Goal: Task Accomplishment & Management: Manage account settings

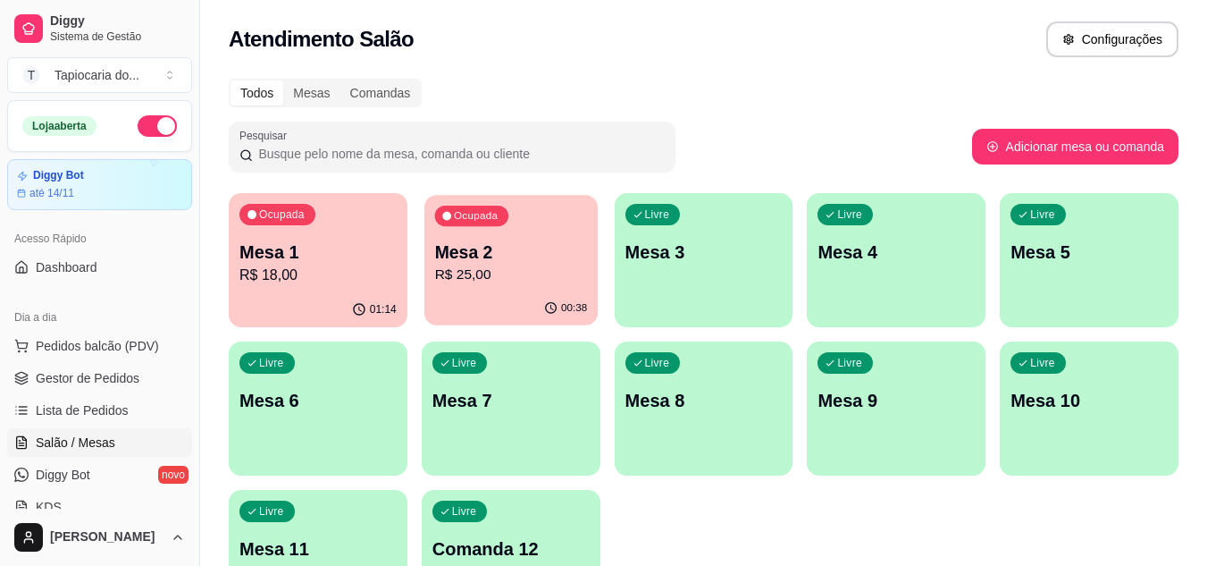
click at [482, 279] on p "R$ 25,00" at bounding box center [510, 275] width 153 height 21
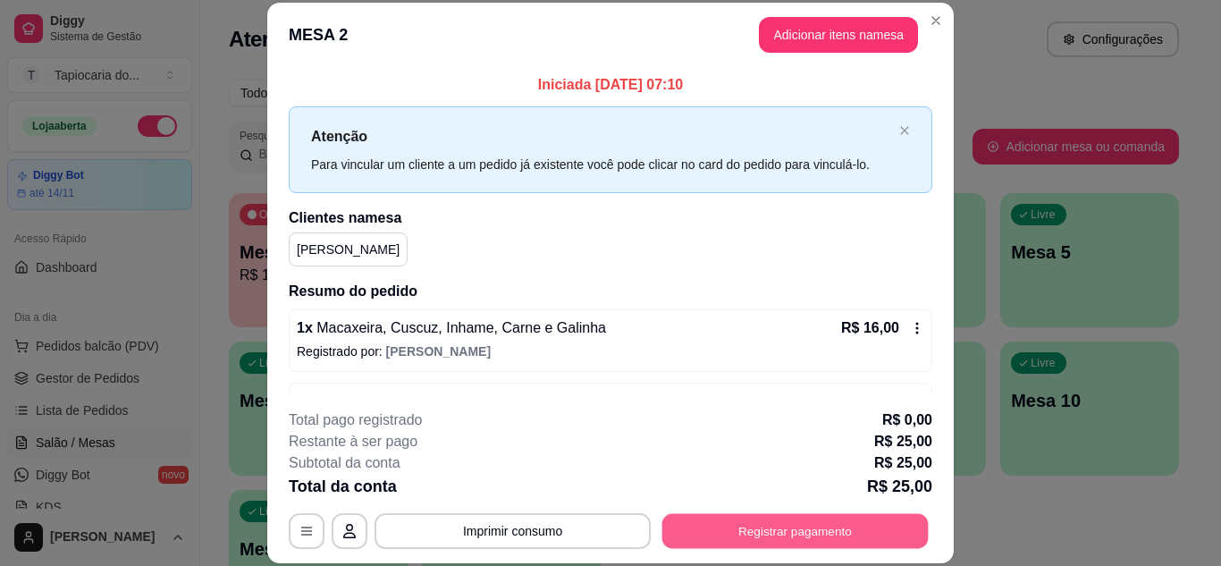
click at [785, 533] on button "Registrar pagamento" at bounding box center [795, 530] width 266 height 35
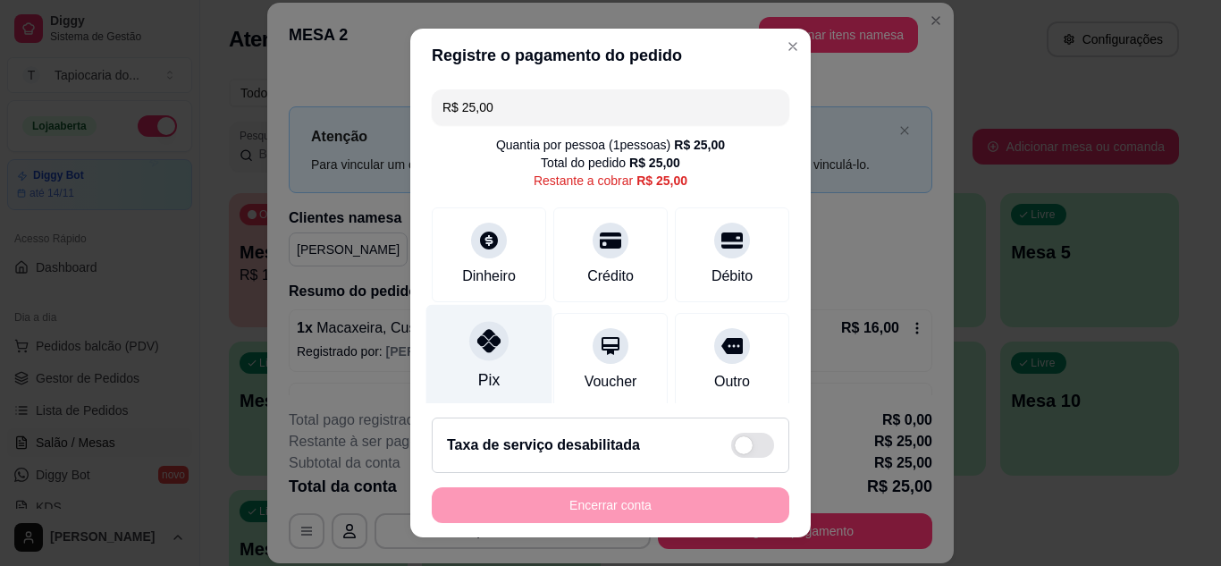
click at [485, 356] on div at bounding box center [488, 340] width 39 height 39
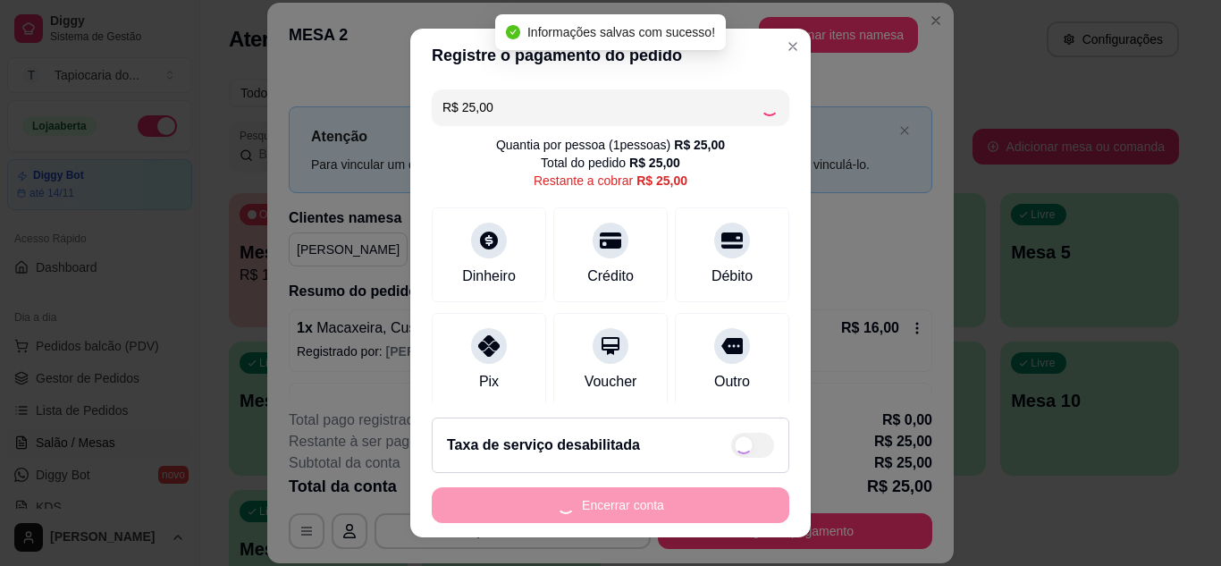
type input "R$ 0,00"
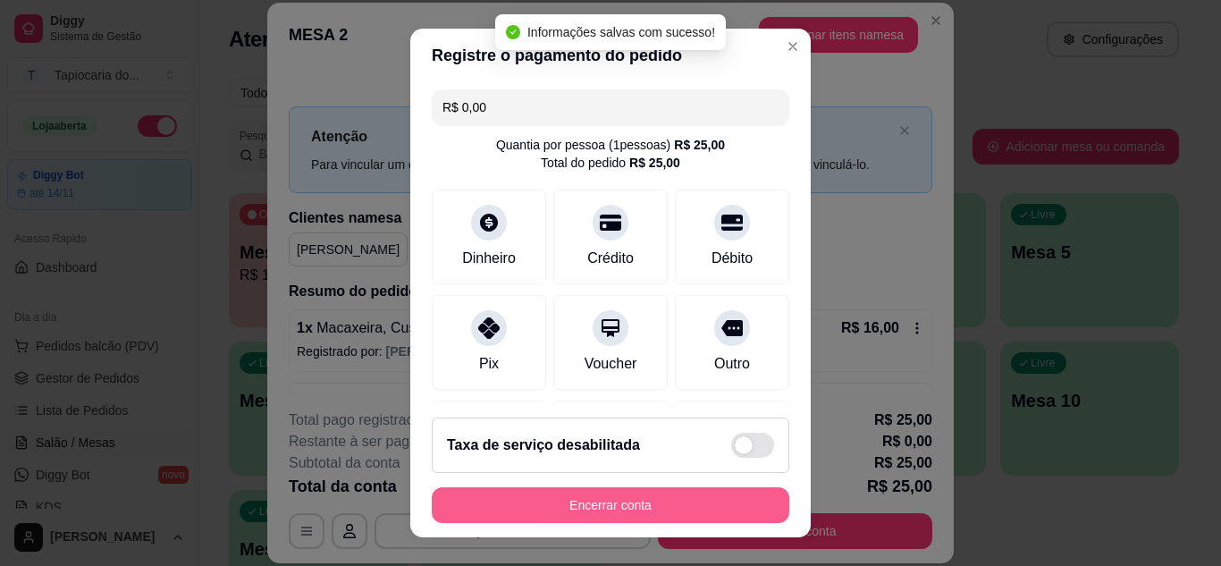
click at [612, 513] on button "Encerrar conta" at bounding box center [610, 505] width 357 height 36
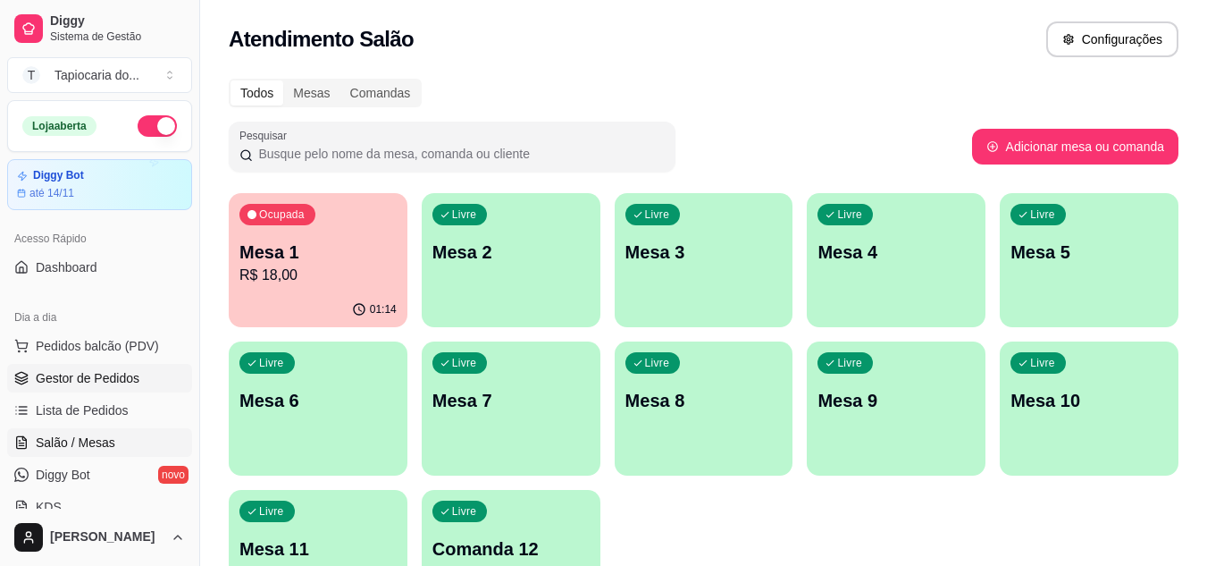
click at [116, 374] on span "Gestor de Pedidos" at bounding box center [88, 378] width 104 height 18
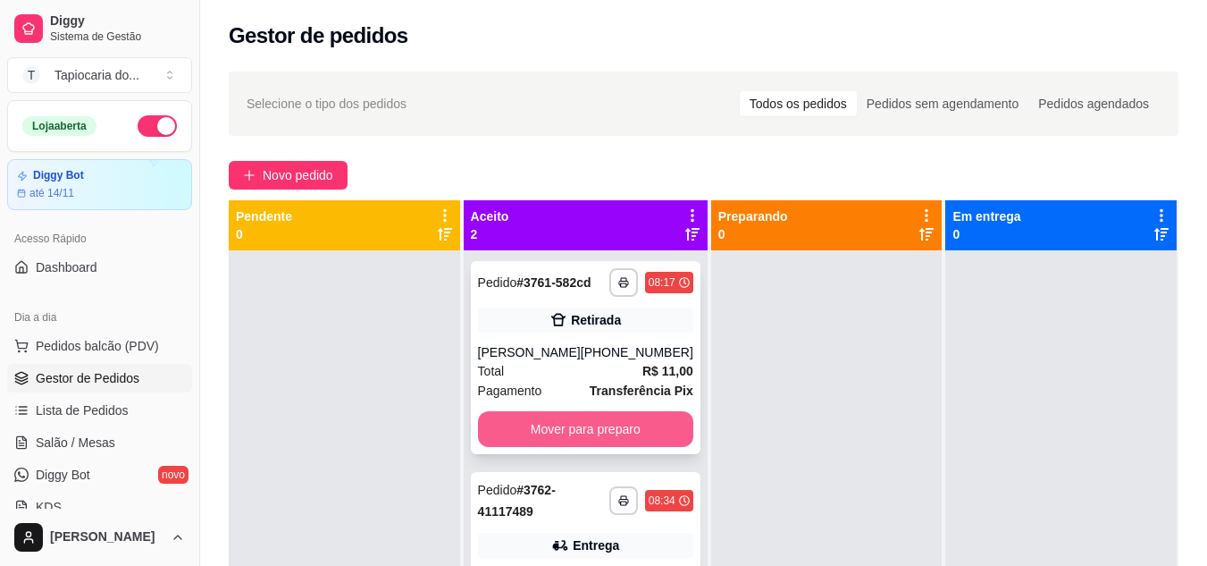
click at [614, 426] on button "Mover para preparo" at bounding box center [585, 429] width 215 height 36
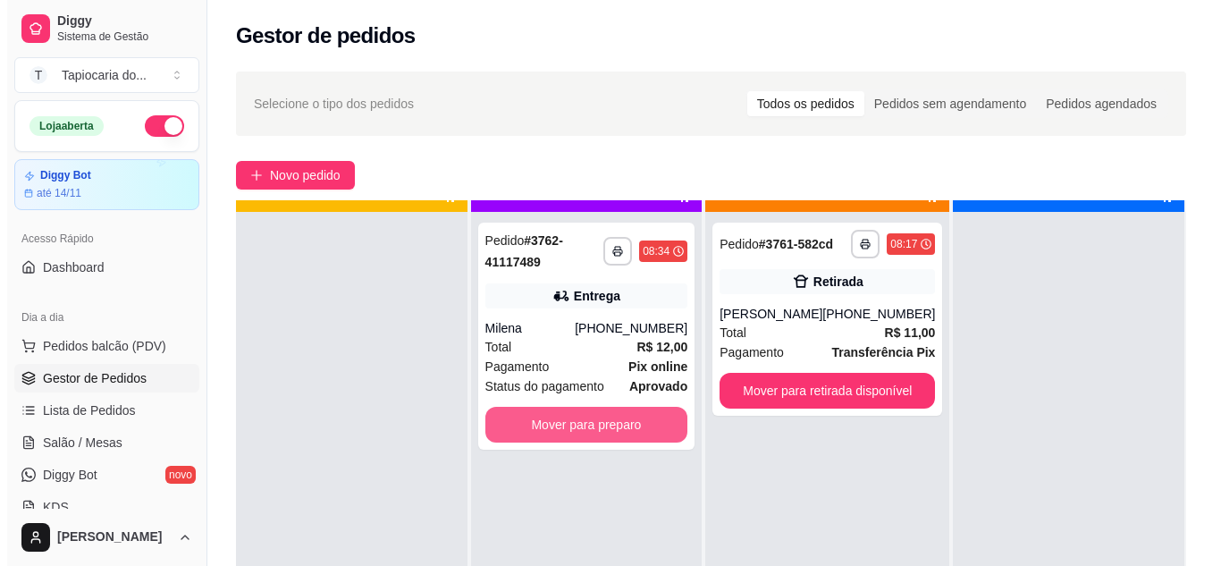
scroll to position [50, 0]
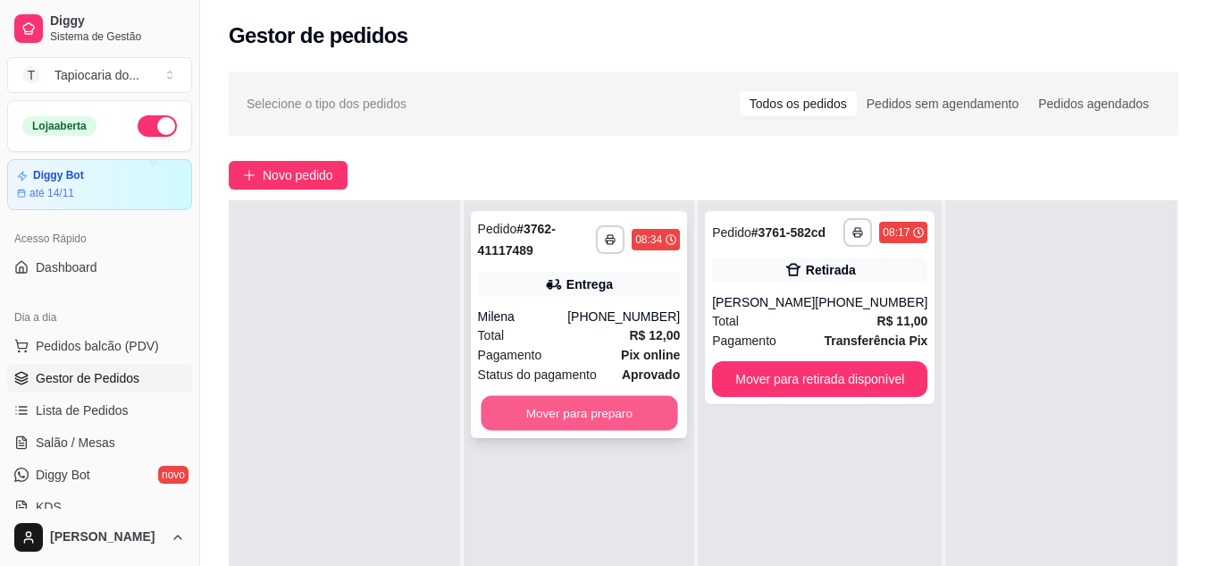
click at [627, 423] on button "Mover para preparo" at bounding box center [579, 413] width 197 height 35
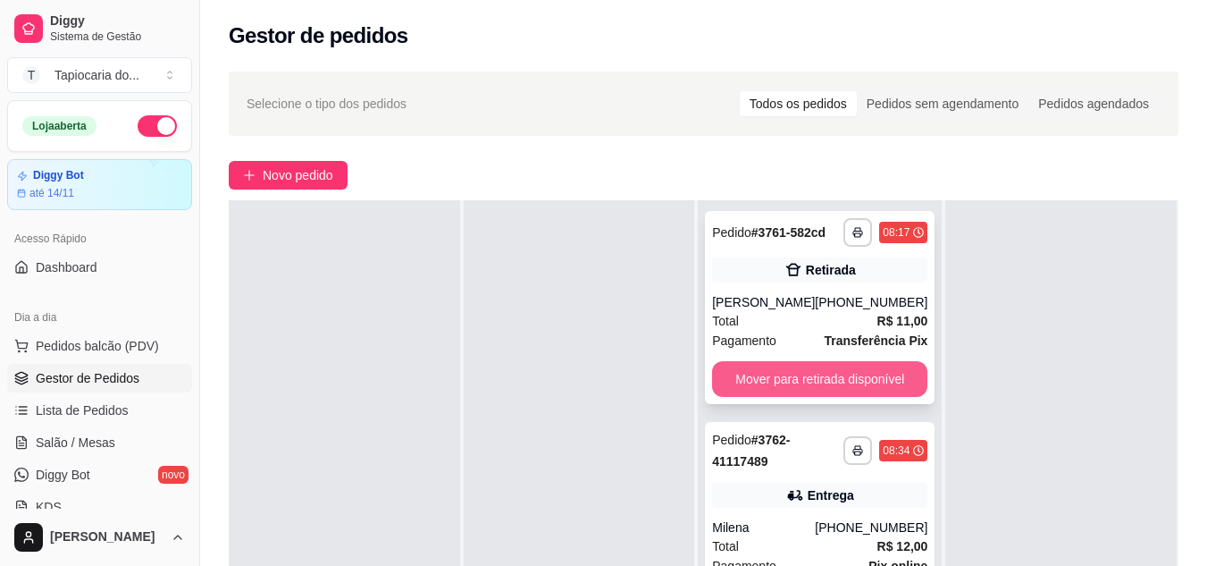
click at [852, 384] on button "Mover para retirada disponível" at bounding box center [819, 379] width 215 height 36
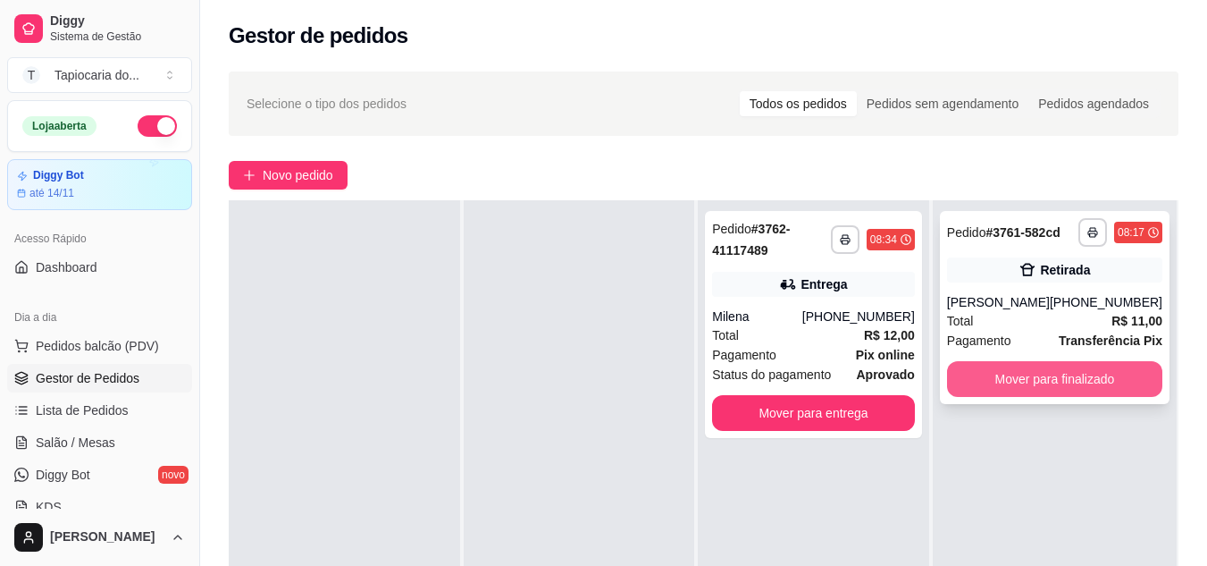
click at [1016, 376] on button "Mover para finalizado" at bounding box center [1054, 379] width 215 height 36
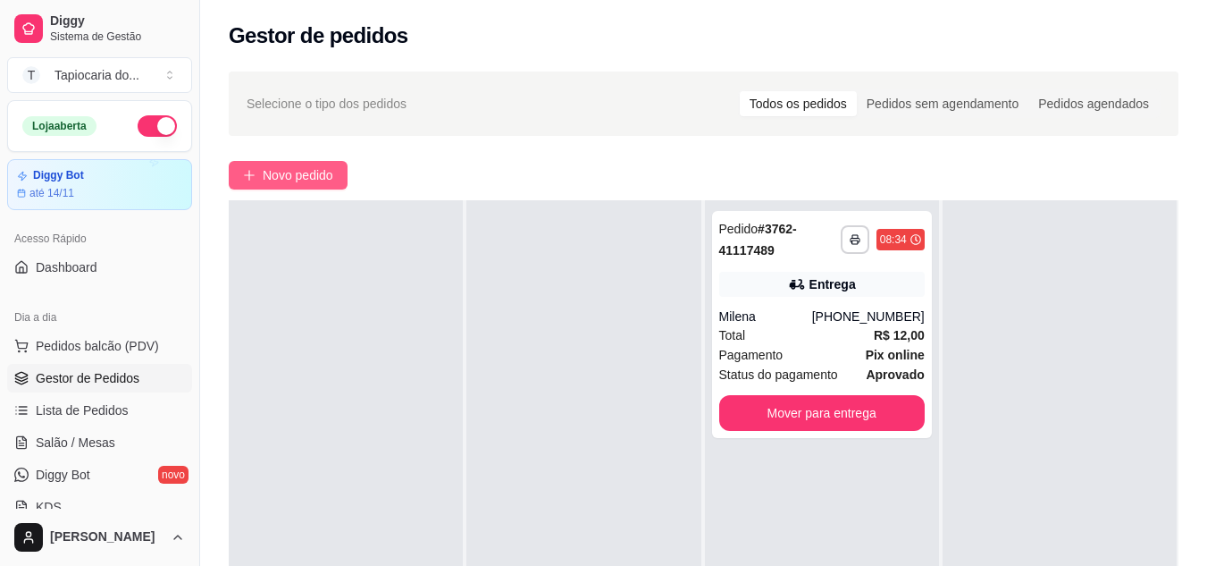
click at [314, 168] on span "Novo pedido" at bounding box center [298, 175] width 71 height 20
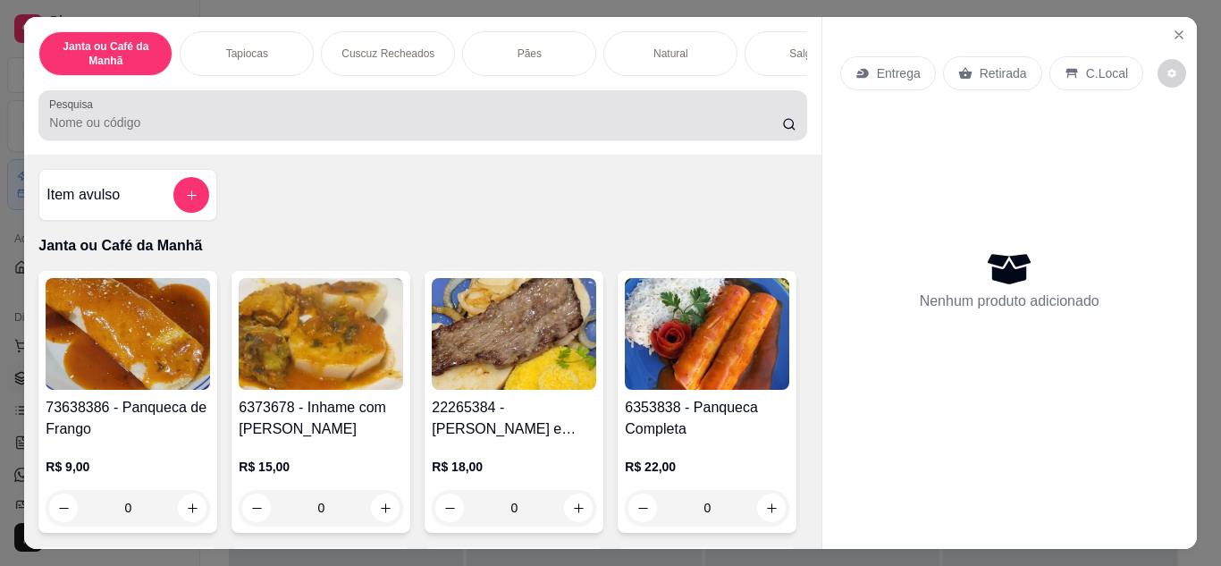
click at [292, 130] on input "Pesquisa" at bounding box center [415, 122] width 733 height 18
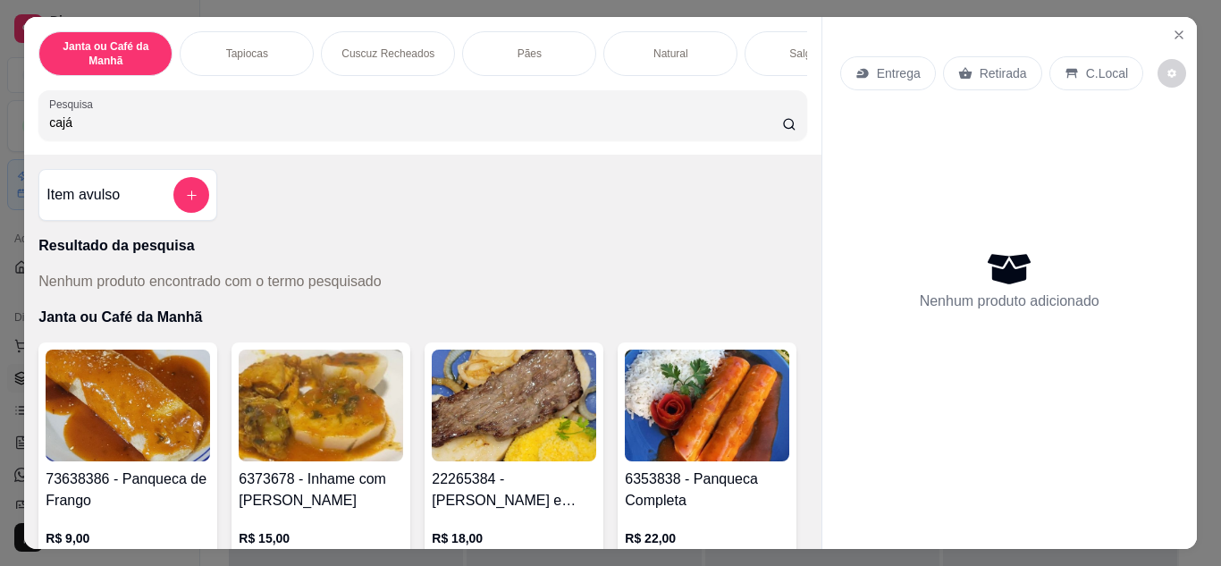
click at [242, 116] on div "cajá" at bounding box center [422, 115] width 746 height 36
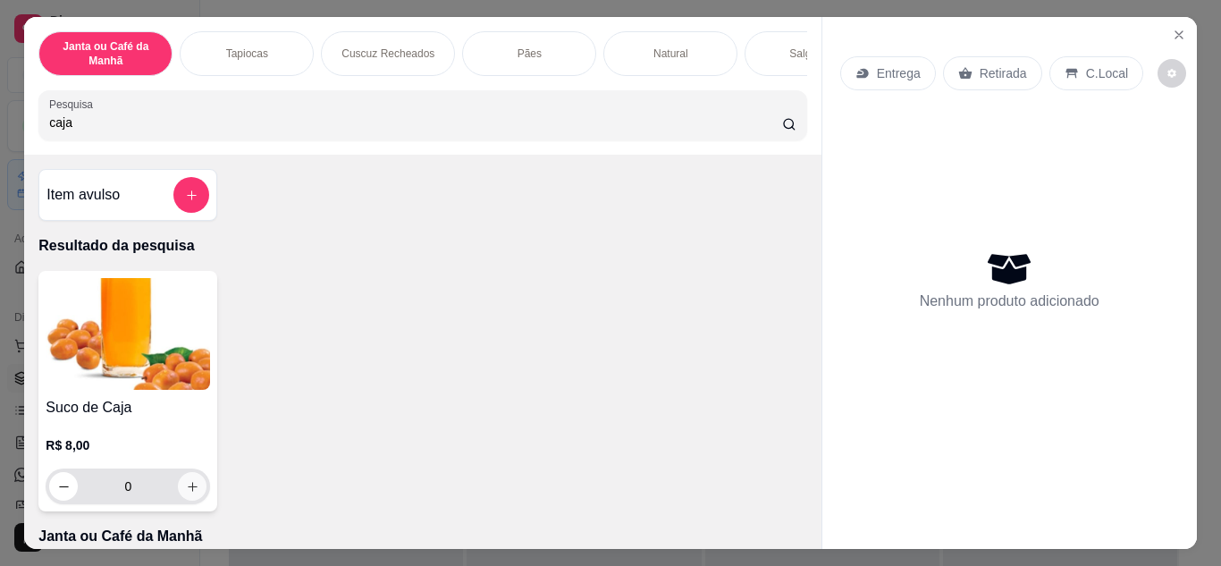
type input "caja"
click at [186, 500] on button "increase-product-quantity" at bounding box center [192, 486] width 29 height 29
type input "1"
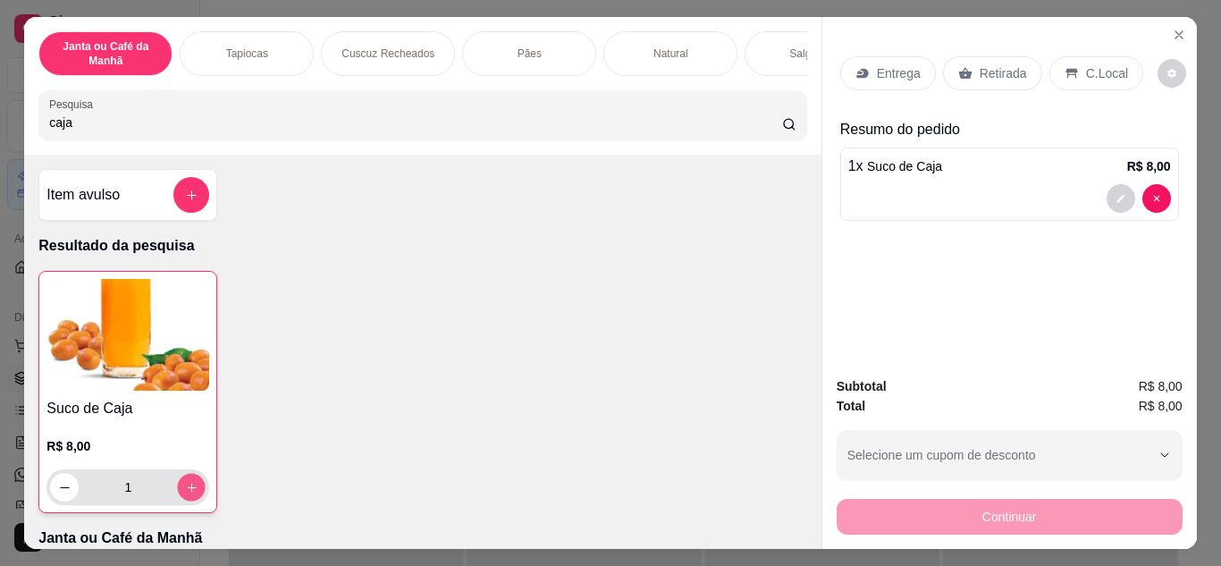
click at [185, 494] on icon "increase-product-quantity" at bounding box center [191, 487] width 13 height 13
type input "2"
drag, startPoint x: 515, startPoint y: 125, endPoint x: 0, endPoint y: 125, distance: 514.7
click at [0, 125] on div "Janta ou Café da Manhã Tapiocas Cuscuz Recheados Pães Natural Salgados Tapiocas…" at bounding box center [610, 283] width 1221 height 566
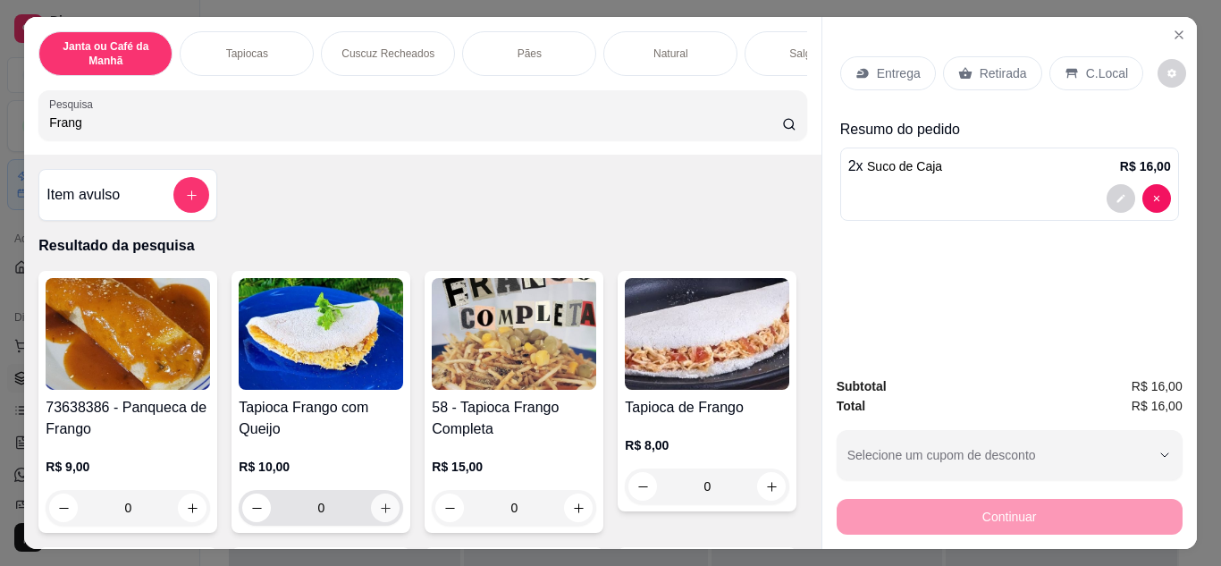
type input "Frang"
click at [382, 515] on icon "increase-product-quantity" at bounding box center [385, 507] width 13 height 13
type input "1"
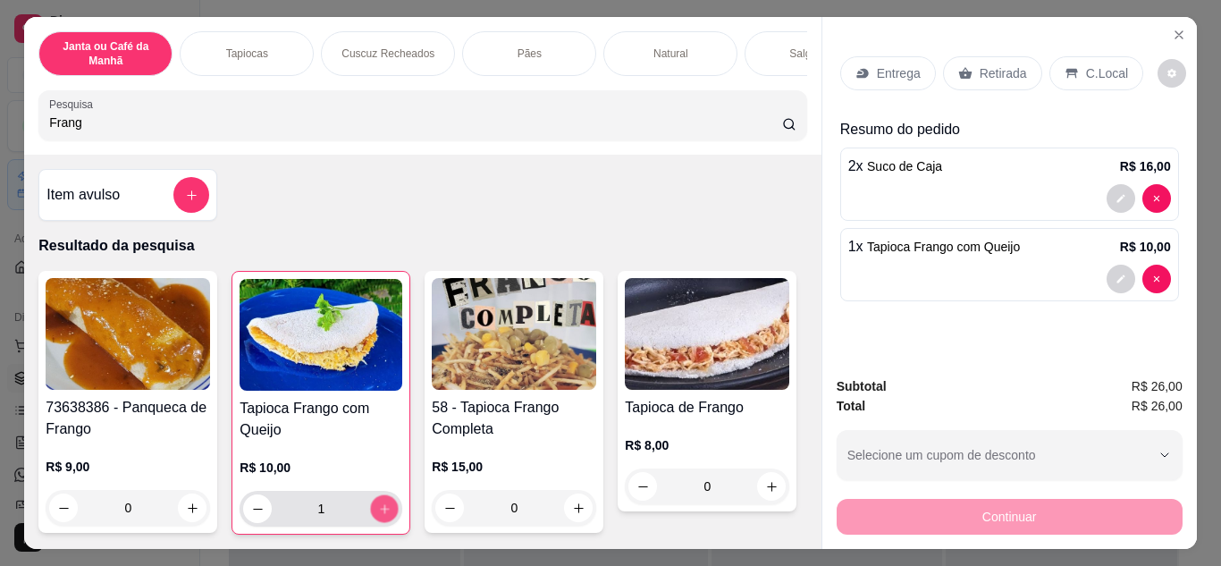
click at [382, 516] on icon "increase-product-quantity" at bounding box center [384, 508] width 13 height 13
type input "2"
click at [903, 64] on p "Entrega" at bounding box center [899, 73] width 44 height 18
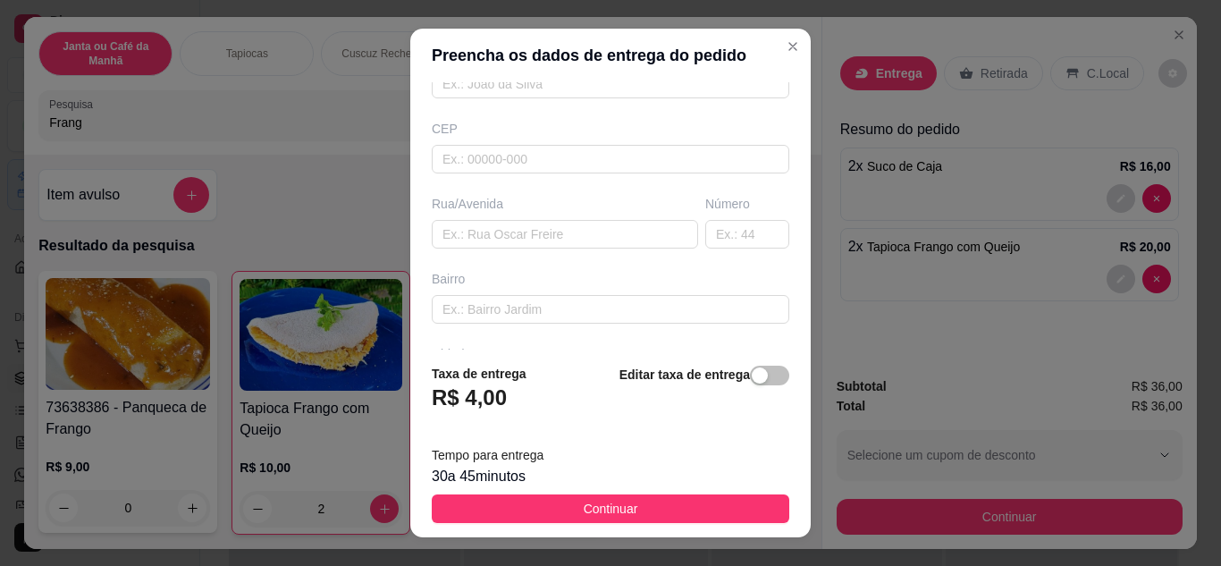
scroll to position [334, 0]
click at [537, 162] on input "text" at bounding box center [610, 168] width 357 height 29
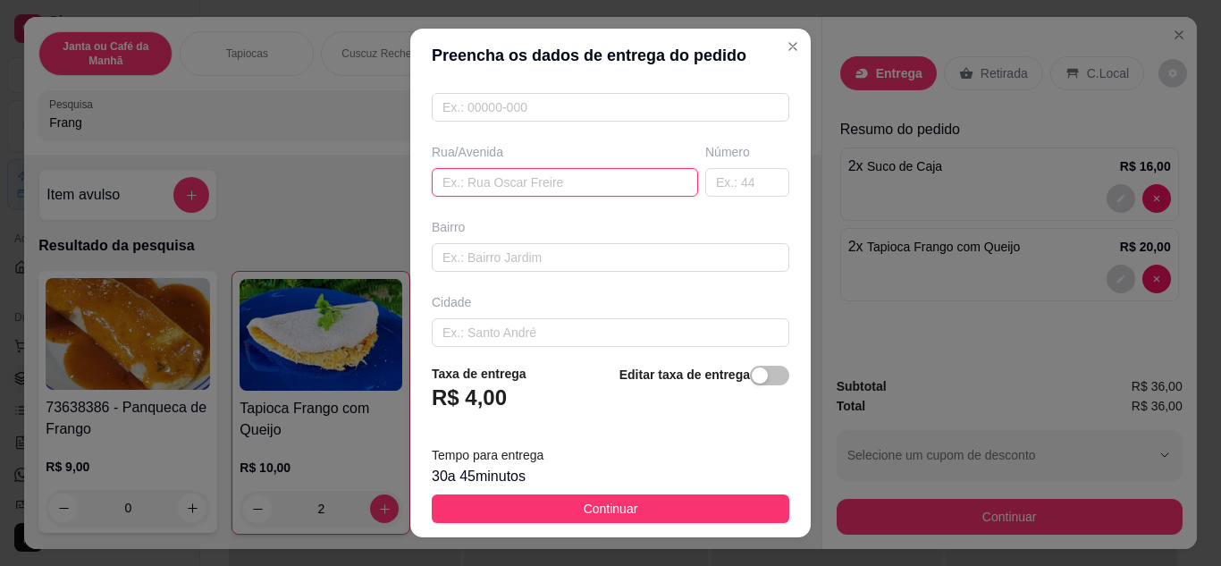
click at [528, 190] on input "text" at bounding box center [565, 182] width 266 height 29
paste input "Rua [PERSON_NAME]"
type input "Rua [PERSON_NAME]"
click at [705, 177] on input "text" at bounding box center [747, 182] width 84 height 29
paste input "641"
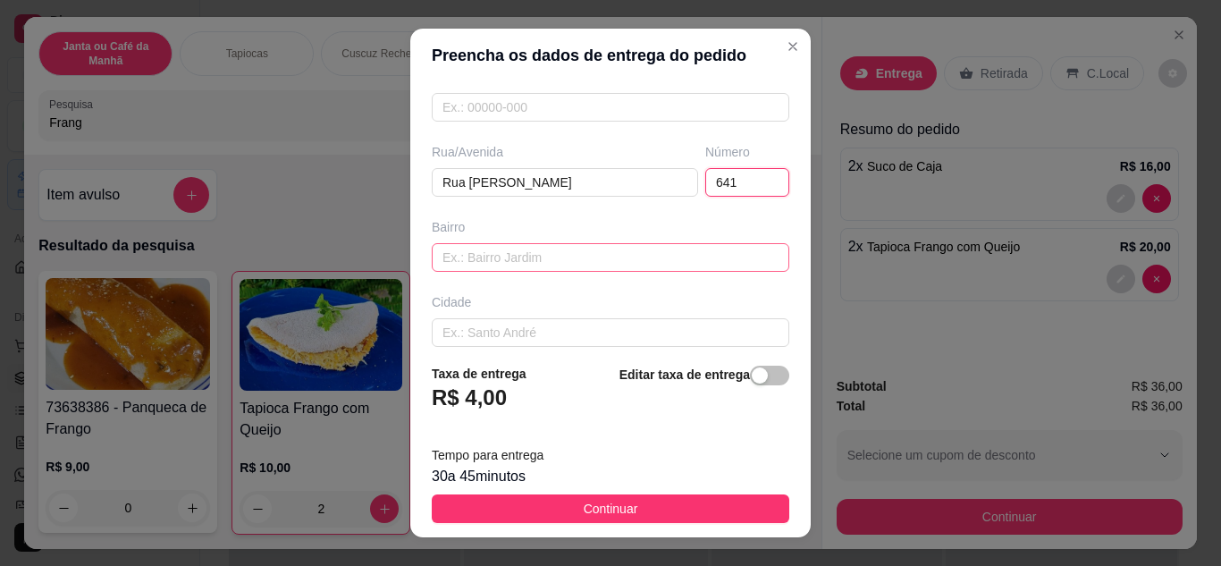
type input "641"
click at [623, 266] on input "text" at bounding box center [610, 257] width 357 height 29
type input "B"
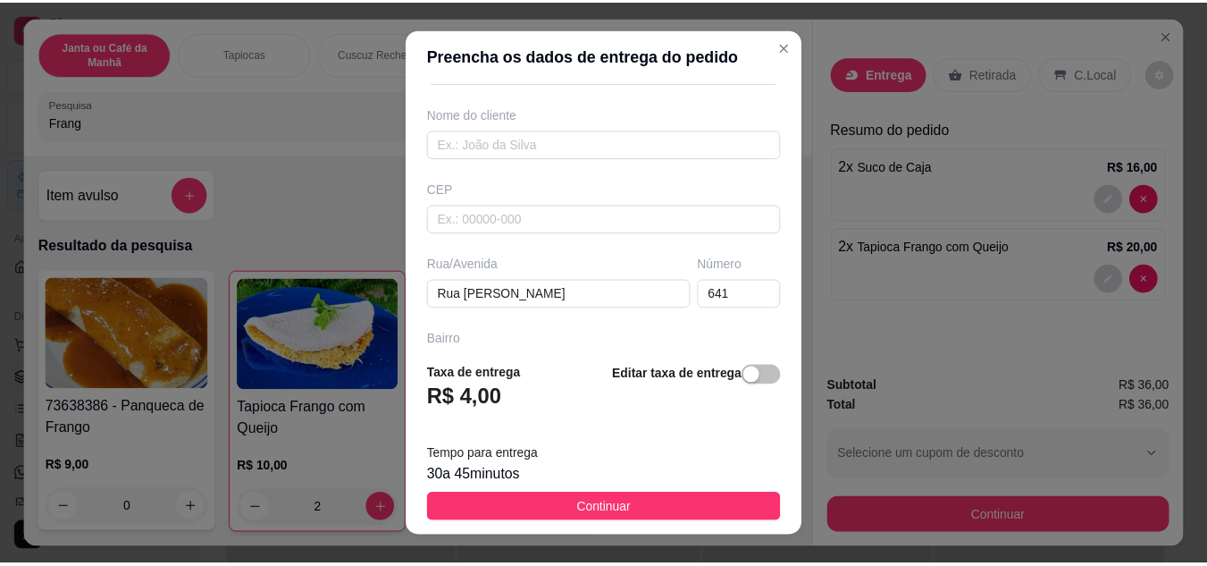
scroll to position [0, 0]
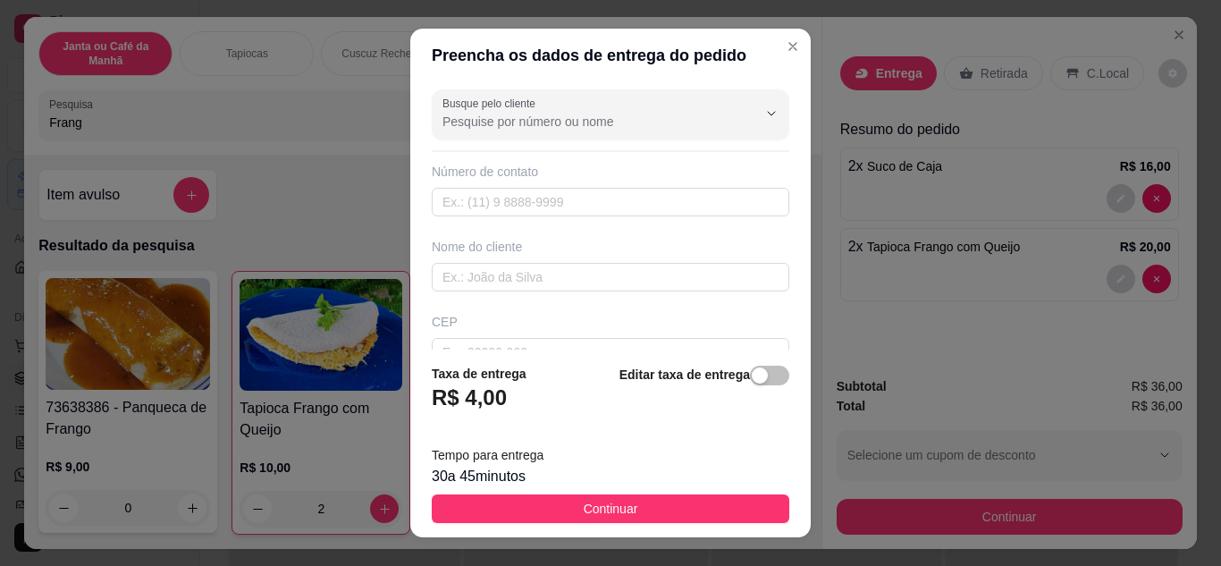
type input "Nova Brasilia"
click at [522, 199] on input "text" at bounding box center [610, 202] width 357 height 29
paste input "[PHONE_NUMBER]"
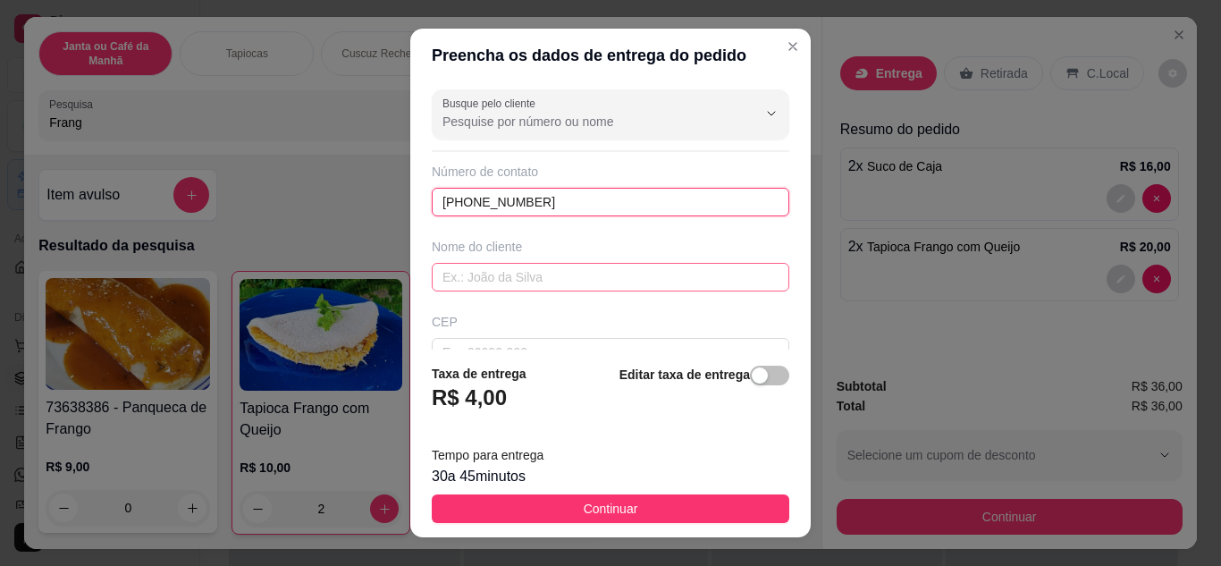
type input "[PHONE_NUMBER]"
click at [540, 278] on input "text" at bounding box center [610, 277] width 357 height 29
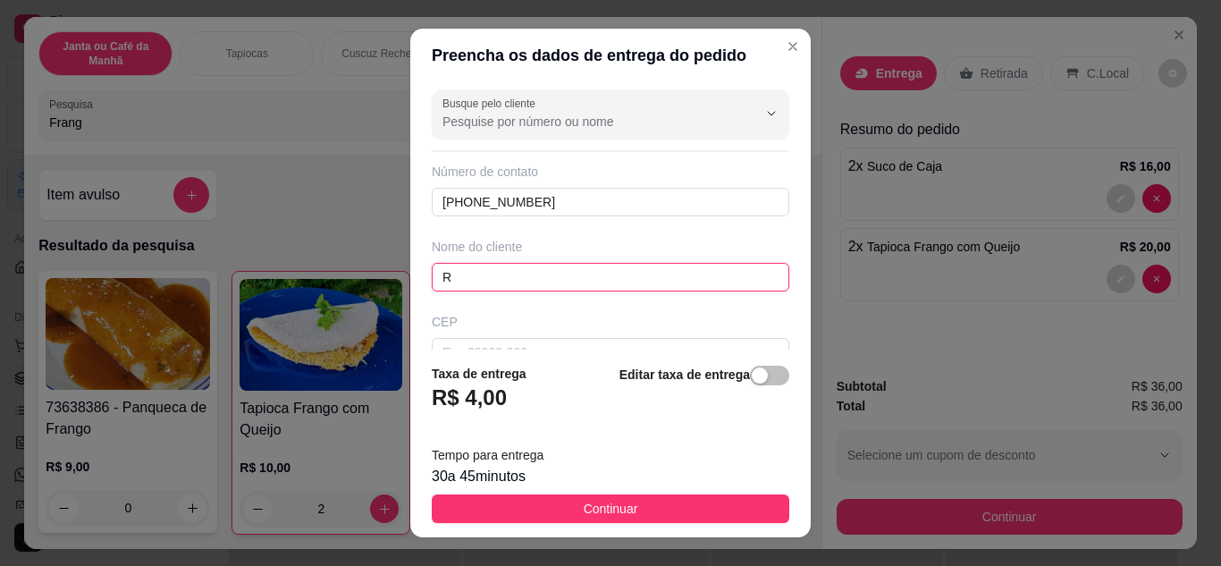
paste input "icardo [PERSON_NAME]"
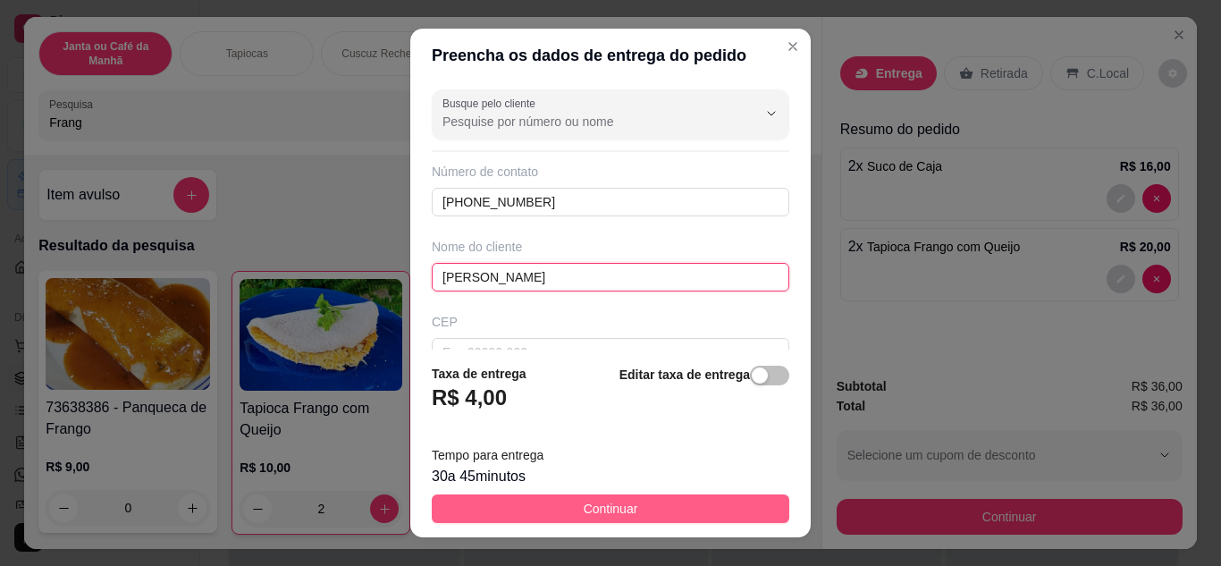
type input "[PERSON_NAME]"
click at [668, 497] on button "Continuar" at bounding box center [610, 508] width 357 height 29
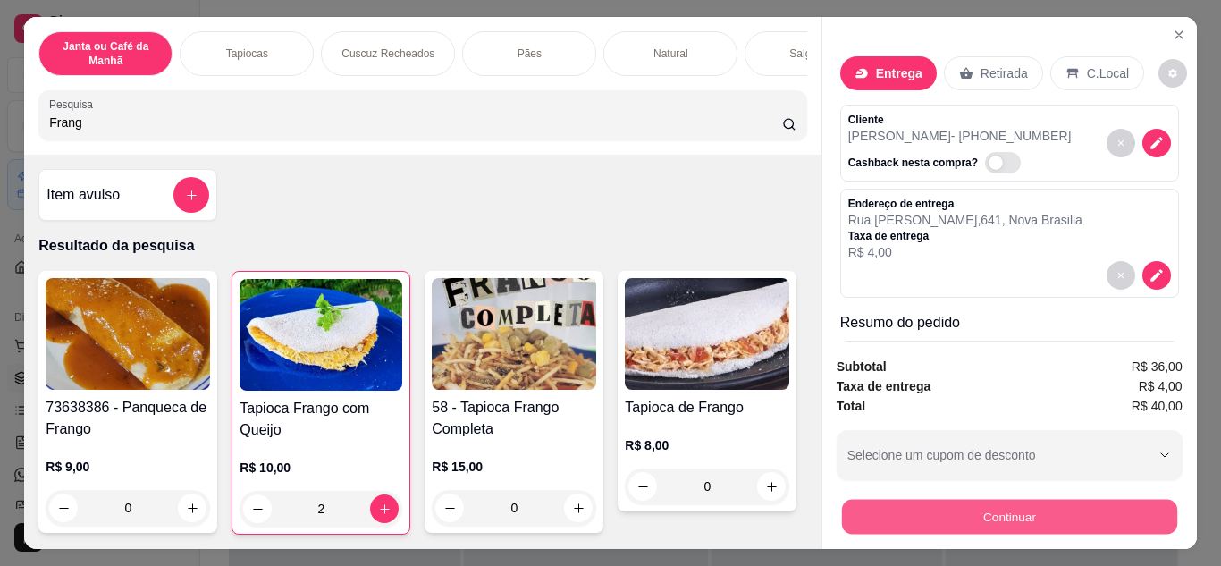
click at [1020, 516] on button "Continuar" at bounding box center [1008, 517] width 335 height 35
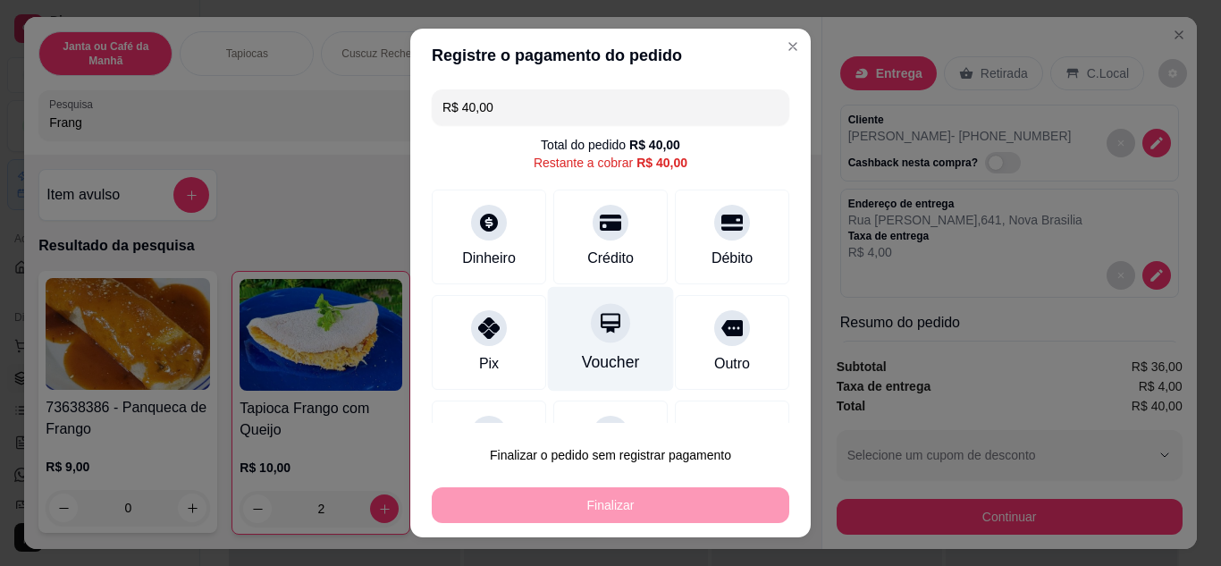
drag, startPoint x: 475, startPoint y: 329, endPoint x: 570, endPoint y: 350, distance: 98.0
click at [483, 329] on icon at bounding box center [488, 327] width 21 height 21
type input "R$ 0,00"
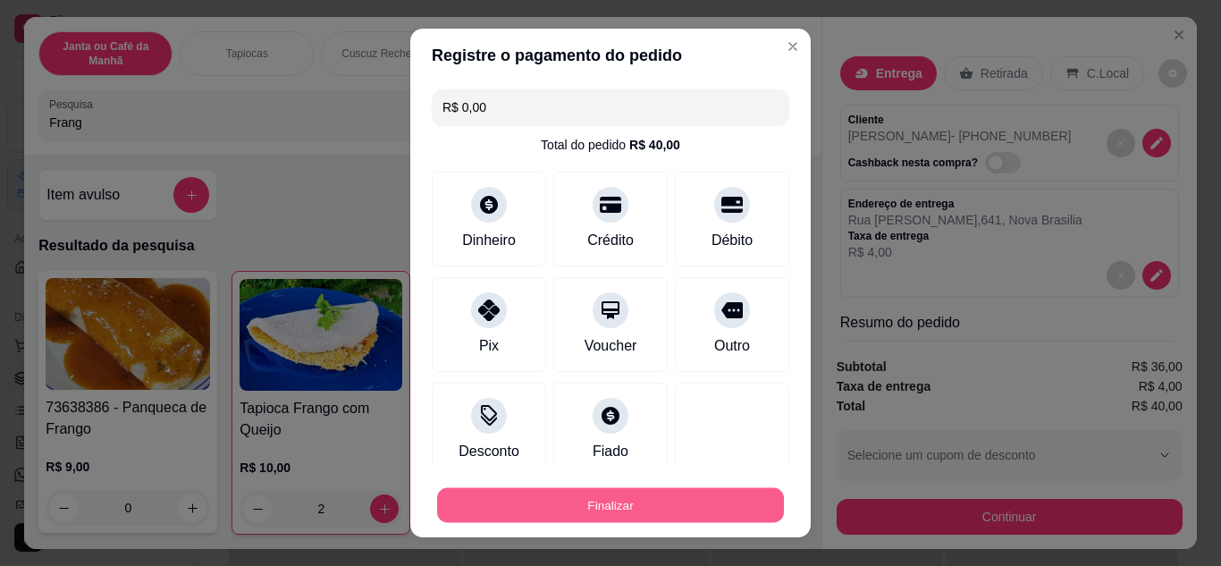
click at [644, 500] on button "Finalizar" at bounding box center [610, 505] width 347 height 35
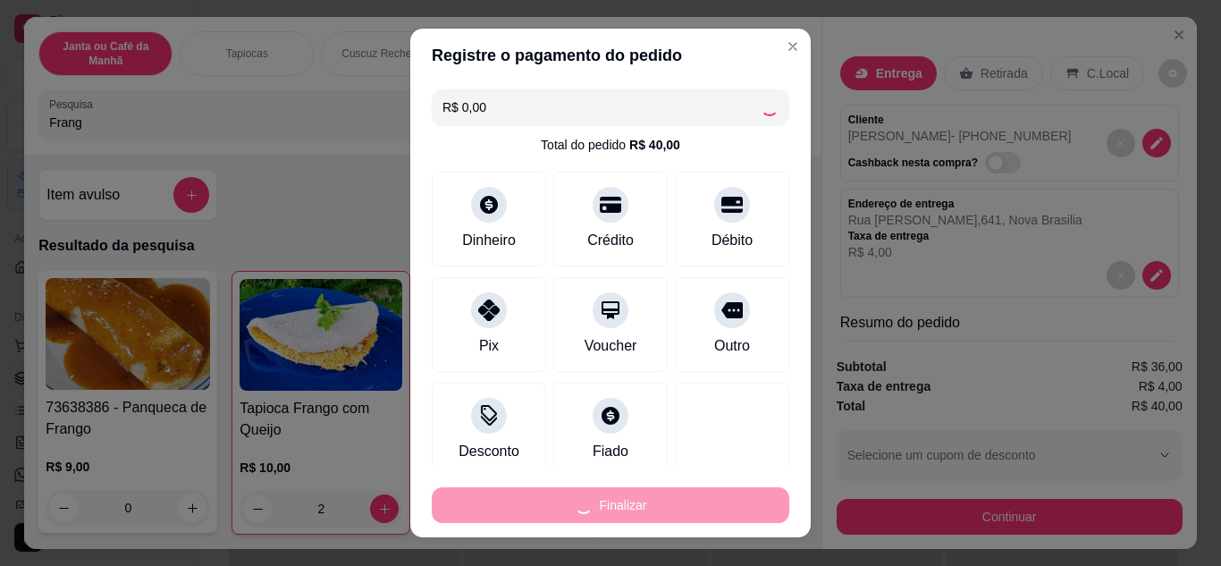
type input "0"
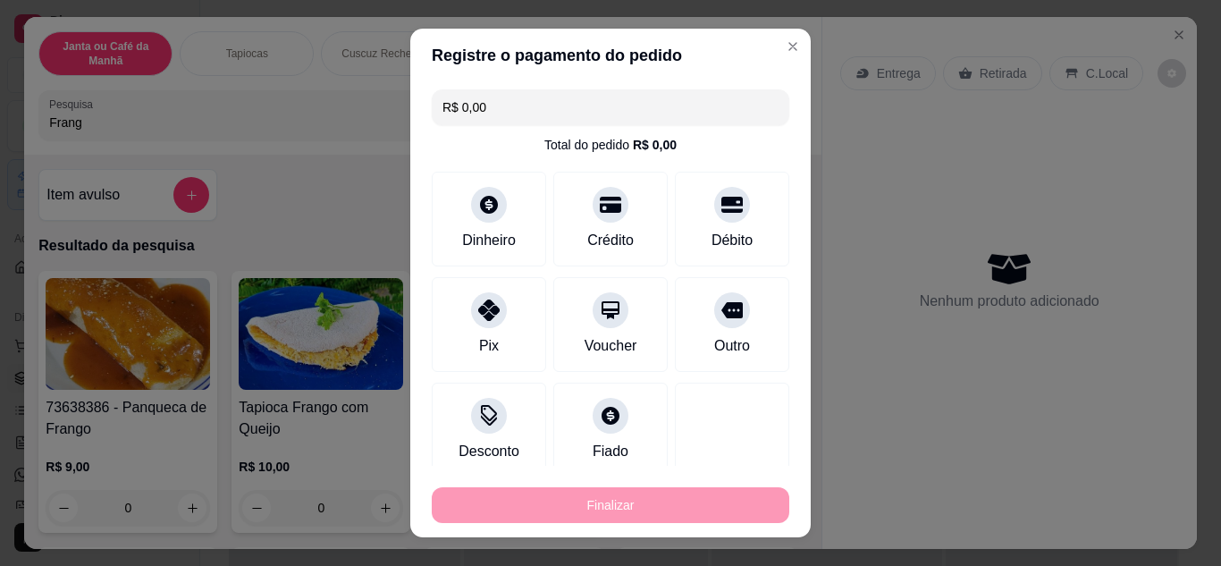
type input "-R$ 40,00"
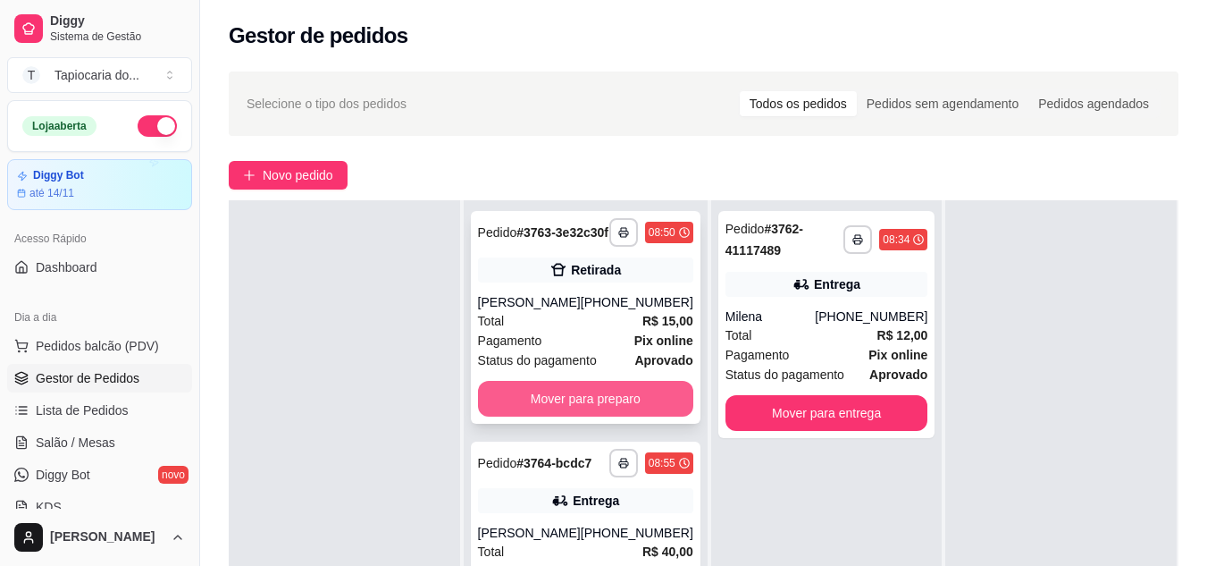
click at [618, 416] on button "Mover para preparo" at bounding box center [585, 399] width 215 height 36
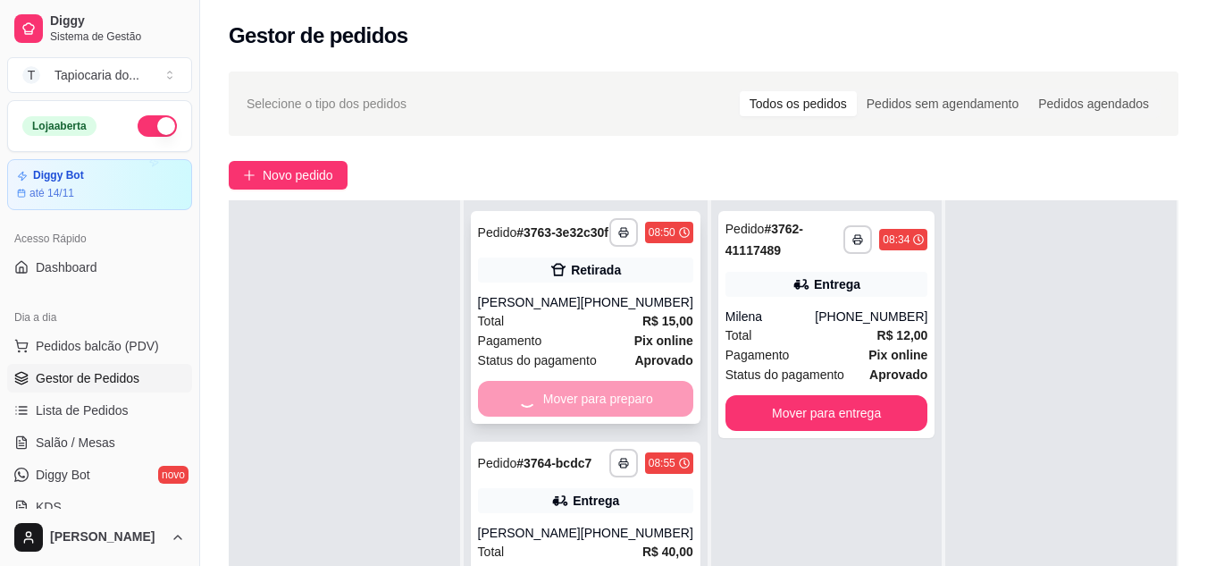
scroll to position [273, 0]
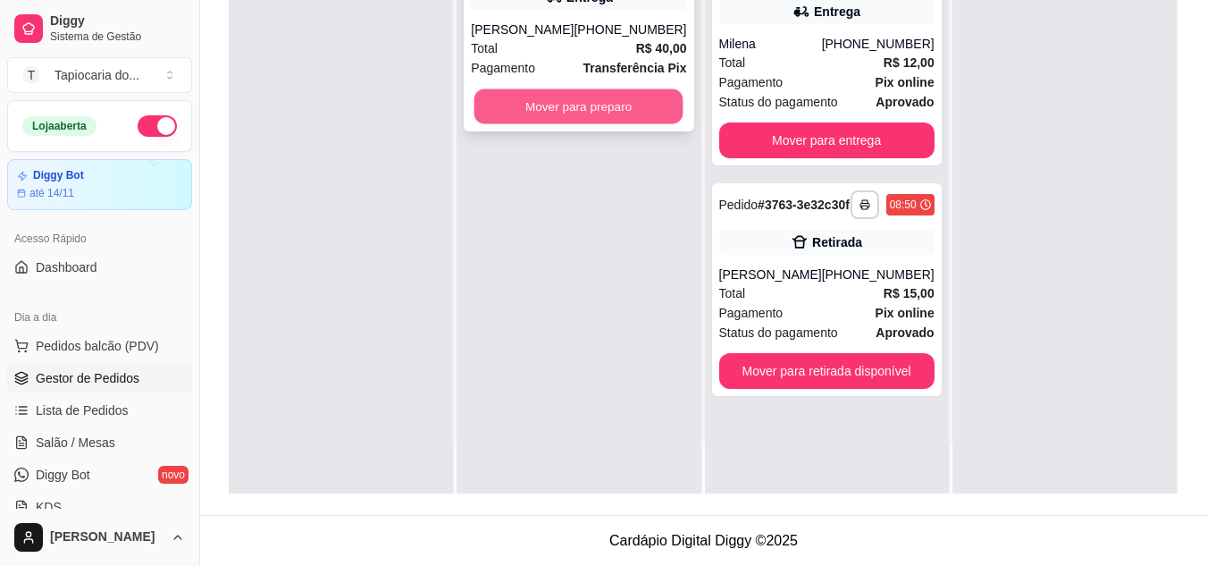
click at [600, 108] on button "Mover para preparo" at bounding box center [579, 106] width 209 height 35
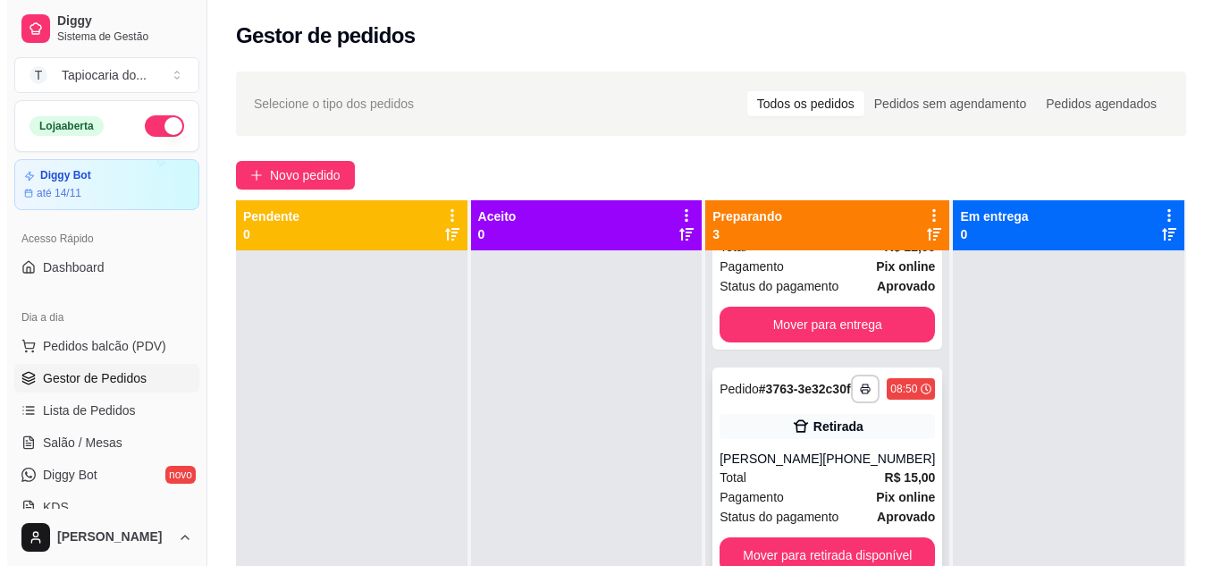
scroll to position [0, 0]
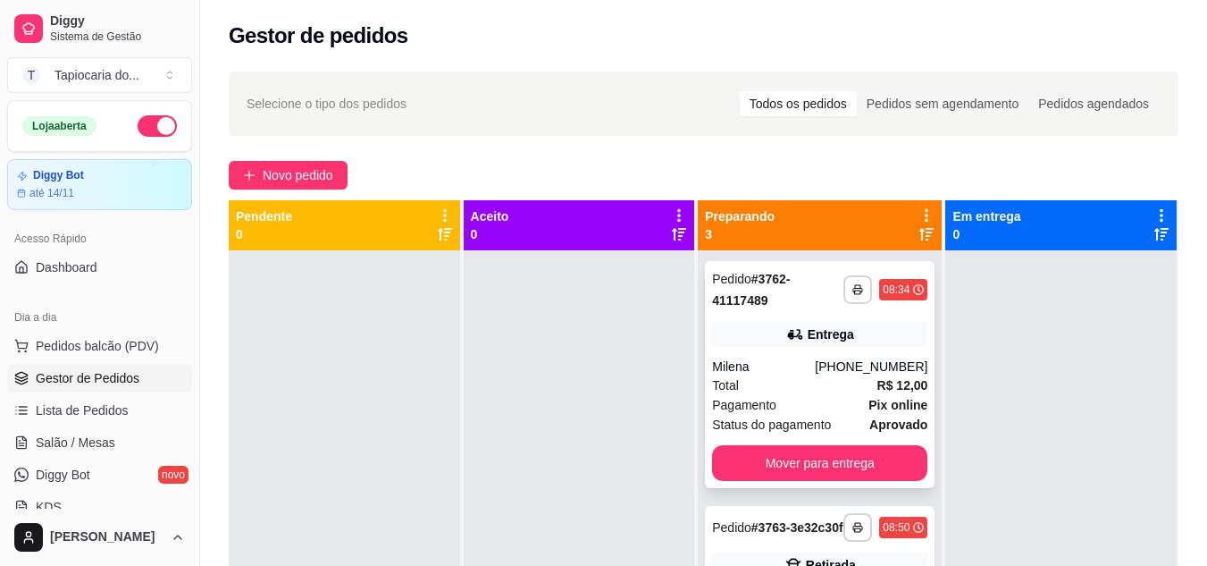
click at [838, 356] on div "**********" at bounding box center [820, 374] width 230 height 227
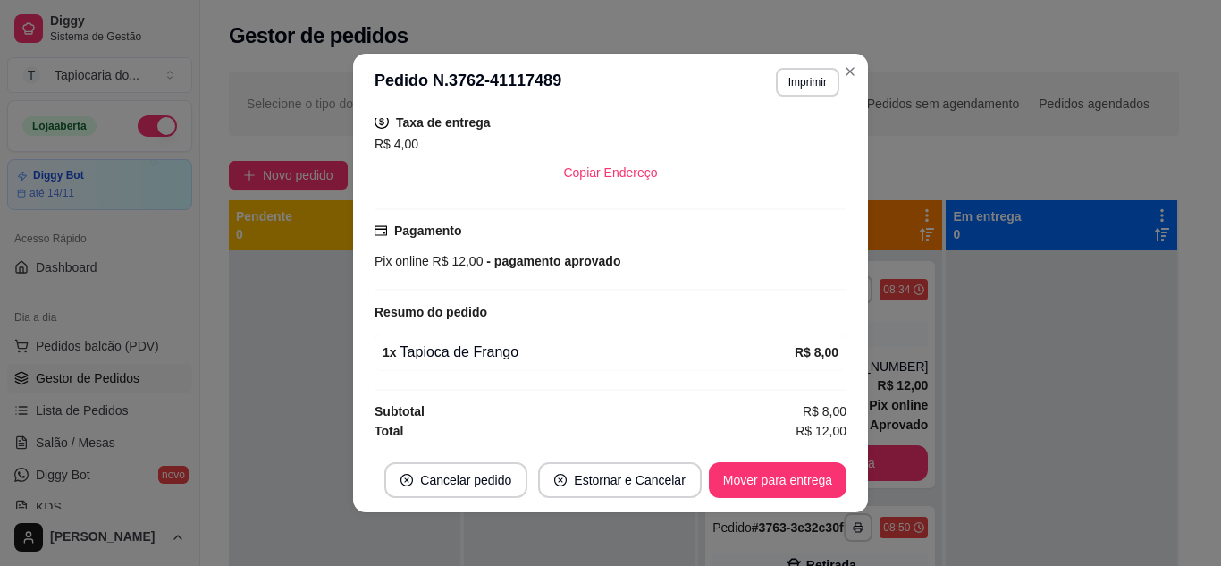
scroll to position [4, 0]
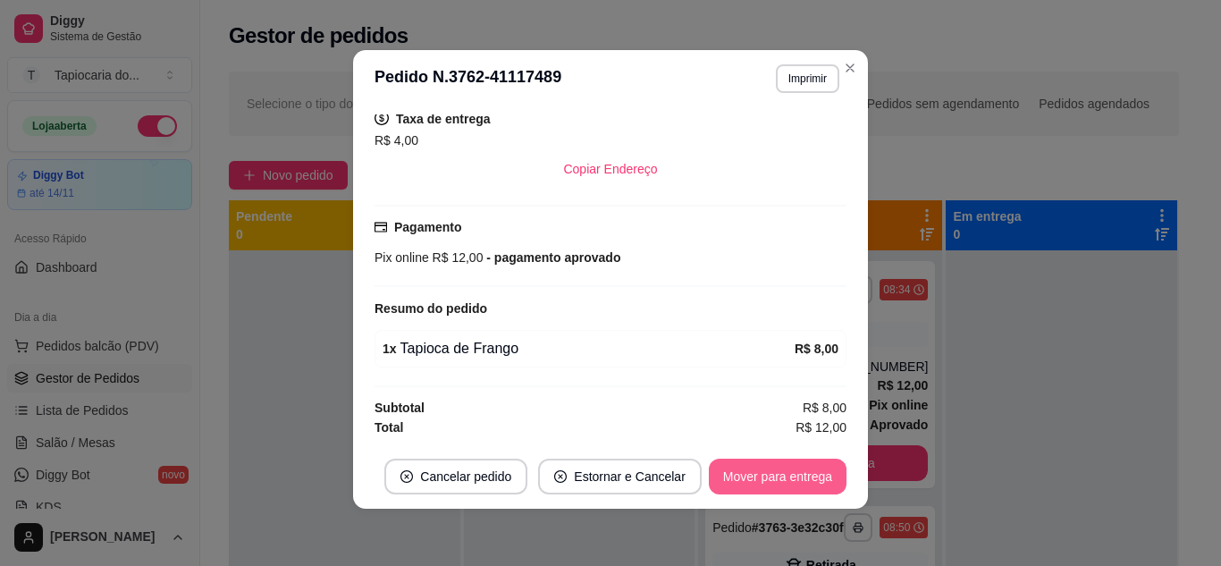
click at [787, 477] on button "Mover para entrega" at bounding box center [778, 476] width 138 height 36
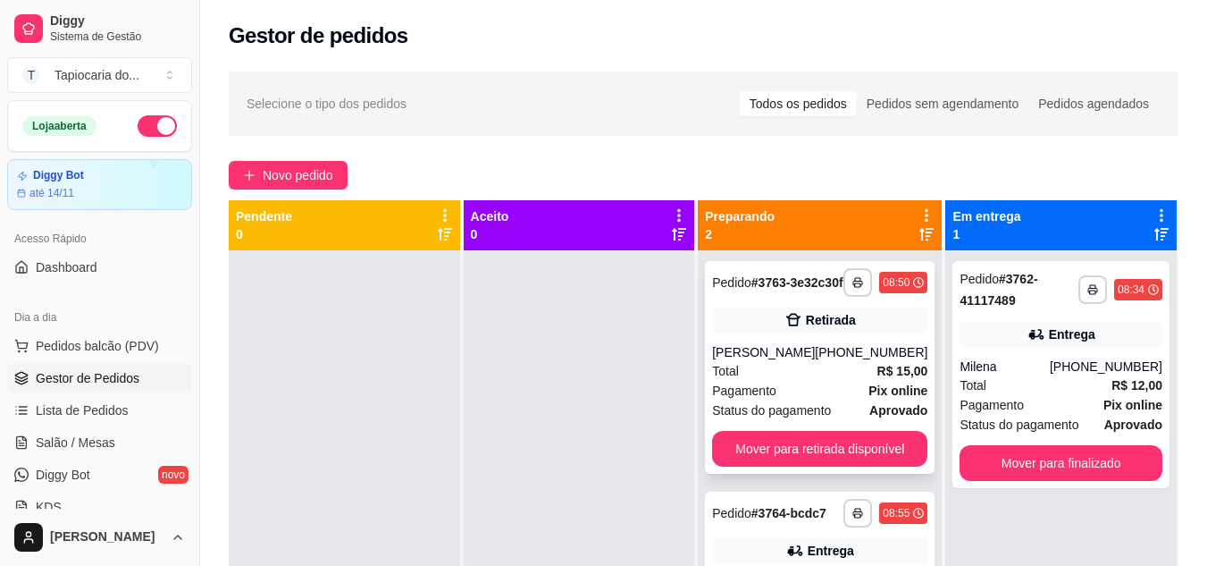
click at [856, 381] on div "Total R$ 15,00" at bounding box center [819, 371] width 215 height 20
click at [859, 361] on div "[PHONE_NUMBER]" at bounding box center [871, 352] width 113 height 18
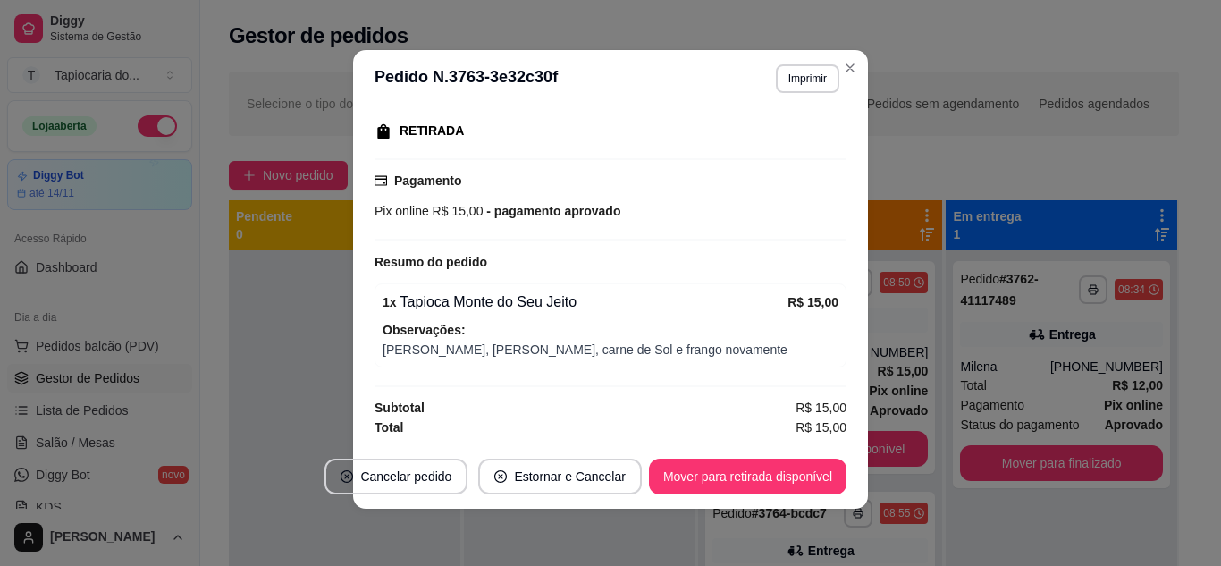
scroll to position [11, 0]
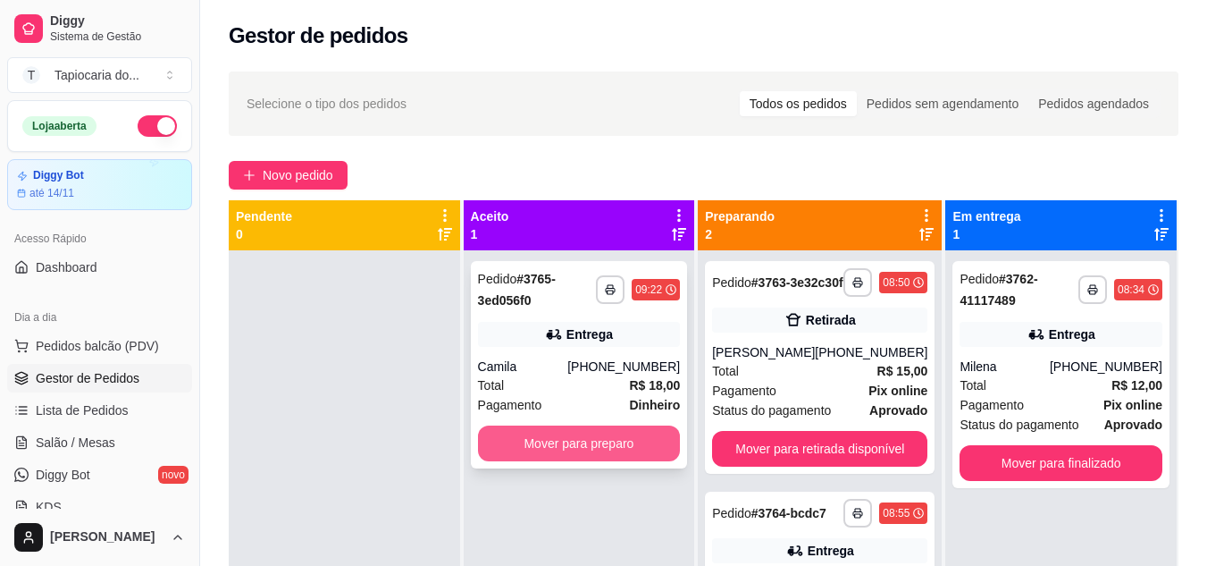
click at [542, 433] on button "Mover para preparo" at bounding box center [579, 443] width 203 height 36
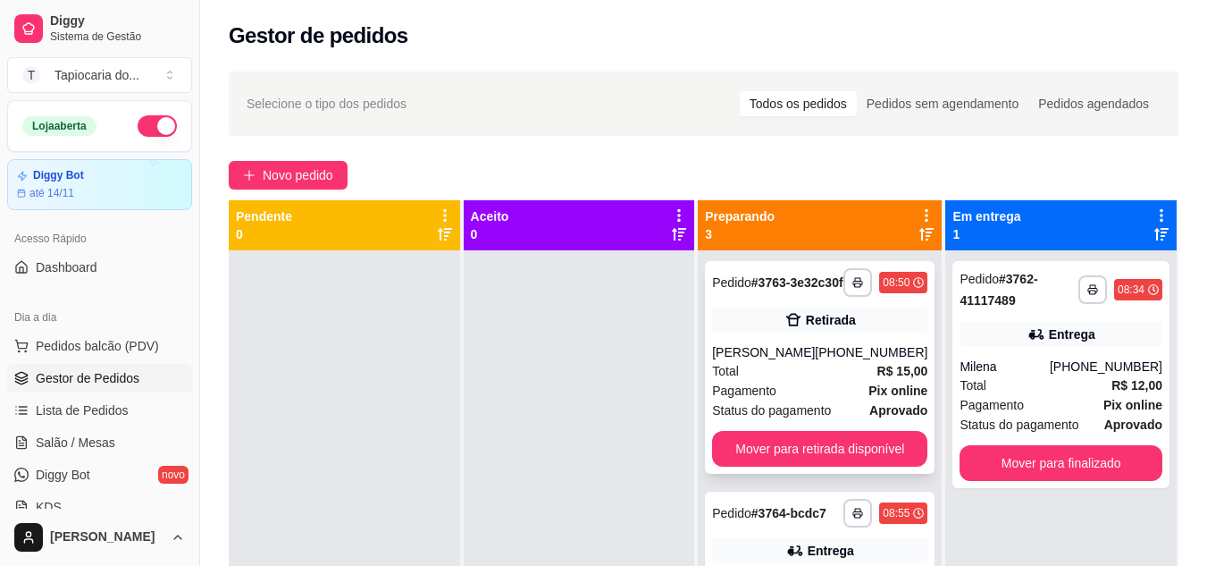
click at [822, 361] on div "[PHONE_NUMBER]" at bounding box center [871, 352] width 113 height 18
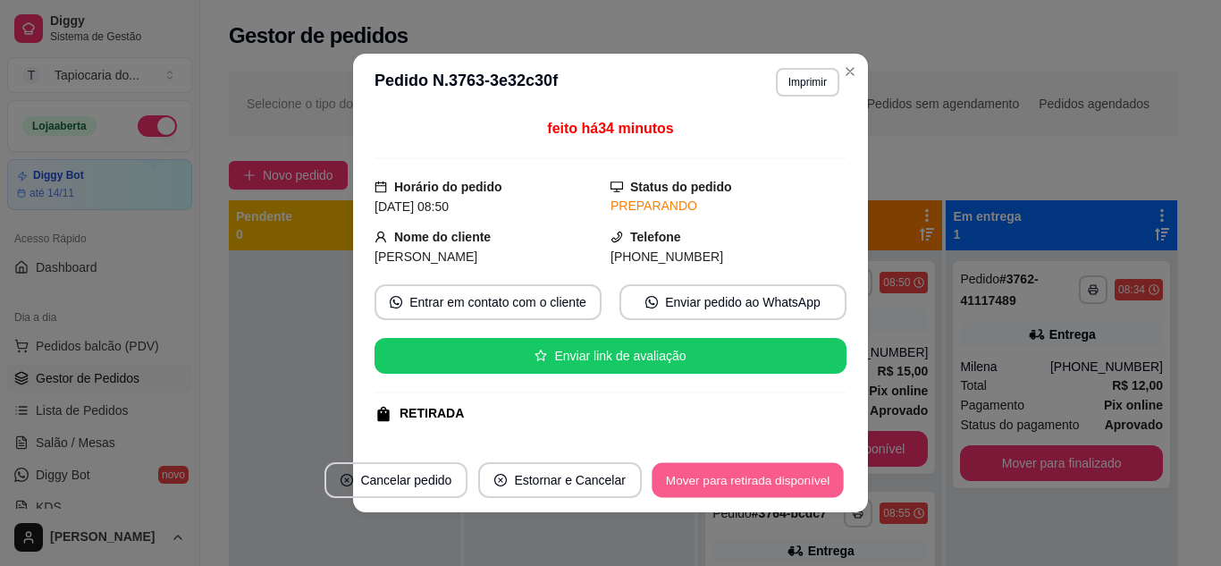
click at [794, 486] on button "Mover para retirada disponível" at bounding box center [746, 480] width 191 height 35
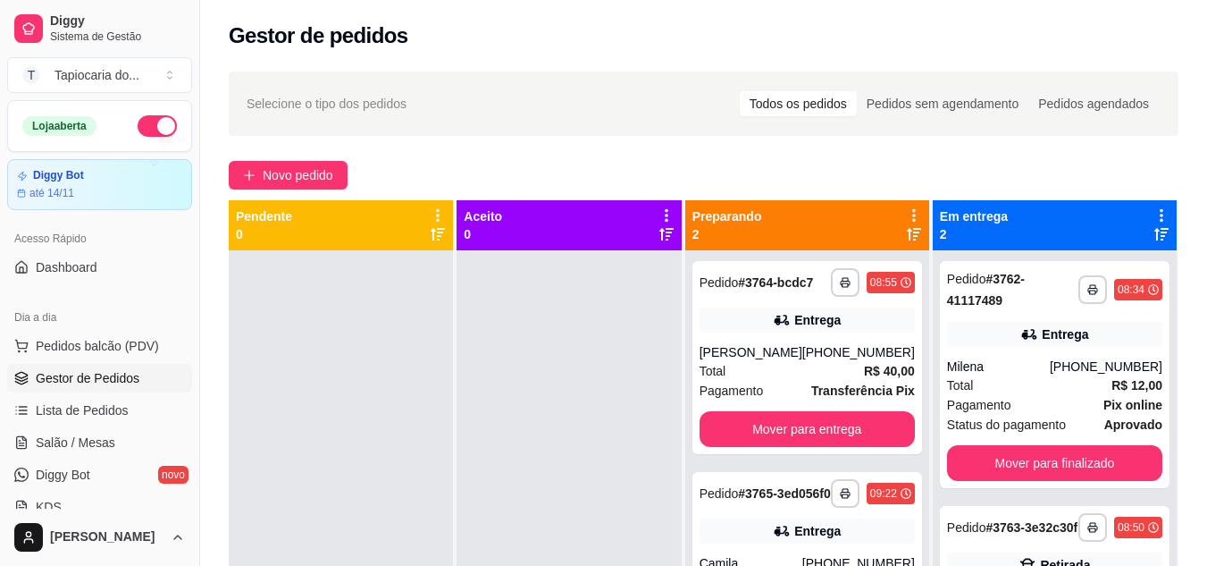
click at [92, 425] on ul "Pedidos balcão (PDV) Gestor de Pedidos Lista de Pedidos Salão / Mesas Diggy Bot…" at bounding box center [99, 426] width 185 height 189
click at [71, 429] on link "Salão / Mesas" at bounding box center [99, 442] width 185 height 29
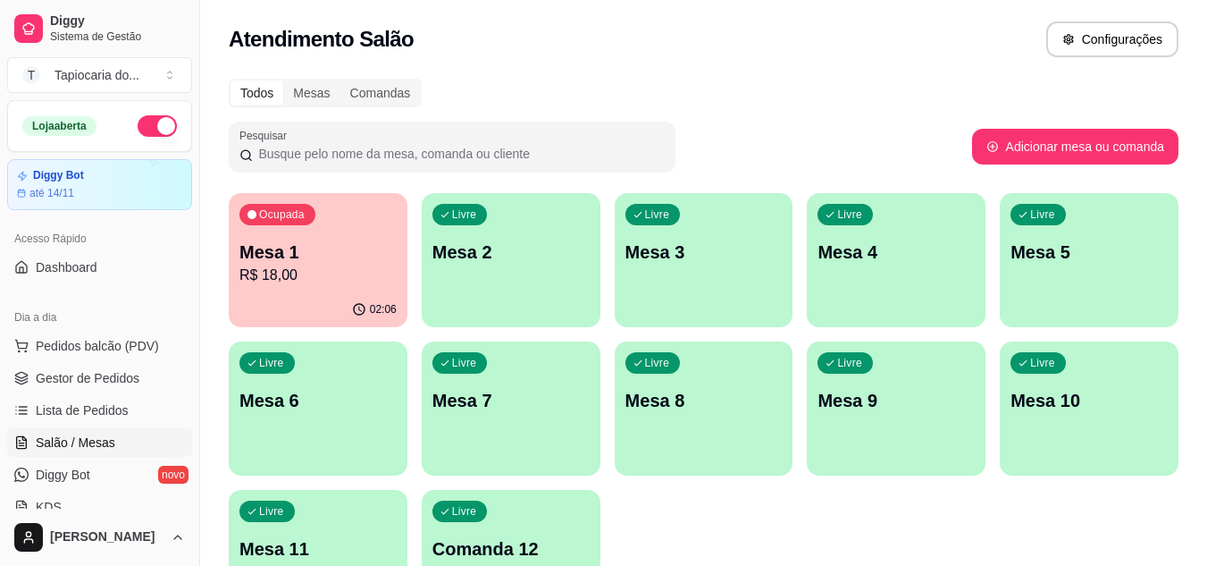
click at [491, 384] on div "Livre Mesa 7" at bounding box center [511, 397] width 179 height 113
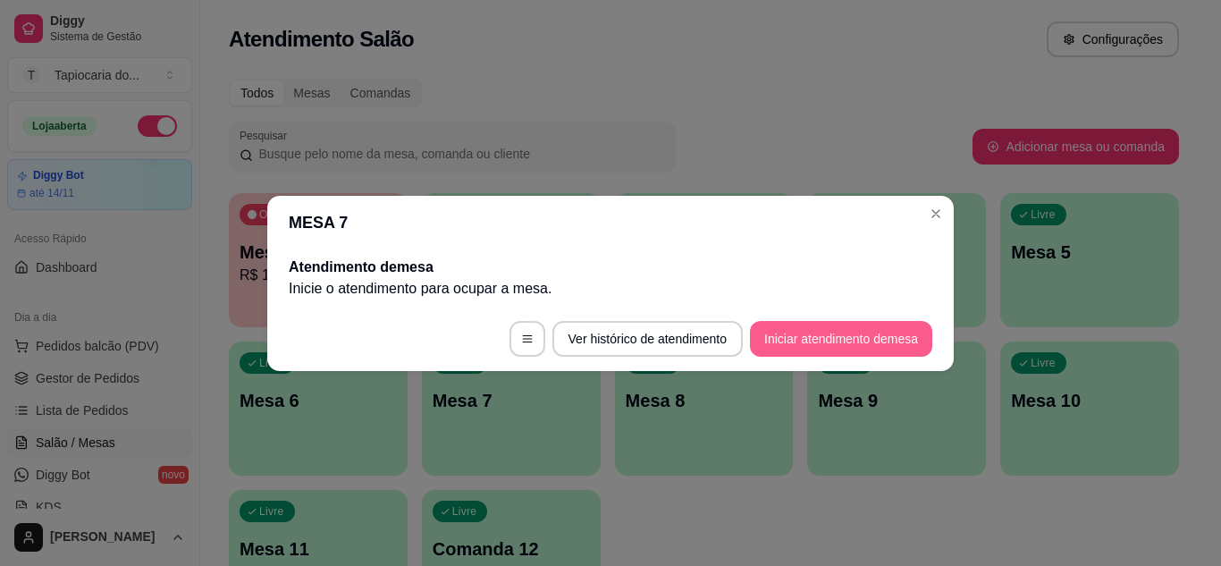
click at [870, 328] on button "Iniciar atendimento de mesa" at bounding box center [841, 339] width 182 height 36
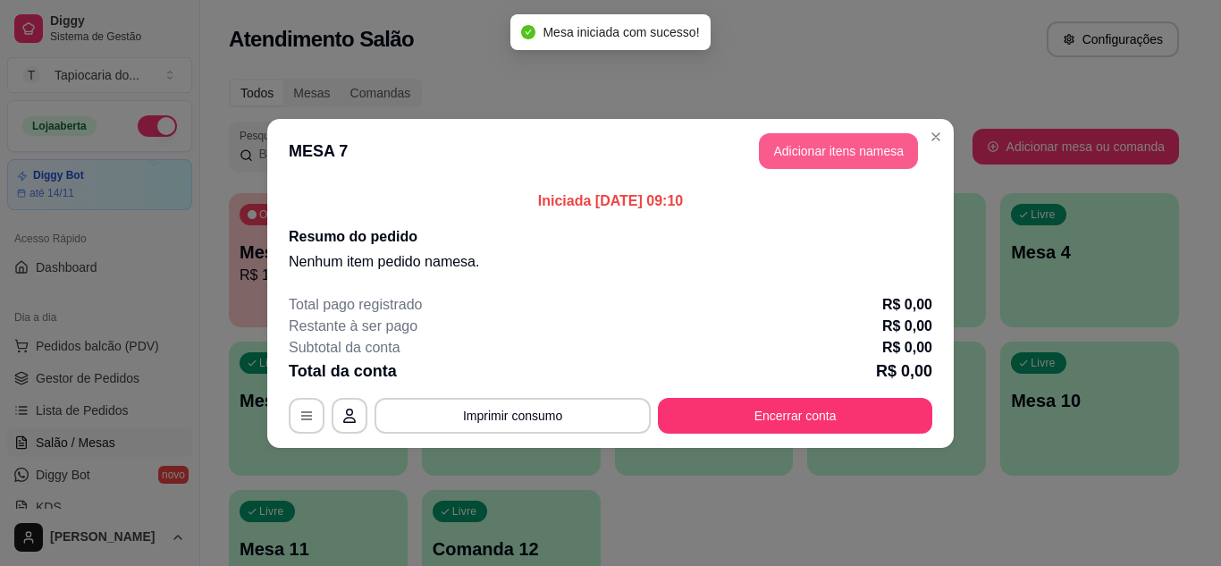
click at [836, 155] on button "Adicionar itens na mesa" at bounding box center [838, 151] width 159 height 36
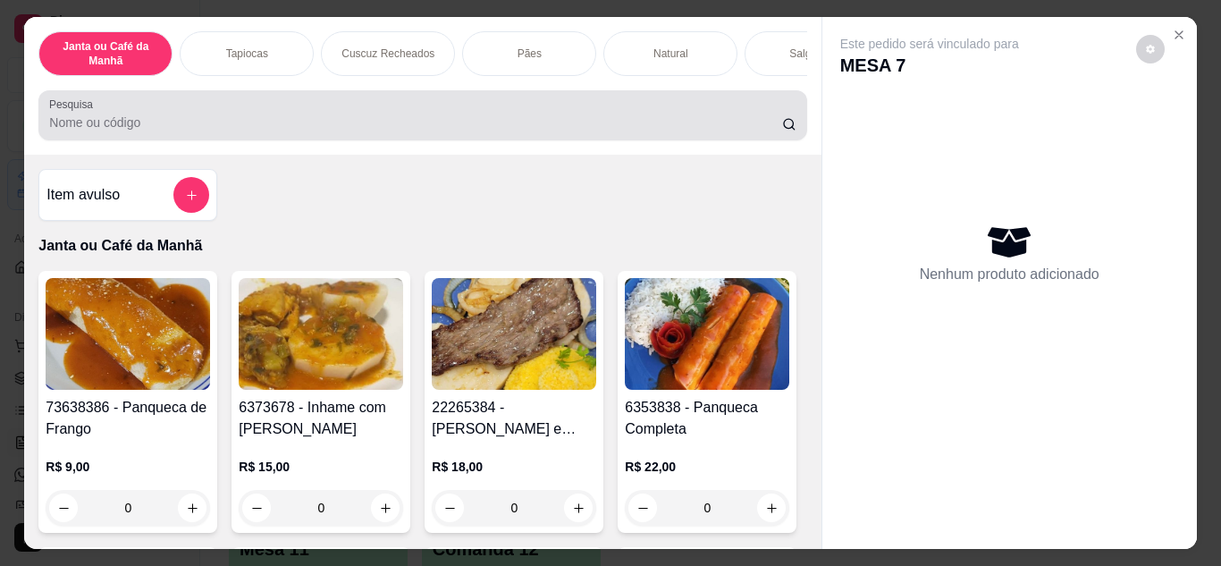
click at [557, 118] on div at bounding box center [422, 115] width 746 height 36
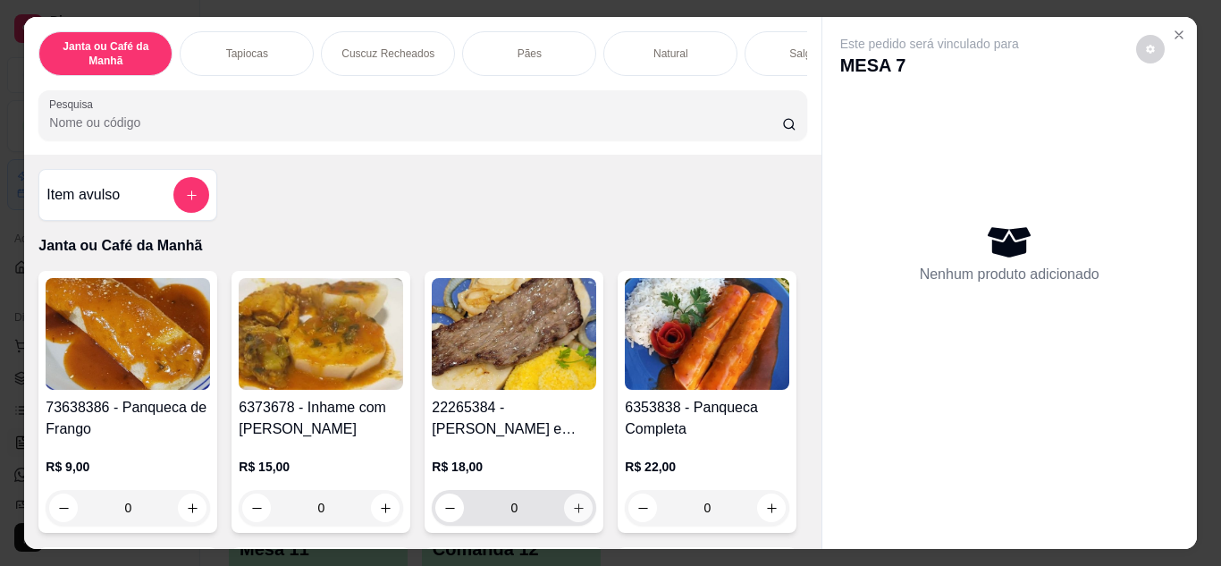
click at [580, 508] on button "increase-product-quantity" at bounding box center [578, 507] width 29 height 29
type input "1"
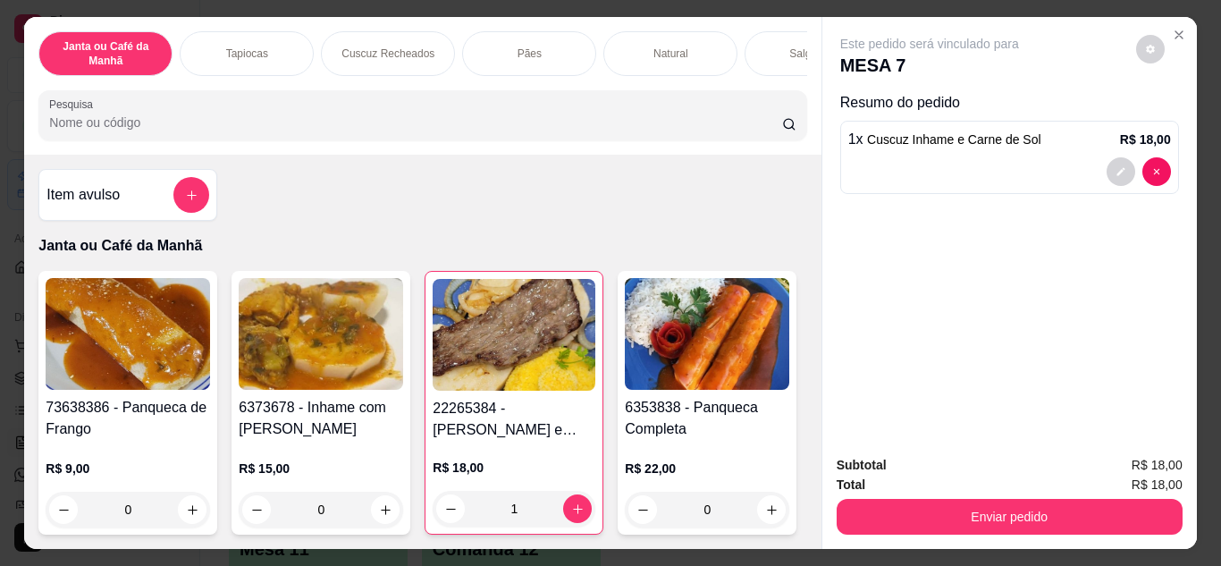
click at [467, 131] on input "Pesquisa" at bounding box center [415, 122] width 733 height 18
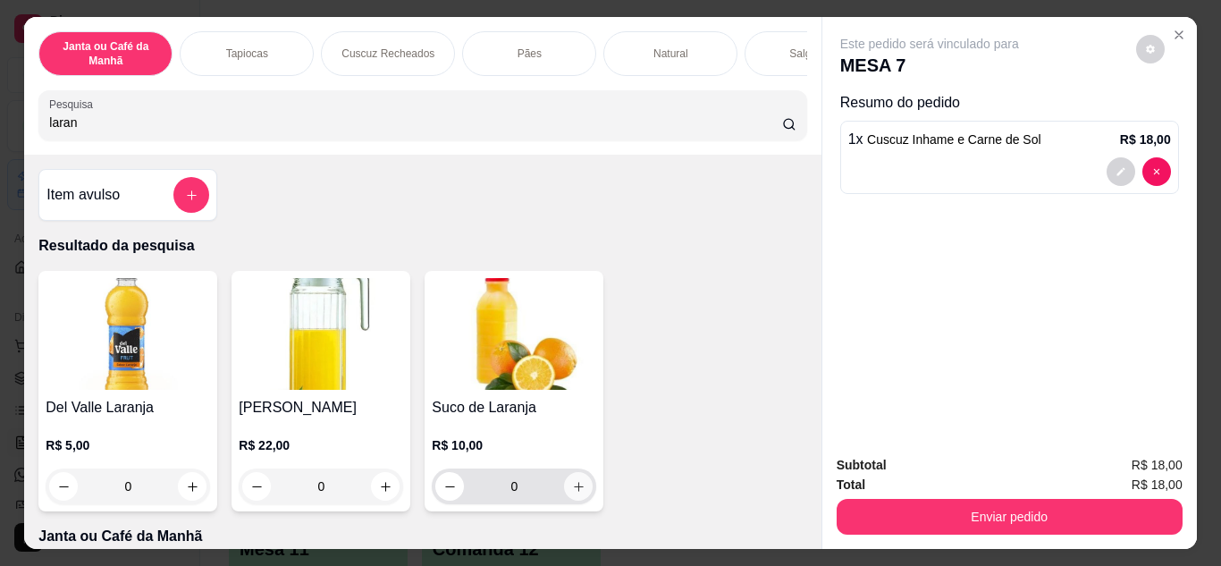
type input "laran"
click at [572, 493] on icon "increase-product-quantity" at bounding box center [578, 486] width 13 height 13
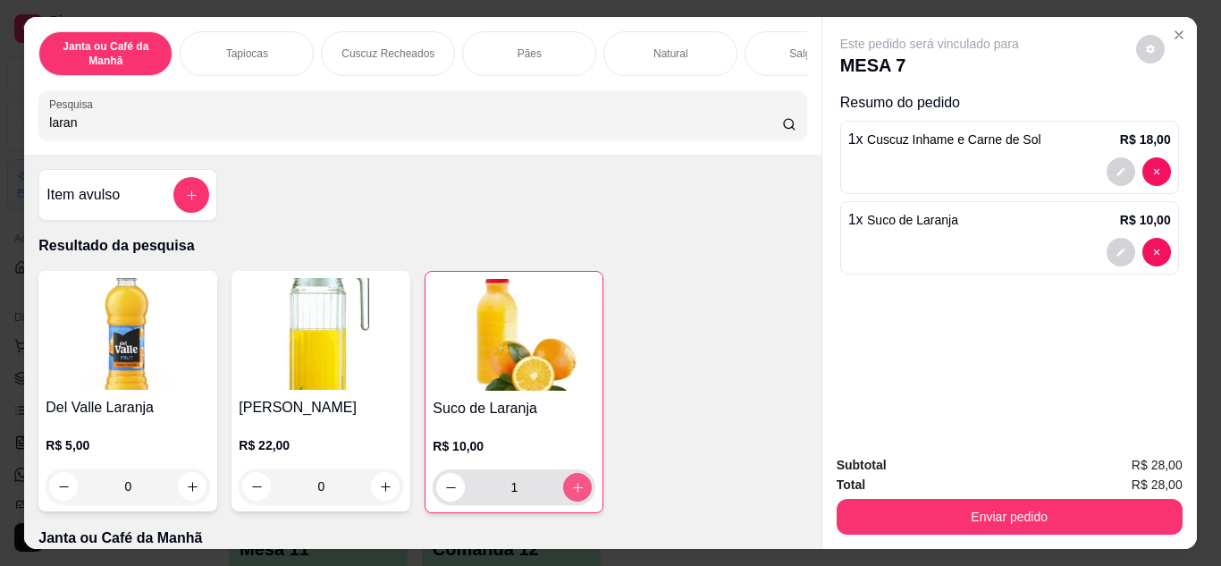
type input "1"
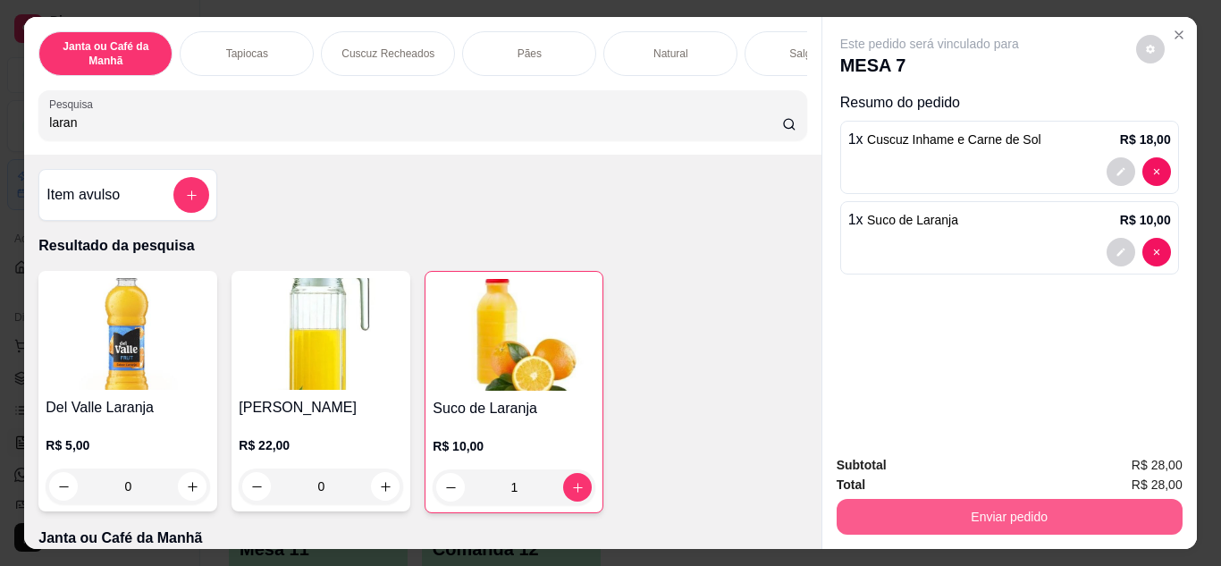
click at [974, 516] on button "Enviar pedido" at bounding box center [1009, 517] width 346 height 36
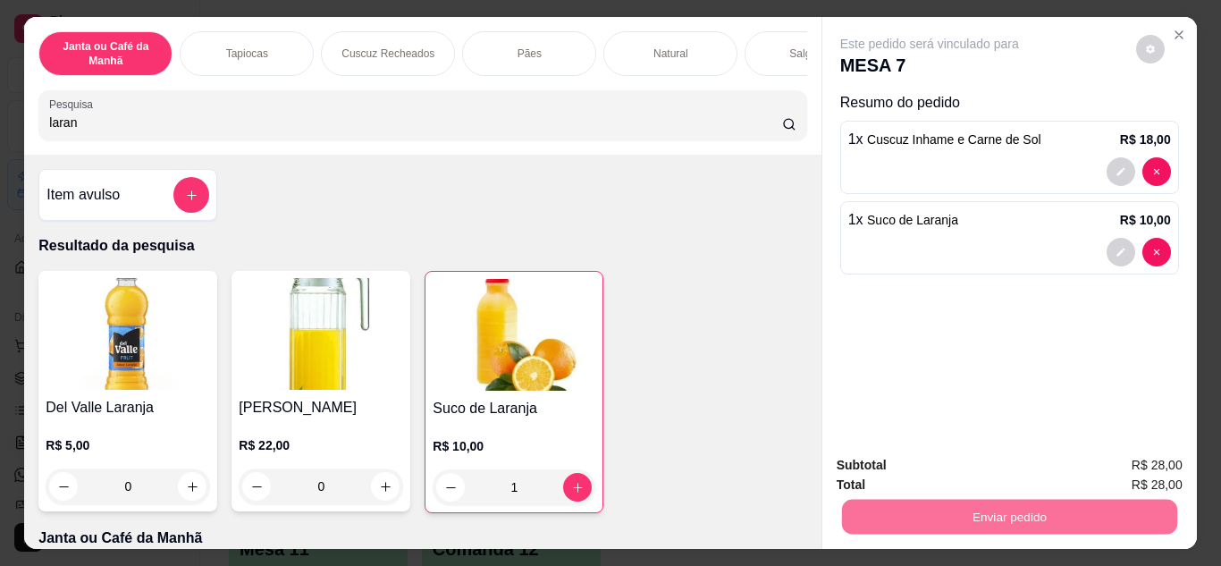
click at [1110, 458] on button "Enviar pedido" at bounding box center [1135, 466] width 101 height 34
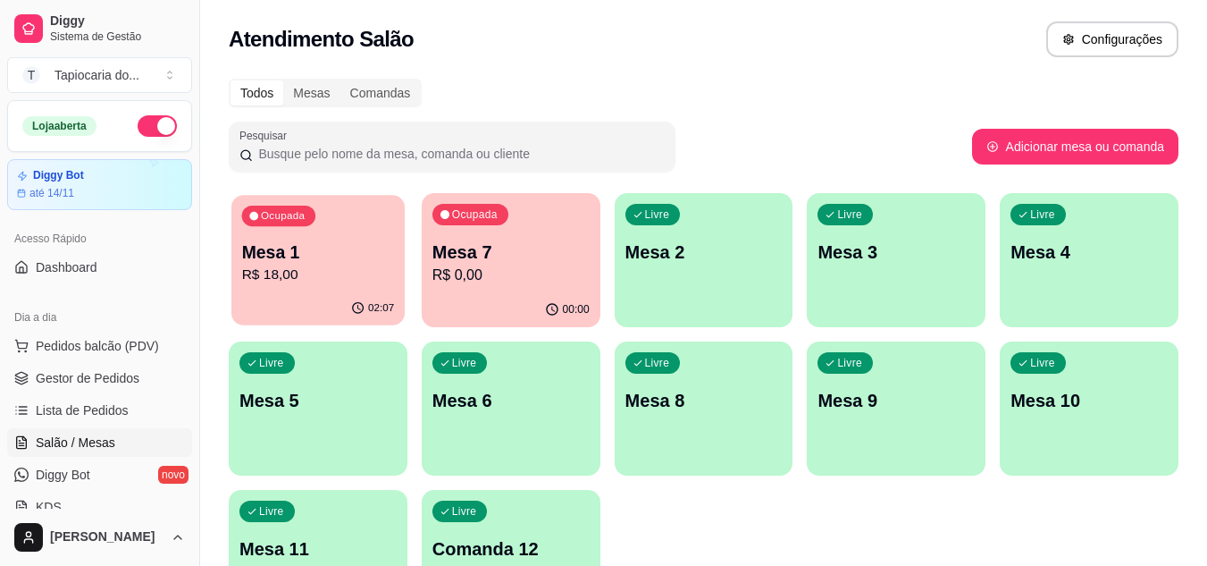
click at [307, 281] on p "R$ 18,00" at bounding box center [318, 275] width 153 height 21
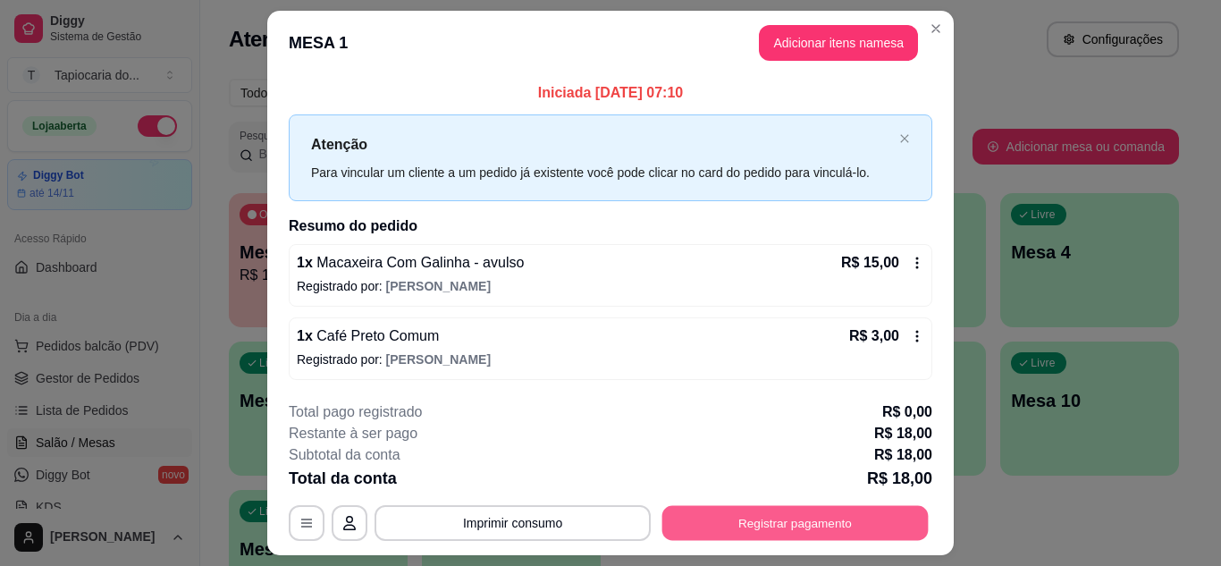
click at [800, 512] on button "Registrar pagamento" at bounding box center [795, 523] width 266 height 35
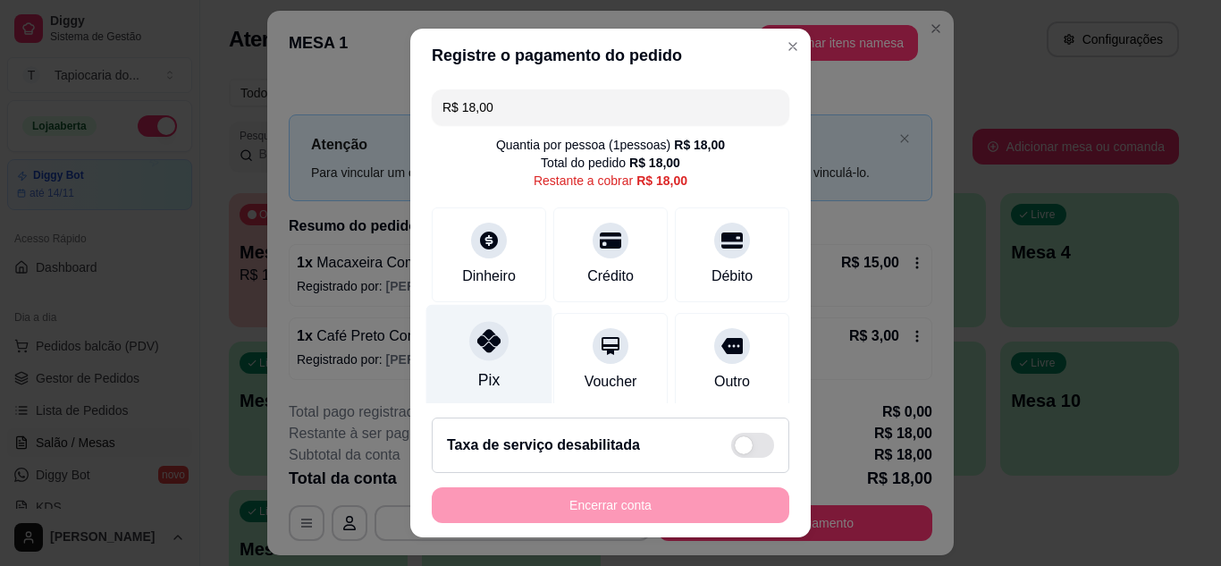
drag, startPoint x: 478, startPoint y: 323, endPoint x: 510, endPoint y: 342, distance: 37.2
click at [500, 340] on div "Pix" at bounding box center [489, 356] width 126 height 105
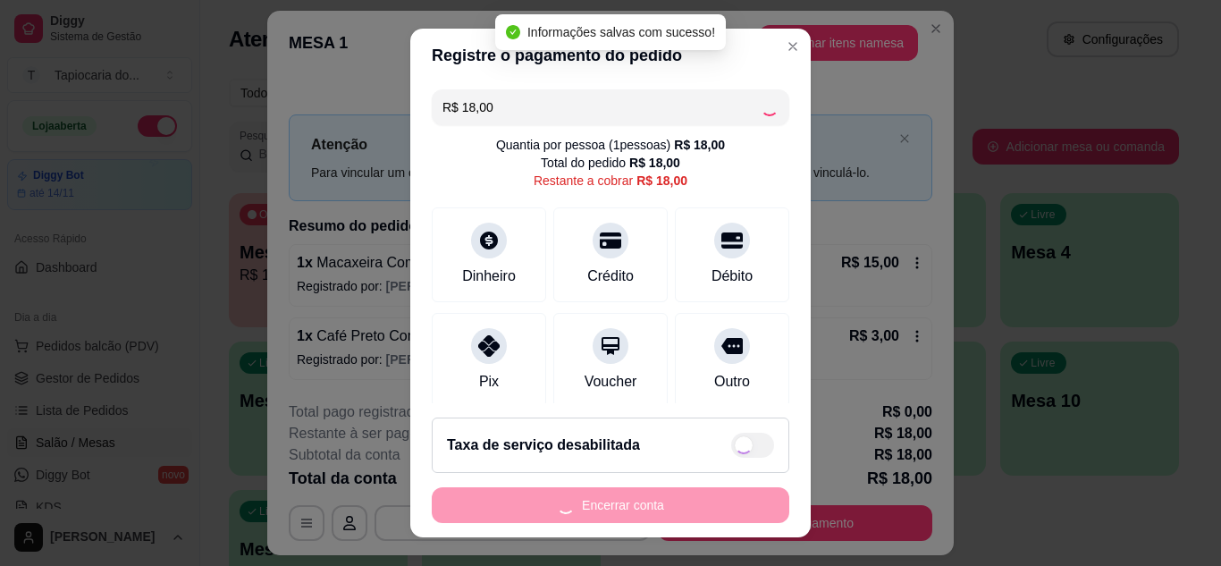
type input "R$ 0,00"
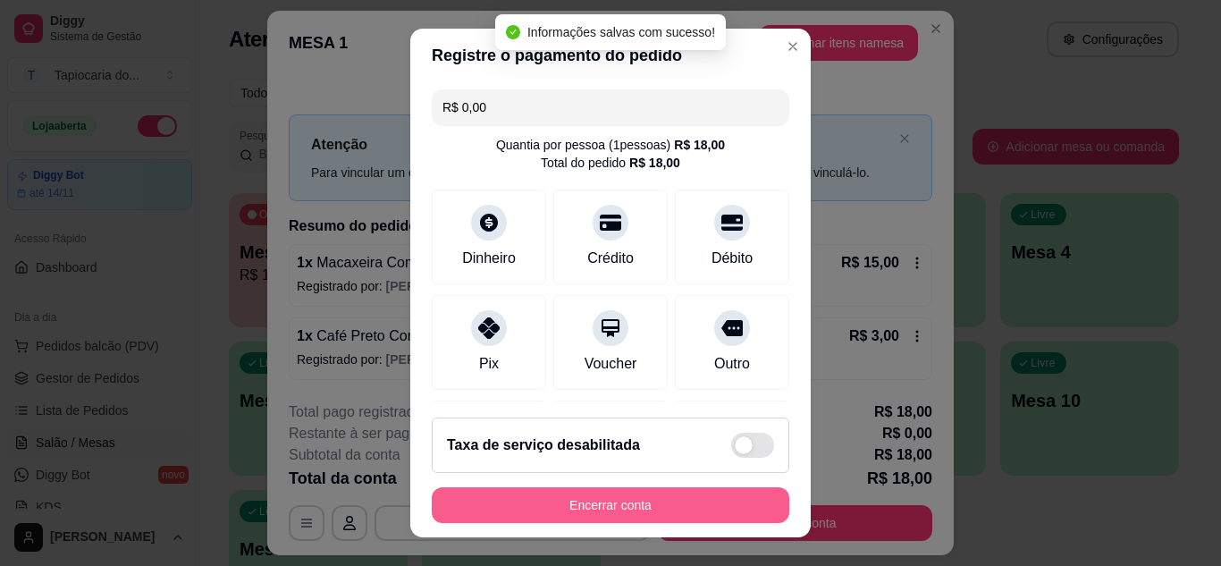
click at [626, 503] on button "Encerrar conta" at bounding box center [610, 505] width 357 height 36
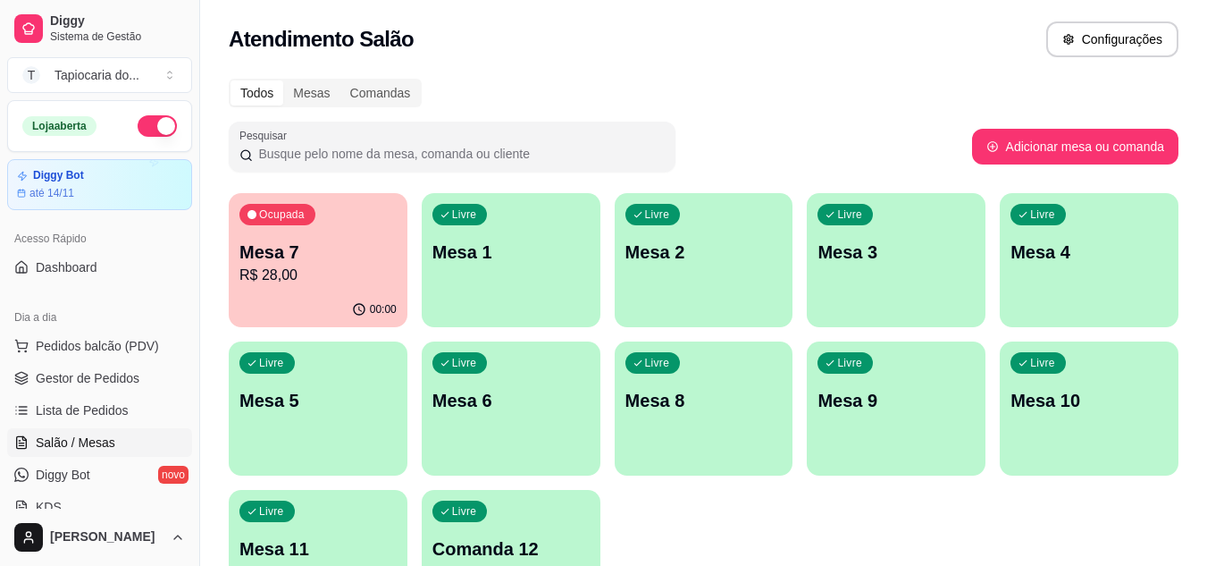
click at [515, 243] on p "Mesa 1" at bounding box center [511, 251] width 157 height 25
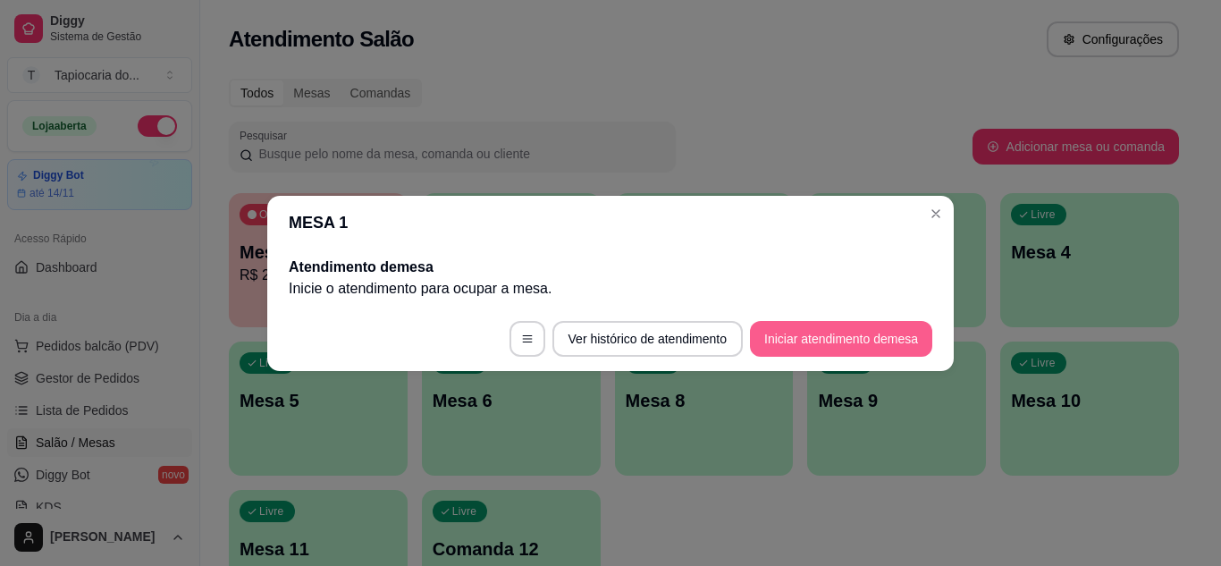
click at [843, 343] on button "Iniciar atendimento de mesa" at bounding box center [841, 339] width 182 height 36
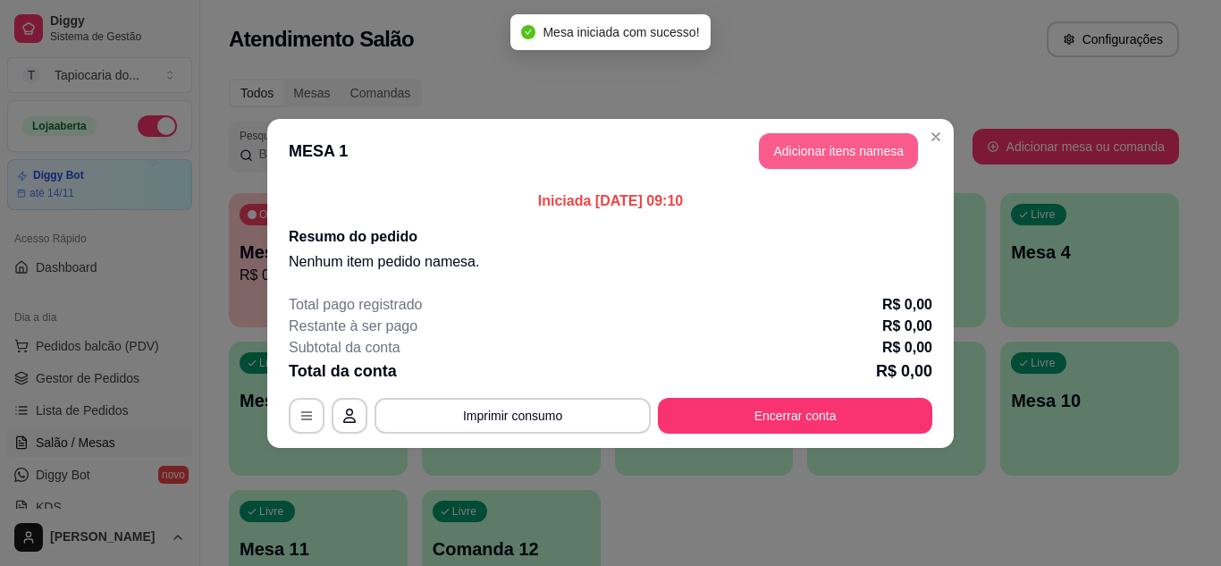
click at [898, 150] on button "Adicionar itens na mesa" at bounding box center [838, 151] width 159 height 36
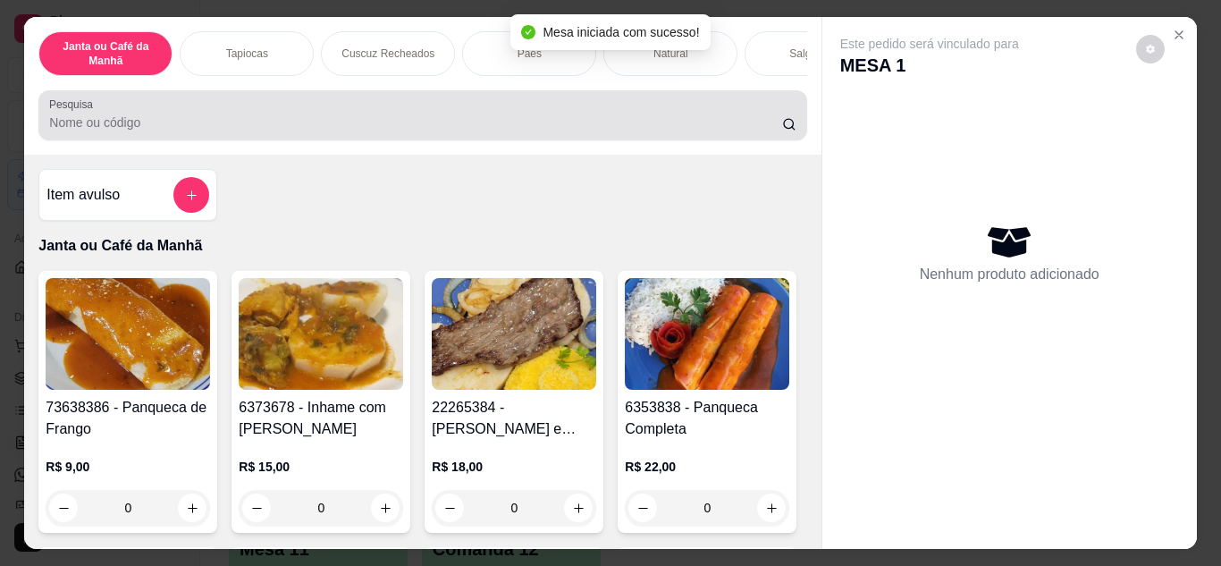
click at [526, 127] on input "Pesquisa" at bounding box center [415, 122] width 733 height 18
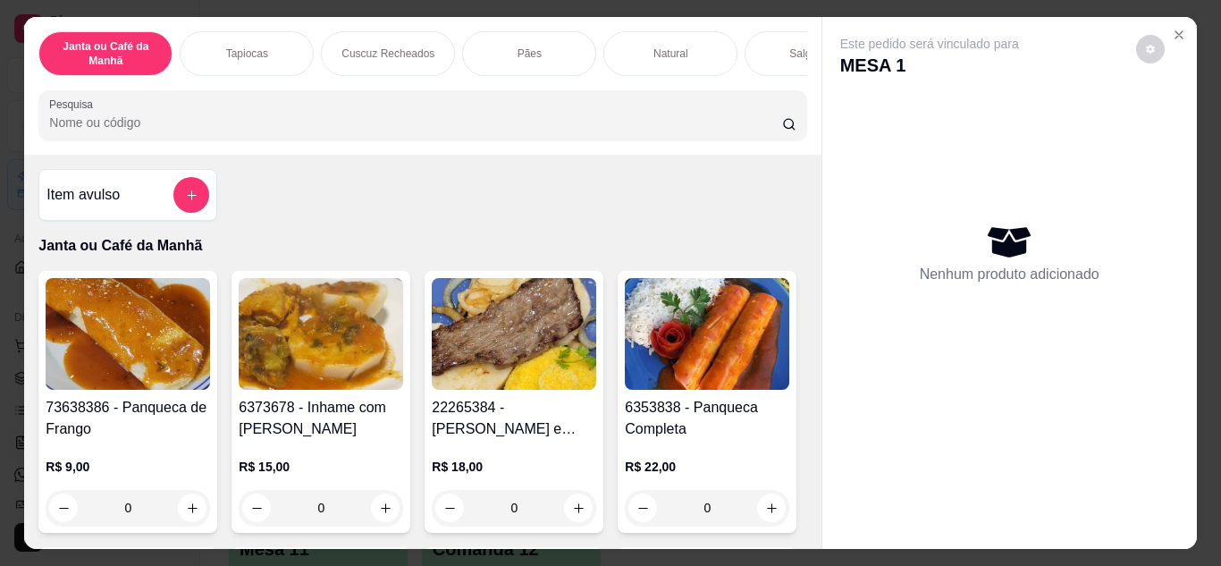
click at [331, 120] on input "Pesquisa" at bounding box center [415, 122] width 733 height 18
click at [185, 202] on icon "add-separate-item" at bounding box center [191, 195] width 13 height 13
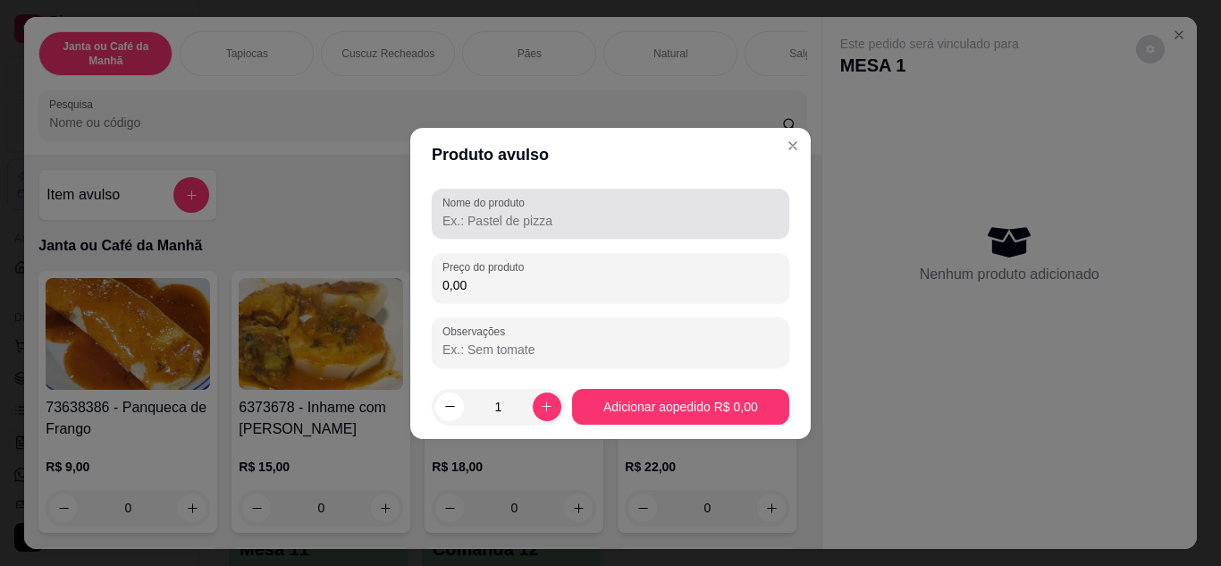
click at [481, 231] on div "Nome do produto" at bounding box center [610, 214] width 357 height 50
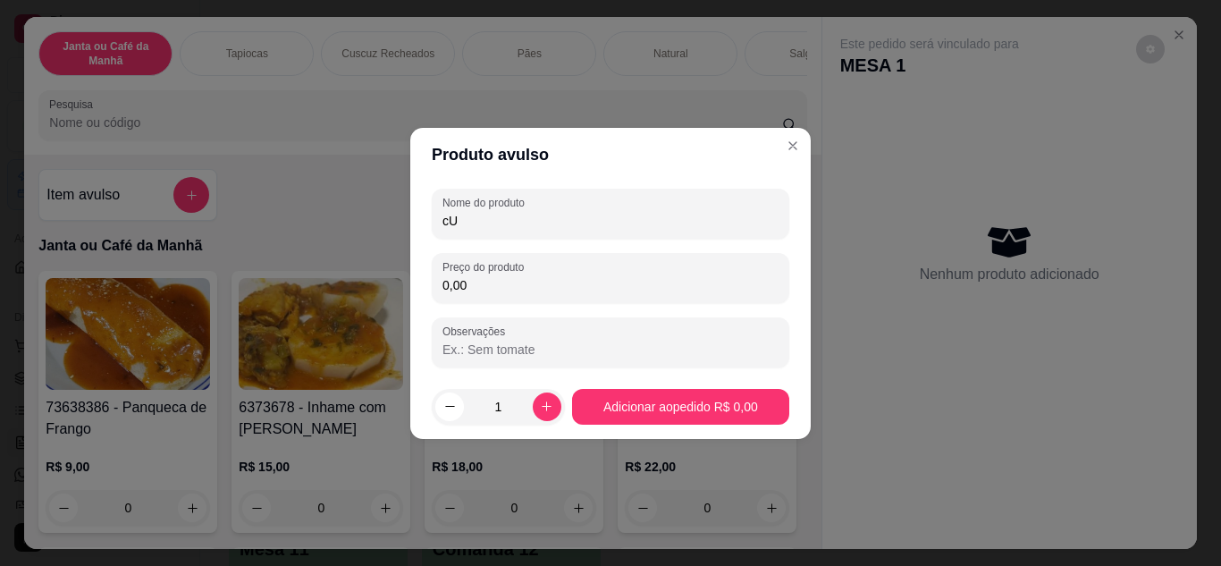
type input "c"
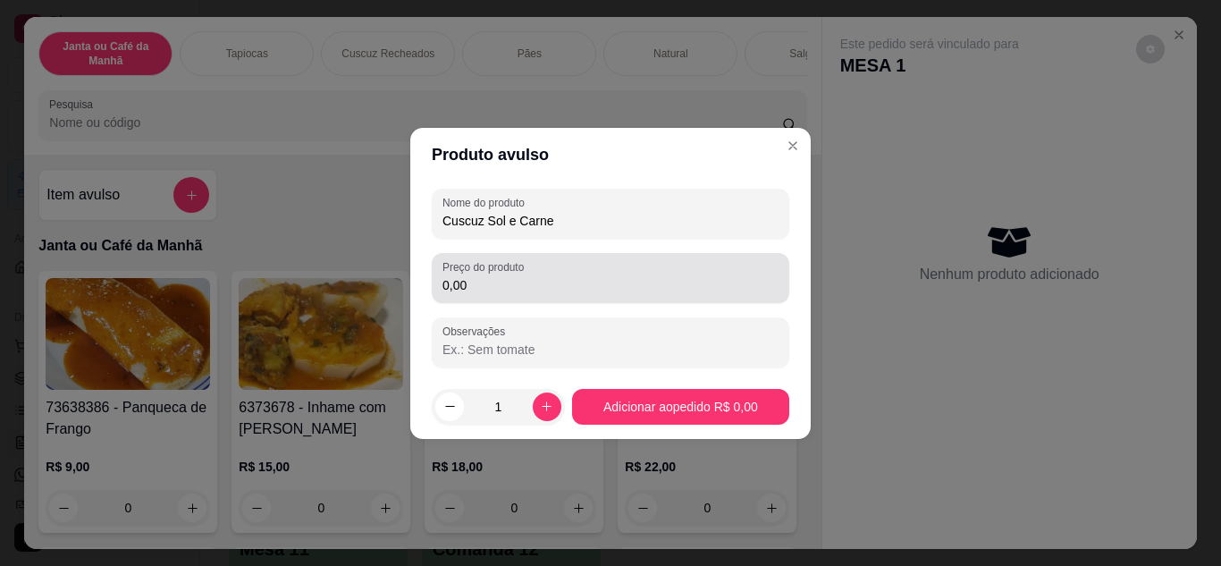
type input "Cuscuz Sol e Carne"
click at [508, 266] on label "Preço do produto" at bounding box center [486, 266] width 88 height 15
click at [508, 276] on input "0,00" at bounding box center [610, 285] width 336 height 18
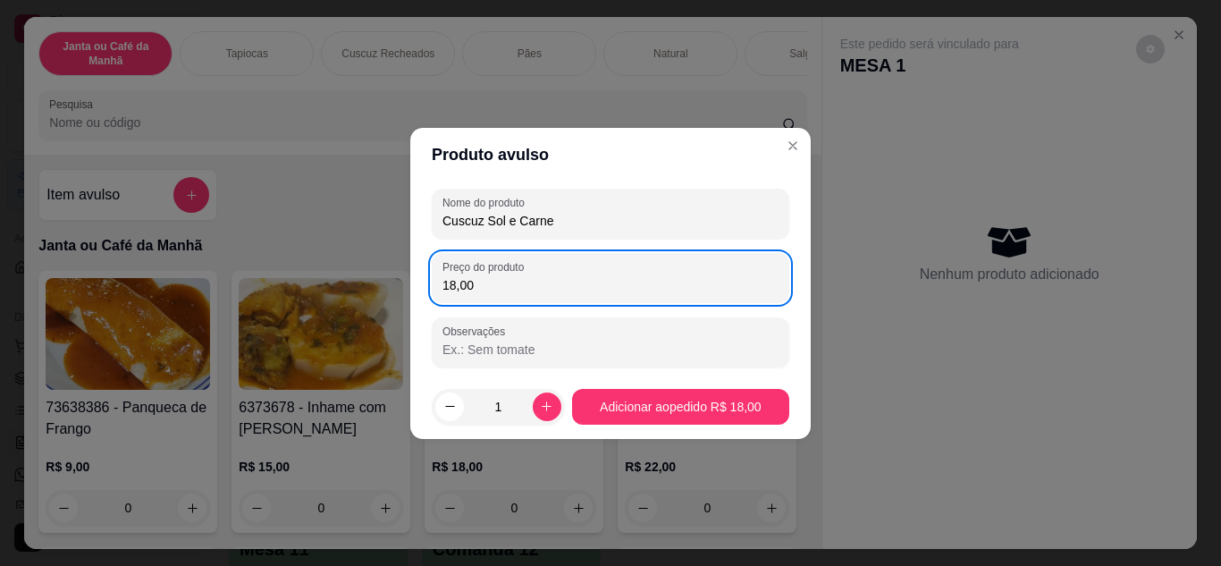
type input "18,00"
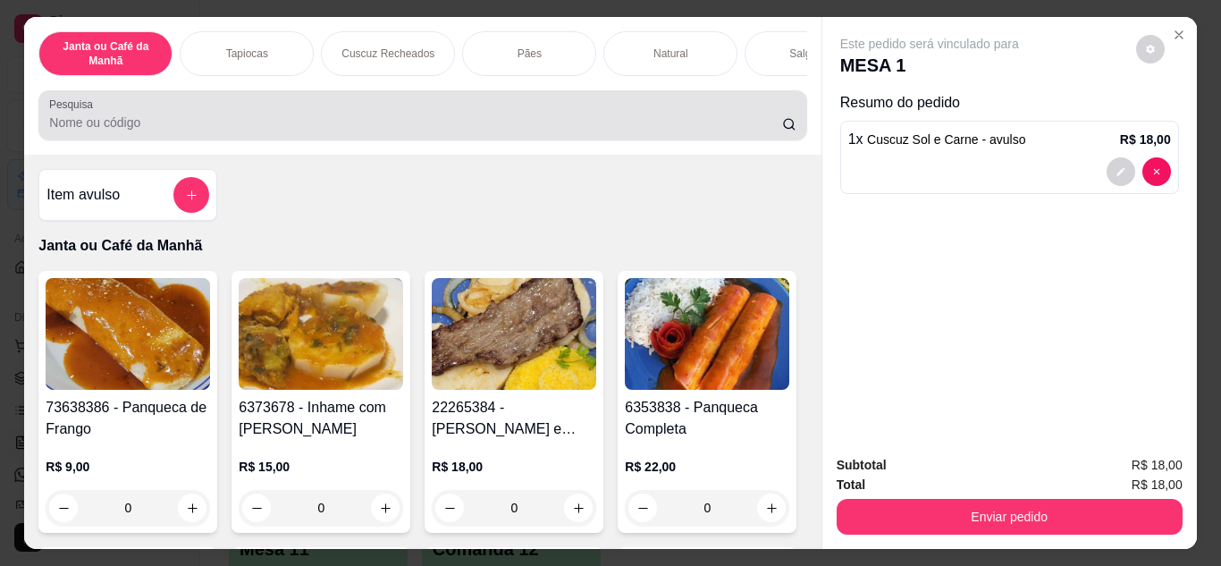
click at [225, 117] on div at bounding box center [422, 115] width 746 height 36
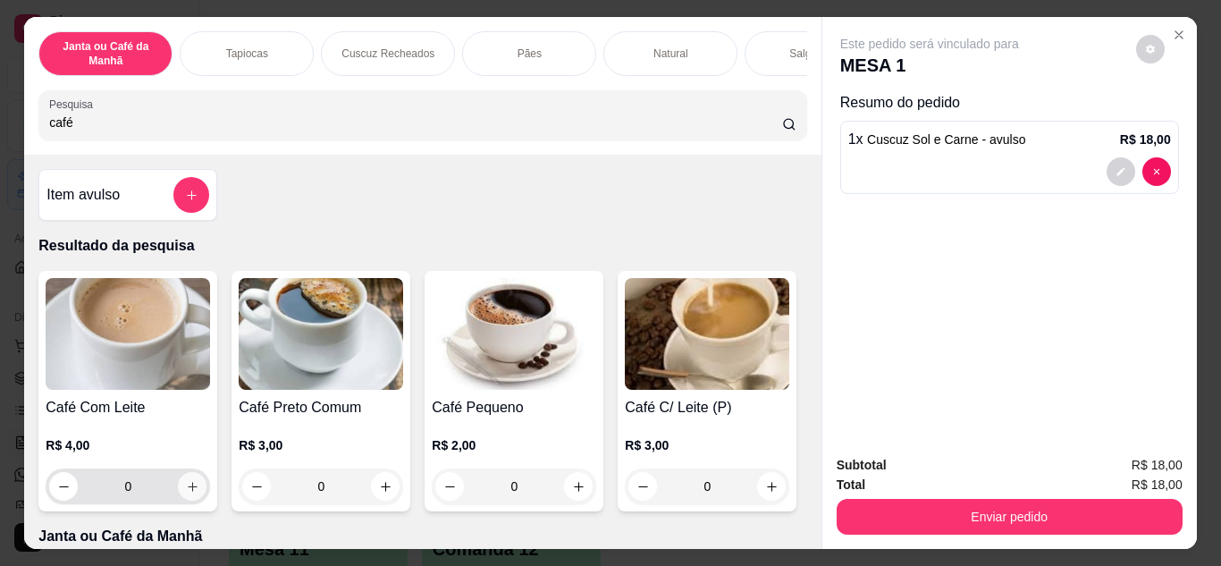
type input "café"
click at [192, 504] on div "0" at bounding box center [127, 486] width 157 height 36
type input "1"
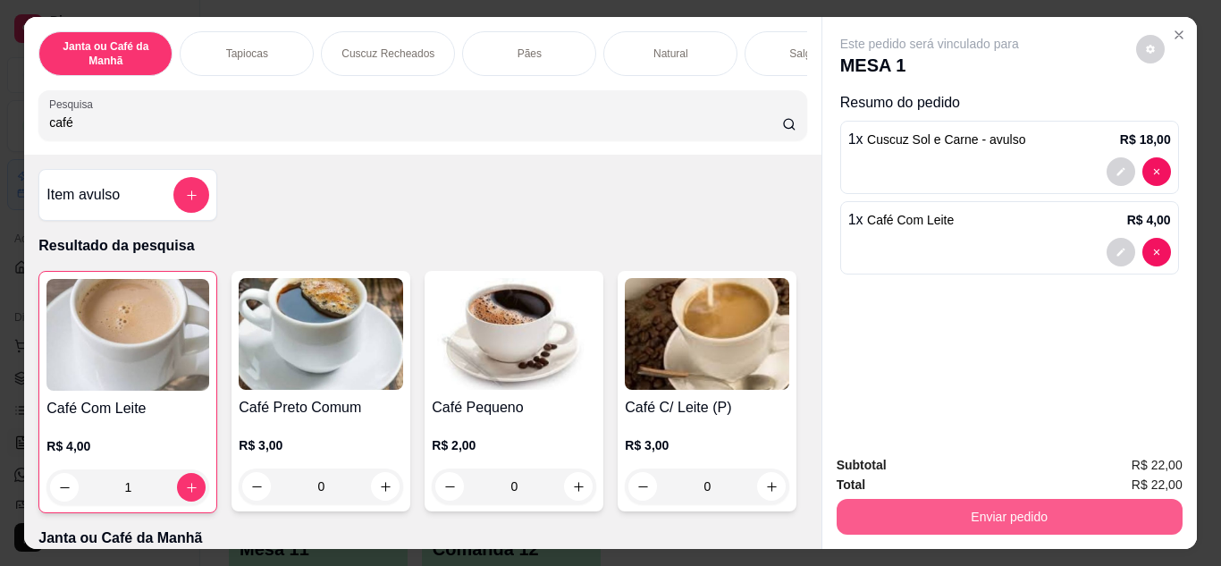
click at [926, 513] on button "Enviar pedido" at bounding box center [1009, 517] width 346 height 36
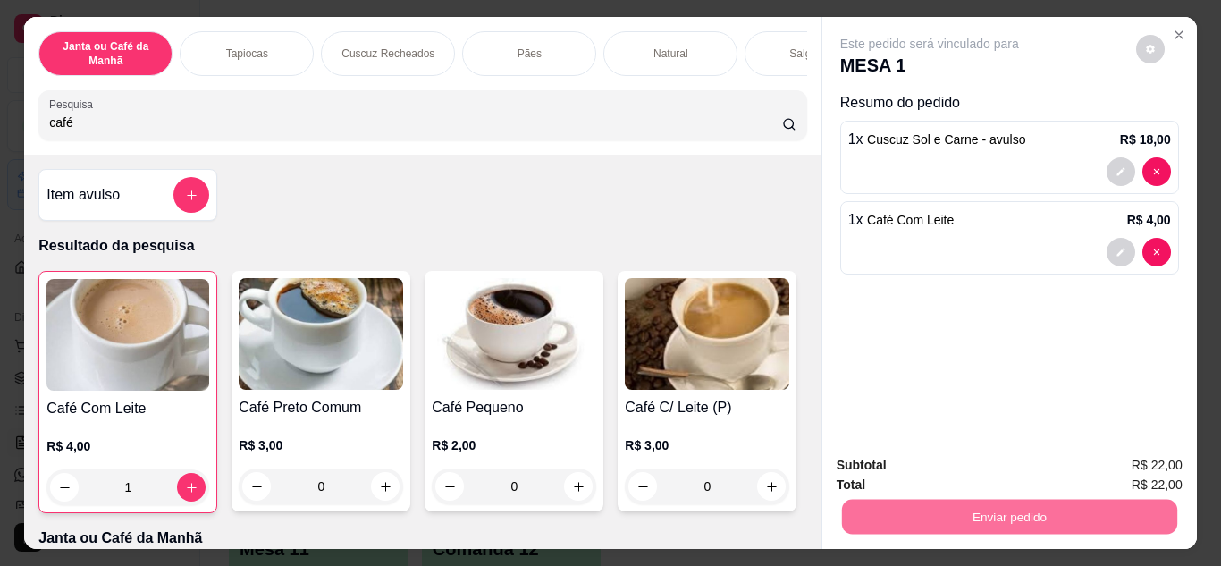
click at [1115, 466] on button "Enviar pedido" at bounding box center [1136, 465] width 98 height 33
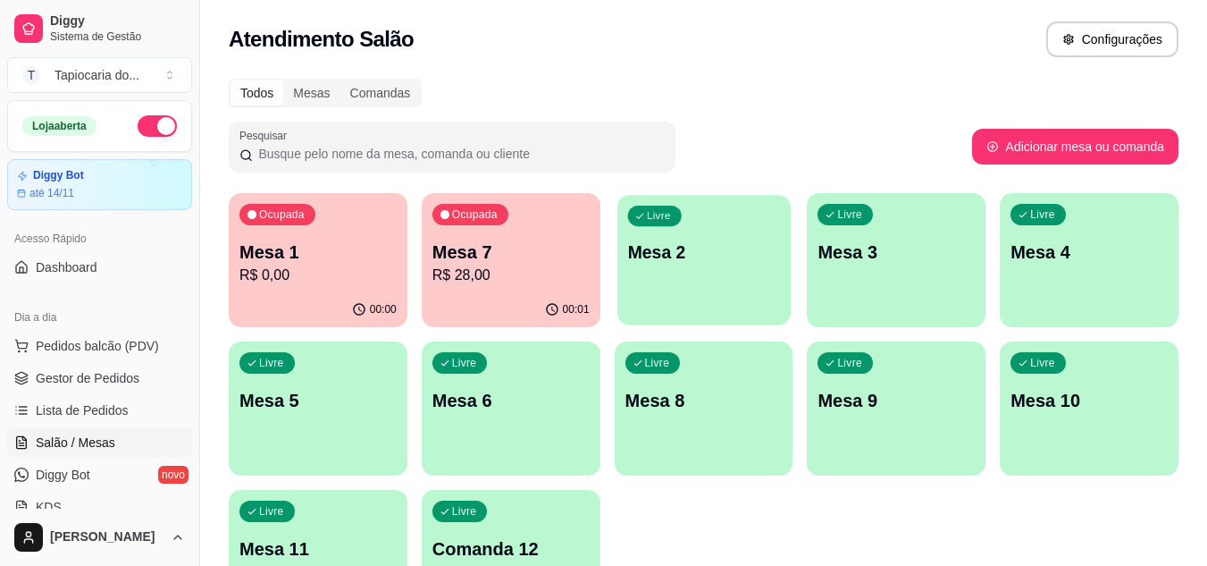
click at [681, 266] on div "Livre Mesa 2" at bounding box center [704, 249] width 173 height 109
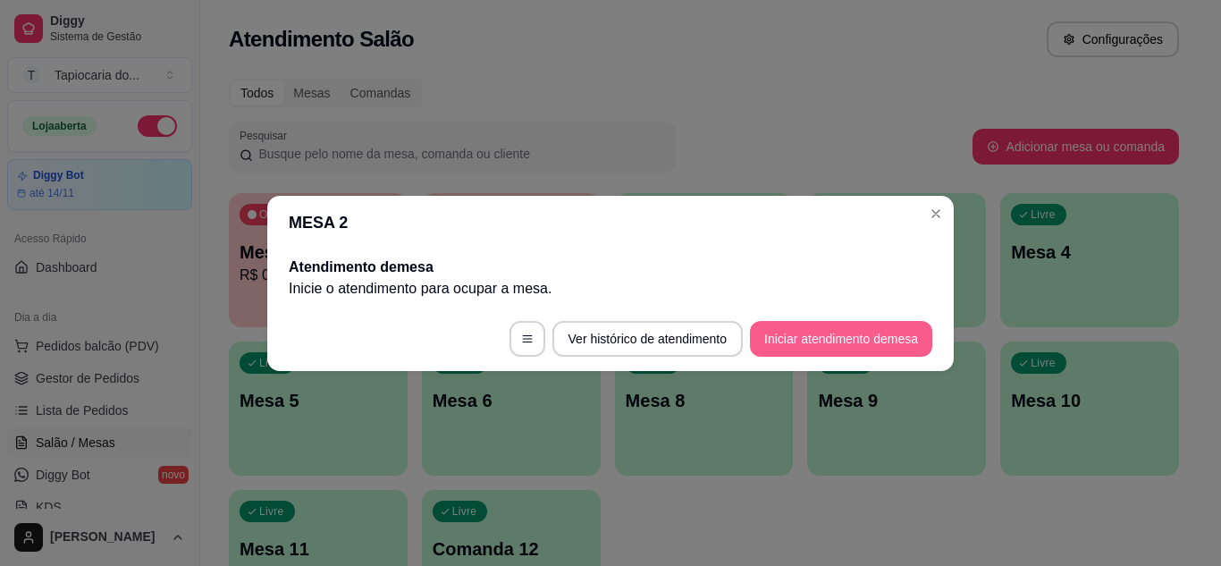
click at [889, 333] on button "Iniciar atendimento de mesa" at bounding box center [841, 339] width 182 height 36
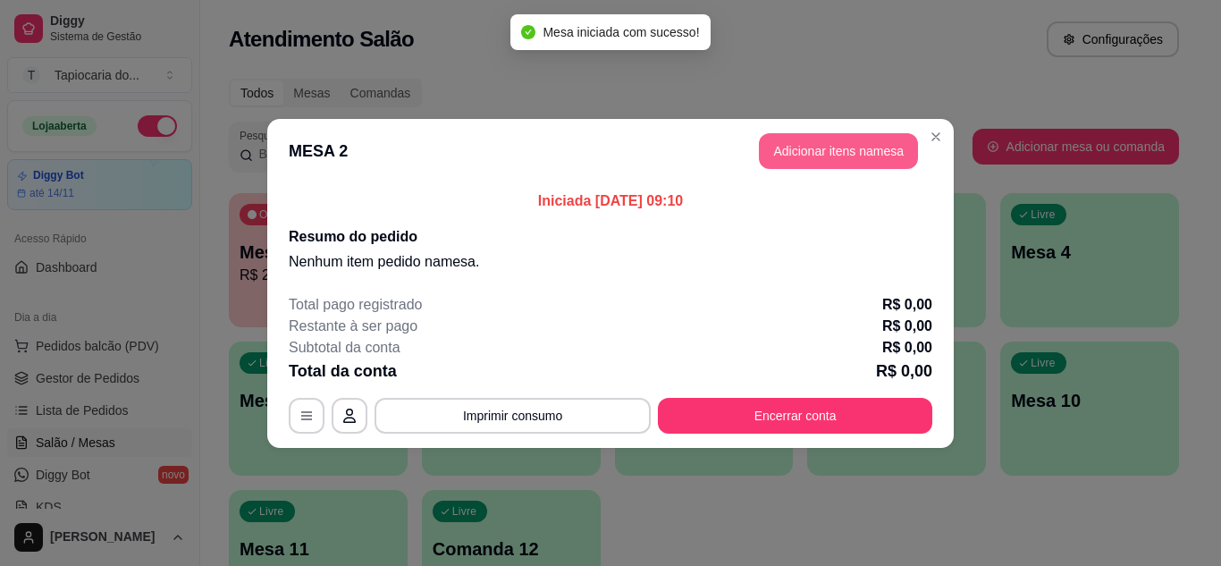
click at [856, 154] on button "Adicionar itens na mesa" at bounding box center [838, 151] width 159 height 36
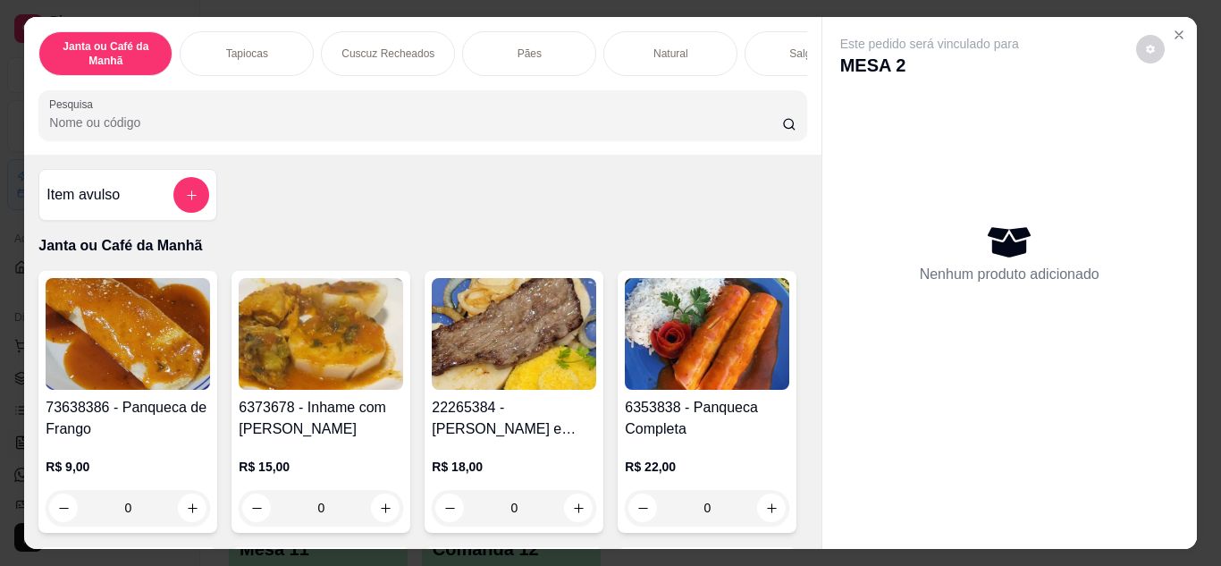
click at [536, 131] on input "Pesquisa" at bounding box center [415, 122] width 733 height 18
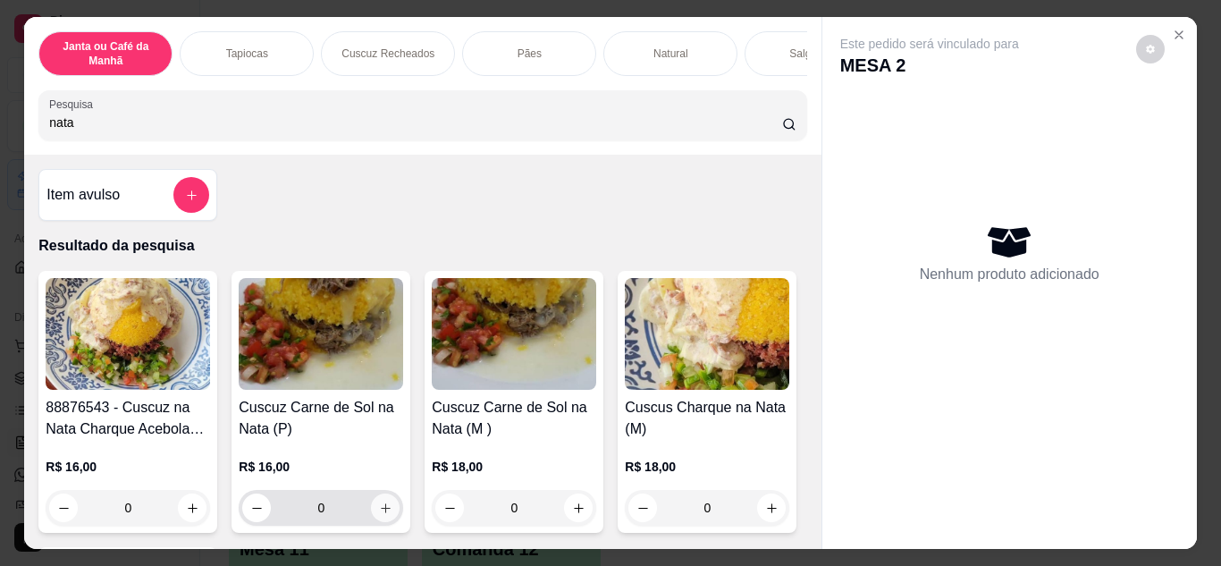
type input "nata"
click at [379, 511] on icon "increase-product-quantity" at bounding box center [385, 507] width 13 height 13
type input "1"
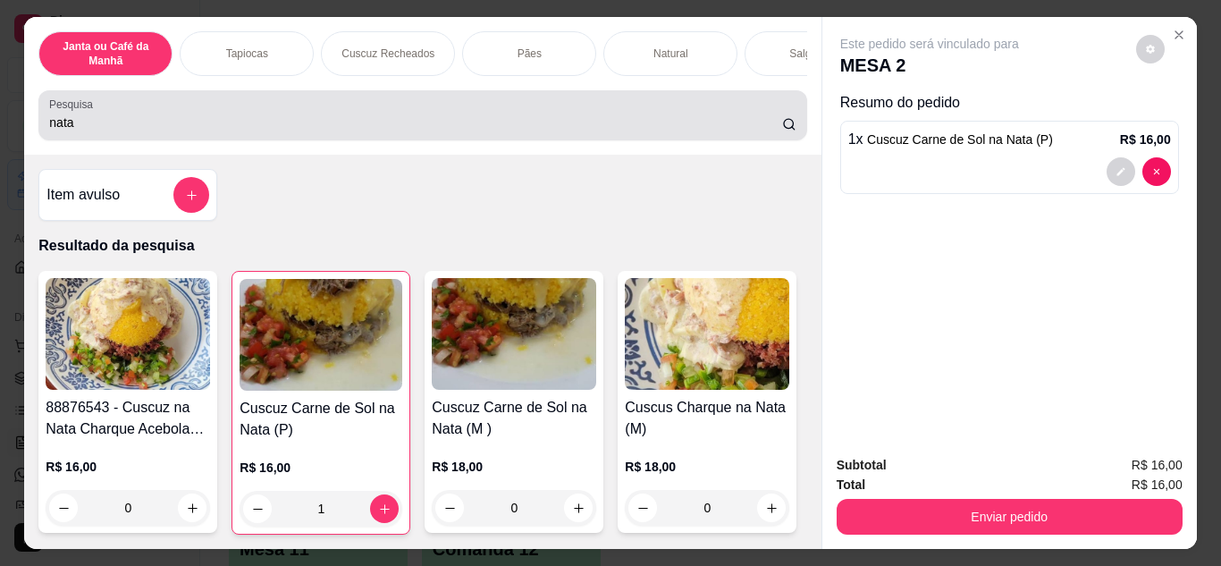
drag, startPoint x: 353, startPoint y: 139, endPoint x: 355, endPoint y: 121, distance: 18.9
click at [310, 140] on div "Pesquisa nata" at bounding box center [422, 115] width 768 height 50
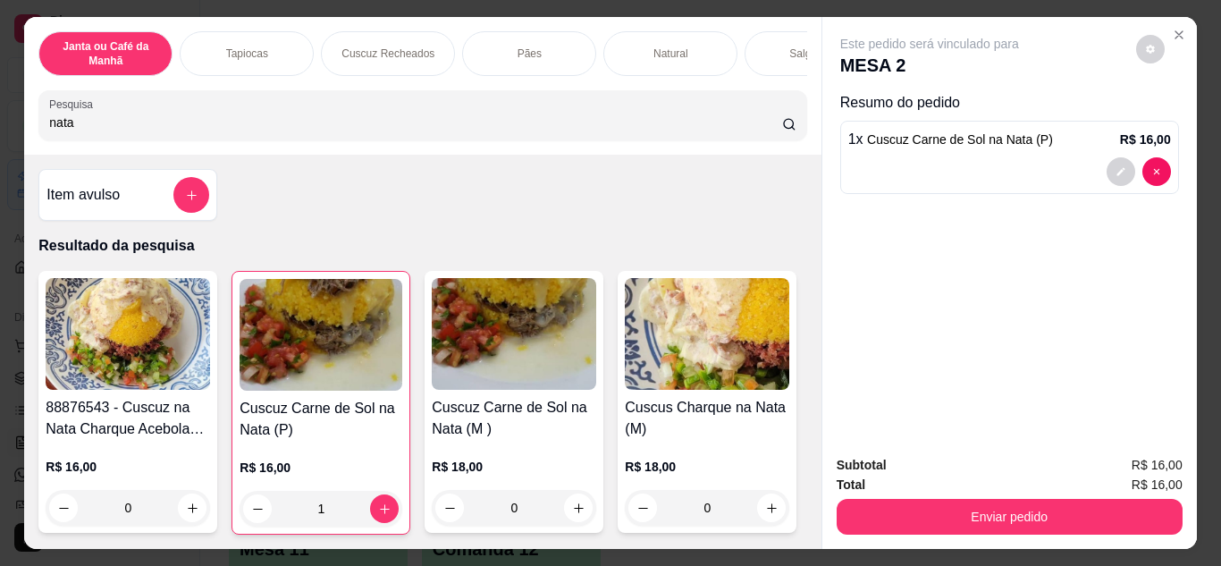
click at [358, 118] on div "nata" at bounding box center [422, 115] width 746 height 36
type input "n"
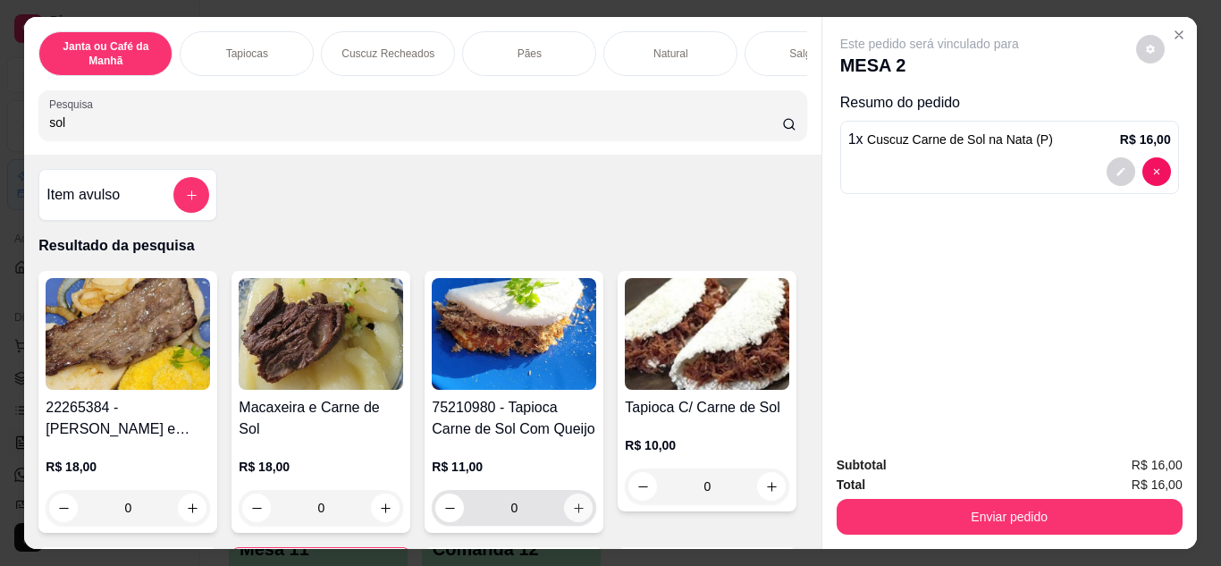
type input "sol"
click at [575, 510] on icon "increase-product-quantity" at bounding box center [578, 507] width 13 height 13
type input "1"
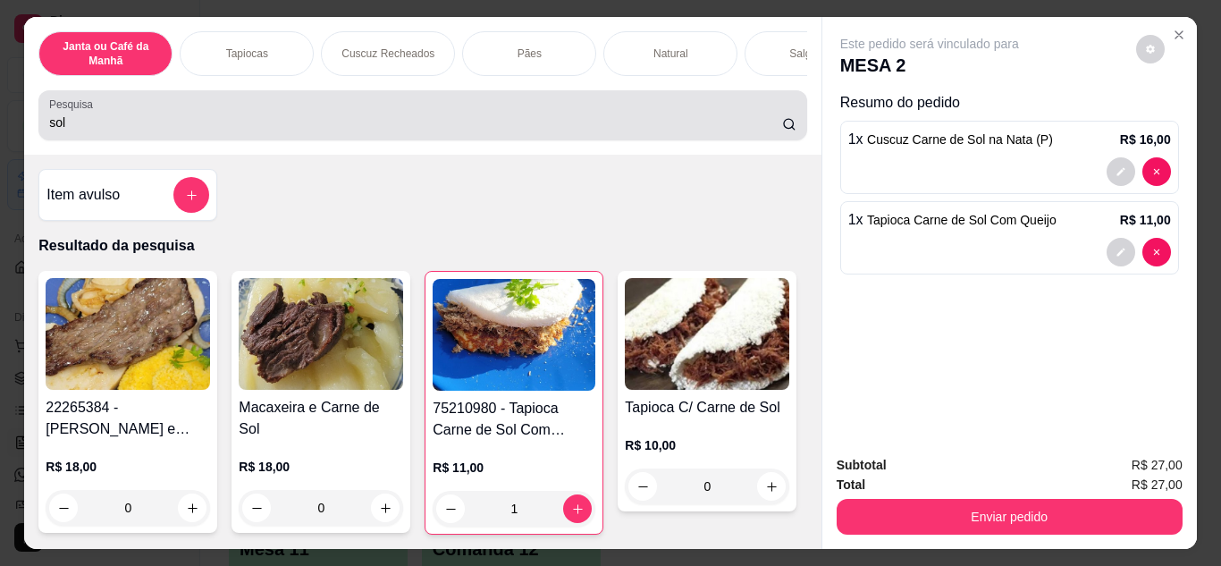
click at [321, 107] on div "sol" at bounding box center [422, 115] width 746 height 36
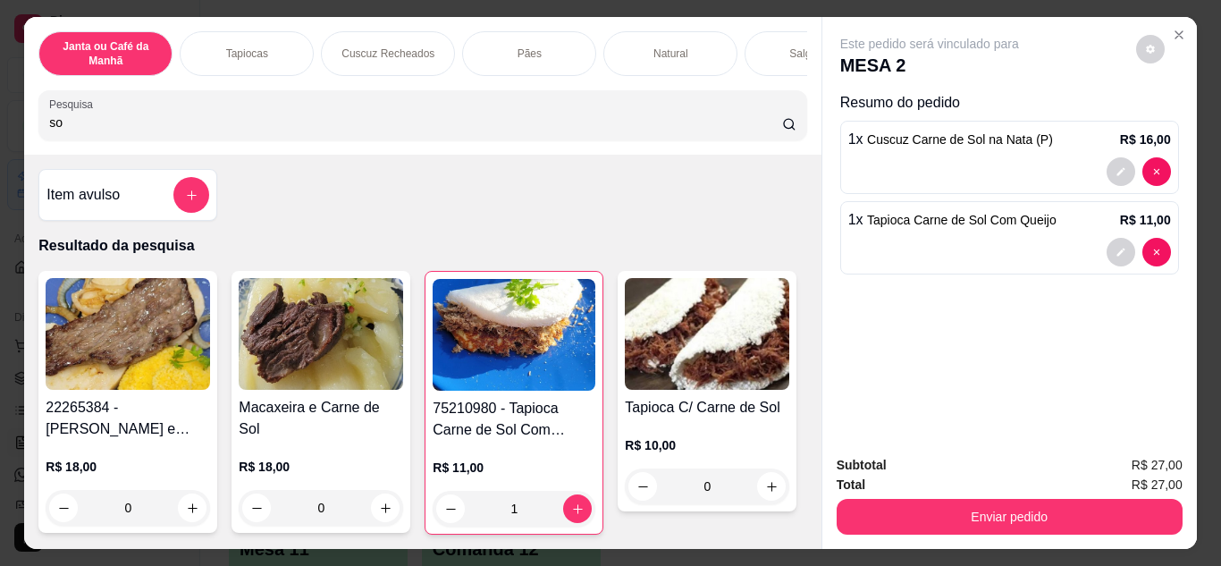
type input "s"
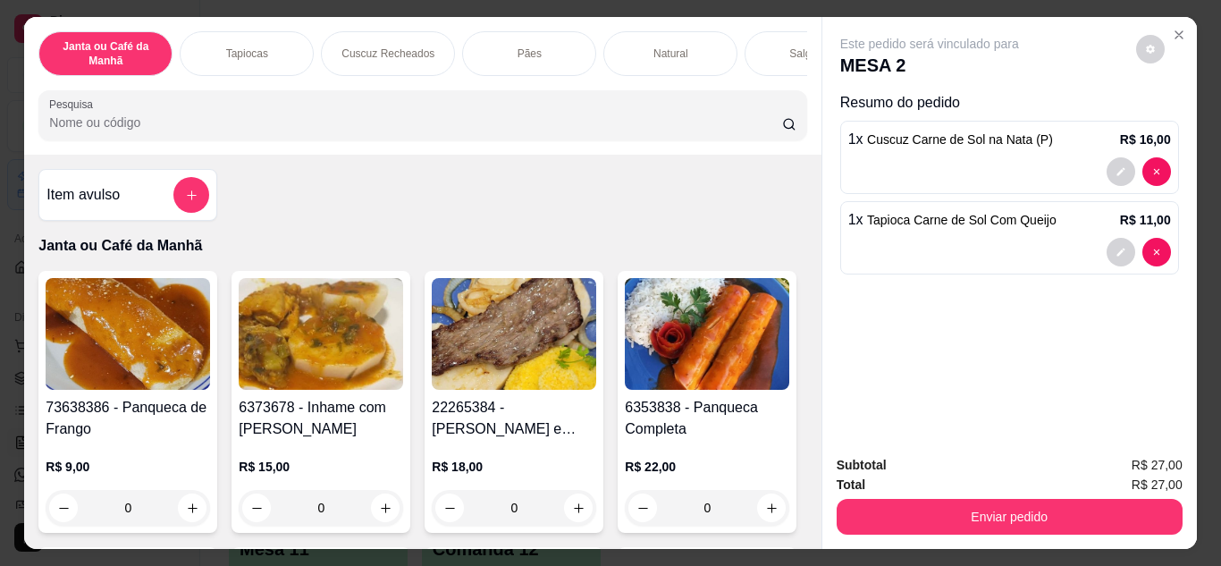
click at [655, 130] on input "Pesquisa" at bounding box center [415, 122] width 733 height 18
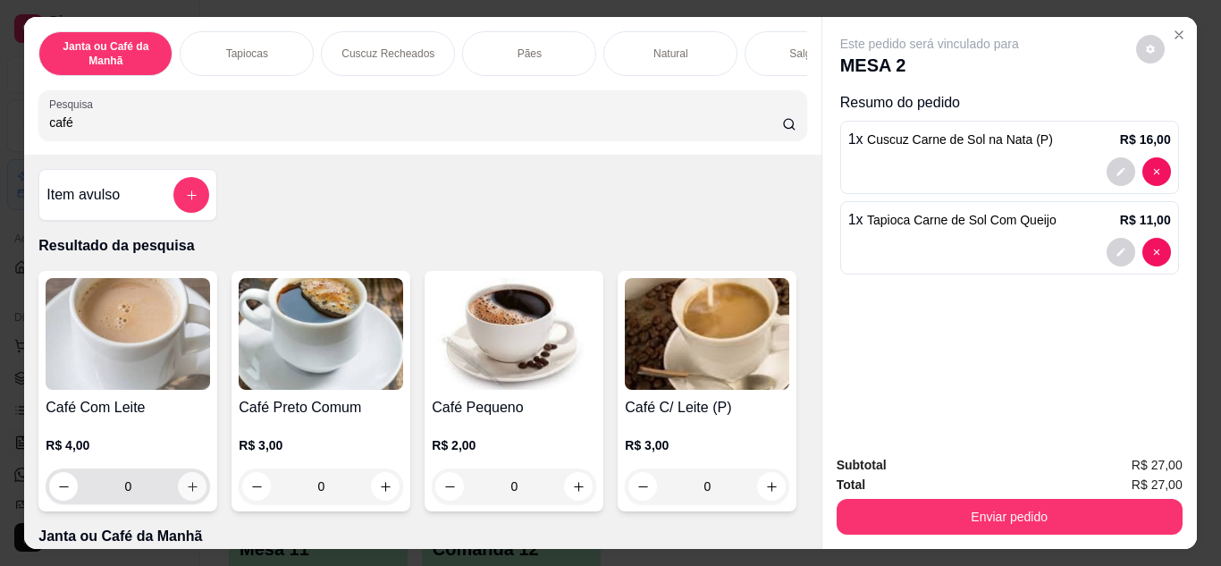
type input "café"
click at [190, 493] on icon "increase-product-quantity" at bounding box center [192, 486] width 13 height 13
type input "1"
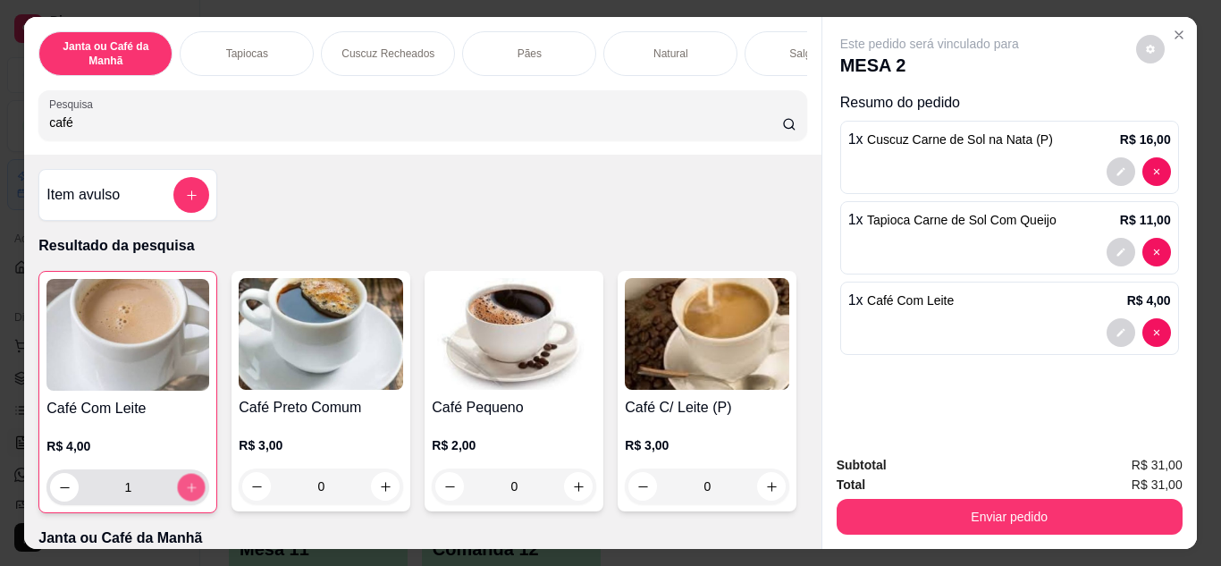
click at [190, 494] on icon "increase-product-quantity" at bounding box center [191, 487] width 13 height 13
type input "2"
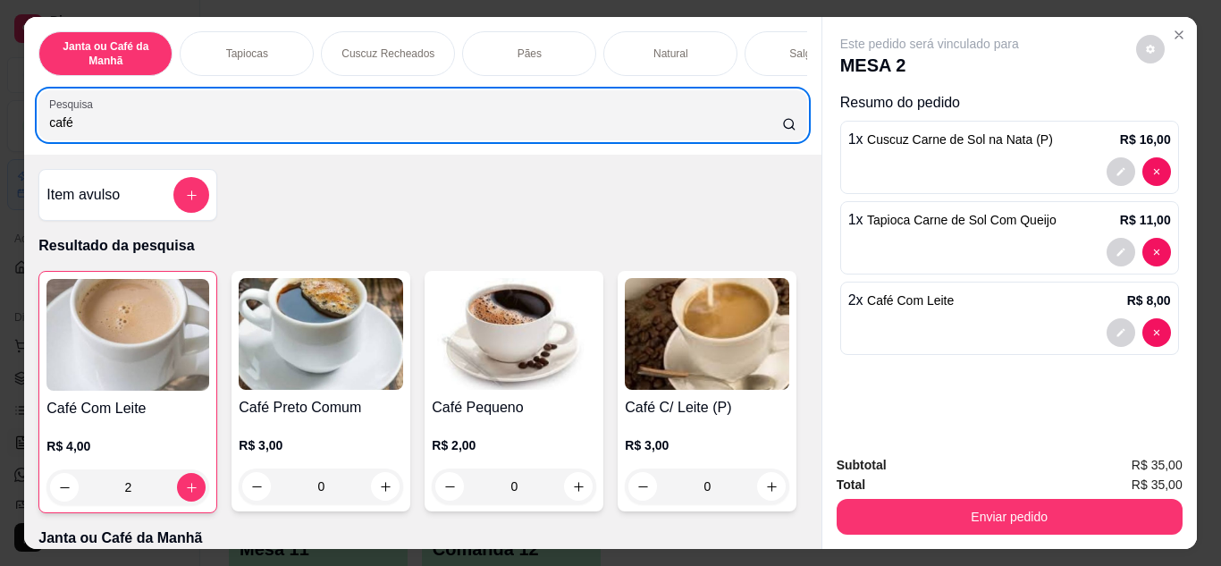
drag, startPoint x: 239, startPoint y: 118, endPoint x: 0, endPoint y: 135, distance: 240.1
click at [0, 135] on div "Janta ou Café da Manhã Tapiocas Cuscuz Recheados Pães Natural Salgados Tapiocas…" at bounding box center [610, 283] width 1221 height 566
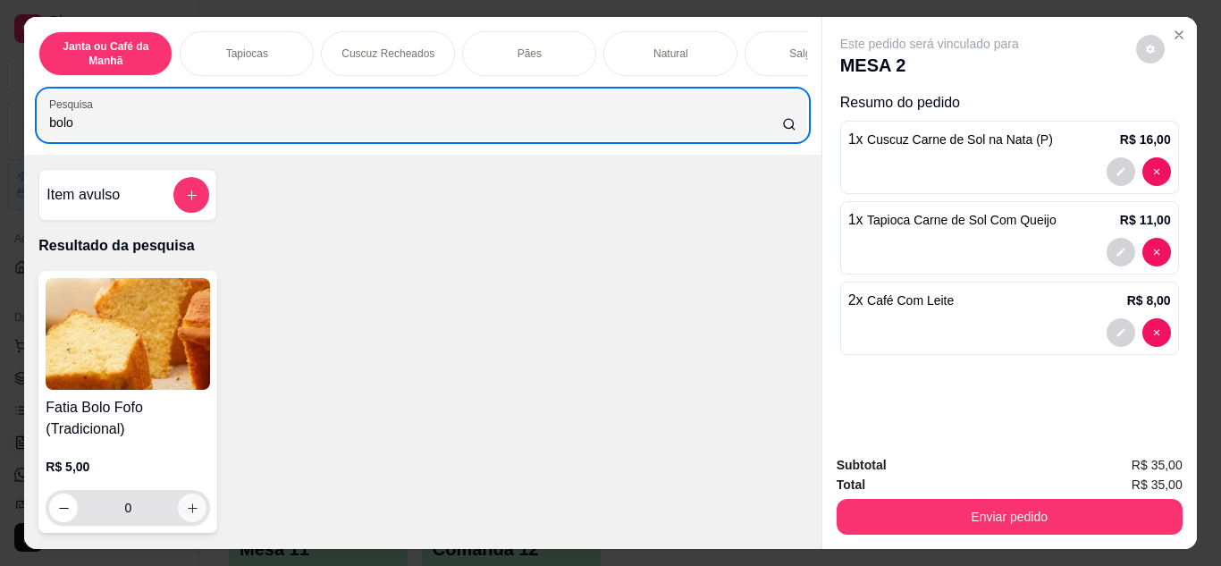
type input "bolo"
click at [197, 517] on button "increase-product-quantity" at bounding box center [192, 507] width 29 height 29
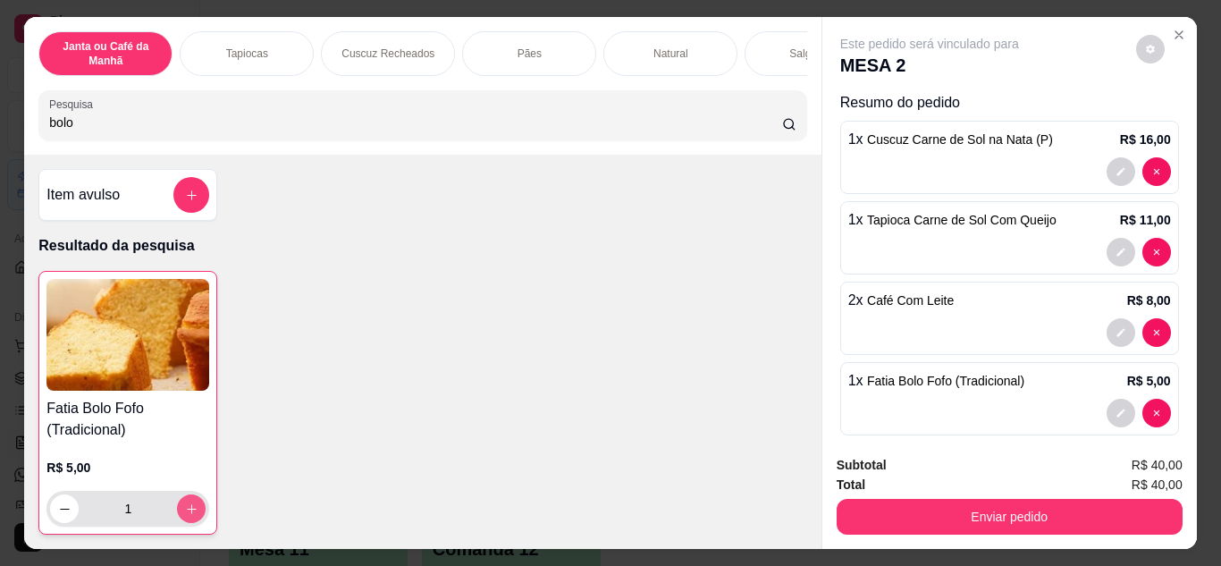
type input "1"
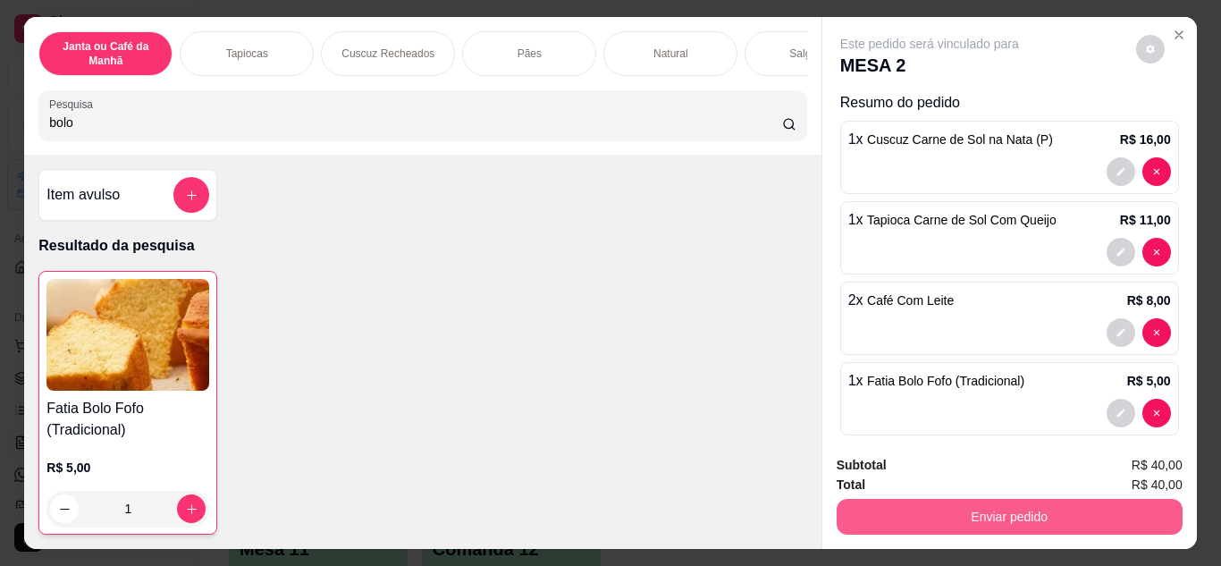
click at [1096, 505] on button "Enviar pedido" at bounding box center [1009, 517] width 346 height 36
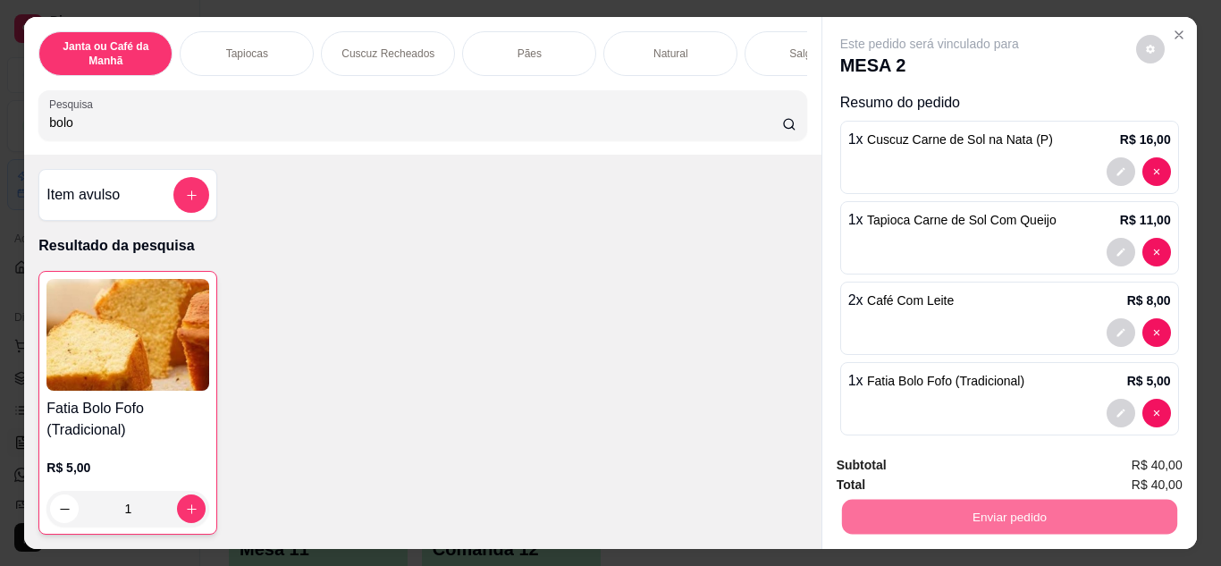
click at [1105, 465] on button "Enviar pedido" at bounding box center [1136, 465] width 98 height 33
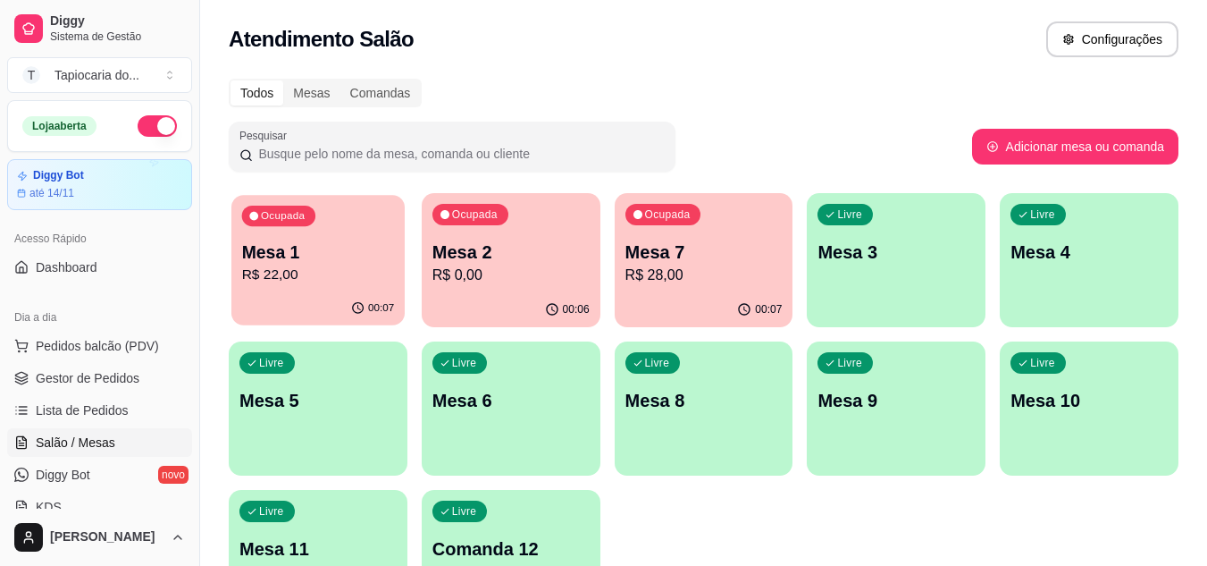
click at [345, 277] on p "R$ 22,00" at bounding box center [318, 275] width 153 height 21
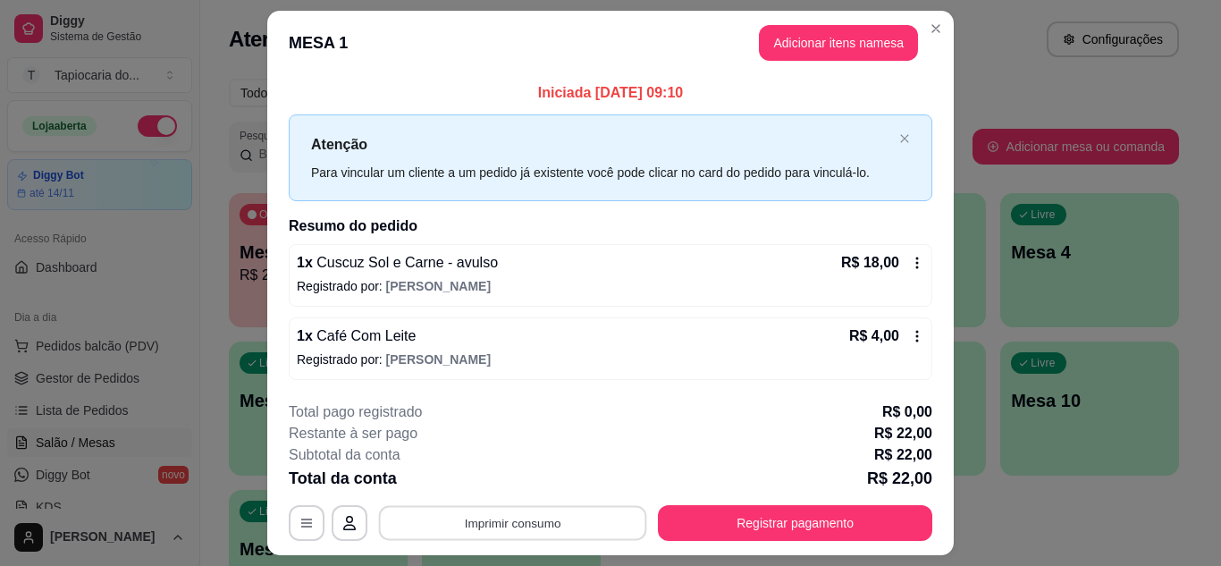
click at [508, 514] on button "Imprimir consumo" at bounding box center [513, 523] width 268 height 35
click at [928, 29] on icon "Close" at bounding box center [935, 28] width 14 height 14
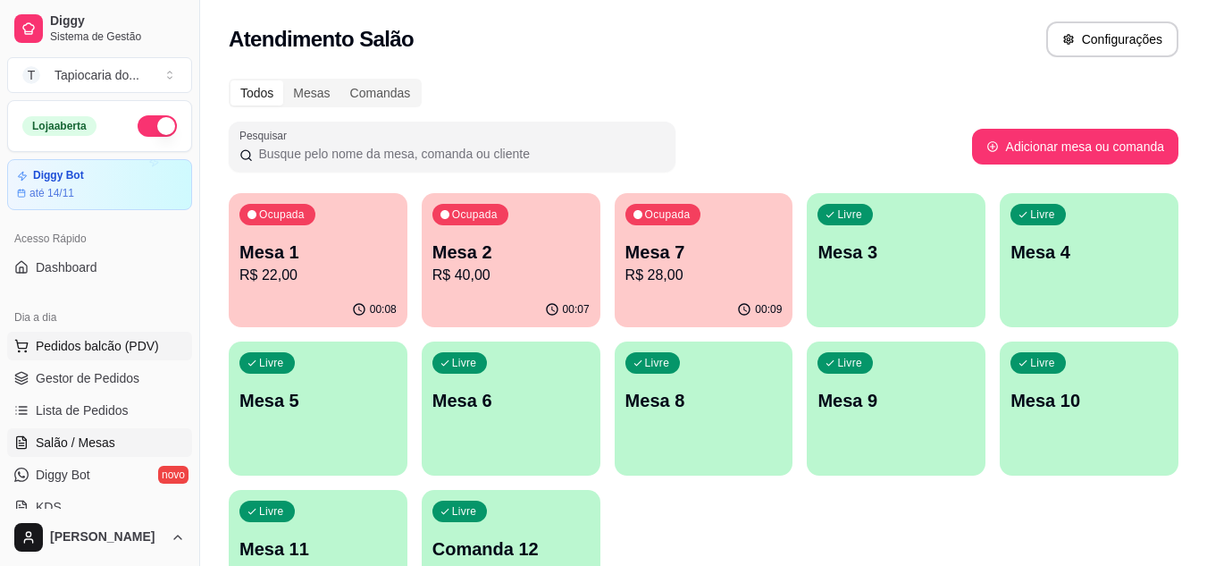
drag, startPoint x: 97, startPoint y: 370, endPoint x: 136, endPoint y: 359, distance: 39.9
click at [97, 371] on span "Gestor de Pedidos" at bounding box center [88, 378] width 104 height 18
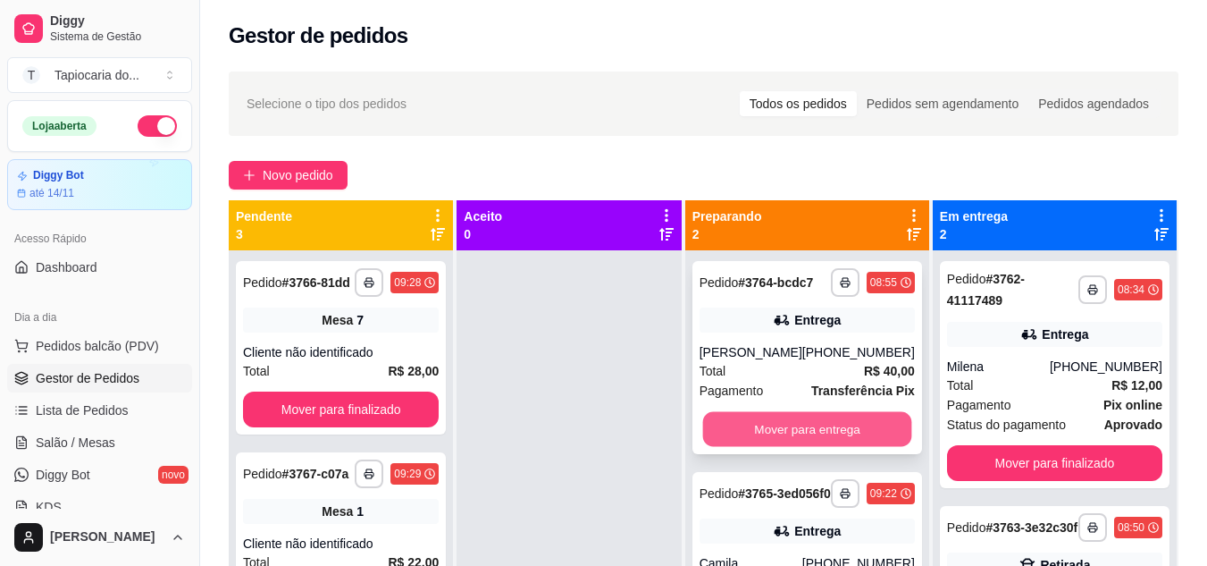
click at [804, 423] on button "Mover para entrega" at bounding box center [806, 429] width 209 height 35
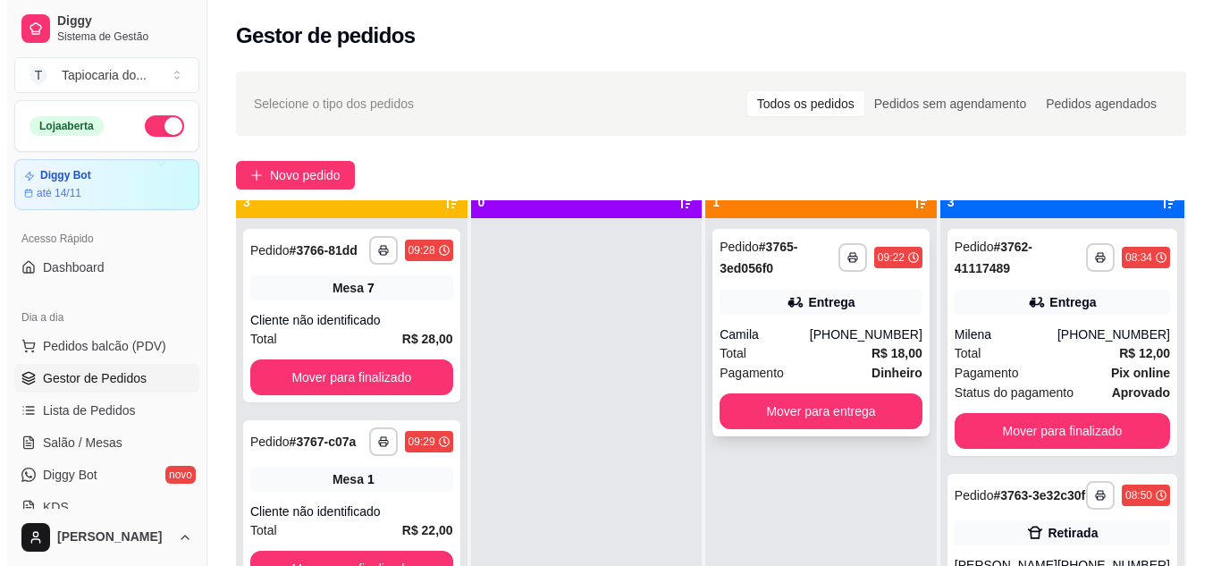
scroll to position [50, 0]
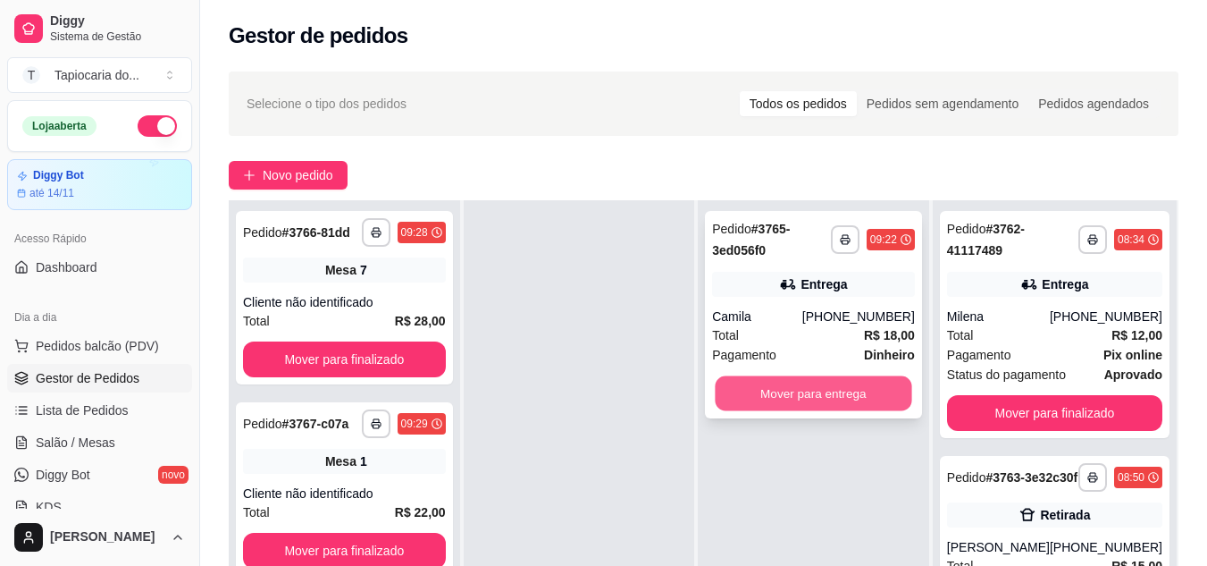
click at [815, 386] on button "Mover para entrega" at bounding box center [814, 393] width 197 height 35
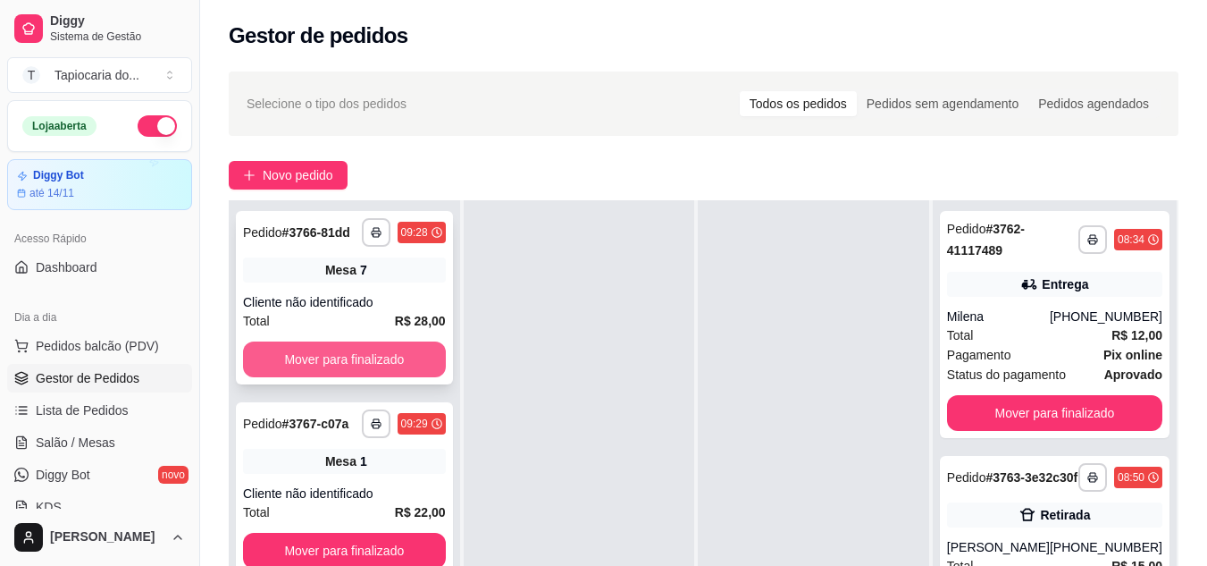
click at [327, 374] on button "Mover para finalizado" at bounding box center [344, 359] width 203 height 36
click at [354, 355] on button "Mover para finalizado" at bounding box center [344, 359] width 203 height 36
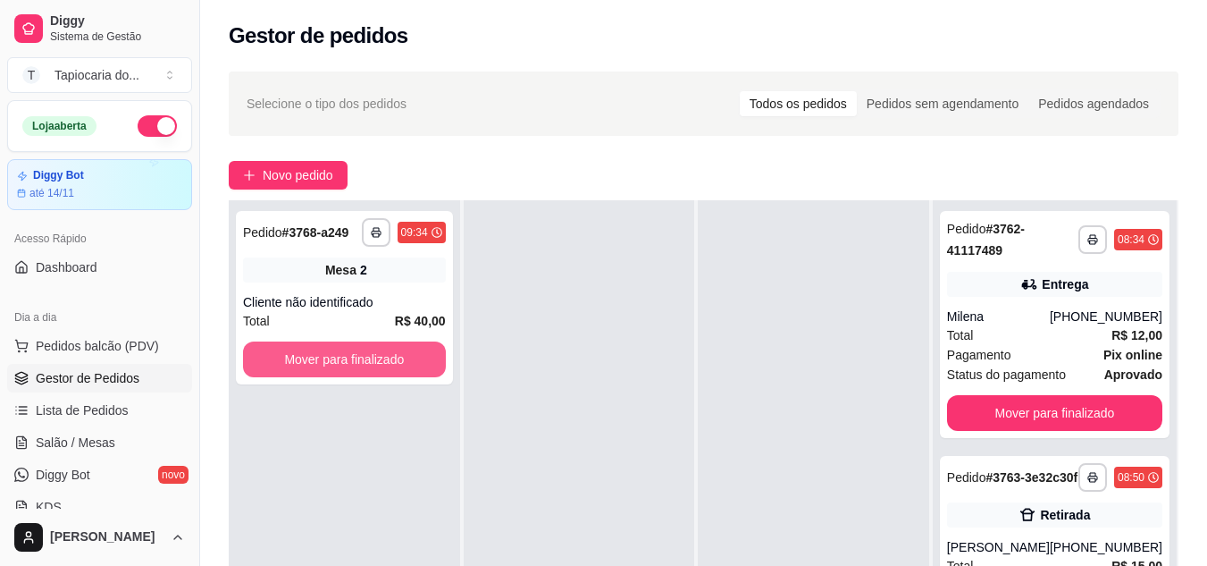
click at [354, 354] on button "Mover para finalizado" at bounding box center [344, 359] width 203 height 36
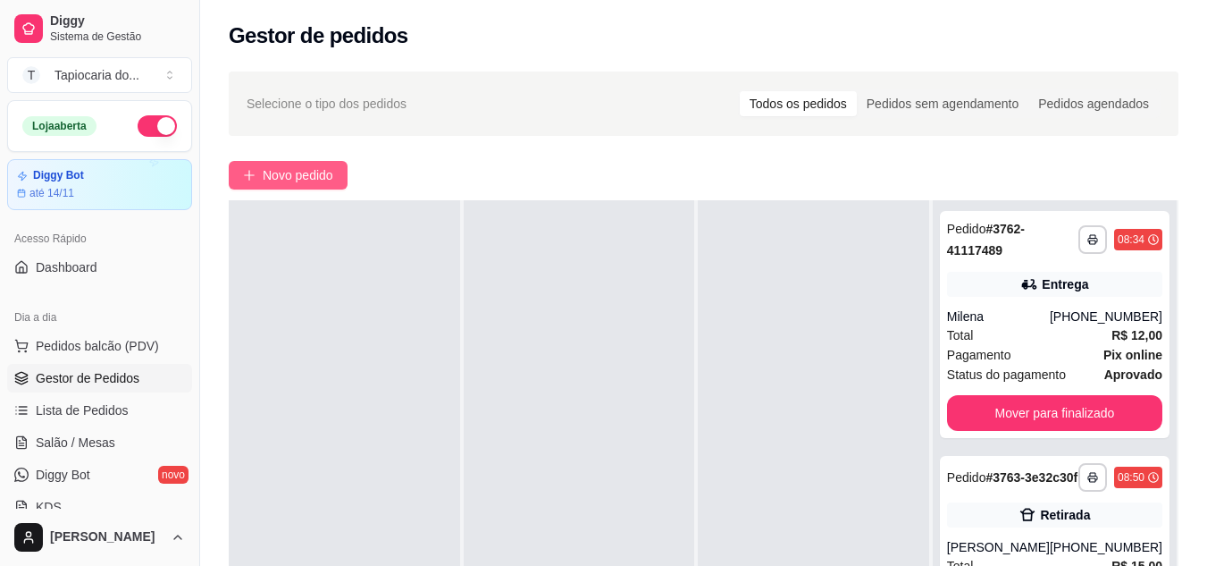
click at [315, 185] on button "Novo pedido" at bounding box center [288, 175] width 119 height 29
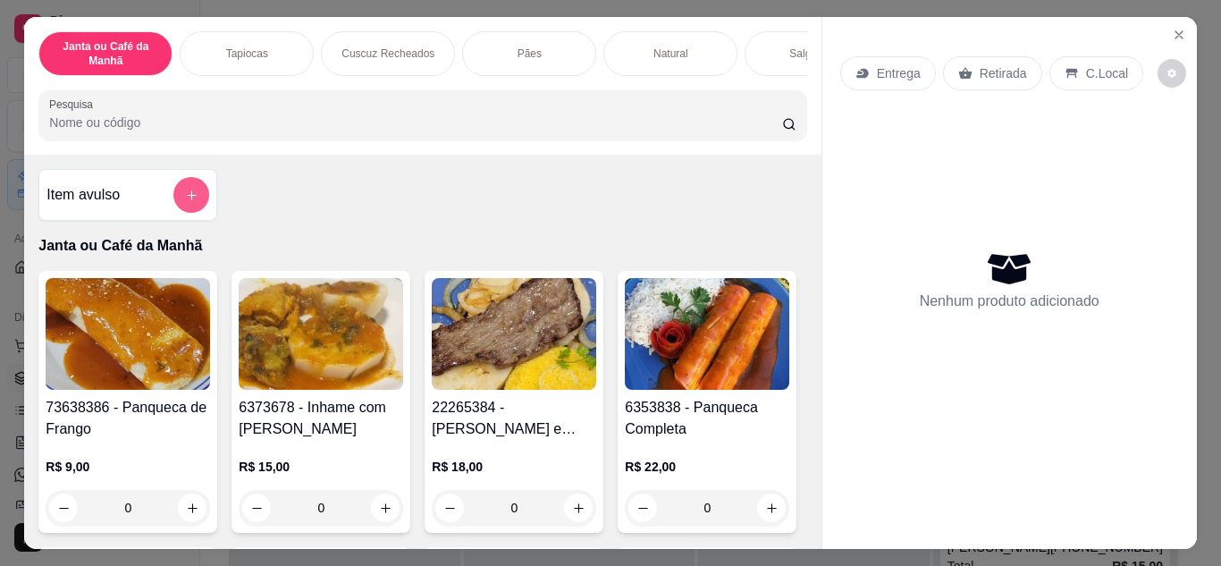
click at [197, 198] on button "add-separate-item" at bounding box center [191, 195] width 36 height 36
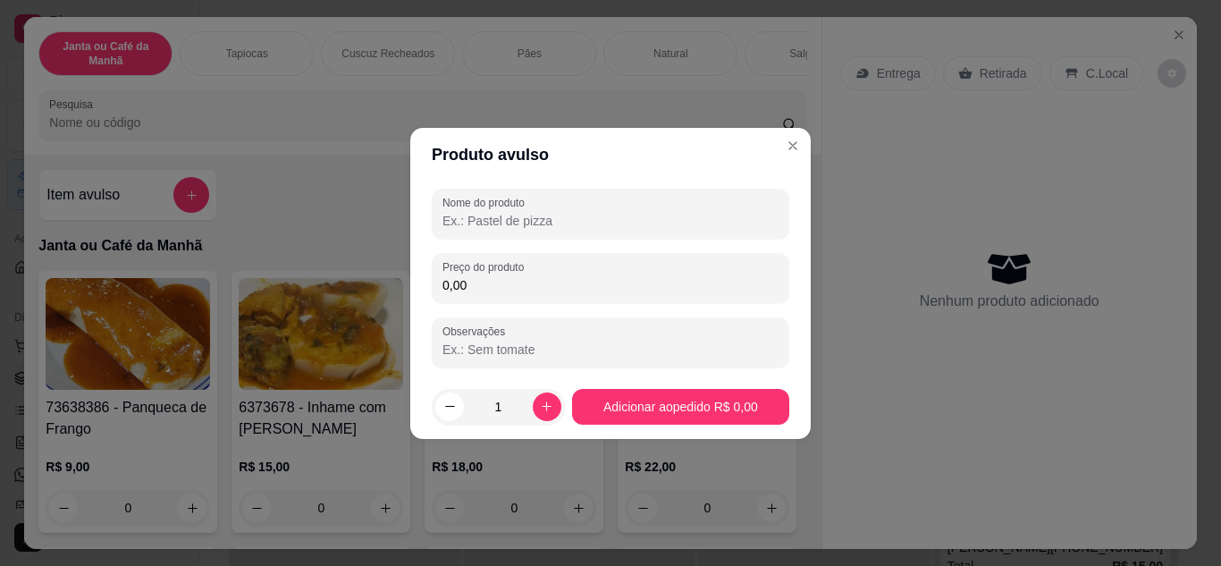
click at [615, 229] on input "Nome do produto" at bounding box center [610, 221] width 336 height 18
type input "Tapioca Ca"
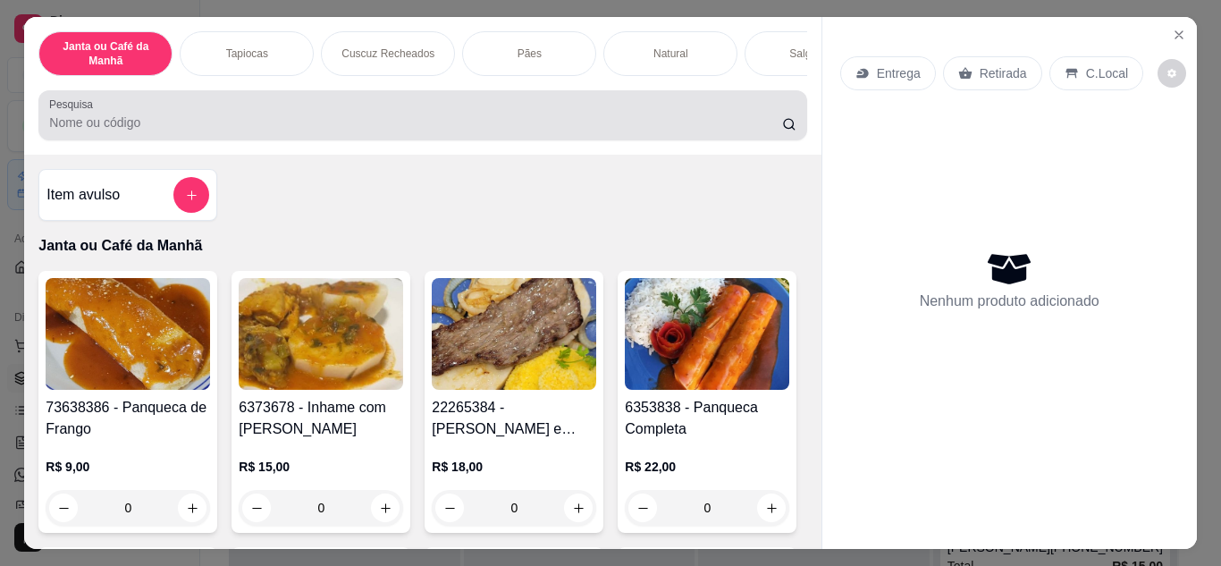
click at [524, 107] on div at bounding box center [422, 115] width 746 height 36
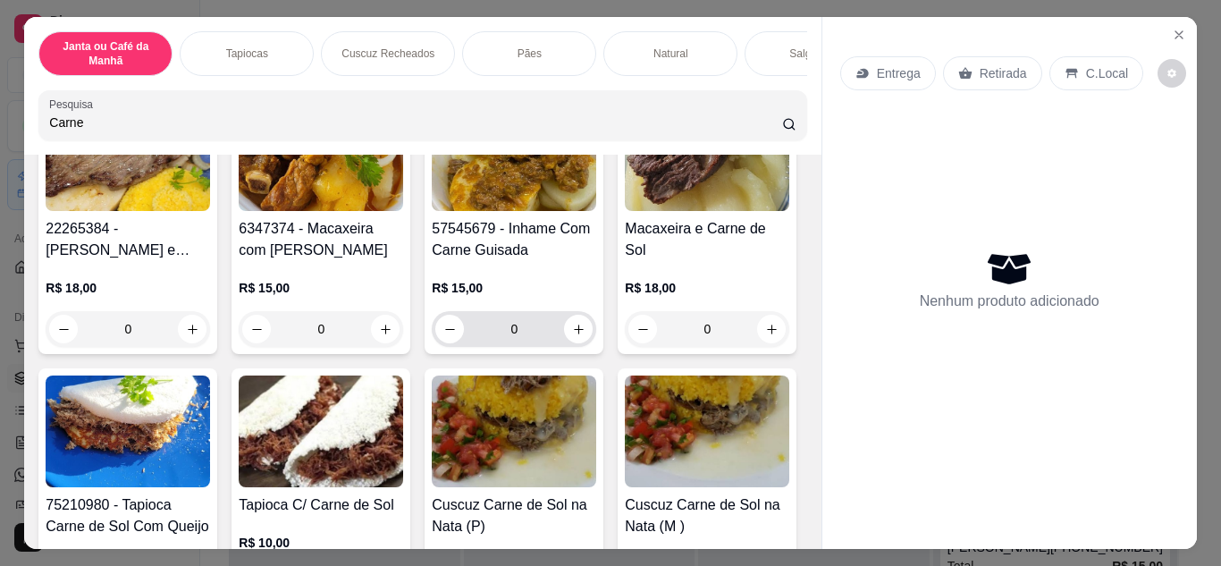
scroll to position [357, 0]
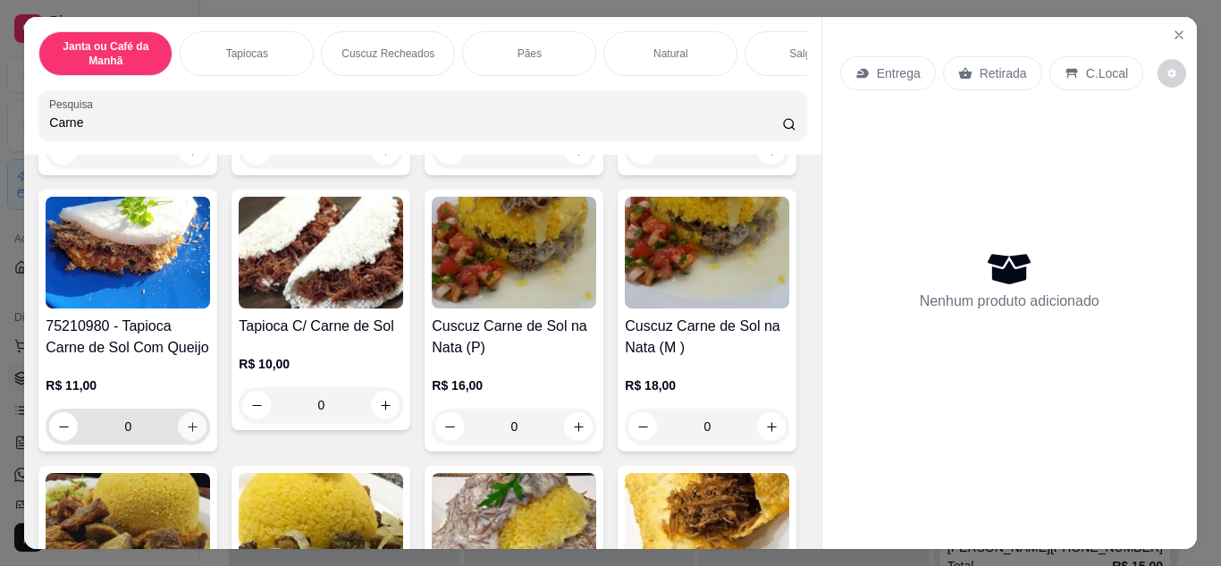
type input "Carne"
click at [206, 424] on button "increase-product-quantity" at bounding box center [193, 426] width 28 height 28
type input "1"
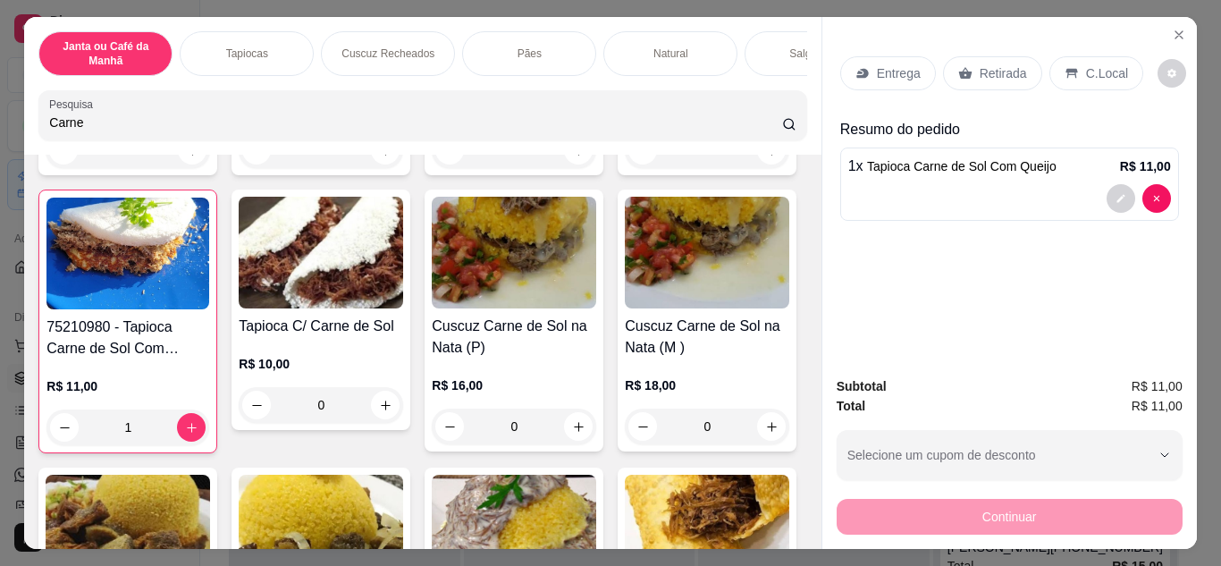
drag, startPoint x: 327, startPoint y: 131, endPoint x: 0, endPoint y: 117, distance: 327.4
click at [0, 124] on div "Janta ou Café da Manhã Tapiocas Cuscuz Recheados Pães Natural Salgados Tapiocas…" at bounding box center [610, 283] width 1221 height 566
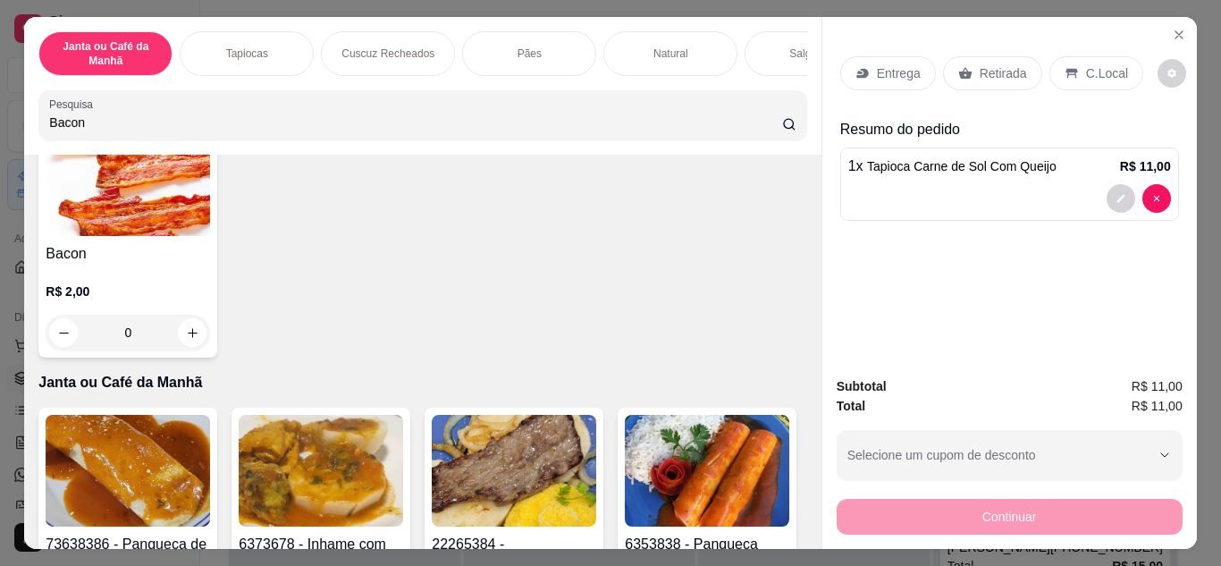
scroll to position [0, 0]
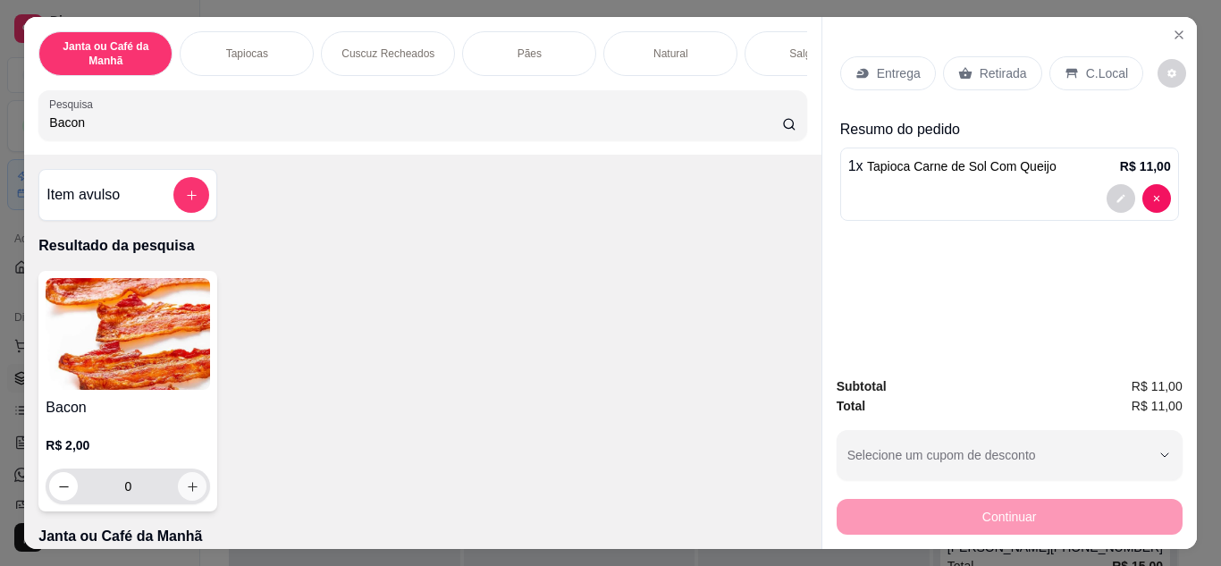
type input "Bacon"
click at [193, 489] on button "increase-product-quantity" at bounding box center [193, 486] width 28 height 28
type input "1"
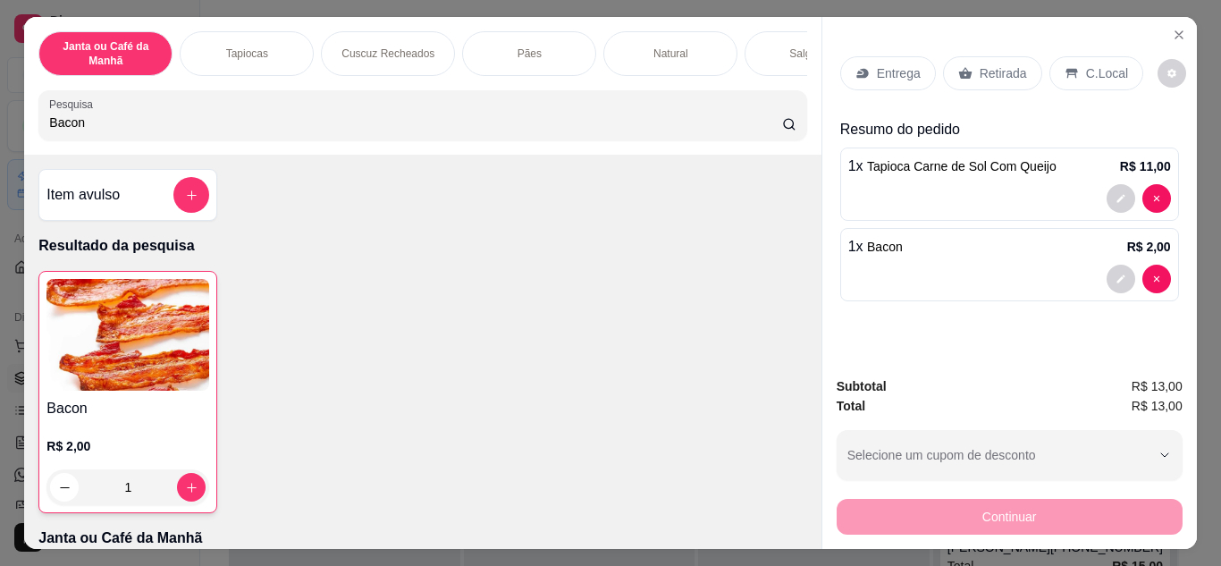
drag, startPoint x: 1004, startPoint y: 69, endPoint x: 742, endPoint y: 7, distance: 269.0
click at [1003, 69] on p "Retirada" at bounding box center [1002, 73] width 47 height 18
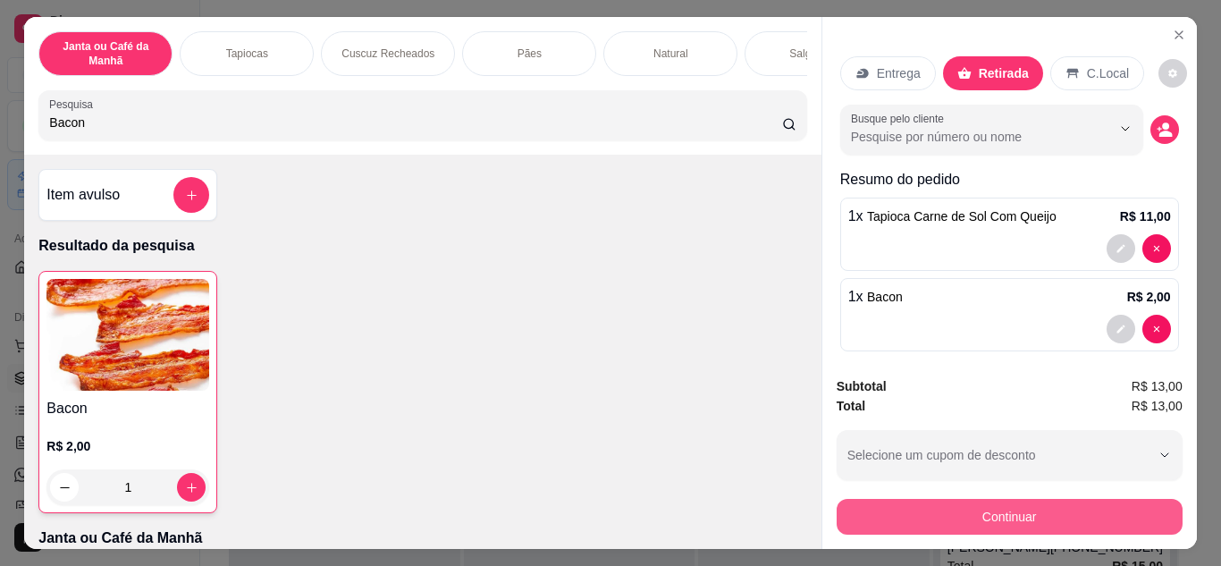
click at [1011, 520] on button "Continuar" at bounding box center [1009, 517] width 346 height 36
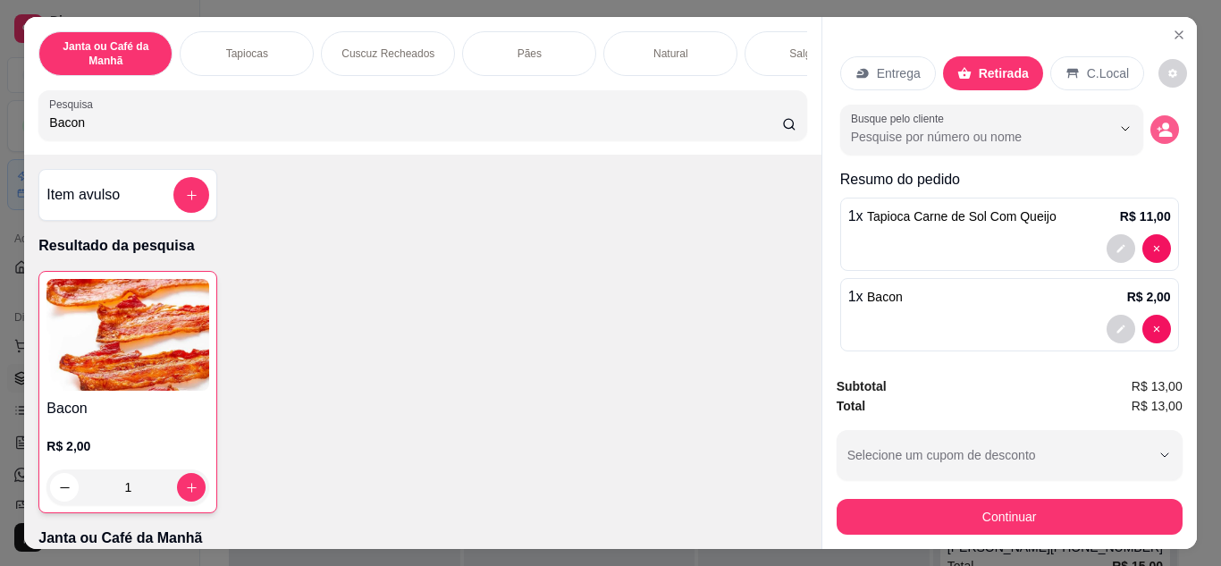
click at [1156, 122] on icon "decrease-product-quantity" at bounding box center [1164, 130] width 16 height 16
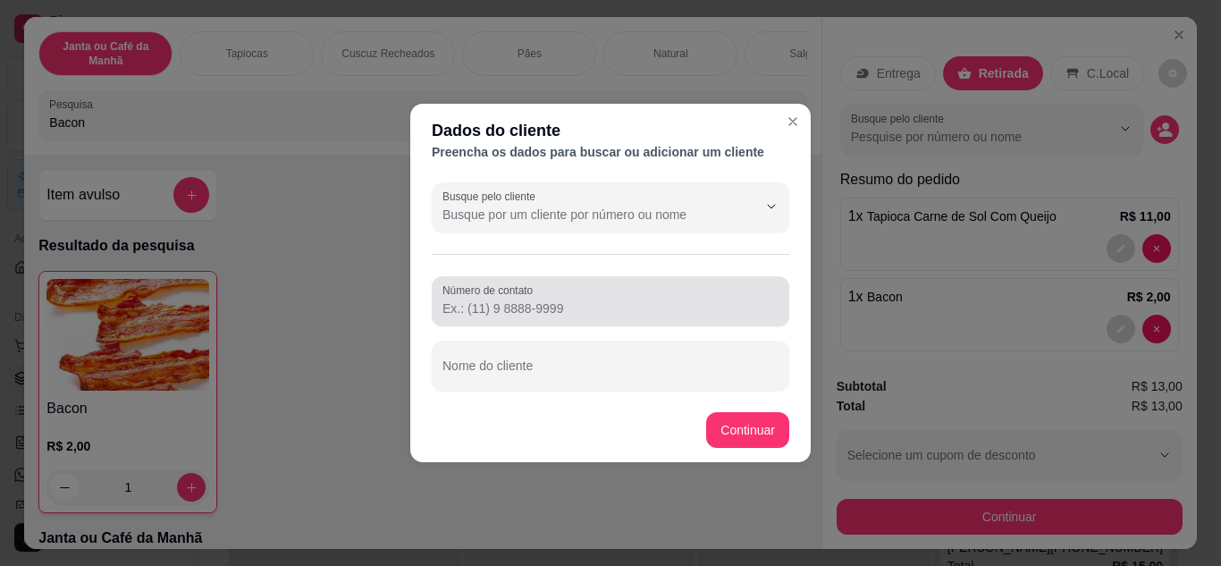
click at [514, 316] on input "Número de contato" at bounding box center [610, 308] width 336 height 18
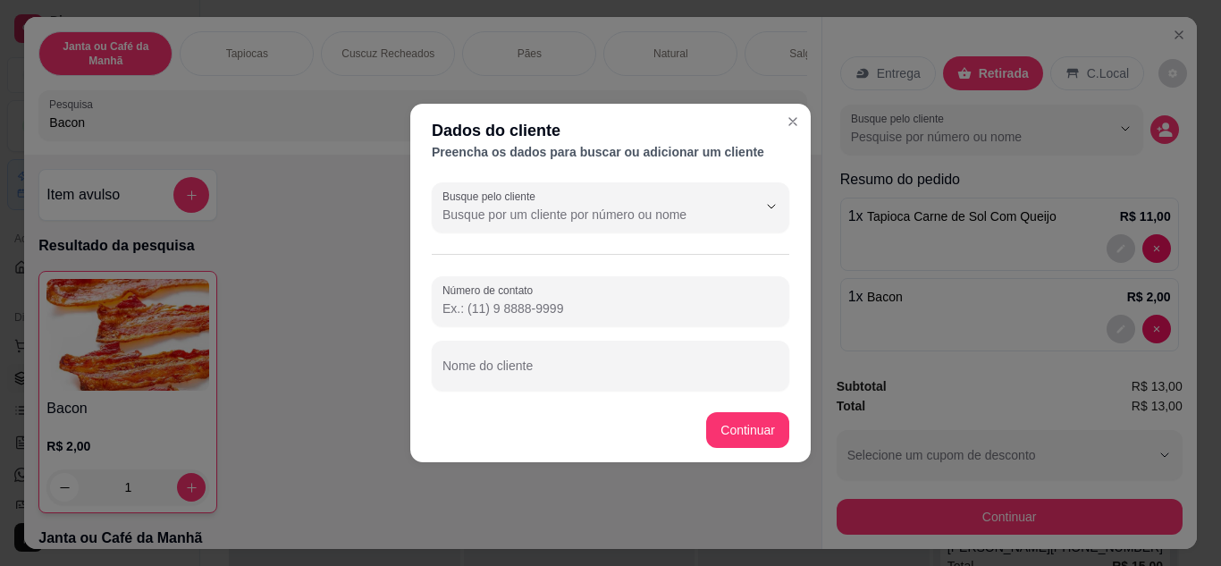
paste input "[PHONE_NUMBER]"
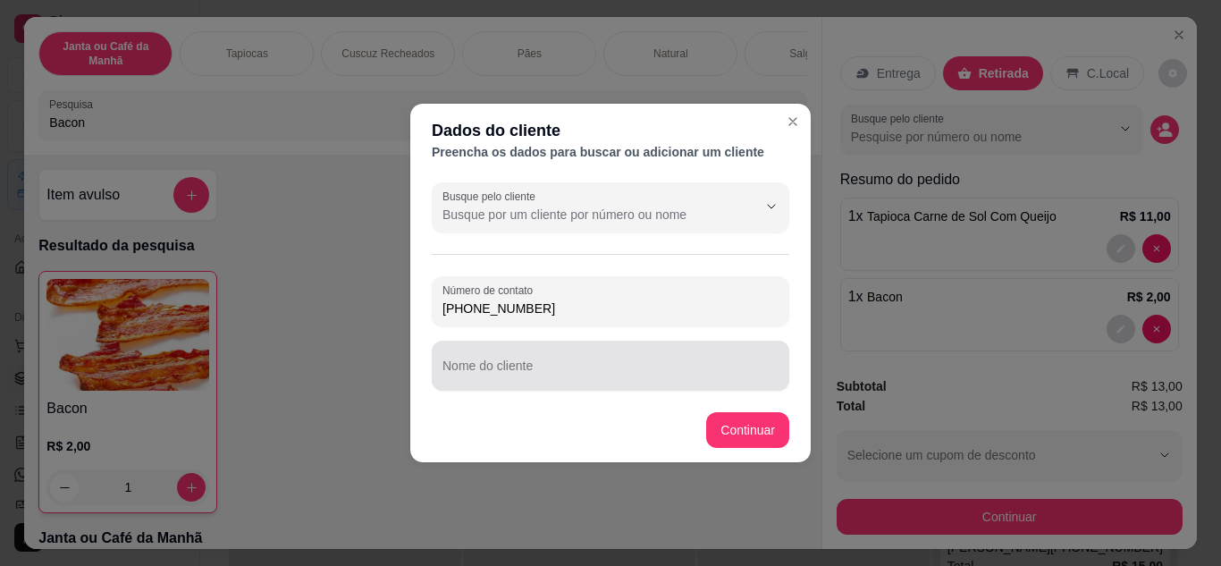
type input "[PHONE_NUMBER]"
click at [561, 373] on input "Nome do cliente" at bounding box center [610, 373] width 336 height 18
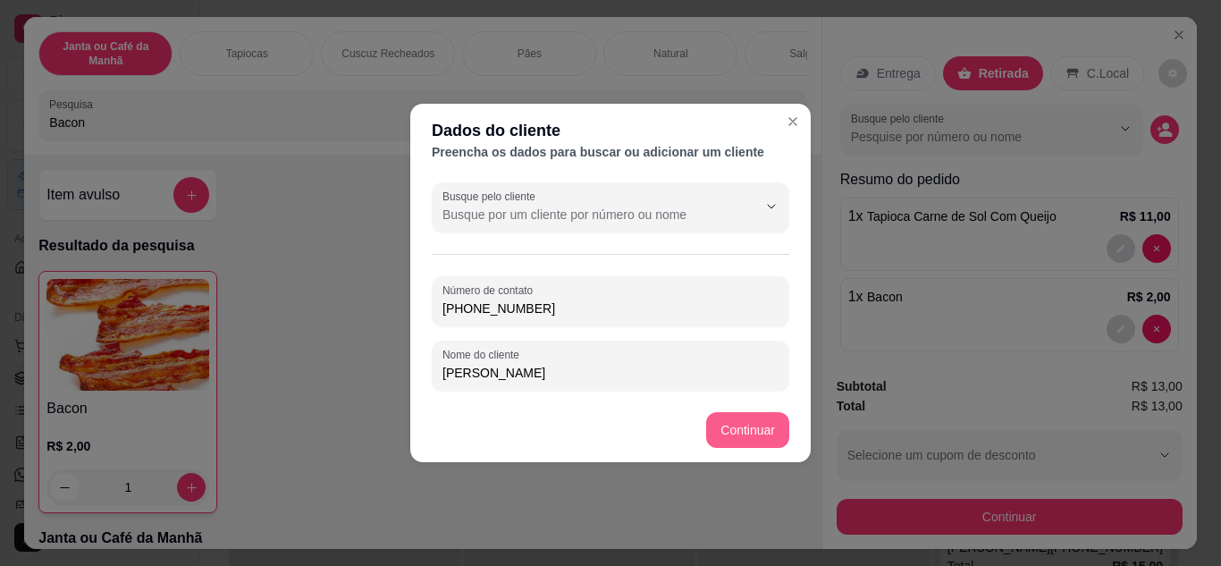
type input "[PERSON_NAME]"
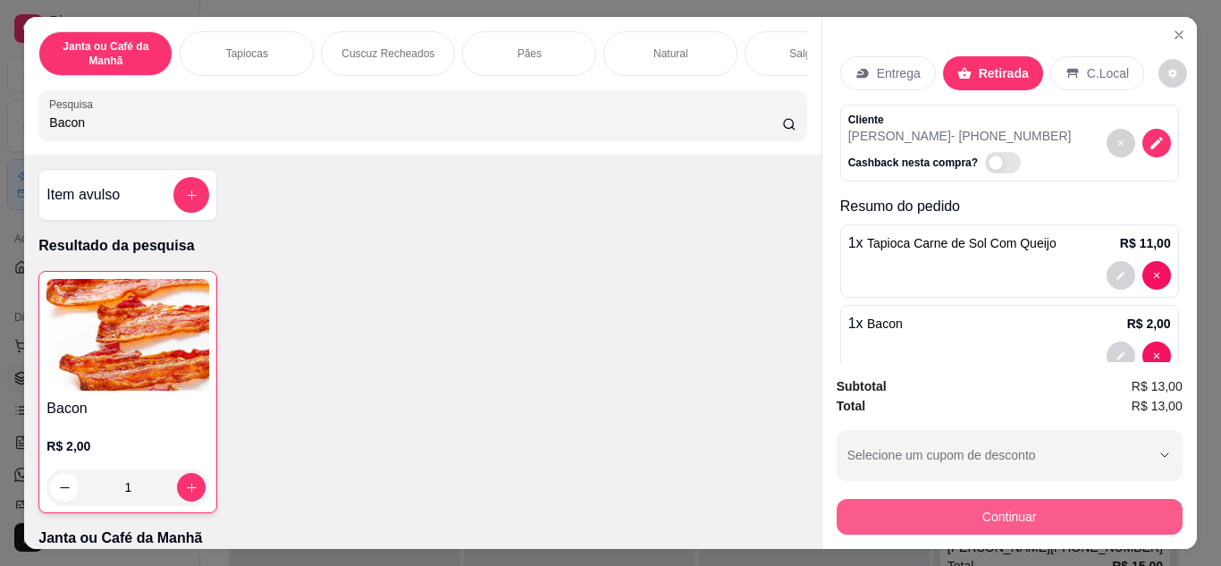
click at [1062, 500] on button "Continuar" at bounding box center [1009, 517] width 346 height 36
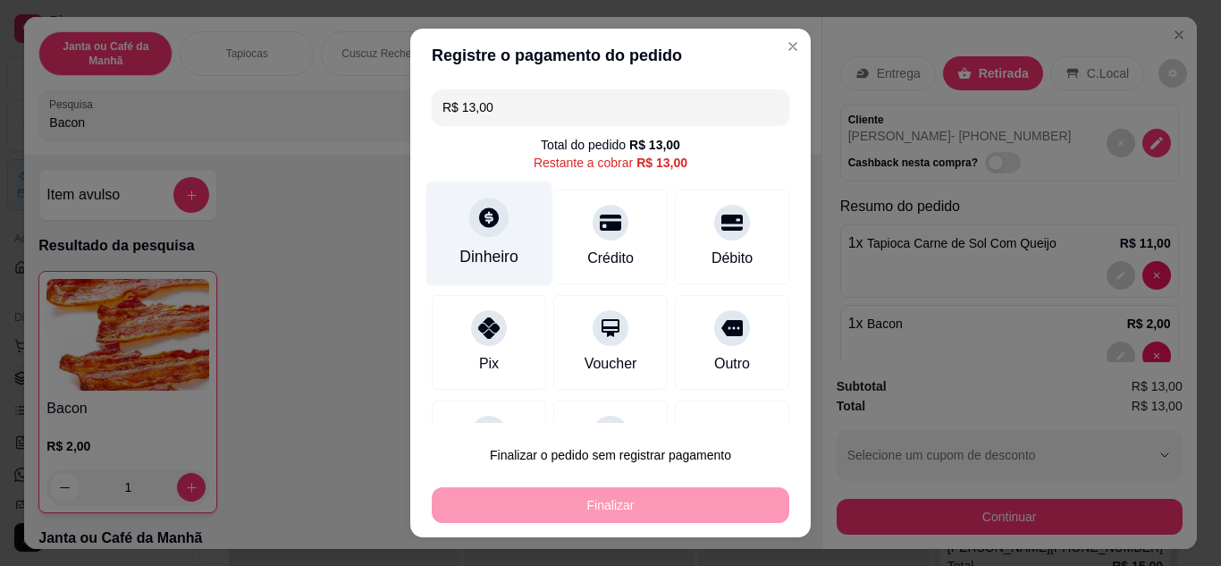
click at [466, 251] on div "Dinheiro" at bounding box center [488, 256] width 59 height 23
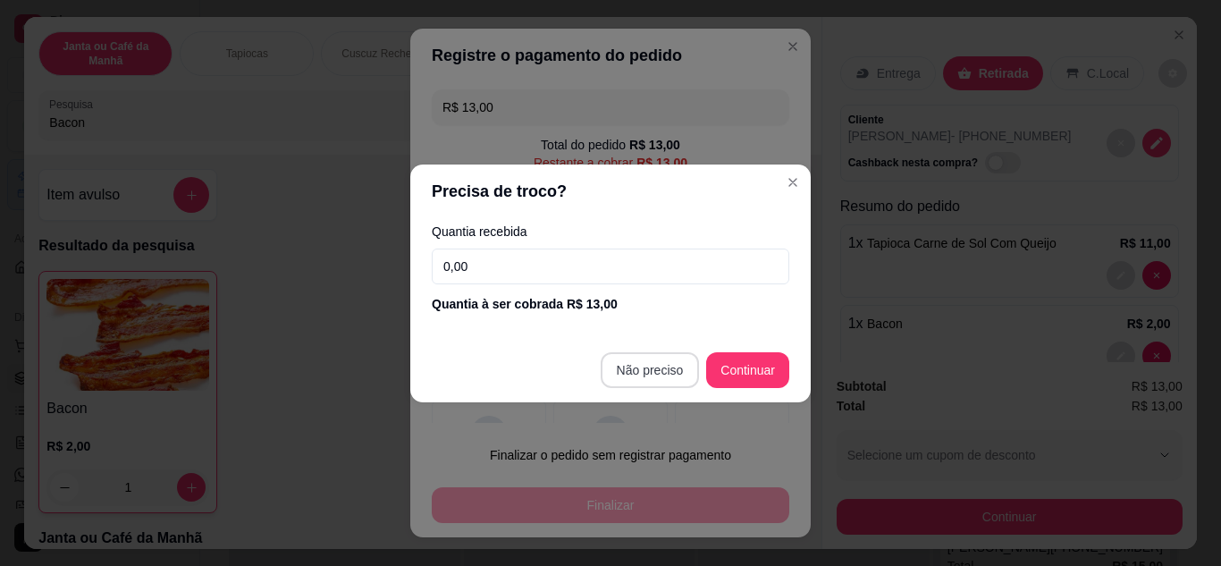
type input "R$ 0,00"
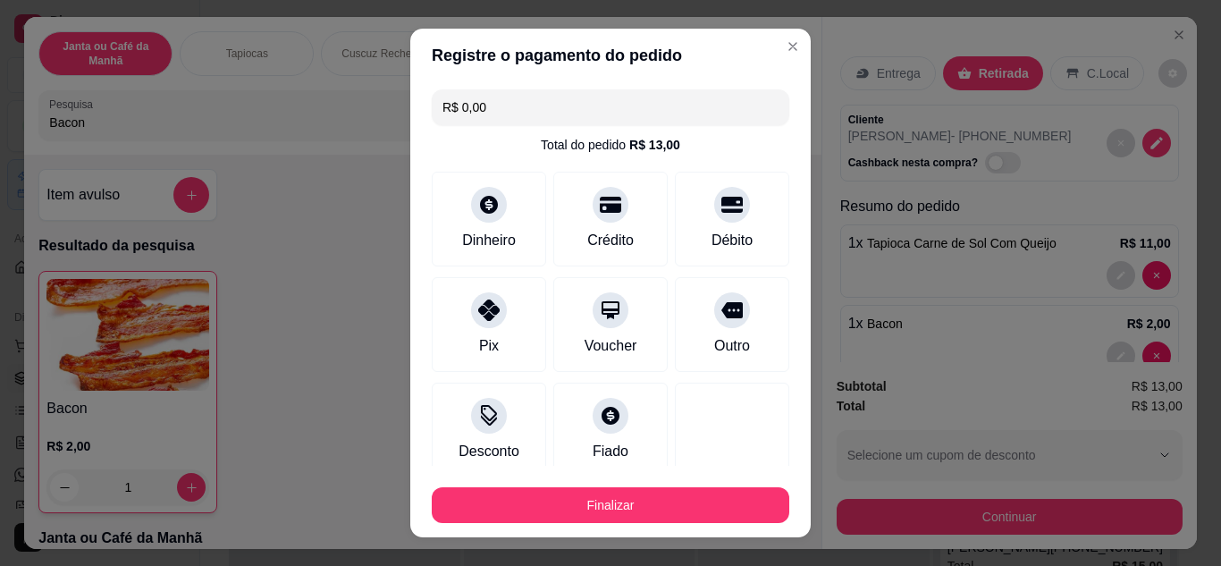
click at [639, 519] on button "Finalizar" at bounding box center [610, 505] width 357 height 36
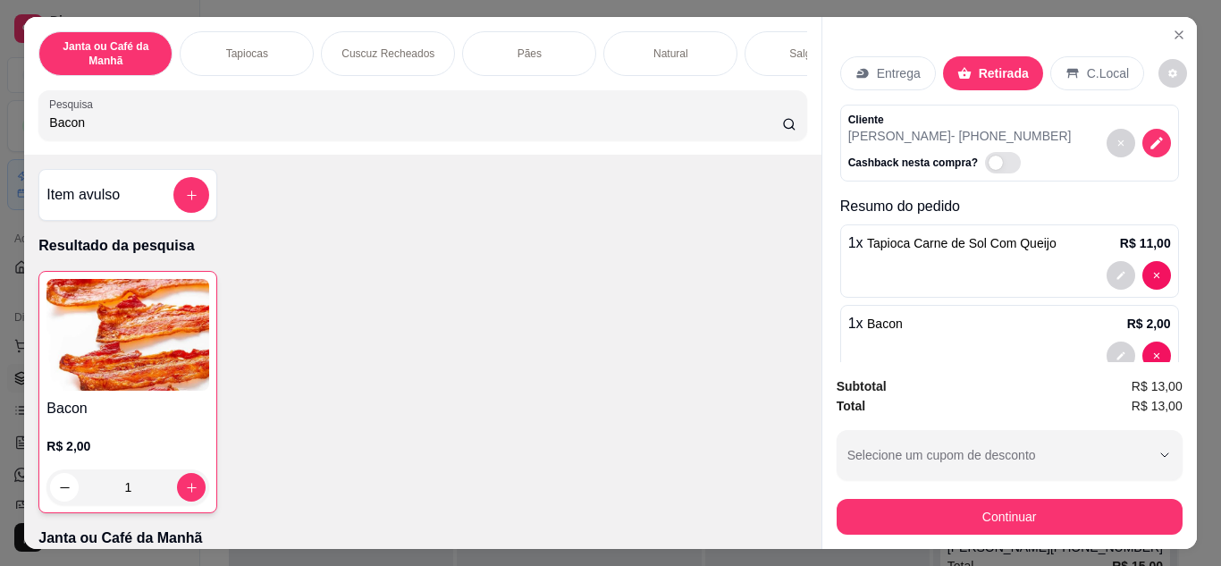
type input "0"
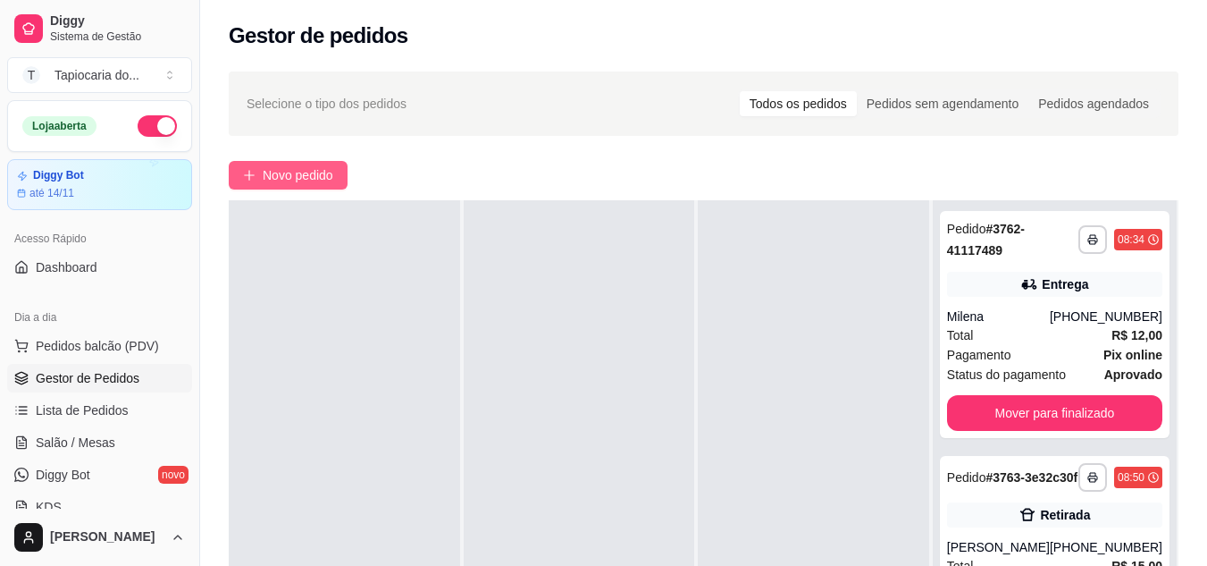
click at [290, 174] on span "Novo pedido" at bounding box center [298, 175] width 71 height 20
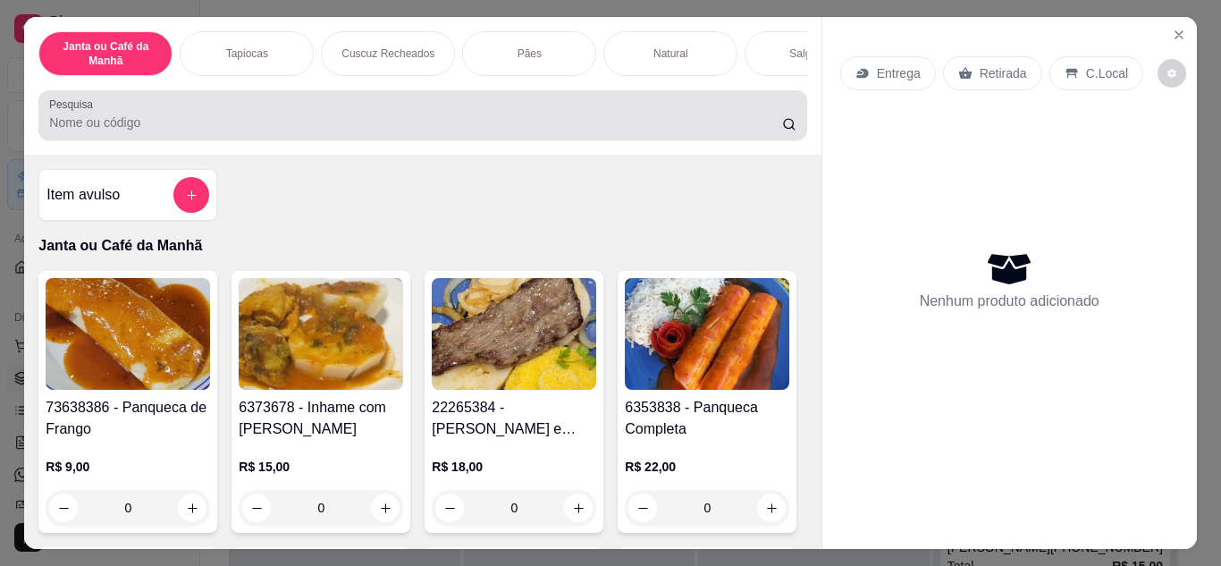
click at [499, 131] on input "Pesquisa" at bounding box center [415, 122] width 733 height 18
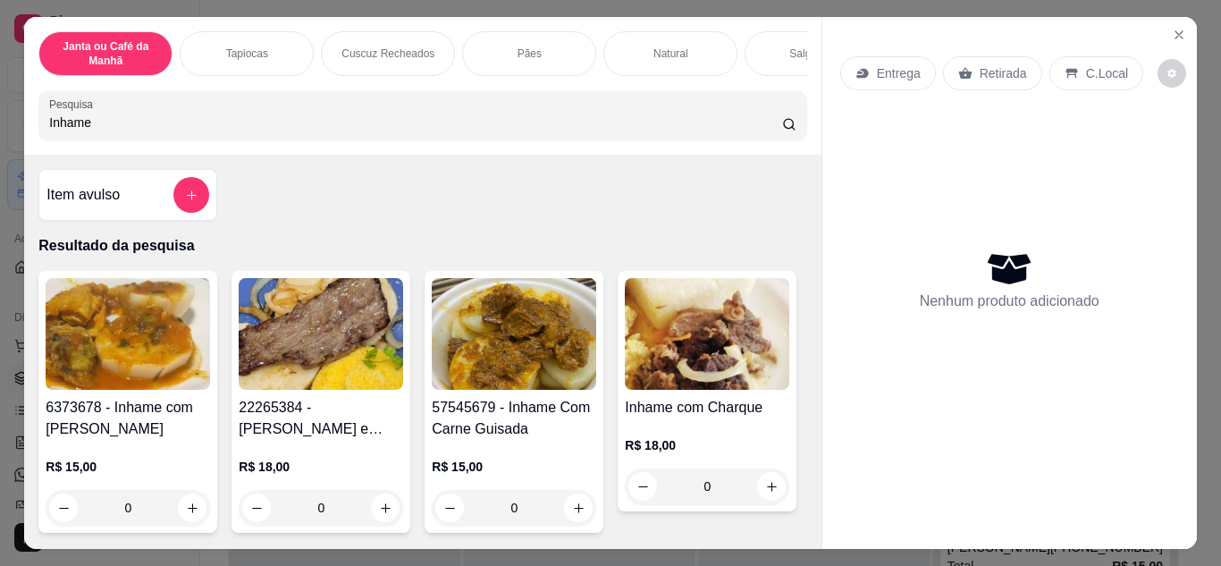
type input "Inhame"
click at [533, 351] on img at bounding box center [514, 334] width 164 height 112
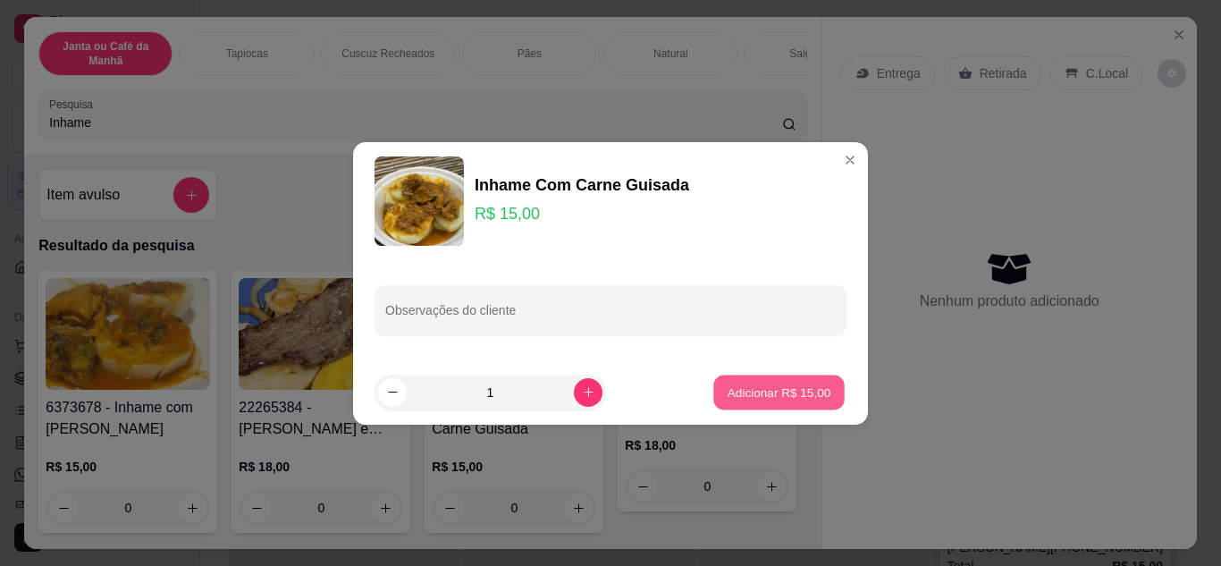
click at [764, 383] on p "Adicionar R$ 15,00" at bounding box center [779, 391] width 104 height 17
type input "1"
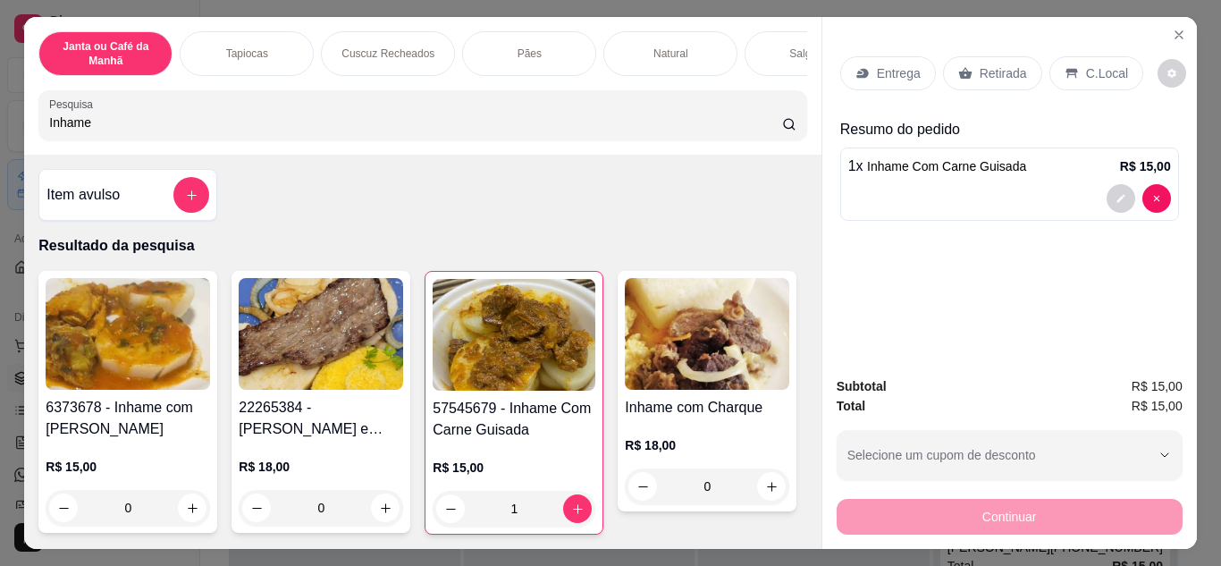
click at [886, 74] on p "Entrega" at bounding box center [899, 73] width 44 height 18
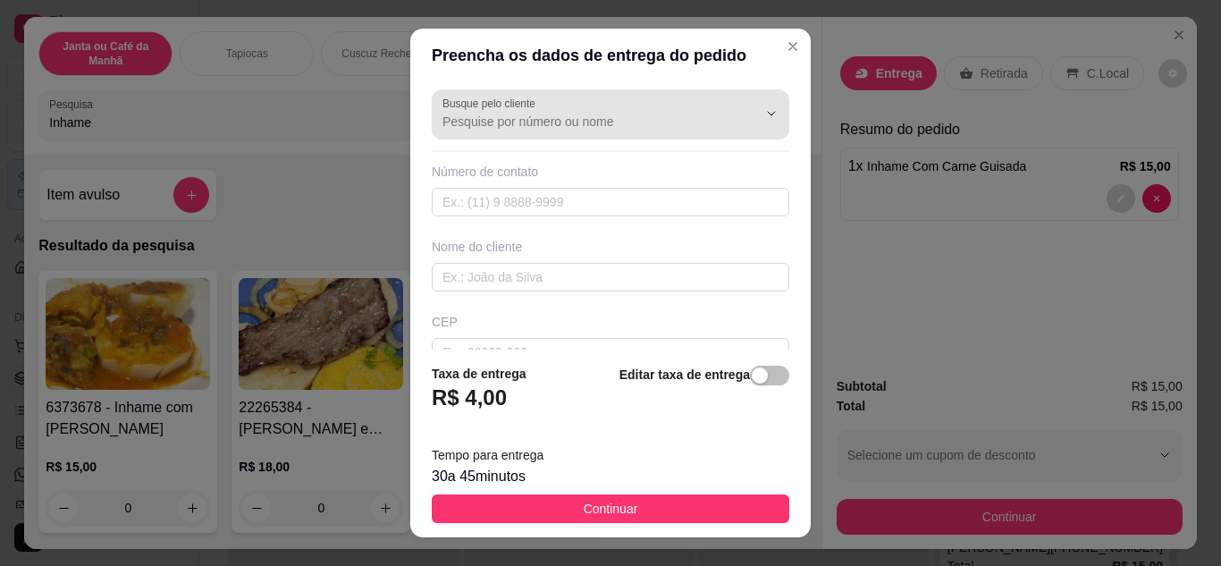
click at [623, 120] on input "Busque pelo cliente" at bounding box center [585, 122] width 286 height 18
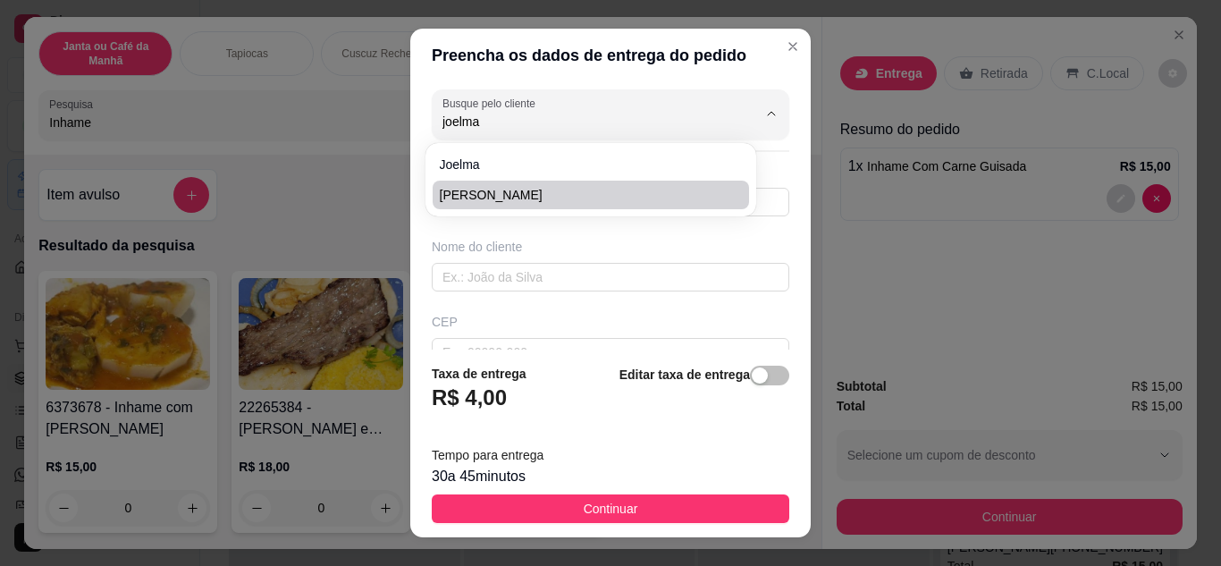
click at [592, 193] on span "[PERSON_NAME]" at bounding box center [582, 195] width 284 height 18
type input "[PERSON_NAME]"
type input "83991992643"
type input "[PERSON_NAME]"
type input "Oficina Elshaday"
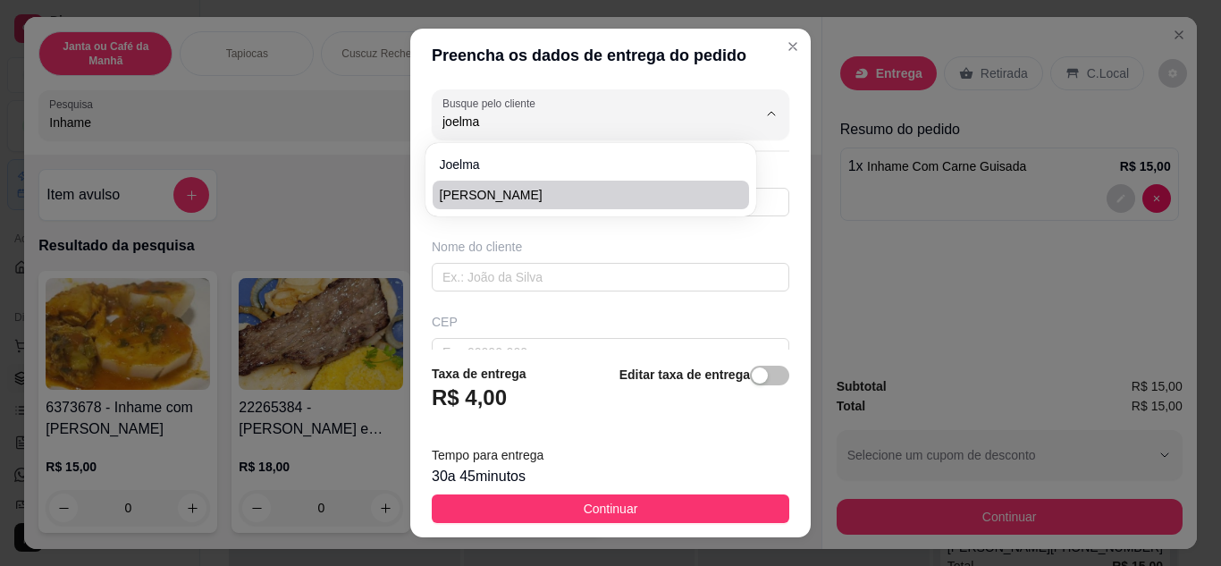
type input "Cidade [DEMOGRAPHIC_DATA] (Oficina Elshaday dos Tratores! )"
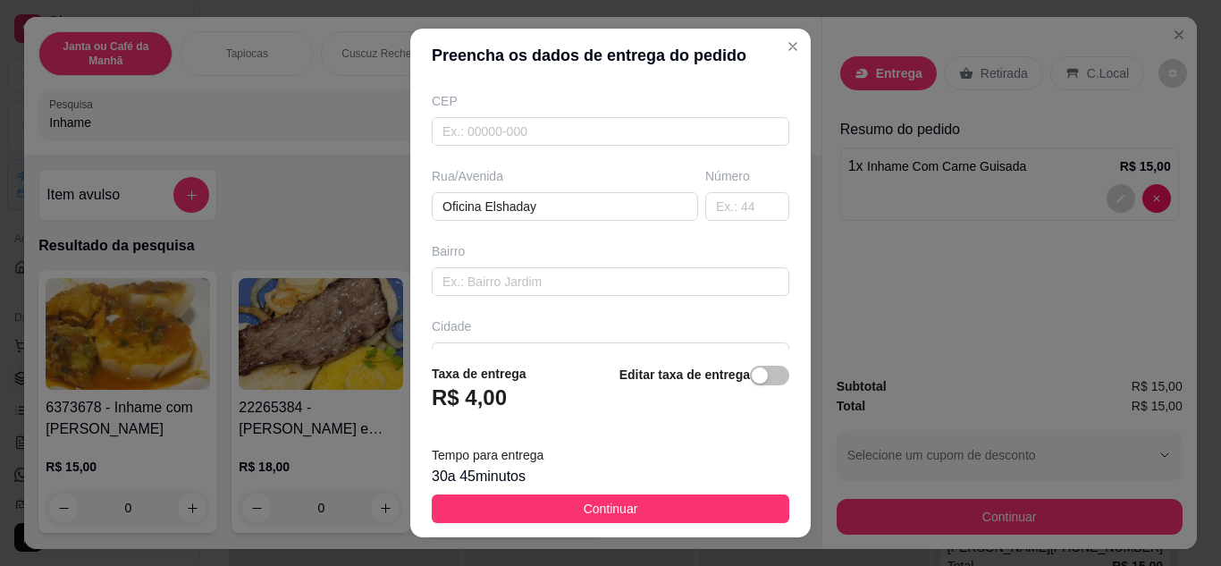
scroll to position [334, 0]
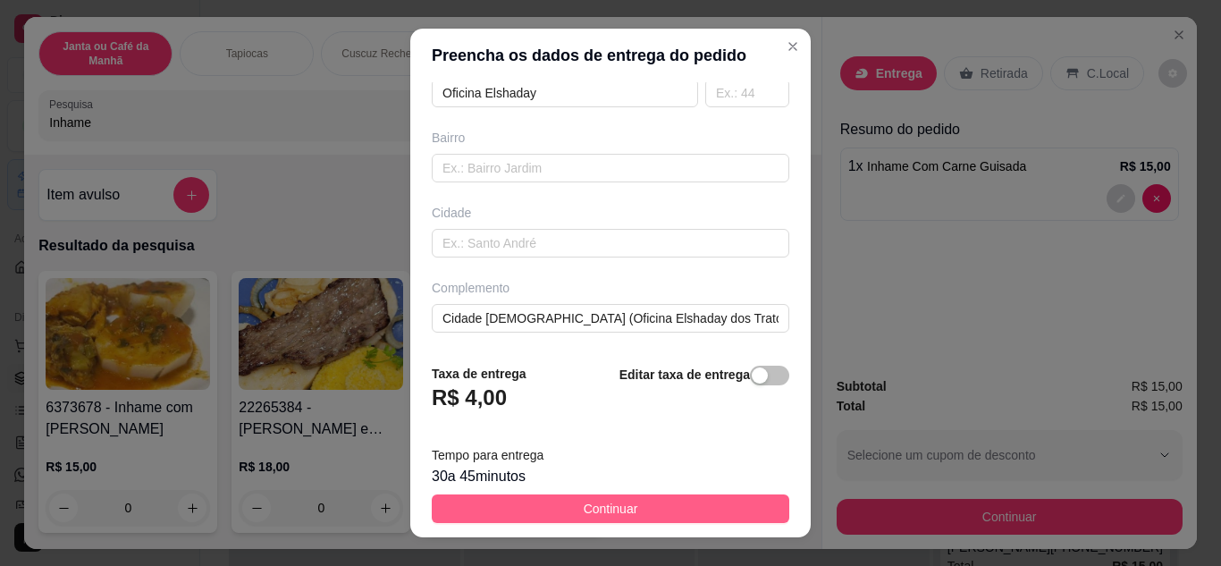
type input "[PERSON_NAME]"
drag, startPoint x: 643, startPoint y: 512, endPoint x: 656, endPoint y: 501, distance: 16.5
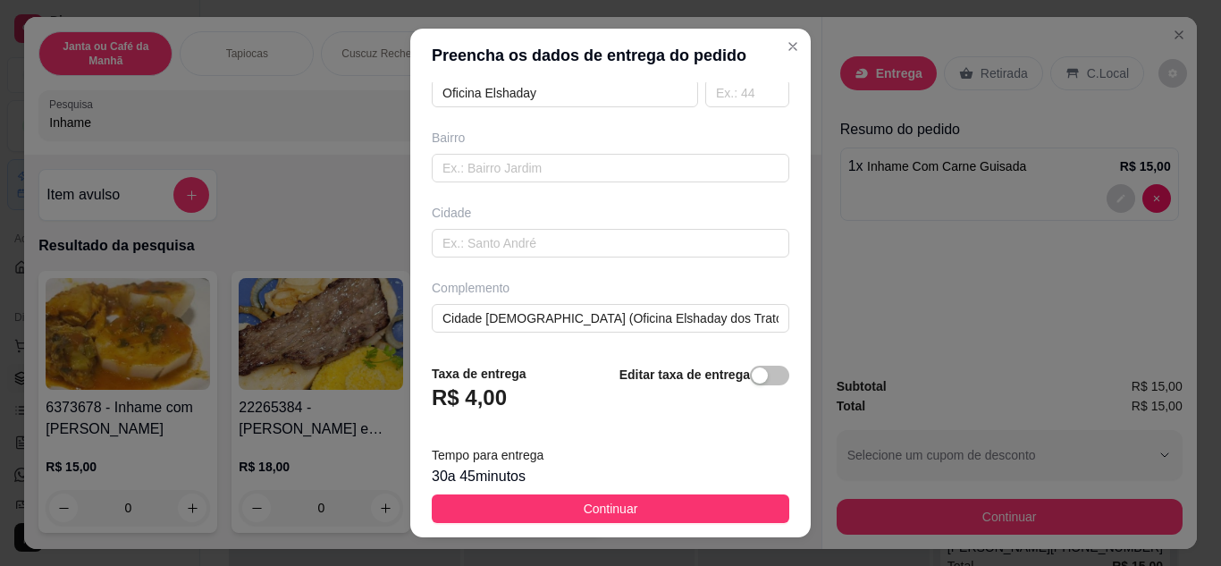
click at [646, 511] on button "Continuar" at bounding box center [610, 508] width 357 height 29
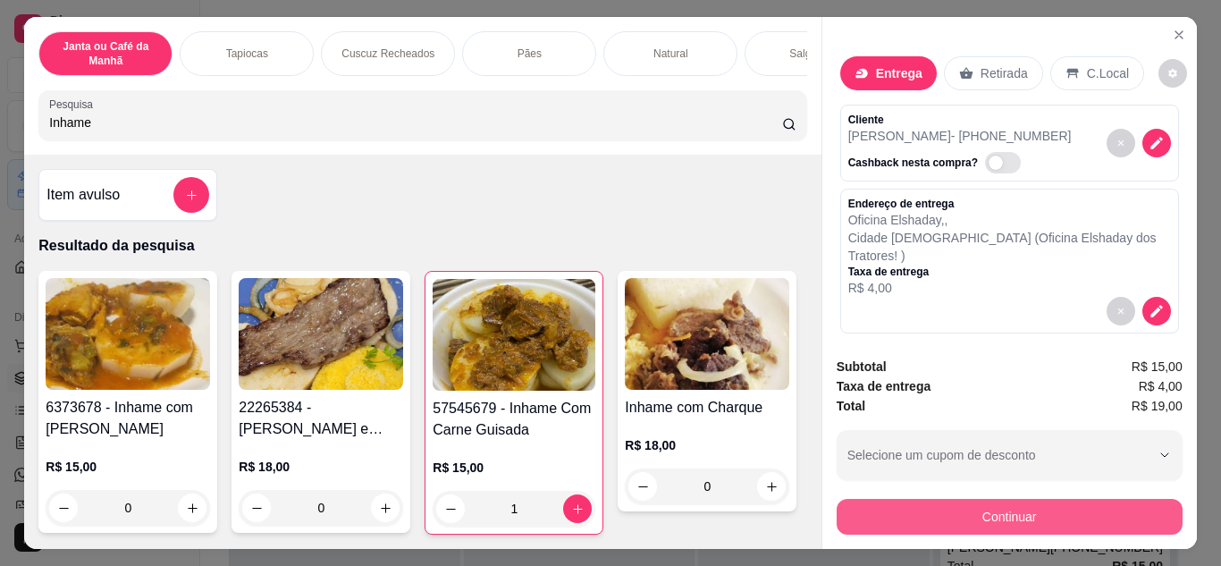
click at [974, 504] on button "Continuar" at bounding box center [1009, 517] width 346 height 36
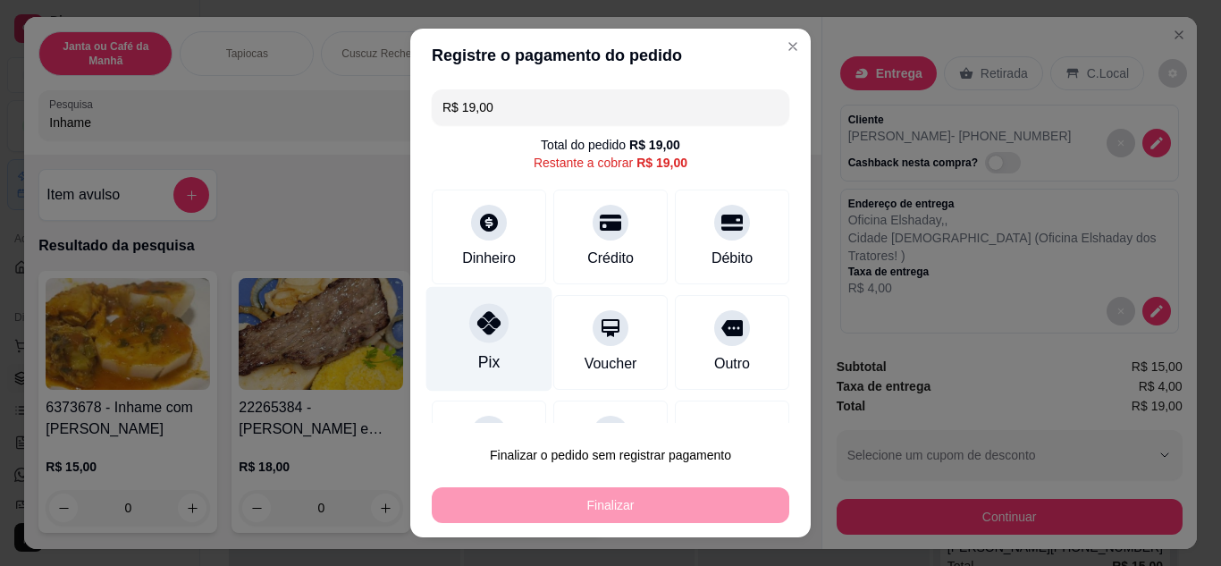
click at [489, 321] on icon at bounding box center [488, 322] width 23 height 23
type input "R$ 0,00"
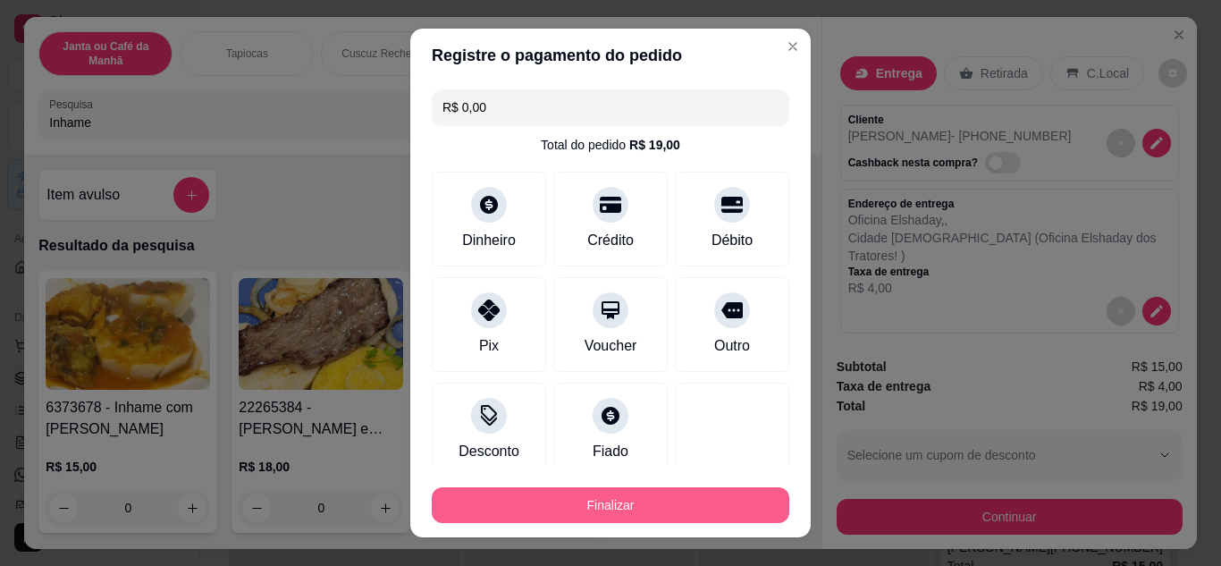
click at [648, 503] on button "Finalizar" at bounding box center [610, 505] width 357 height 36
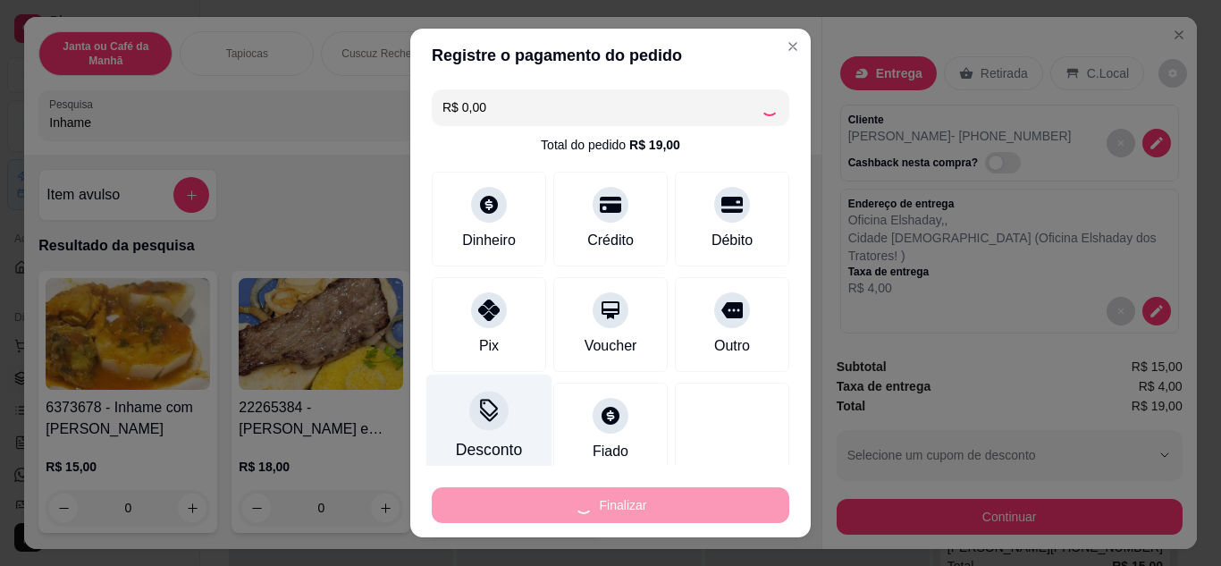
type input "0"
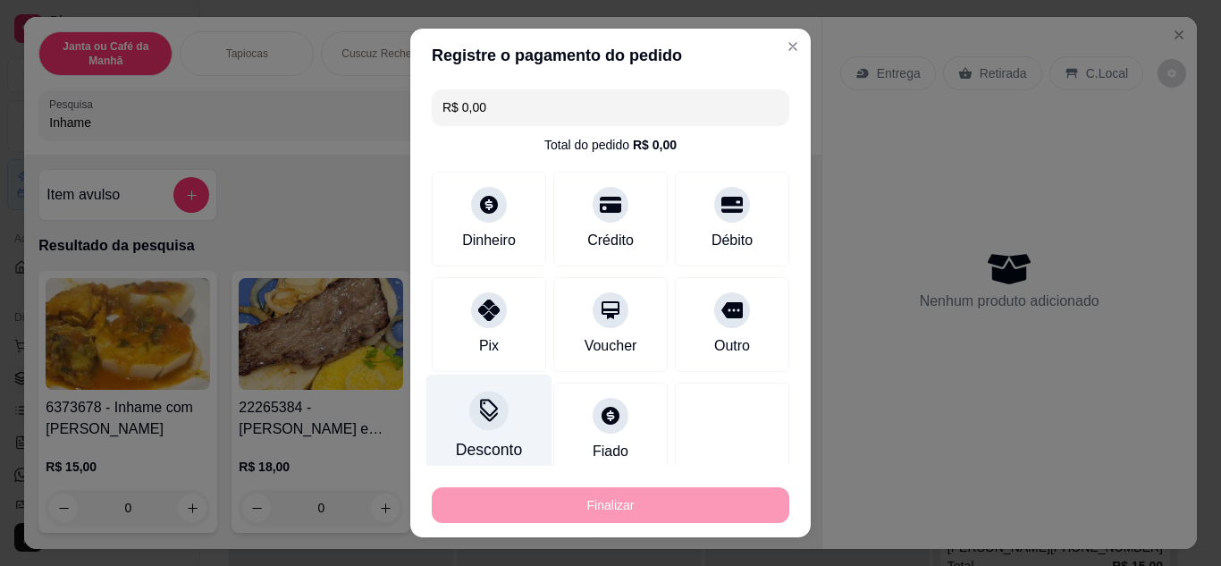
type input "-R$ 19,00"
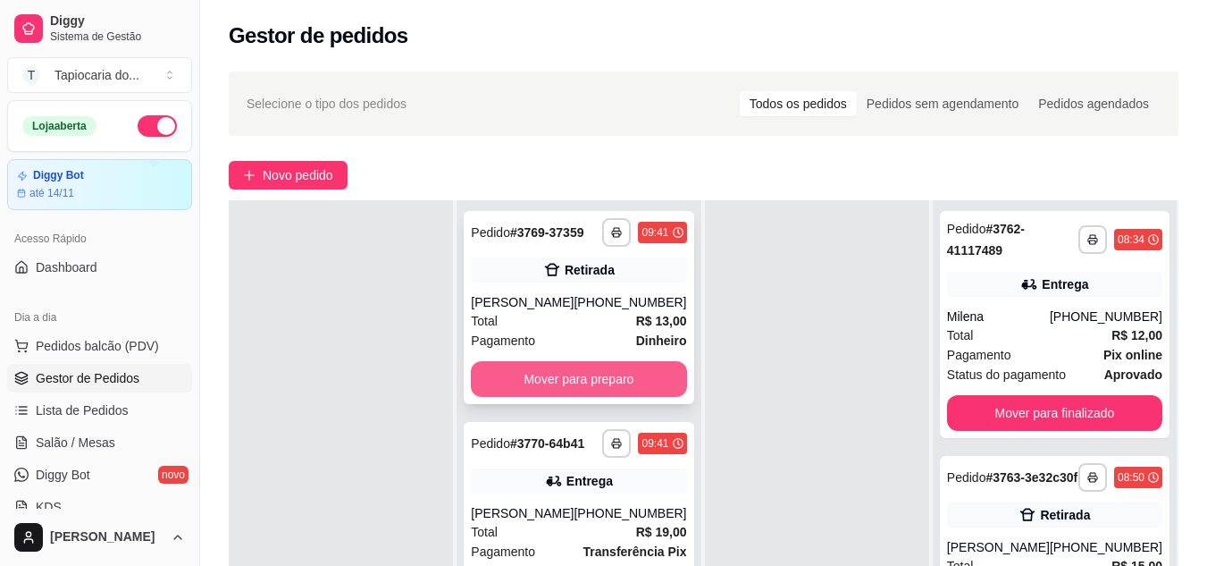
click at [668, 383] on button "Mover para preparo" at bounding box center [578, 379] width 215 height 36
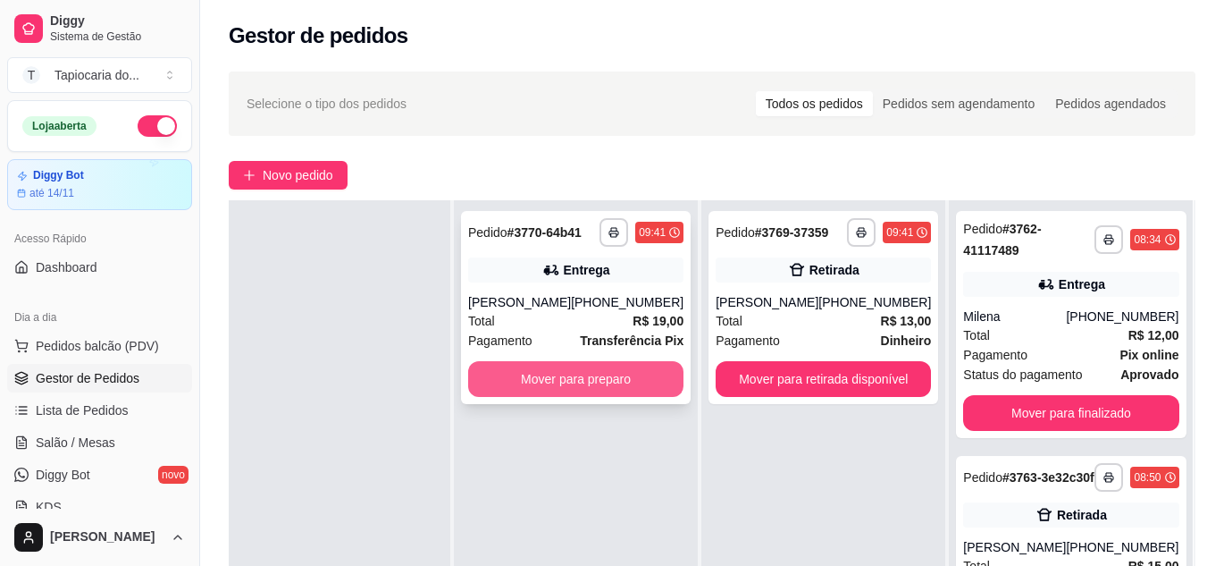
click at [650, 379] on button "Mover para preparo" at bounding box center [575, 379] width 215 height 36
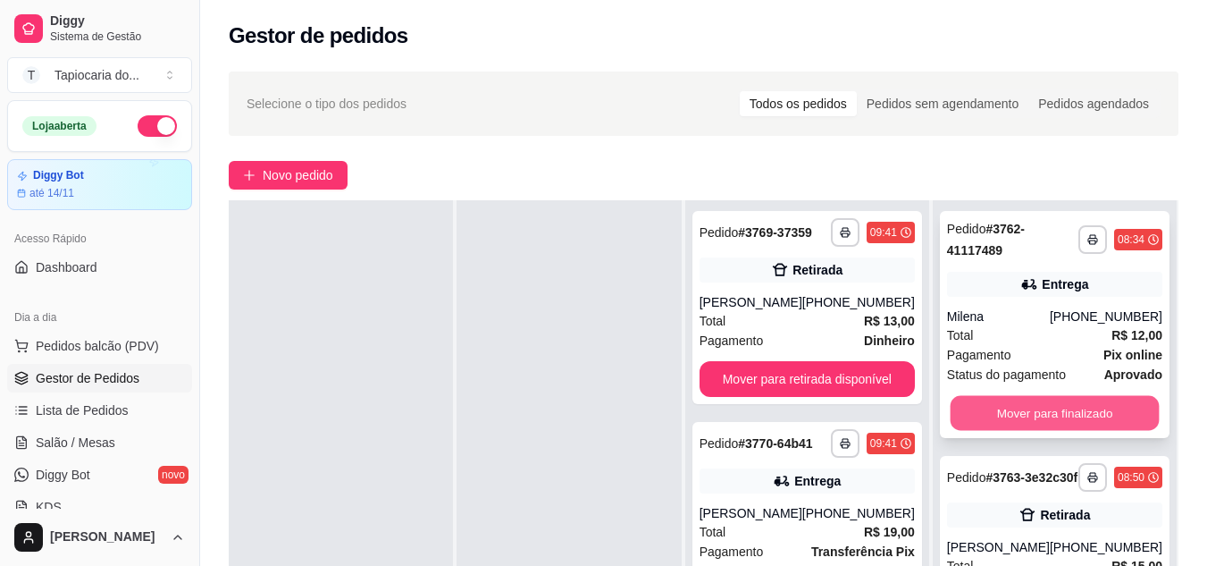
click at [1094, 412] on button "Mover para finalizado" at bounding box center [1054, 413] width 209 height 35
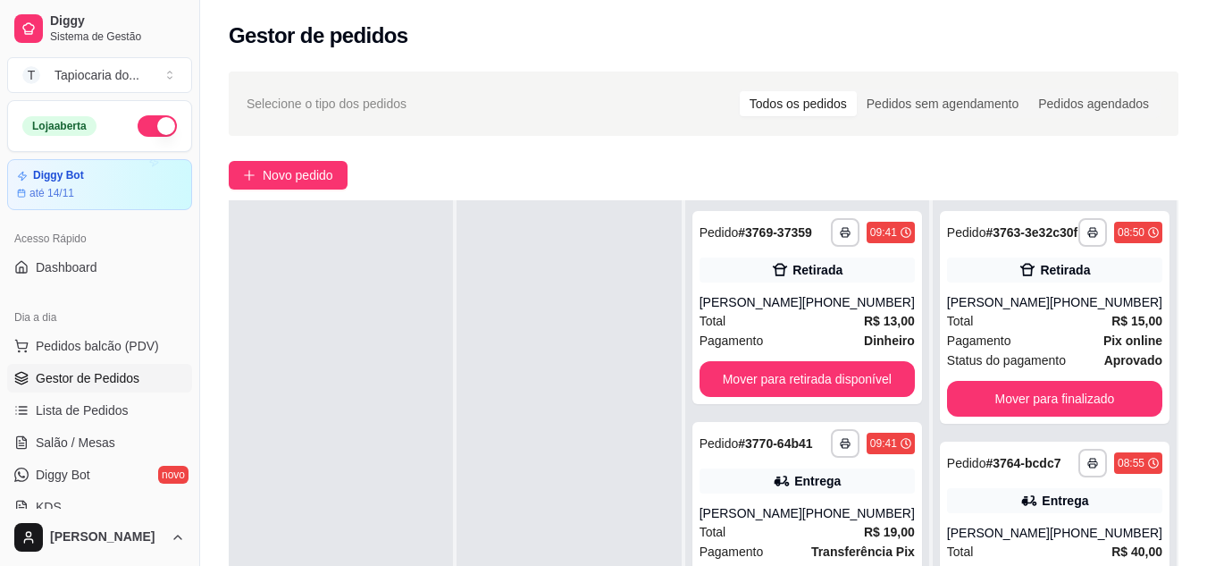
click at [1105, 367] on strong "aprovado" at bounding box center [1134, 360] width 58 height 14
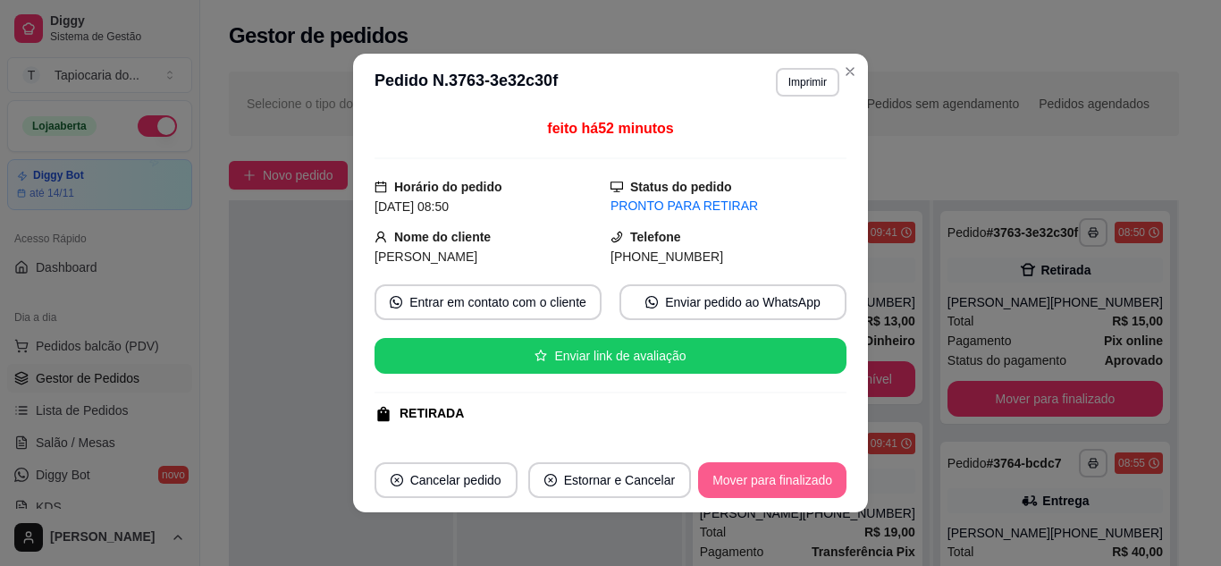
click at [765, 489] on button "Mover para finalizado" at bounding box center [772, 480] width 148 height 36
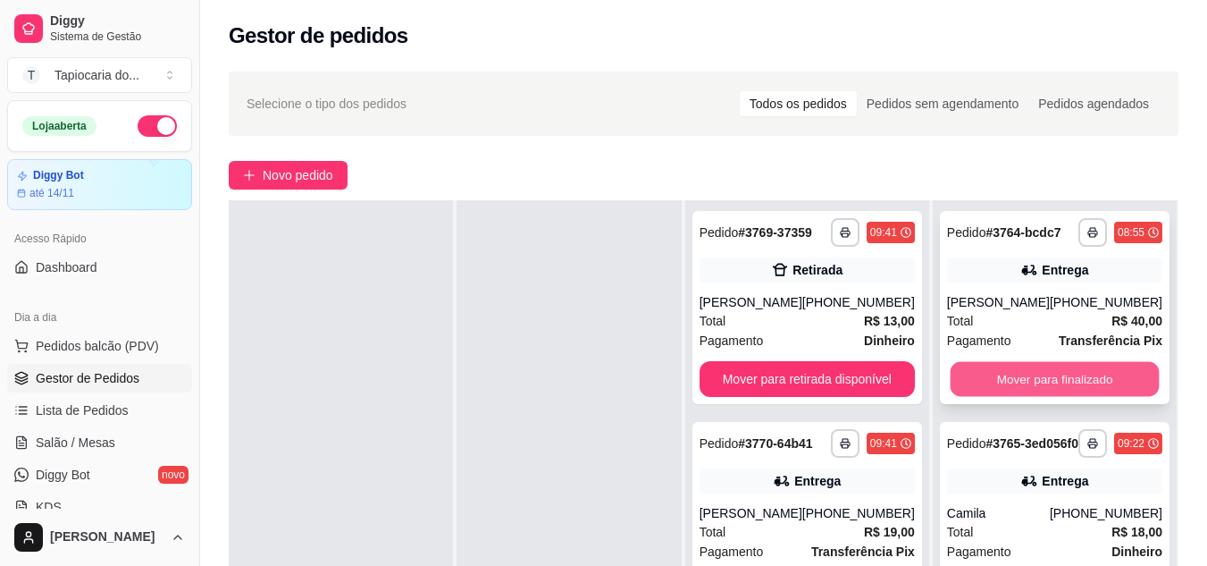
click at [1078, 381] on button "Mover para finalizado" at bounding box center [1054, 379] width 209 height 35
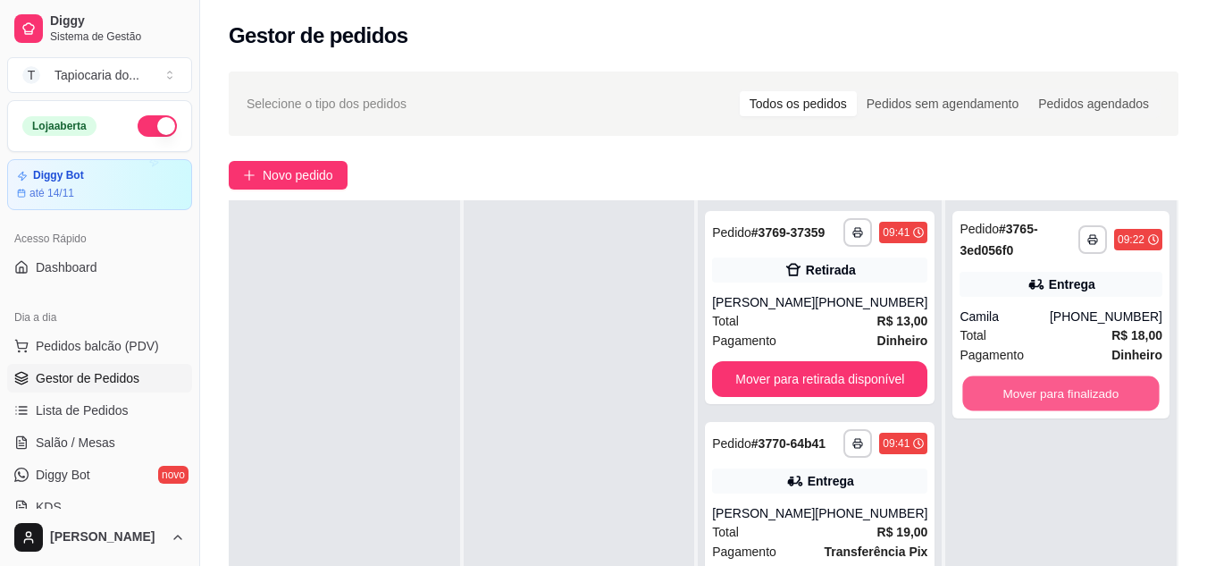
click at [1078, 382] on button "Mover para finalizado" at bounding box center [1061, 393] width 197 height 35
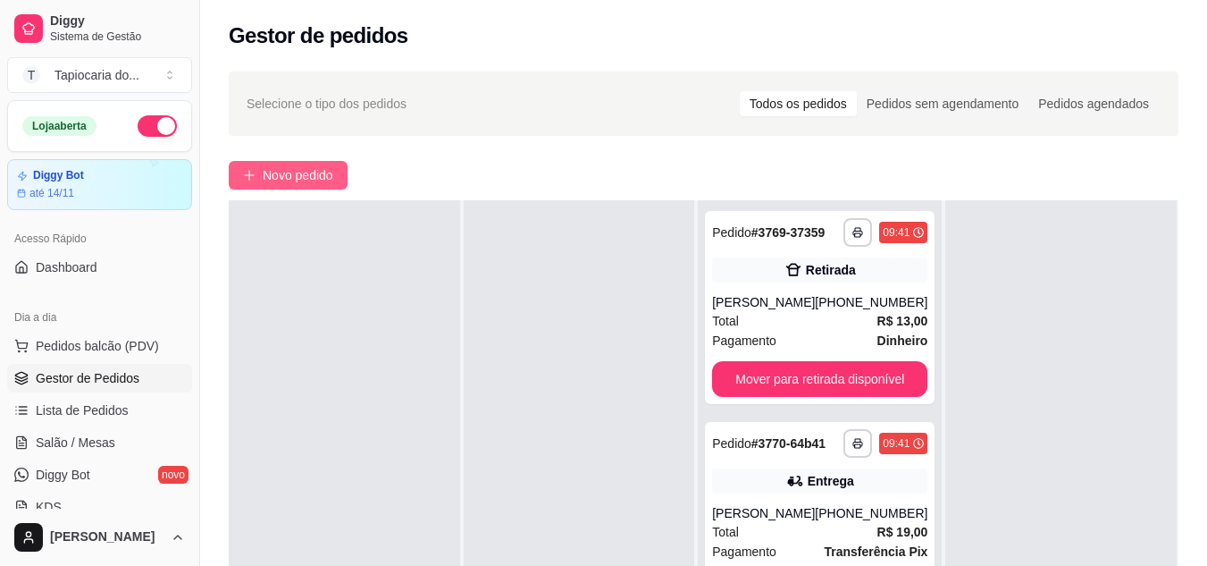
click at [307, 170] on span "Novo pedido" at bounding box center [298, 175] width 71 height 20
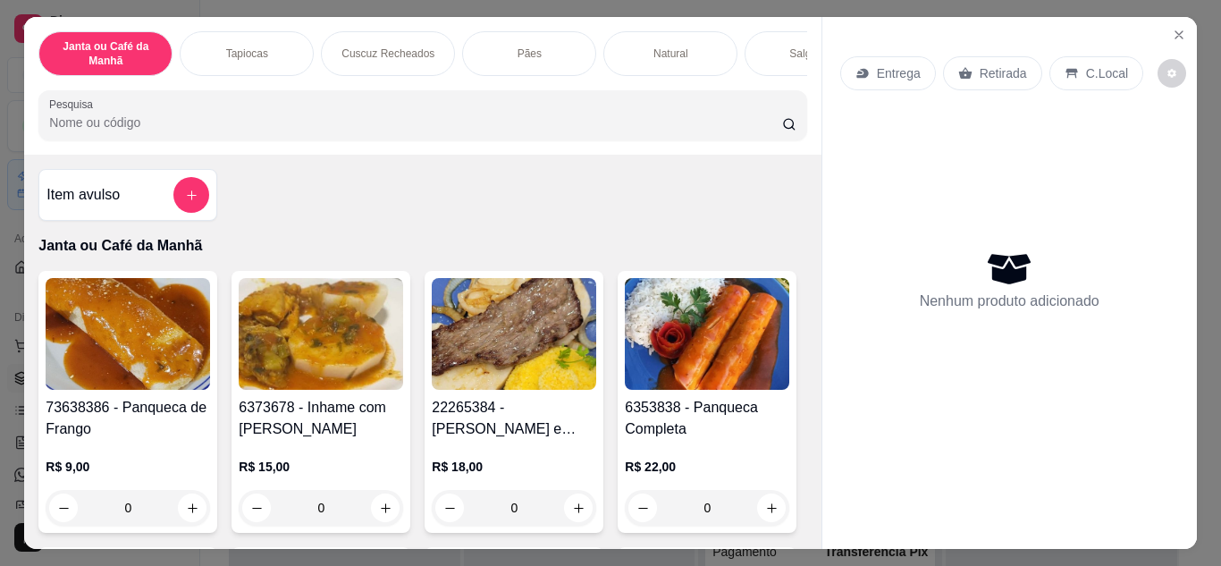
click at [1164, 31] on button "Close" at bounding box center [1178, 35] width 29 height 29
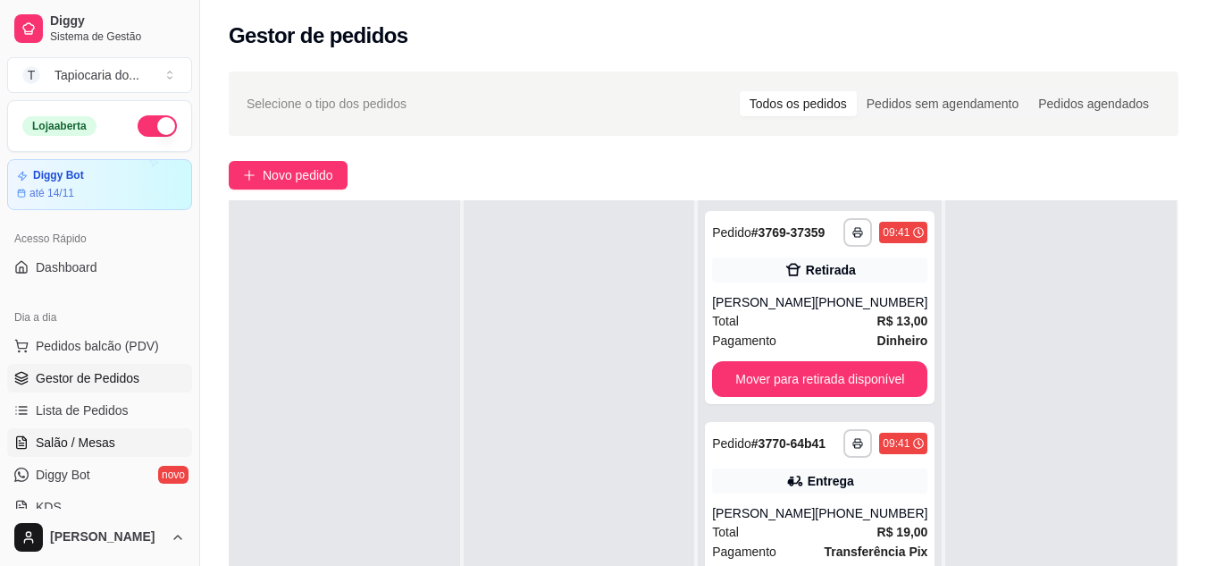
click at [87, 441] on span "Salão / Mesas" at bounding box center [76, 442] width 80 height 18
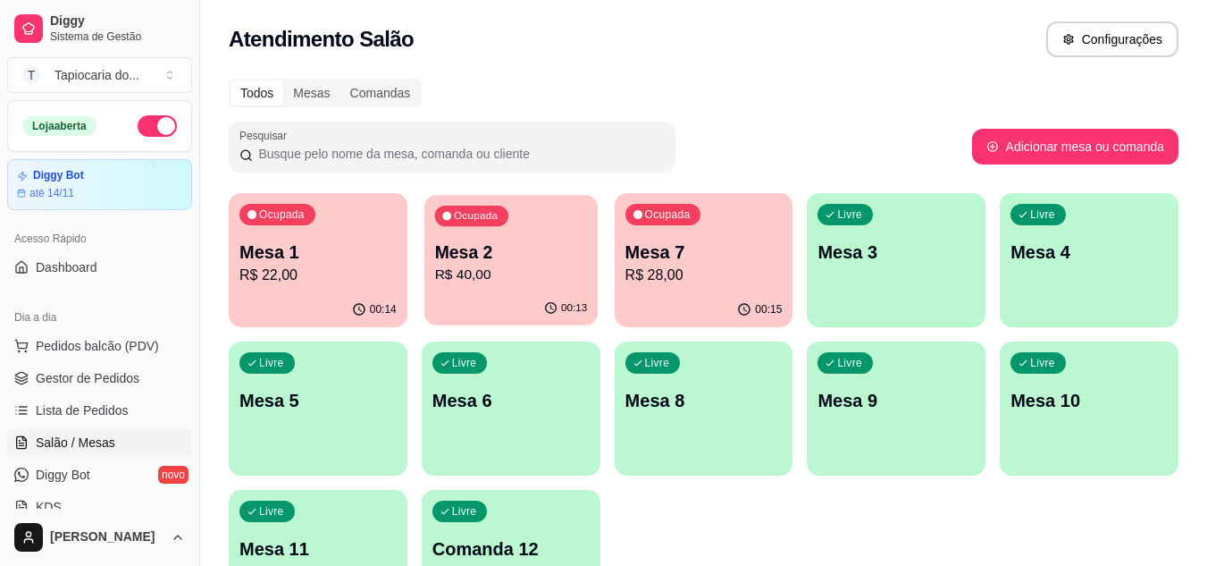
click at [456, 277] on p "R$ 40,00" at bounding box center [510, 275] width 153 height 21
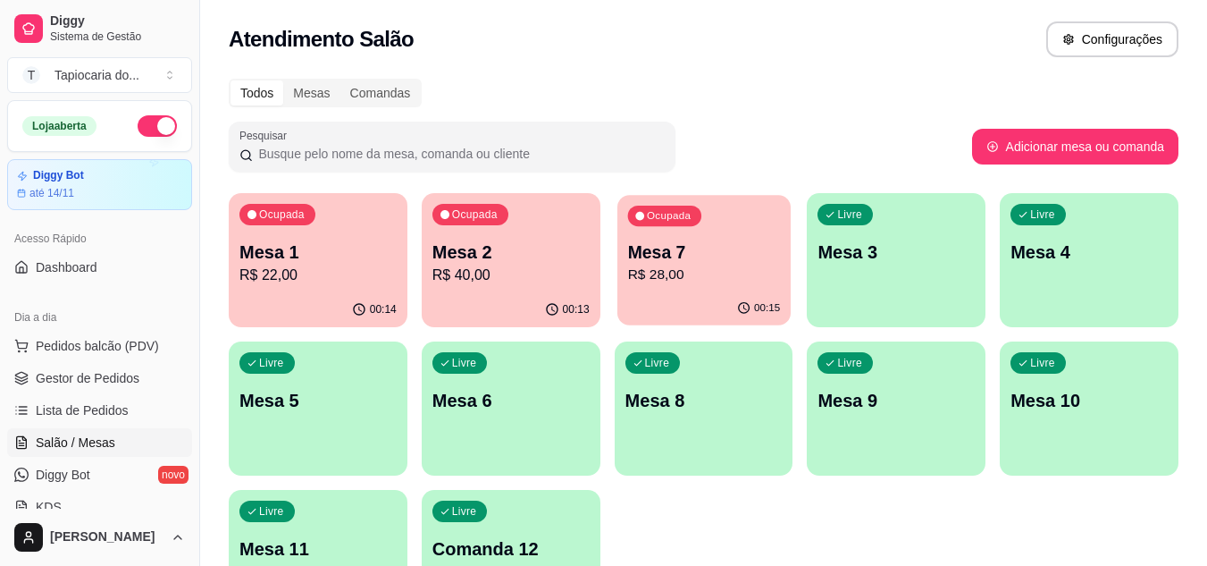
click at [712, 247] on p "Mesa 7" at bounding box center [703, 252] width 153 height 24
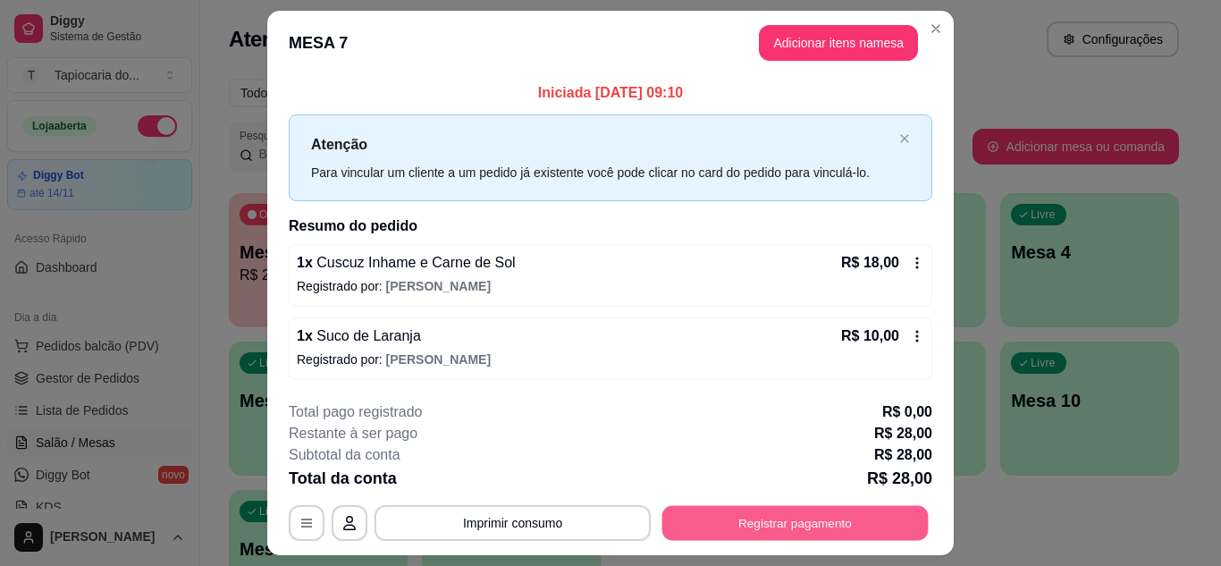
click at [807, 514] on button "Registrar pagamento" at bounding box center [795, 523] width 266 height 35
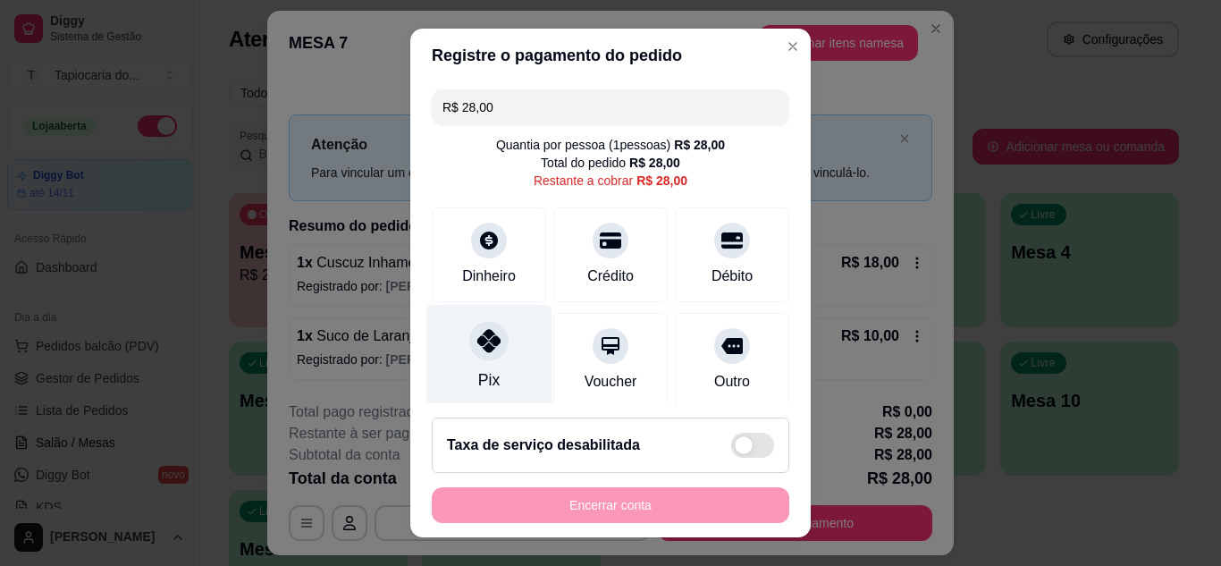
click at [452, 325] on div "Pix" at bounding box center [489, 356] width 126 height 105
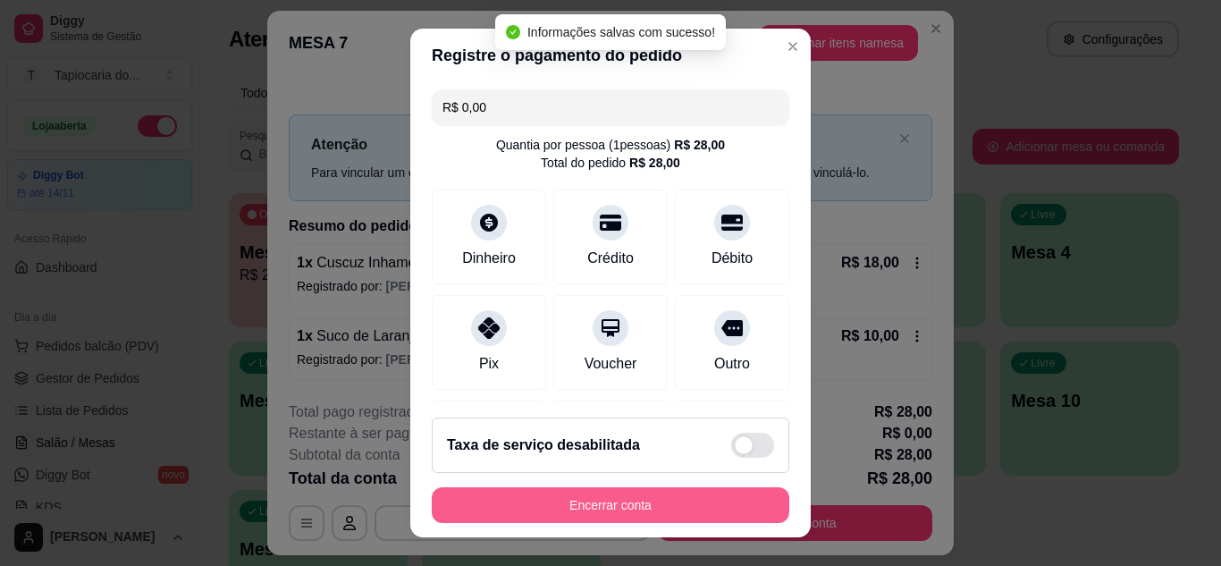
type input "R$ 0,00"
click at [611, 505] on button "Encerrar conta" at bounding box center [610, 505] width 357 height 36
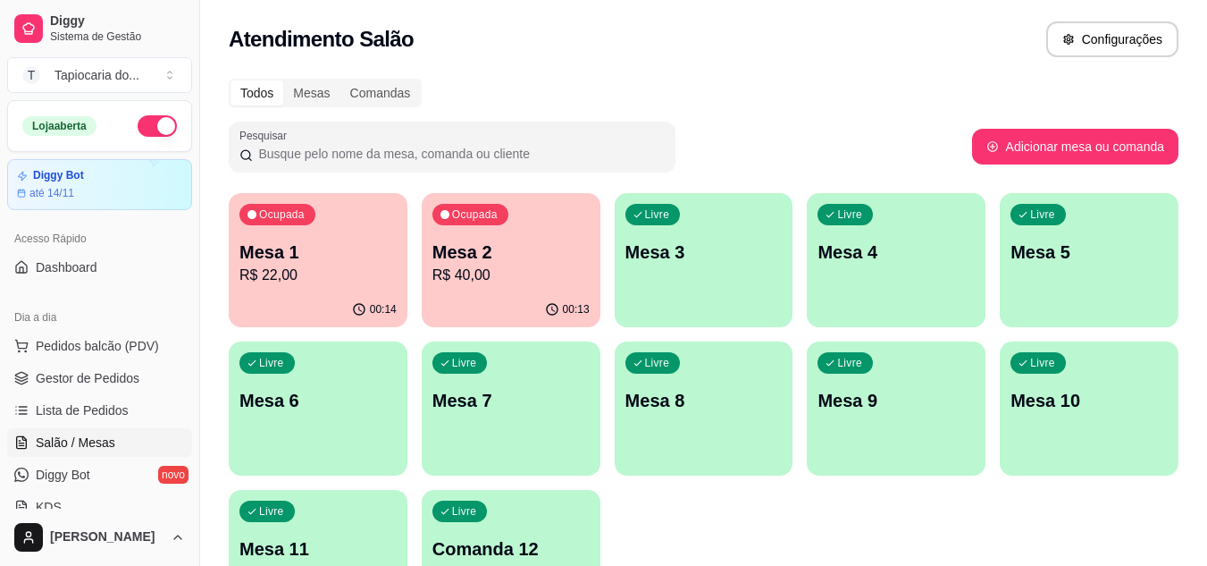
click at [338, 290] on div "Ocupada Mesa 1 R$ 22,00" at bounding box center [318, 242] width 179 height 99
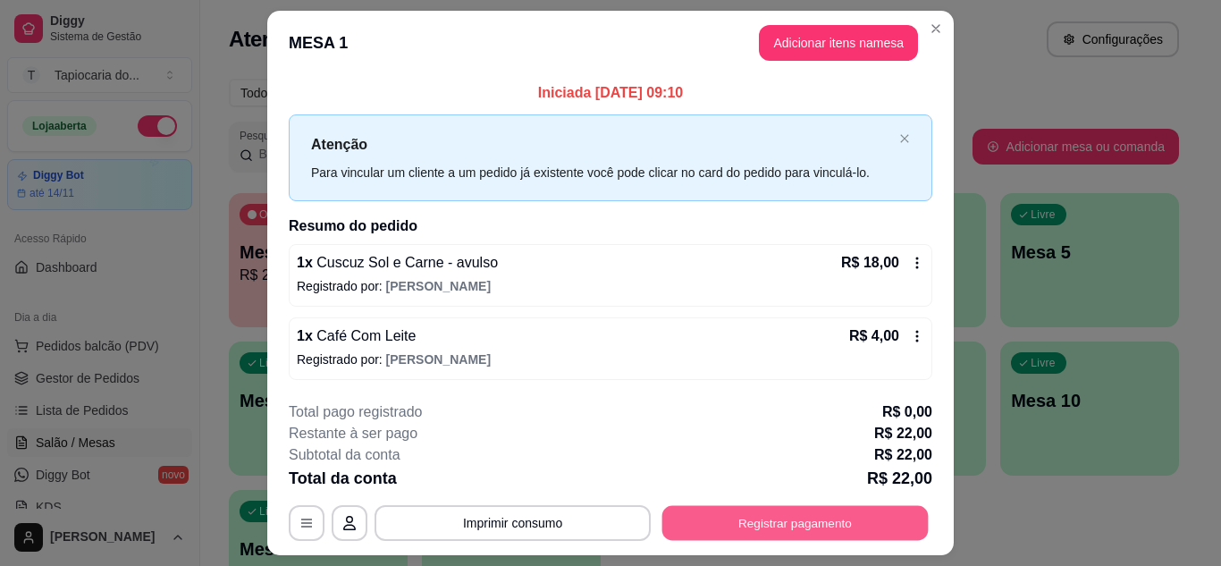
click at [862, 523] on button "Registrar pagamento" at bounding box center [795, 523] width 266 height 35
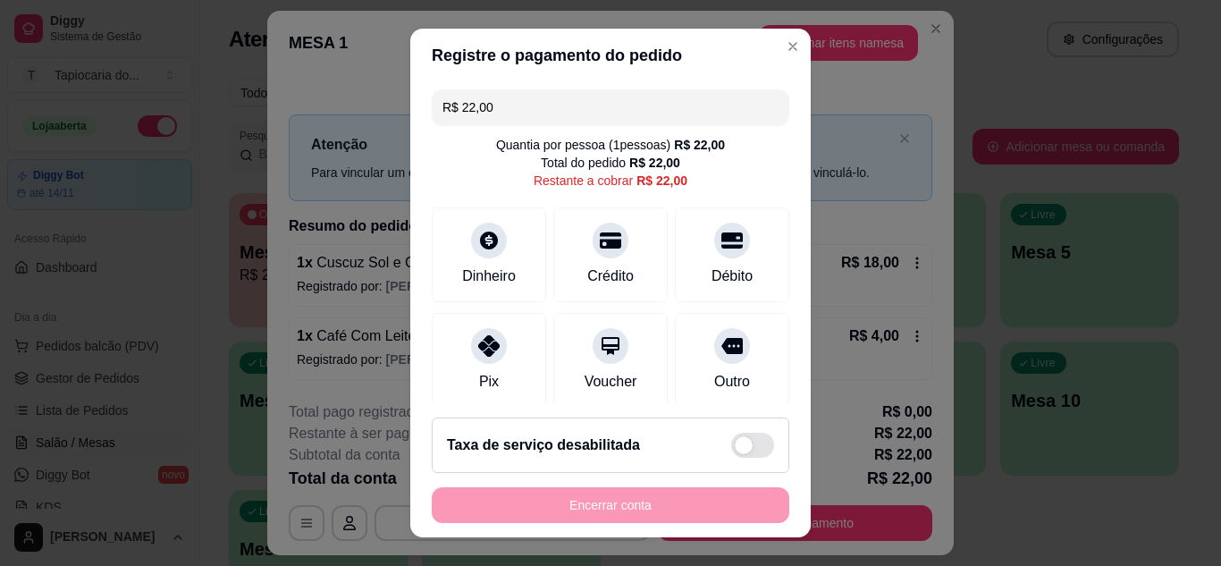
drag, startPoint x: 455, startPoint y: 360, endPoint x: 550, endPoint y: 416, distance: 110.2
click at [460, 360] on div "Pix" at bounding box center [489, 360] width 114 height 95
type input "R$ 0,00"
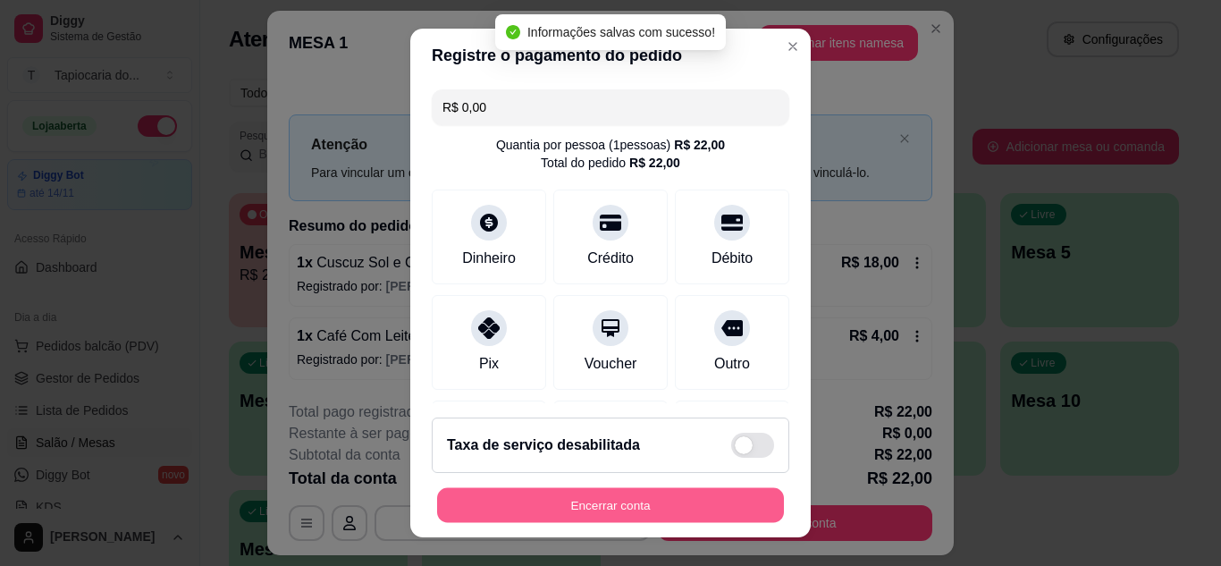
click at [641, 497] on button "Encerrar conta" at bounding box center [610, 505] width 347 height 35
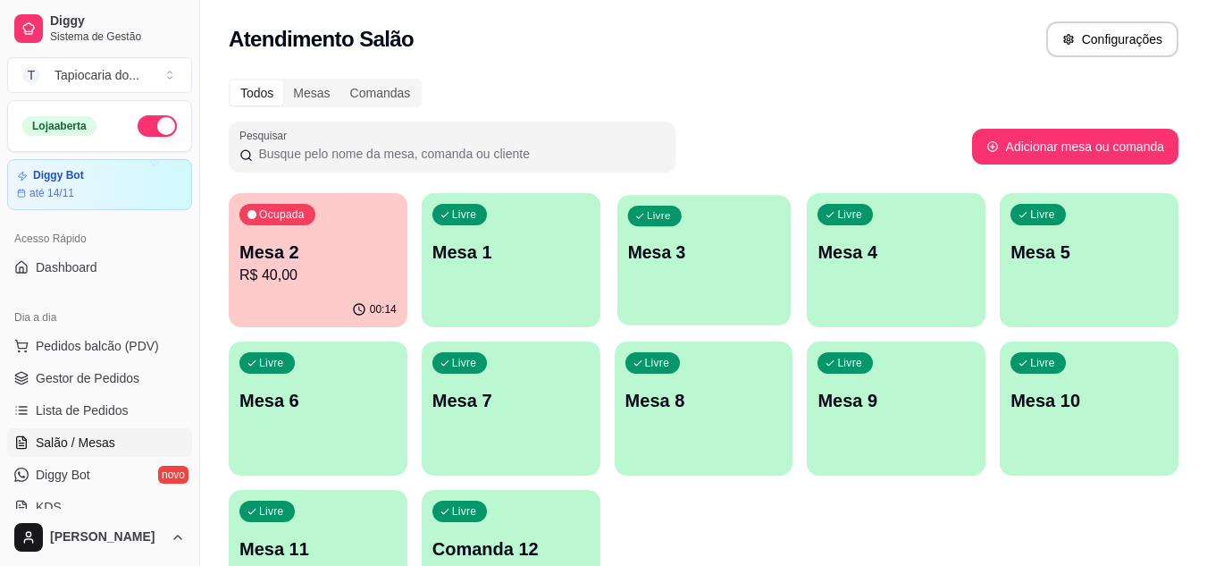
click at [720, 263] on p "Mesa 3" at bounding box center [703, 252] width 153 height 24
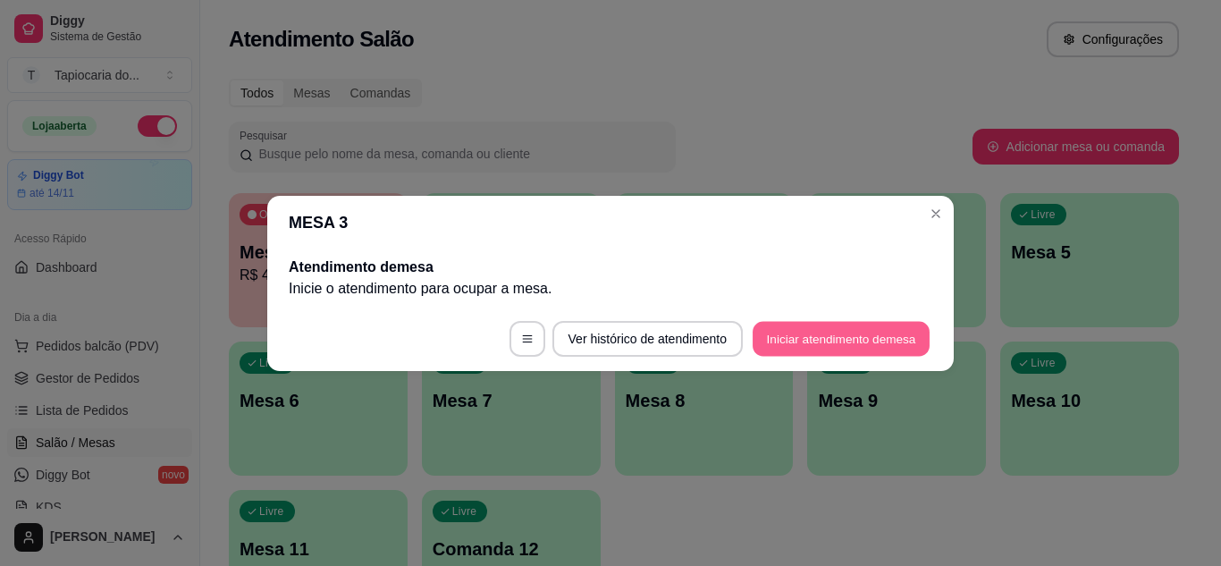
click at [859, 323] on button "Iniciar atendimento de mesa" at bounding box center [840, 338] width 177 height 35
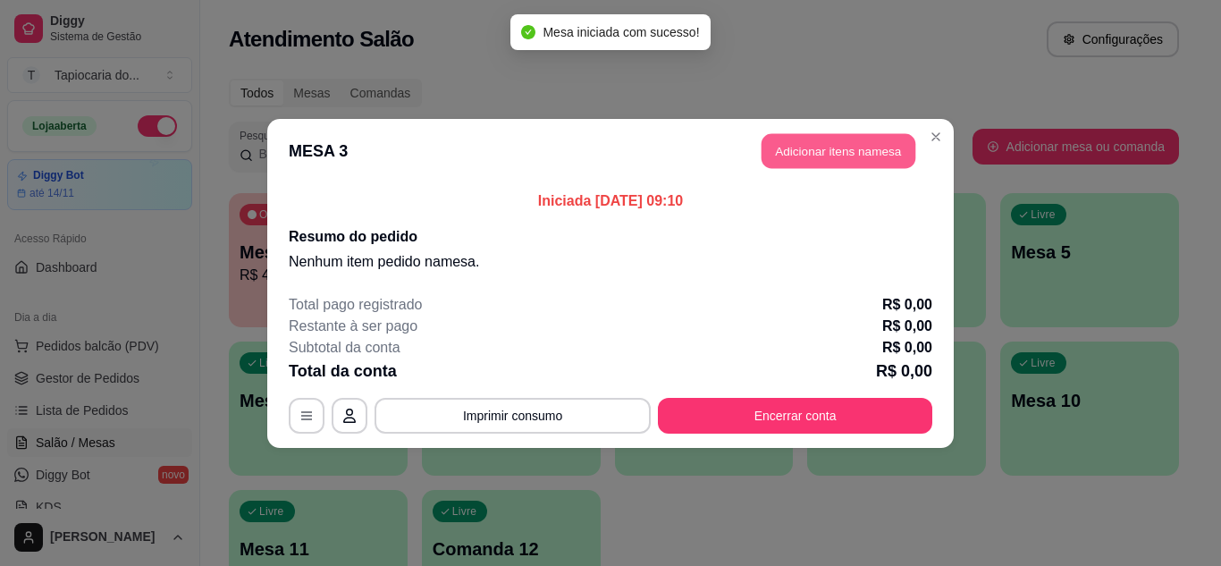
click at [825, 141] on button "Adicionar itens na mesa" at bounding box center [838, 150] width 154 height 35
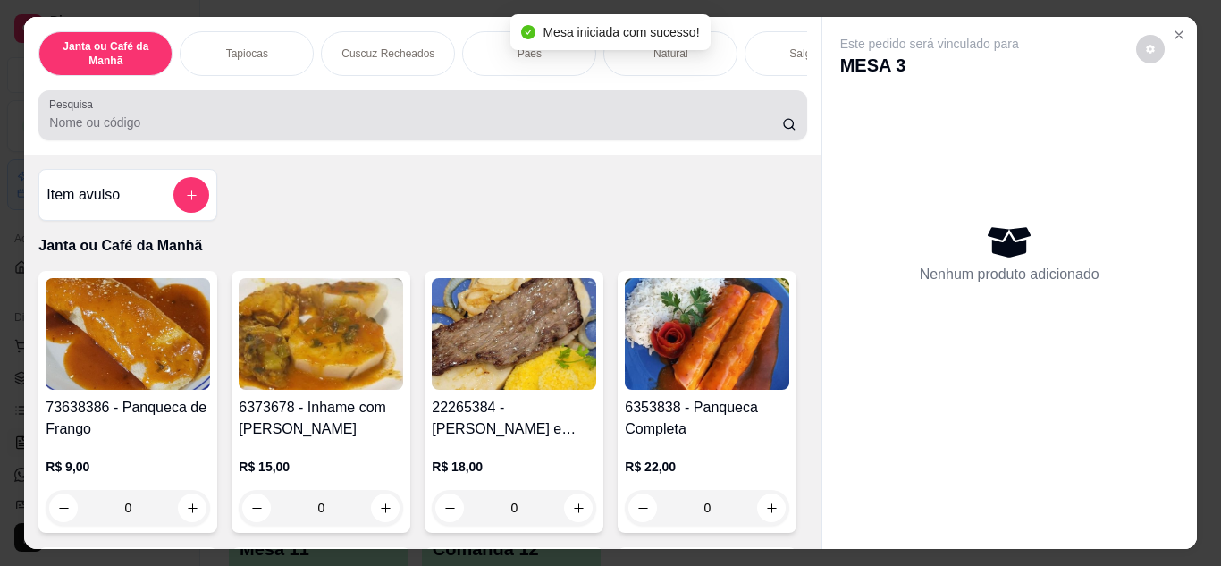
click at [528, 131] on input "Pesquisa" at bounding box center [415, 122] width 733 height 18
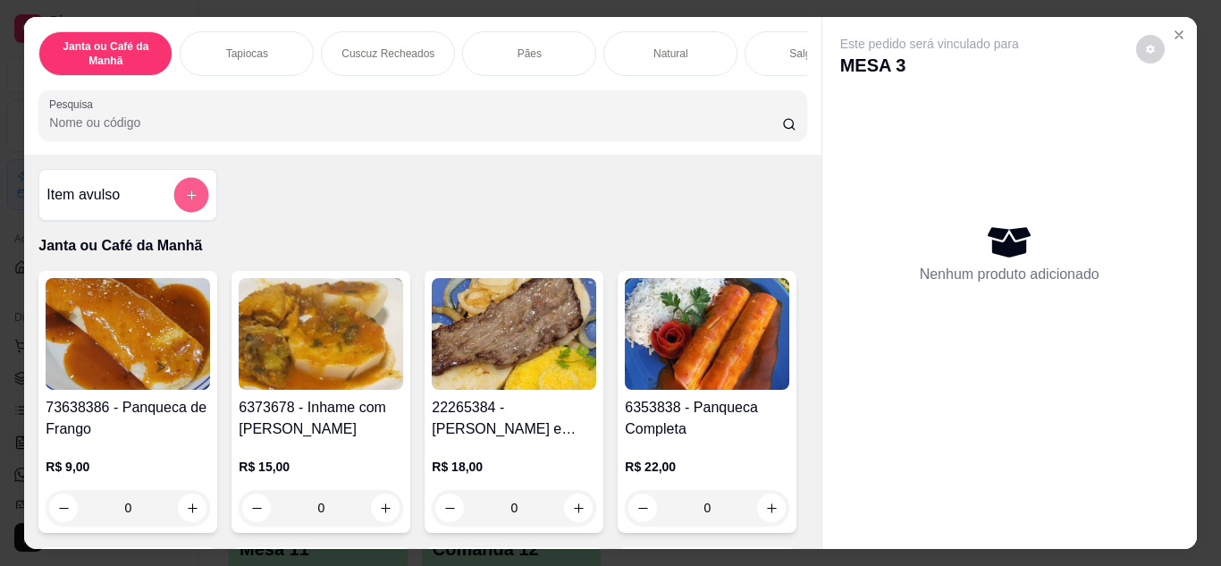
click at [179, 209] on button "add-separate-item" at bounding box center [191, 195] width 35 height 35
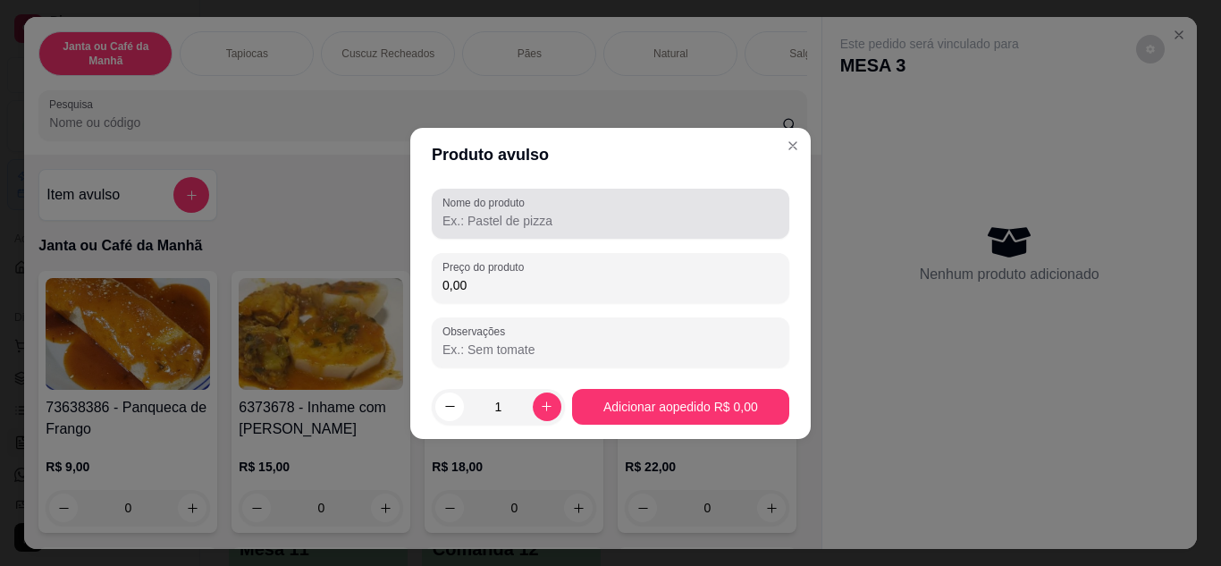
click at [493, 206] on label "Nome do produto" at bounding box center [486, 202] width 88 height 15
click at [493, 212] on input "Nome do produto" at bounding box center [610, 221] width 336 height 18
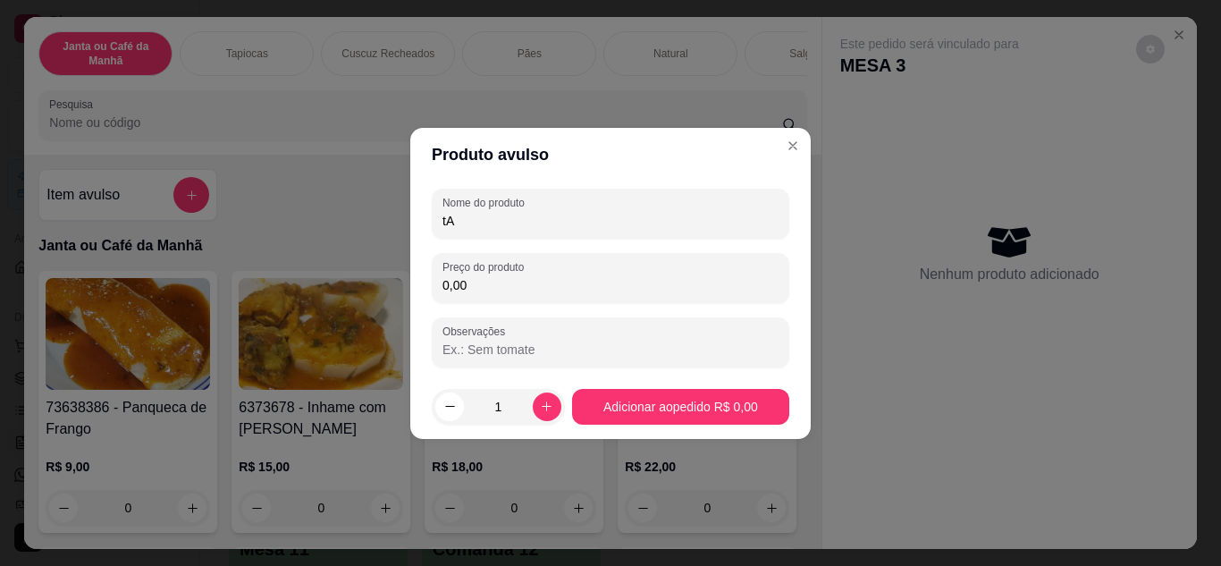
type input "t"
type input "Tapioca Sol e Queijo"
click at [592, 276] on input "0,00" at bounding box center [610, 285] width 336 height 18
type input "10,00"
click at [556, 407] on div "1" at bounding box center [498, 407] width 126 height 36
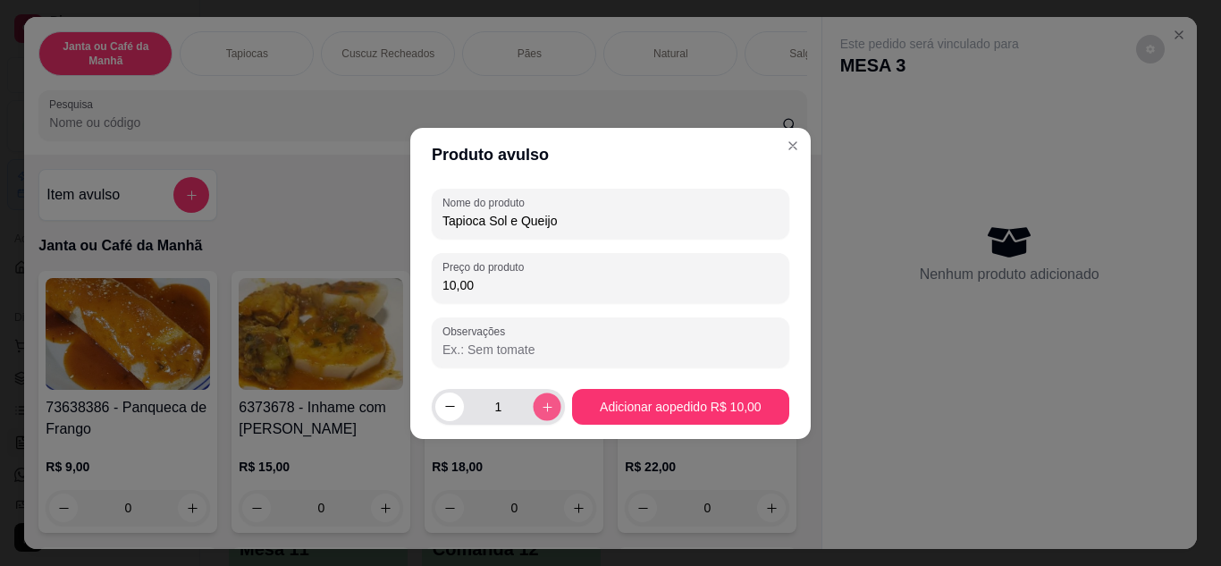
type input "2"
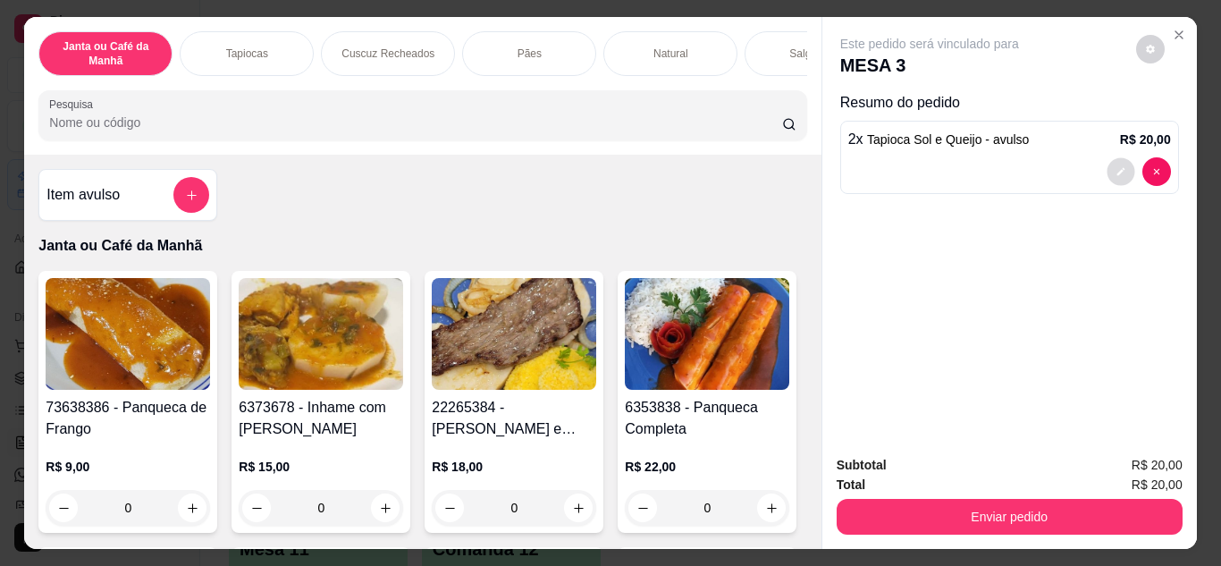
click at [1115, 166] on icon "decrease-product-quantity" at bounding box center [1120, 171] width 11 height 11
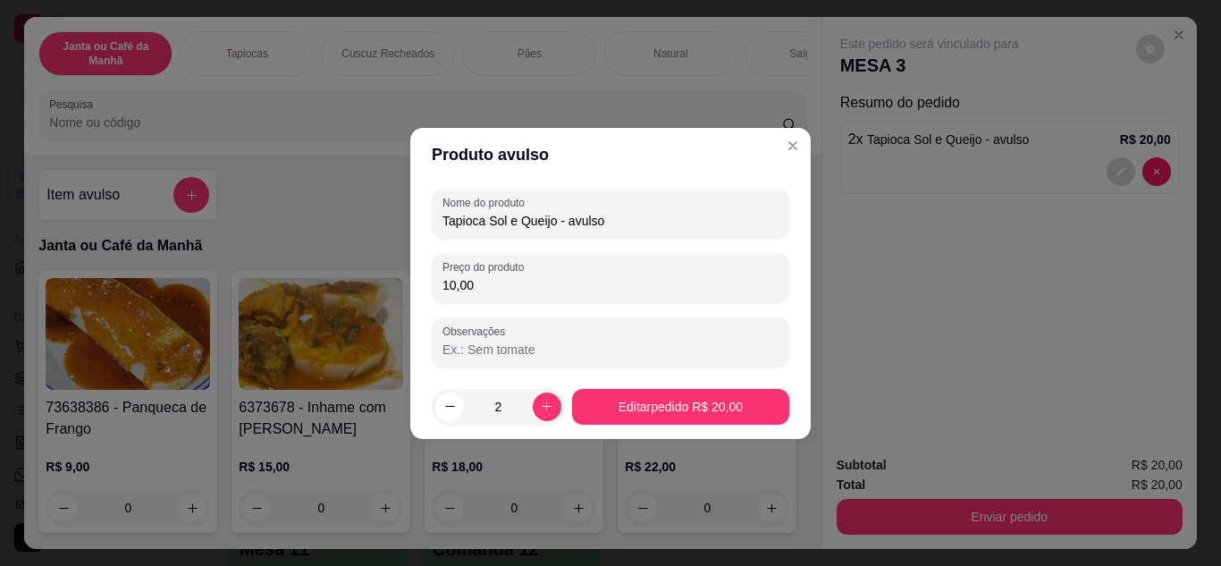
drag, startPoint x: 556, startPoint y: 221, endPoint x: 736, endPoint y: 246, distance: 182.2
click at [736, 246] on div "Nome do produto Tapioca Sol e Queijo - avulso Preço do produto 10,00 Observações" at bounding box center [610, 278] width 357 height 179
type input "Tapioca Sol e Queijo"
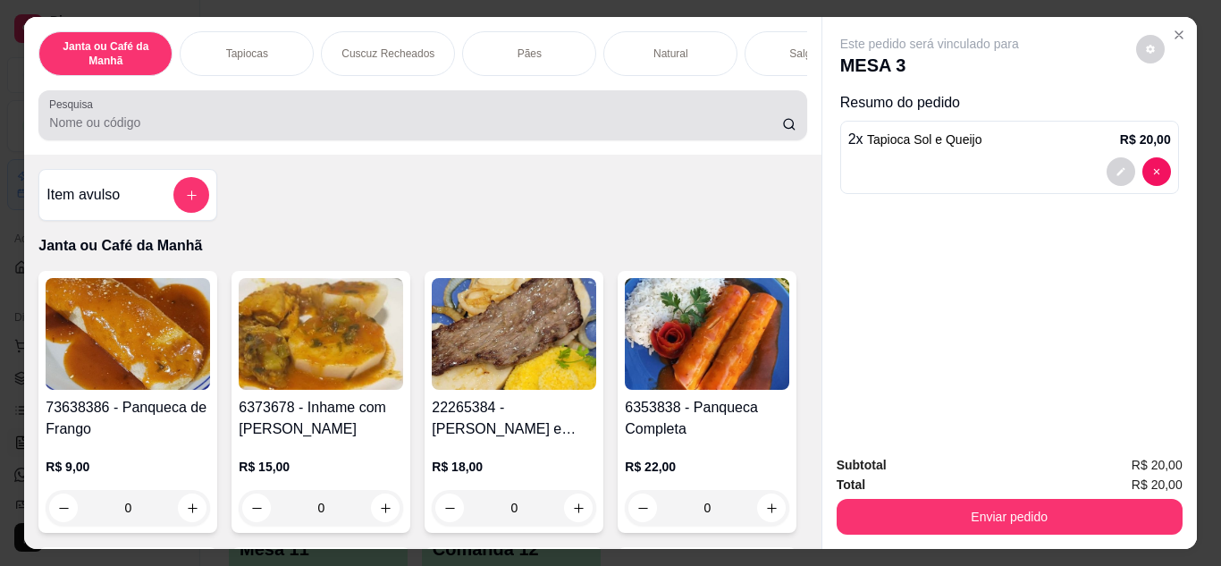
click at [455, 110] on div at bounding box center [422, 115] width 746 height 36
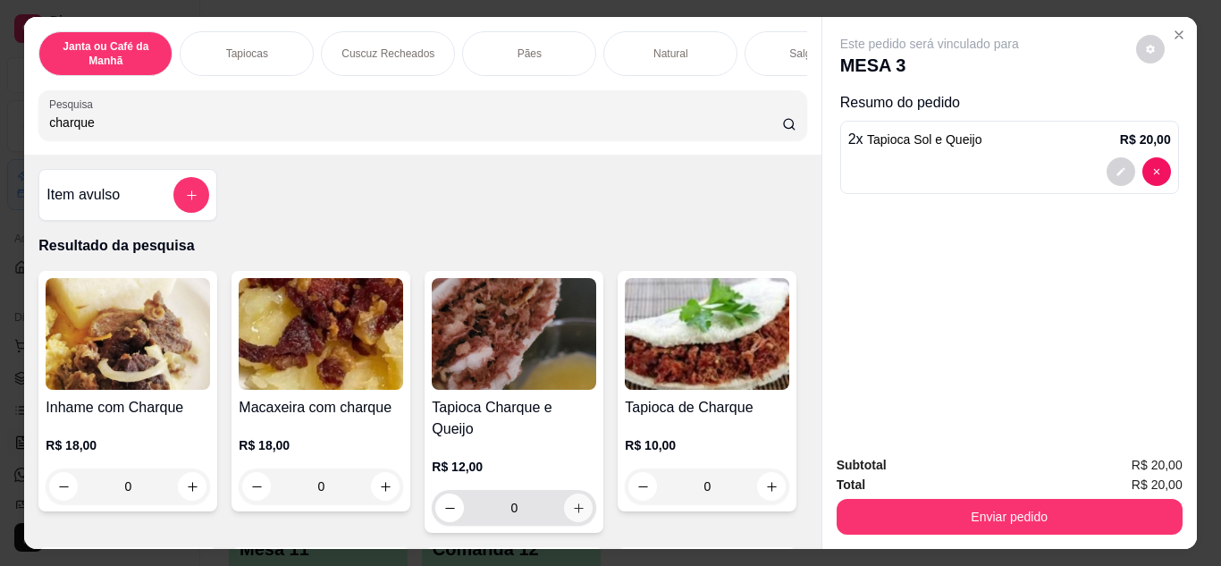
type input "charque"
click at [564, 493] on button "increase-product-quantity" at bounding box center [578, 507] width 29 height 29
type input "1"
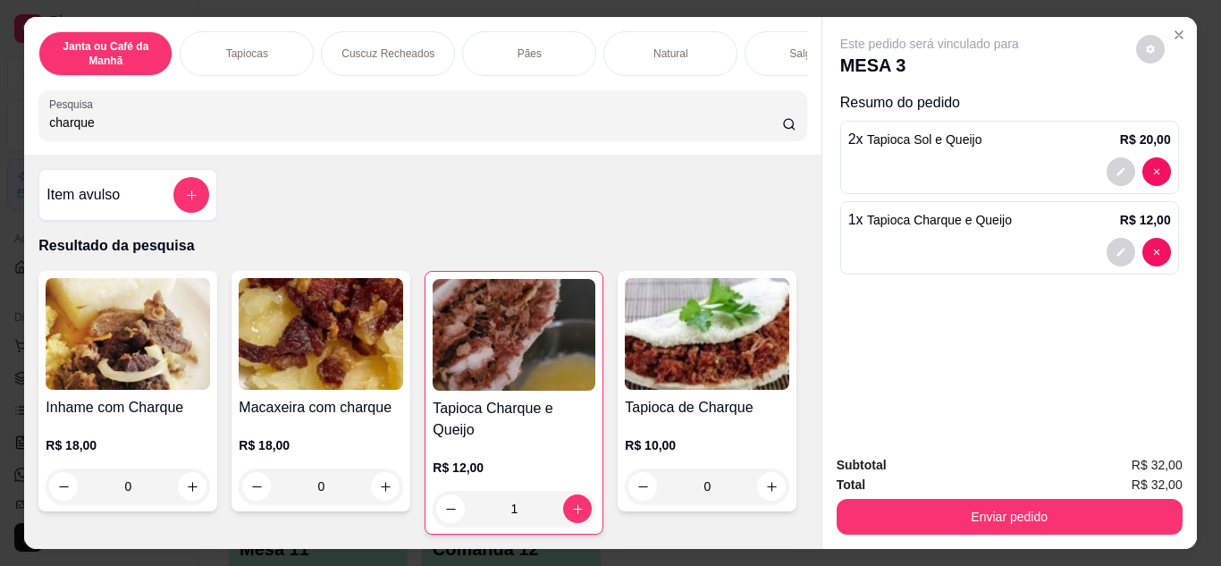
drag, startPoint x: 273, startPoint y: 122, endPoint x: 0, endPoint y: 130, distance: 272.7
click at [0, 130] on div "Janta ou Café da Manhã Tapiocas Cuscuz Recheados Pães Natural Salgados Tapiocas…" at bounding box center [610, 283] width 1221 height 566
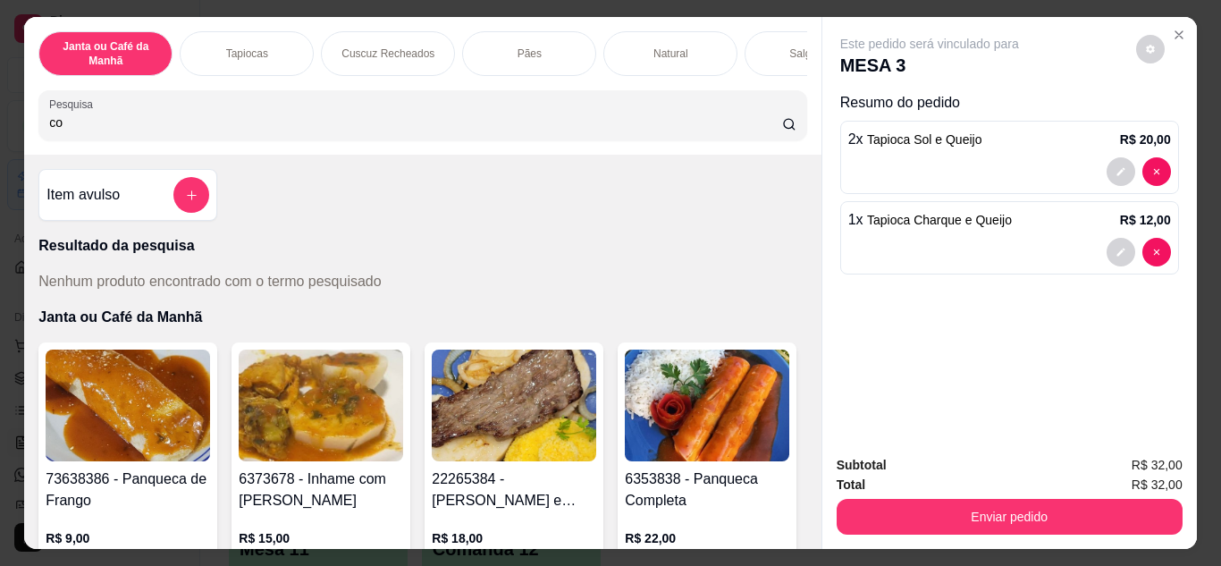
type input "c"
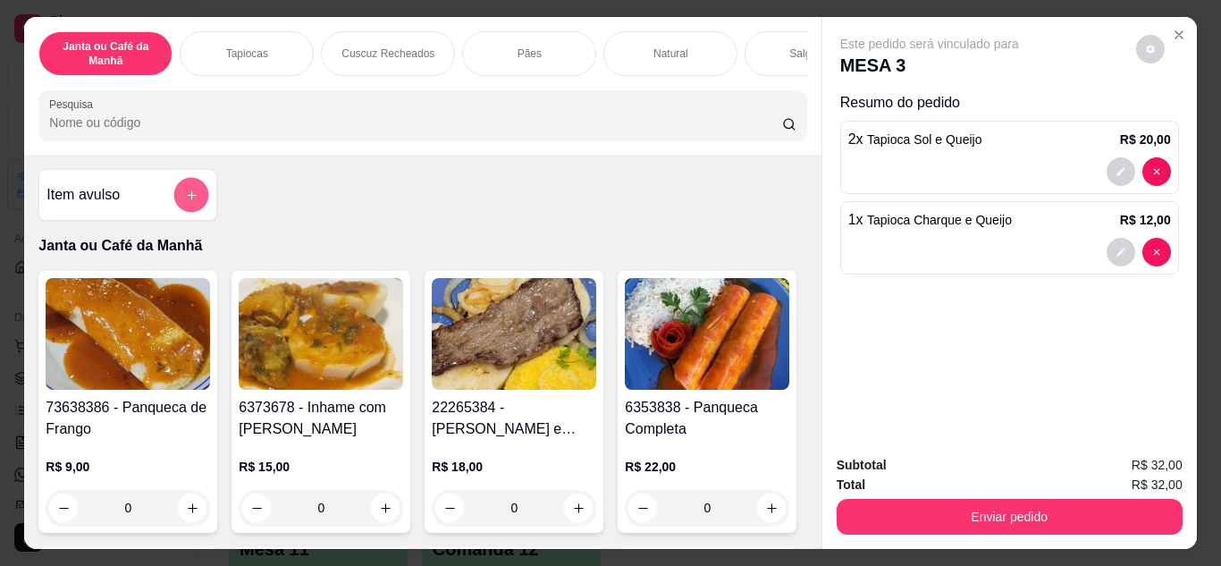
click at [190, 188] on button "add-separate-item" at bounding box center [191, 195] width 35 height 35
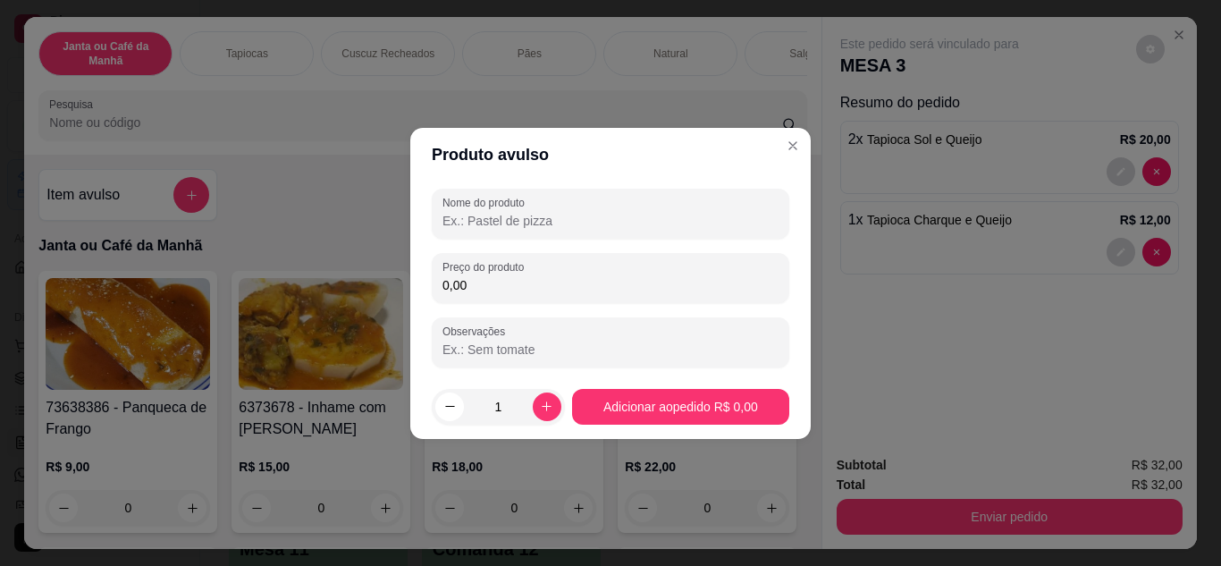
drag, startPoint x: 505, startPoint y: 214, endPoint x: 483, endPoint y: 197, distance: 26.8
click at [504, 214] on input "Nome do produto" at bounding box center [610, 221] width 336 height 18
type input "C"
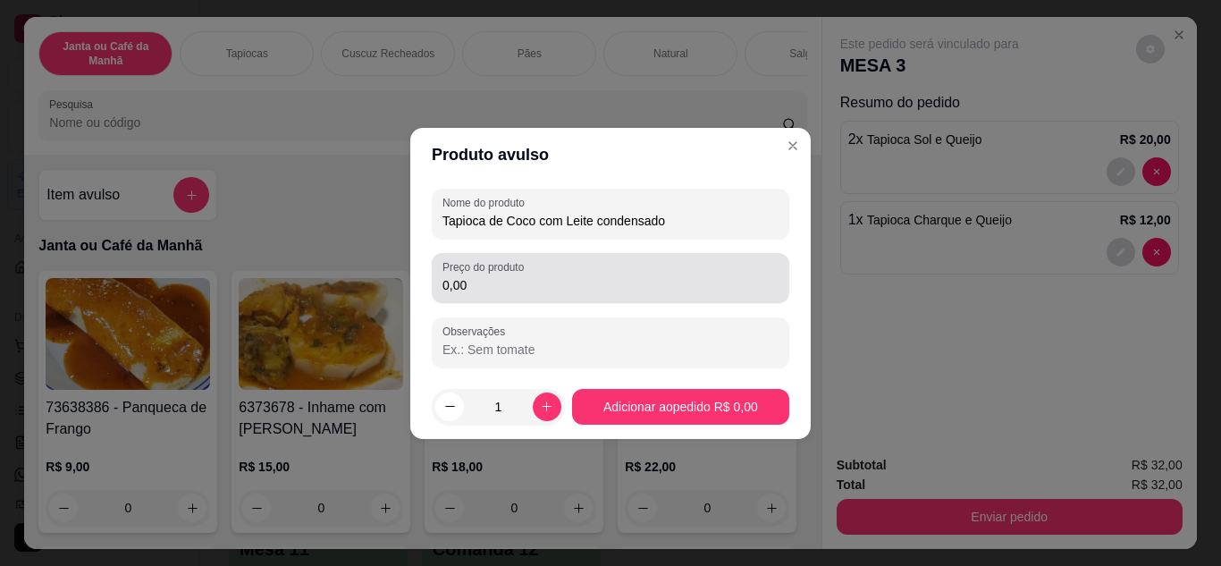
type input "Tapioca de Coco com Leite condensado"
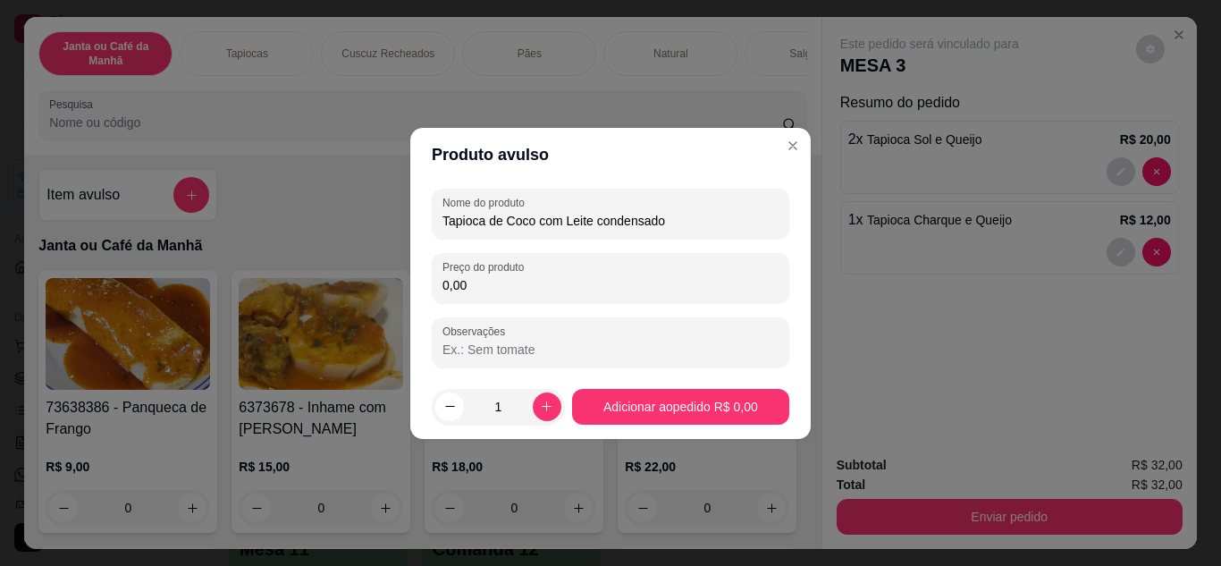
click at [644, 289] on input "0,00" at bounding box center [610, 285] width 336 height 18
type input "7,00"
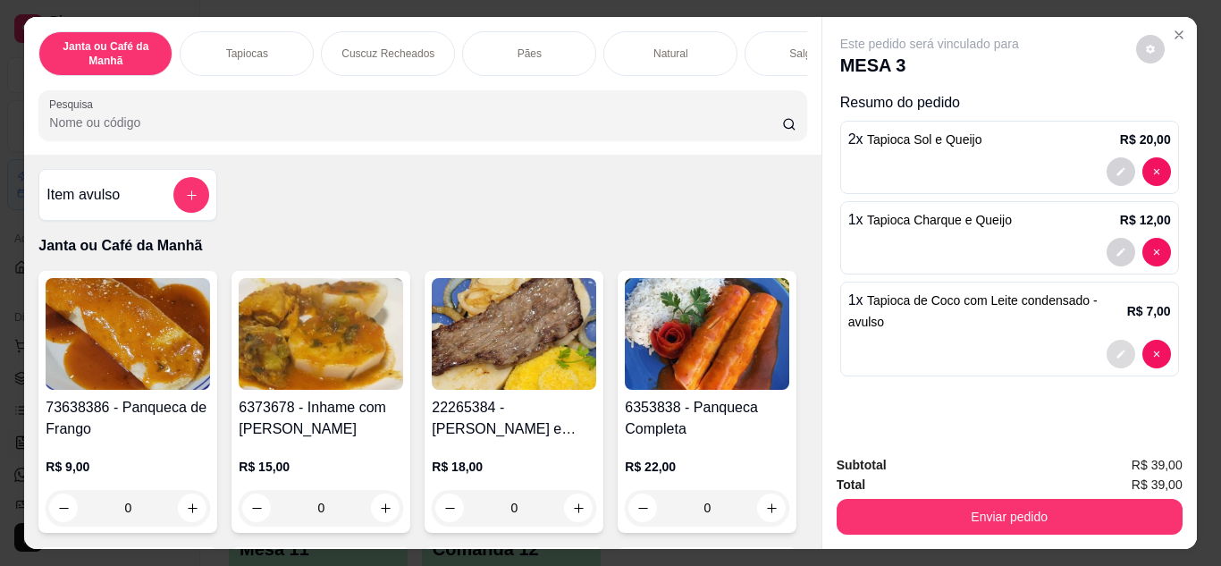
click at [1116, 350] on icon "decrease-product-quantity" at bounding box center [1120, 353] width 8 height 8
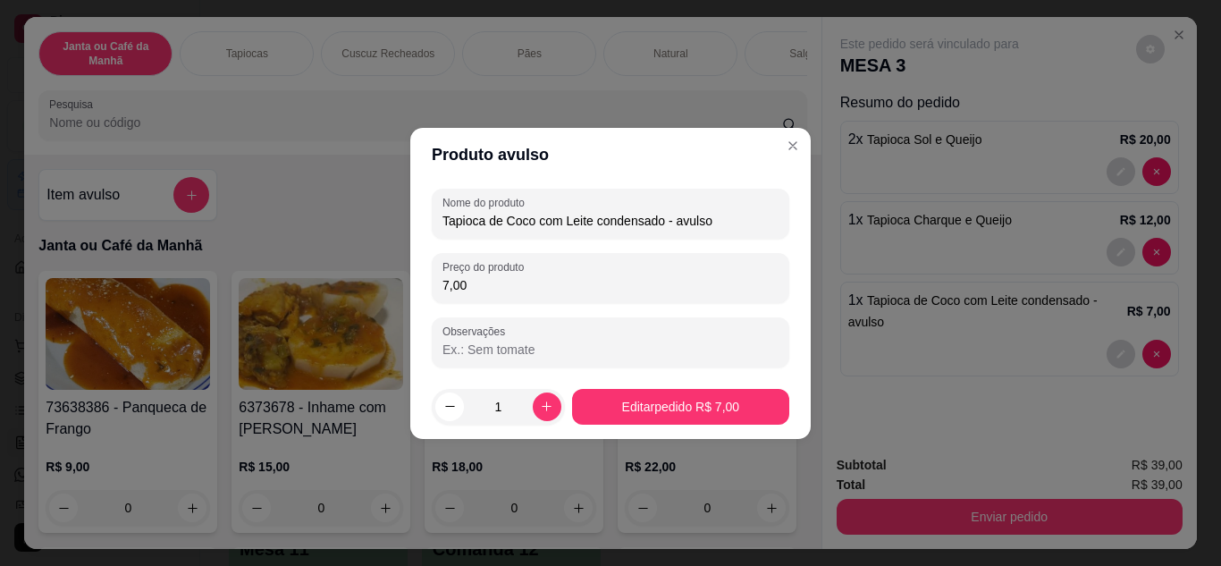
drag, startPoint x: 667, startPoint y: 216, endPoint x: 909, endPoint y: 214, distance: 242.2
click at [909, 214] on div "Produto avulso Nome do produto Tapioca de Coco com Leite condensado - avulso Pr…" at bounding box center [610, 283] width 1221 height 566
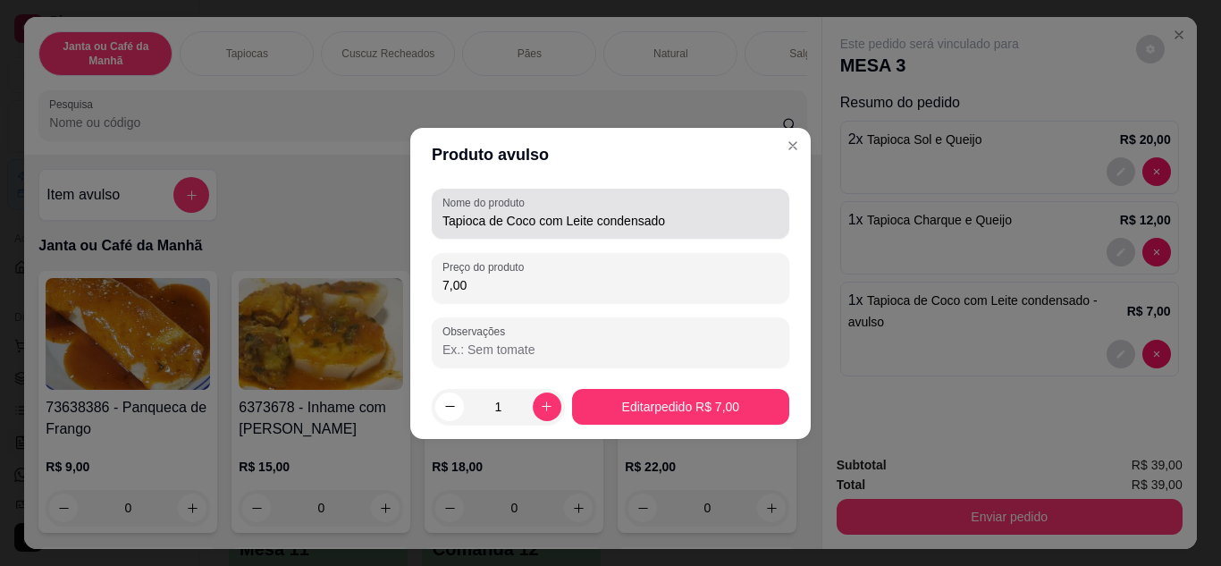
click at [591, 230] on div "Tapioca de Coco com Leite condensado" at bounding box center [610, 214] width 336 height 36
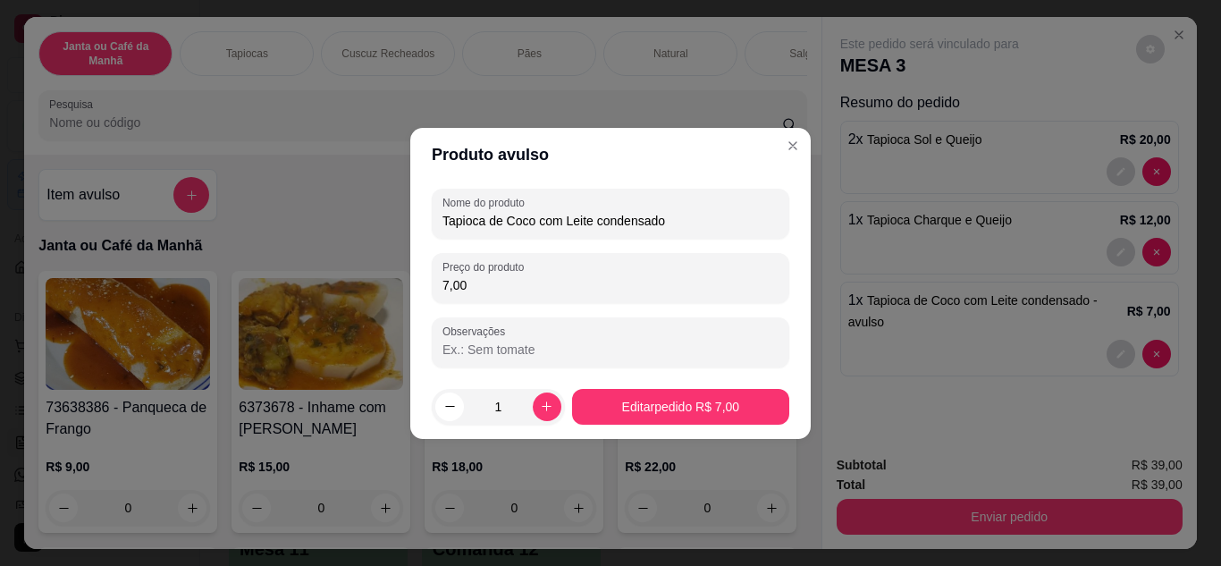
click at [559, 222] on input "Tapioca de Coco com Leite condensado" at bounding box center [610, 221] width 336 height 18
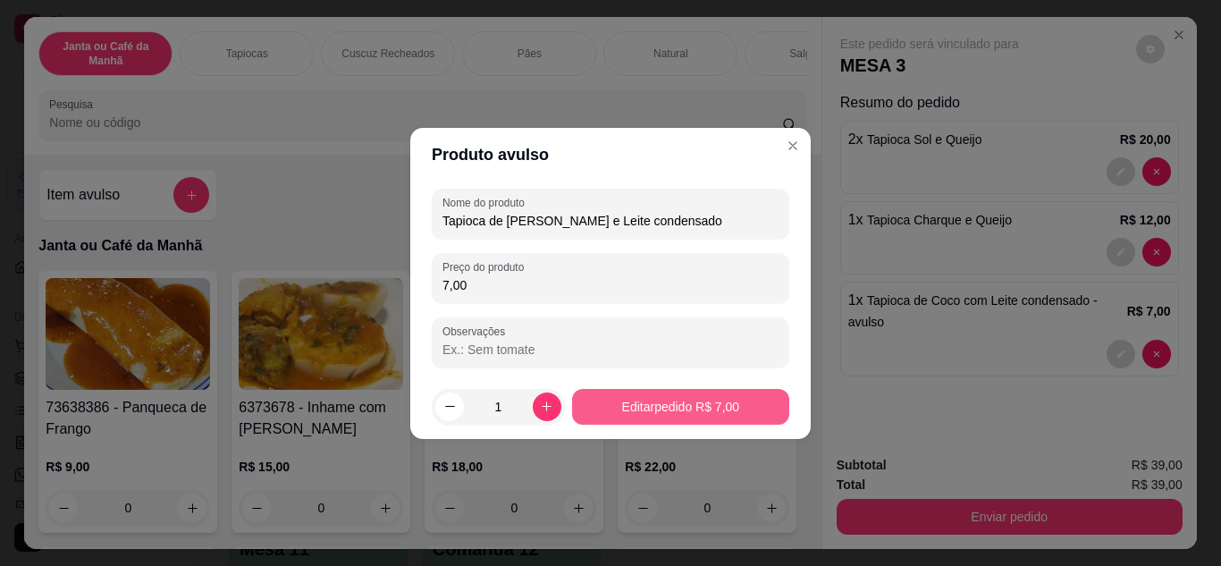
type input "Tapioca de [PERSON_NAME] e Leite condensado"
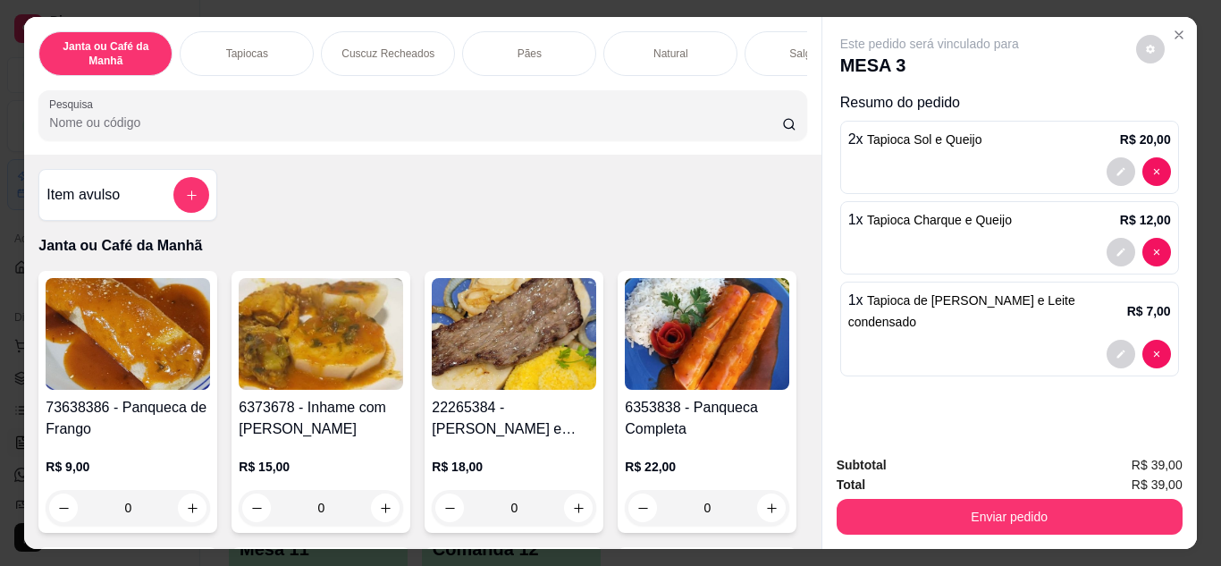
click at [381, 129] on input "Pesquisa" at bounding box center [415, 122] width 733 height 18
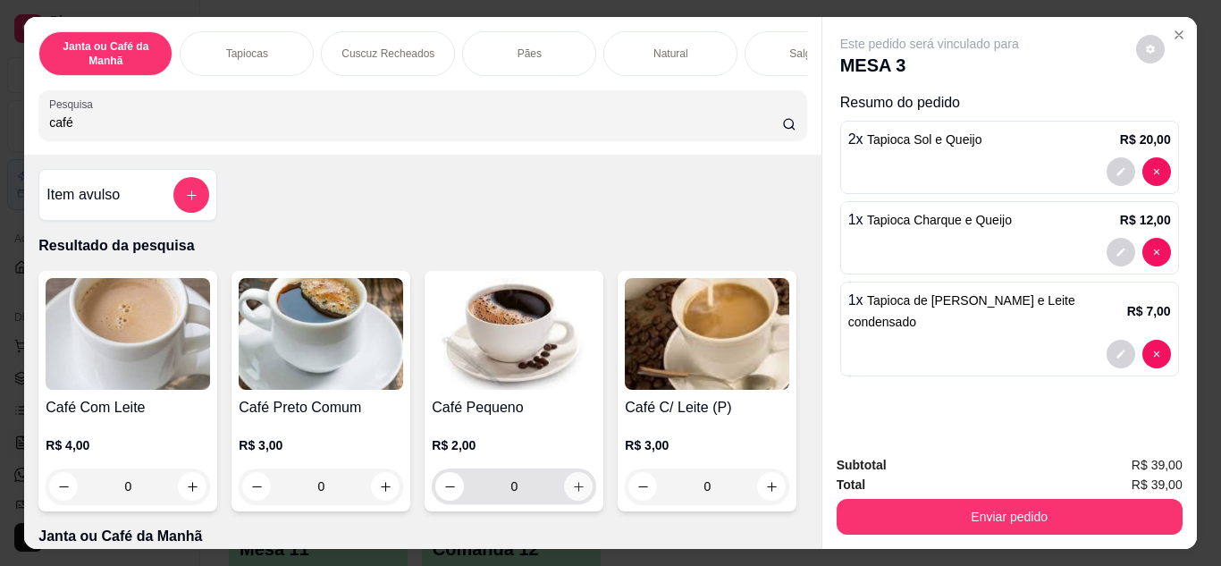
type input "café"
click at [564, 491] on button "increase-product-quantity" at bounding box center [578, 486] width 29 height 29
type input "1"
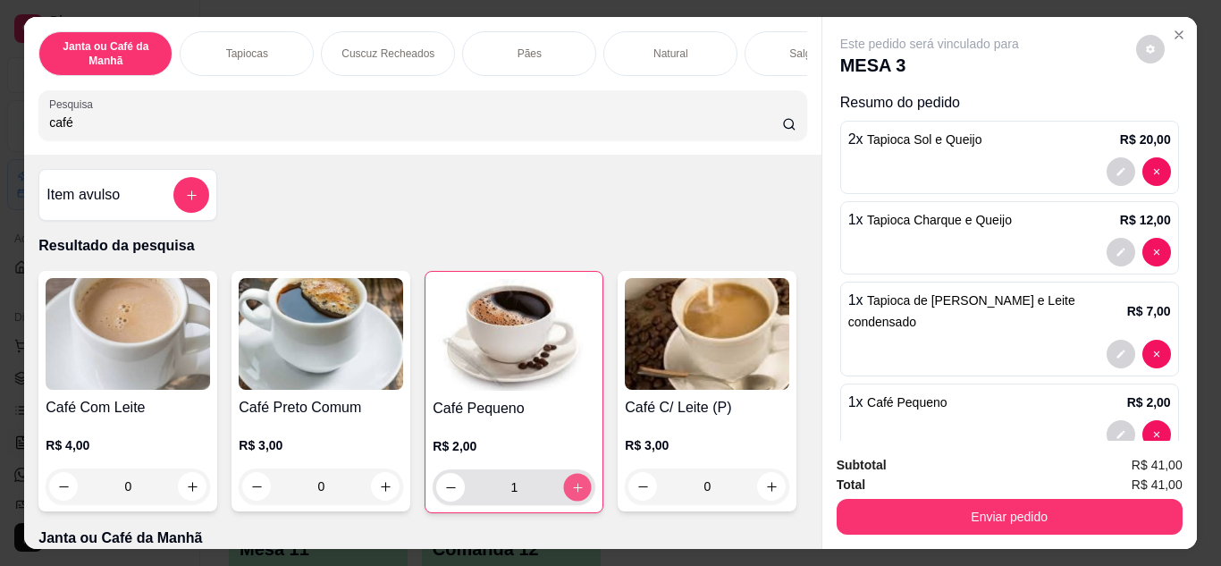
click at [571, 491] on icon "increase-product-quantity" at bounding box center [577, 487] width 13 height 13
type input "2"
click at [571, 491] on icon "increase-product-quantity" at bounding box center [577, 487] width 13 height 13
type input "3"
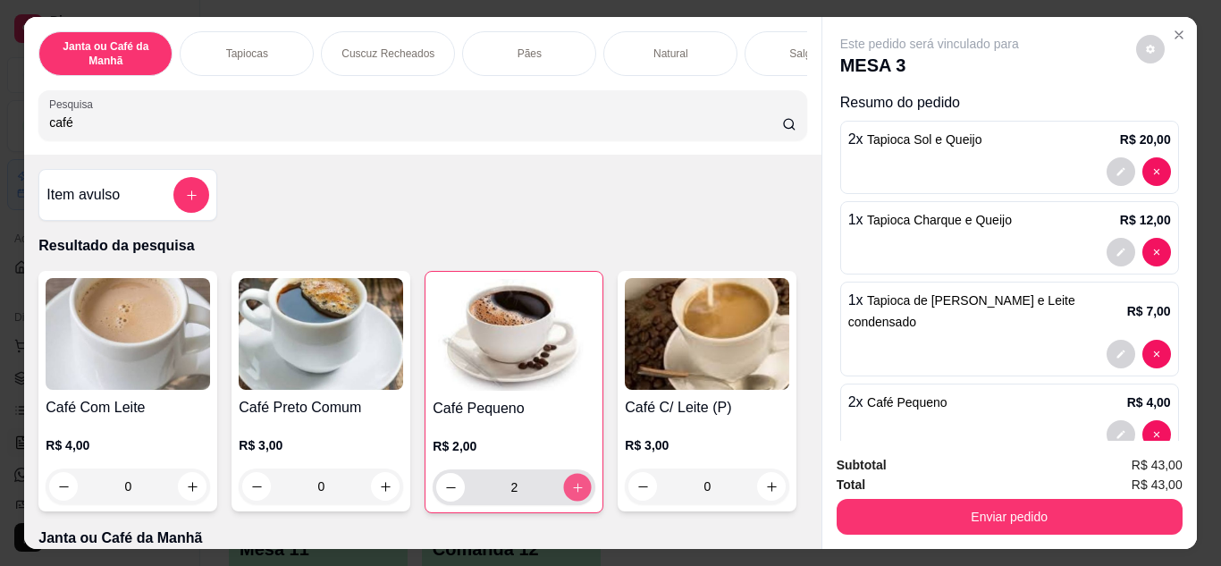
type input "3"
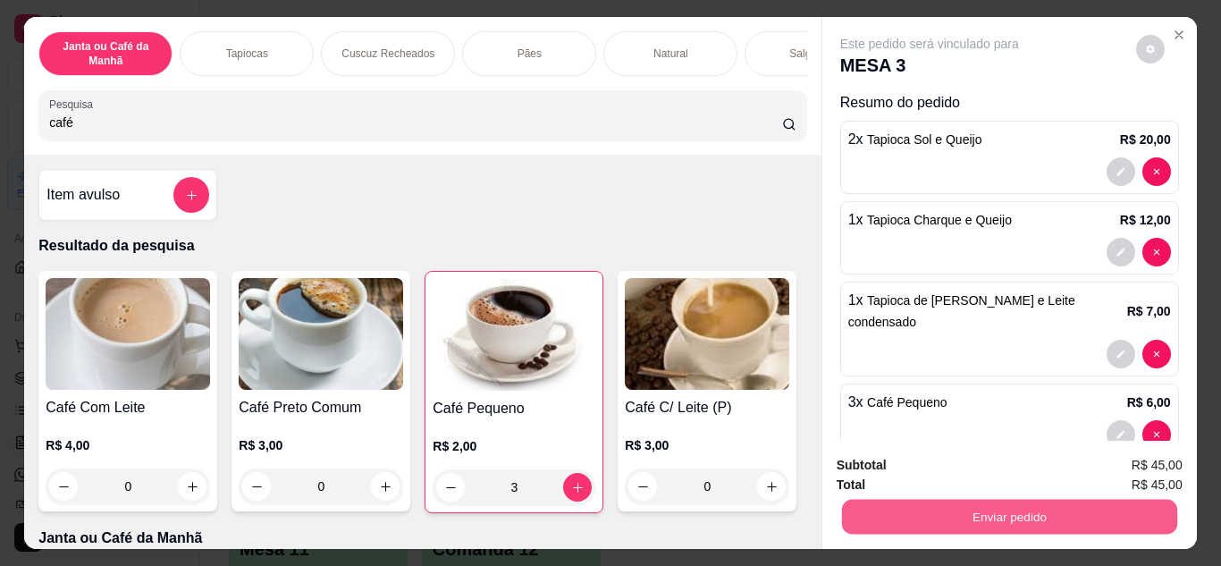
click at [1037, 501] on button "Enviar pedido" at bounding box center [1008, 517] width 335 height 35
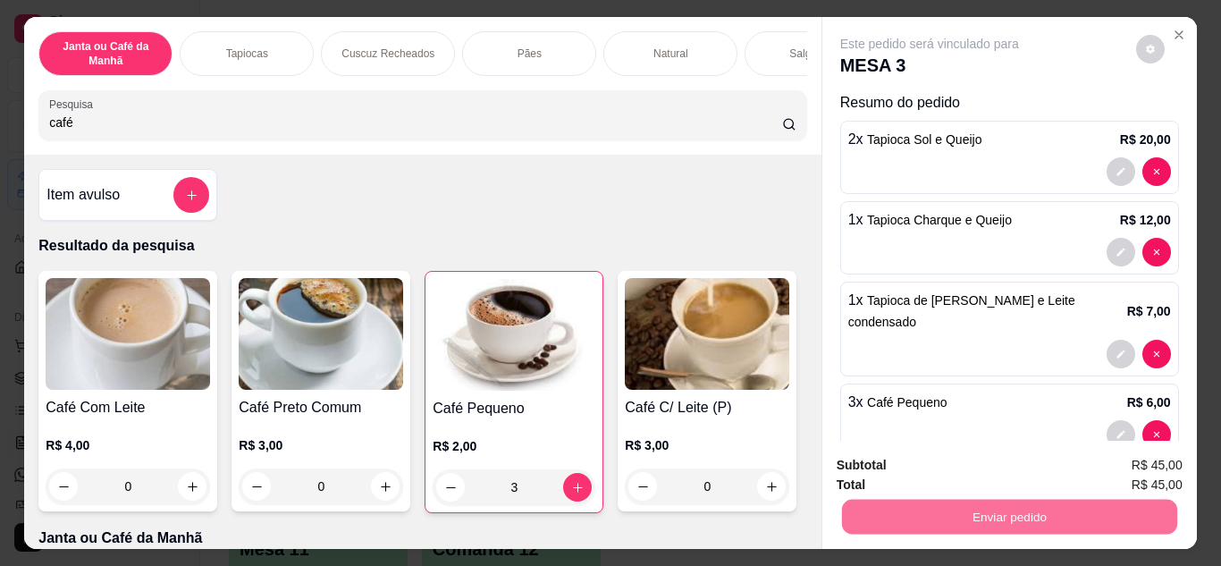
click at [1155, 458] on button "Enviar pedido" at bounding box center [1135, 466] width 101 height 34
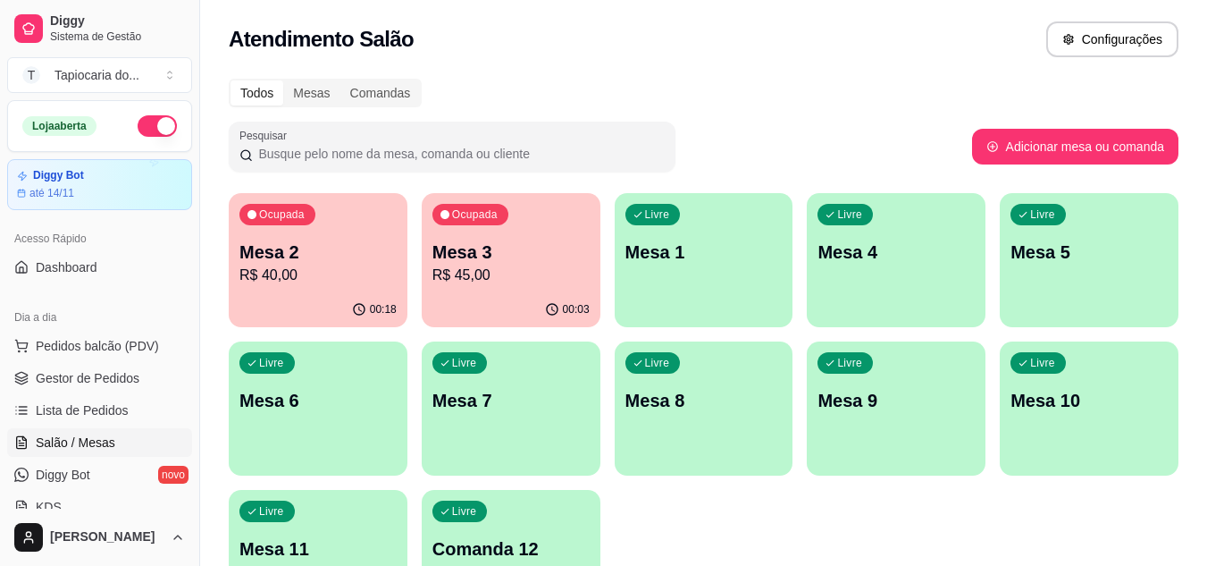
click at [305, 277] on p "R$ 40,00" at bounding box center [317, 275] width 157 height 21
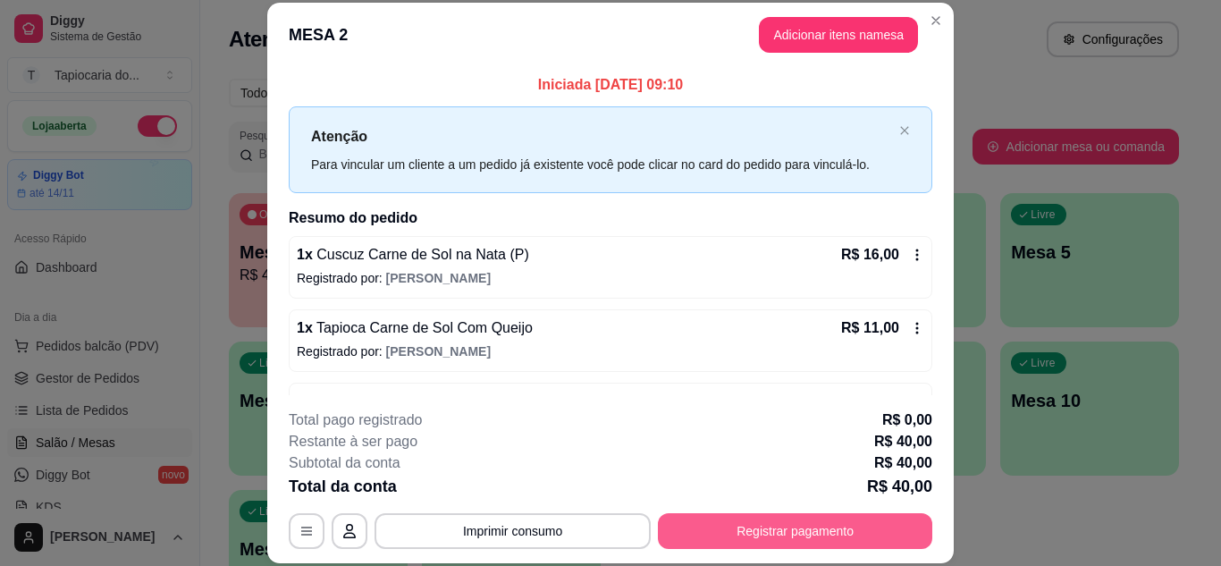
click at [789, 520] on button "Registrar pagamento" at bounding box center [795, 531] width 274 height 36
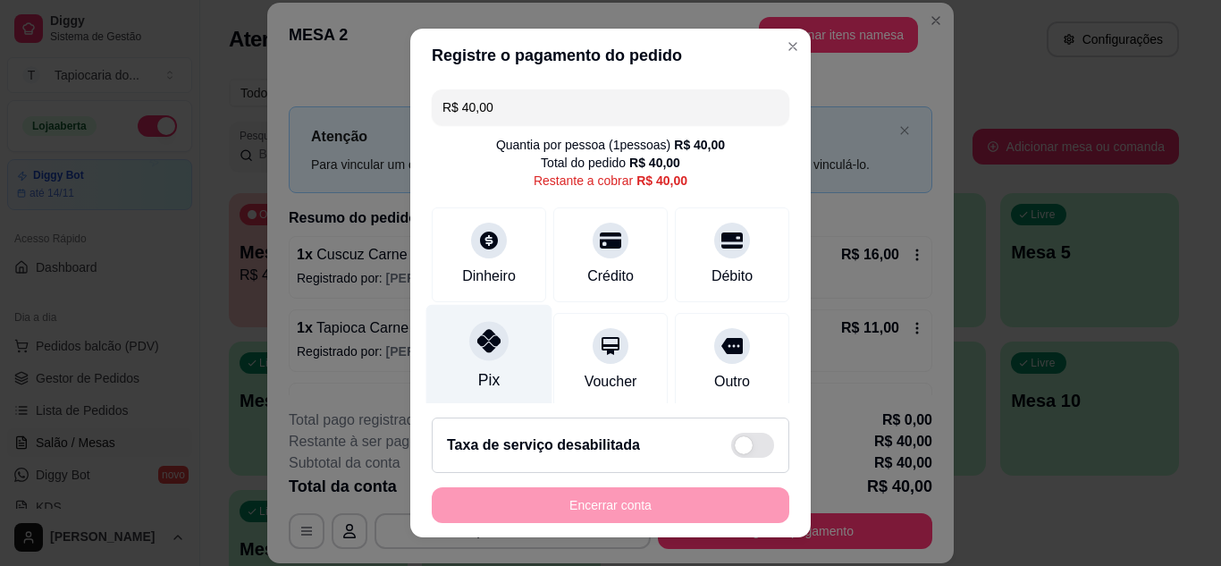
click at [485, 358] on div at bounding box center [488, 340] width 39 height 39
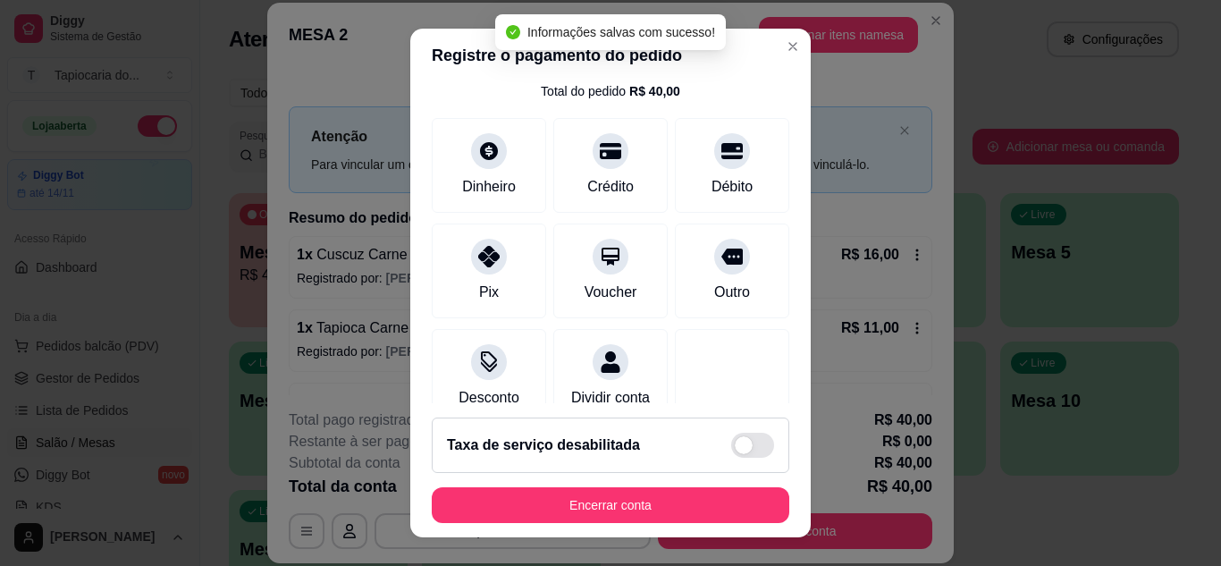
scroll to position [213, 0]
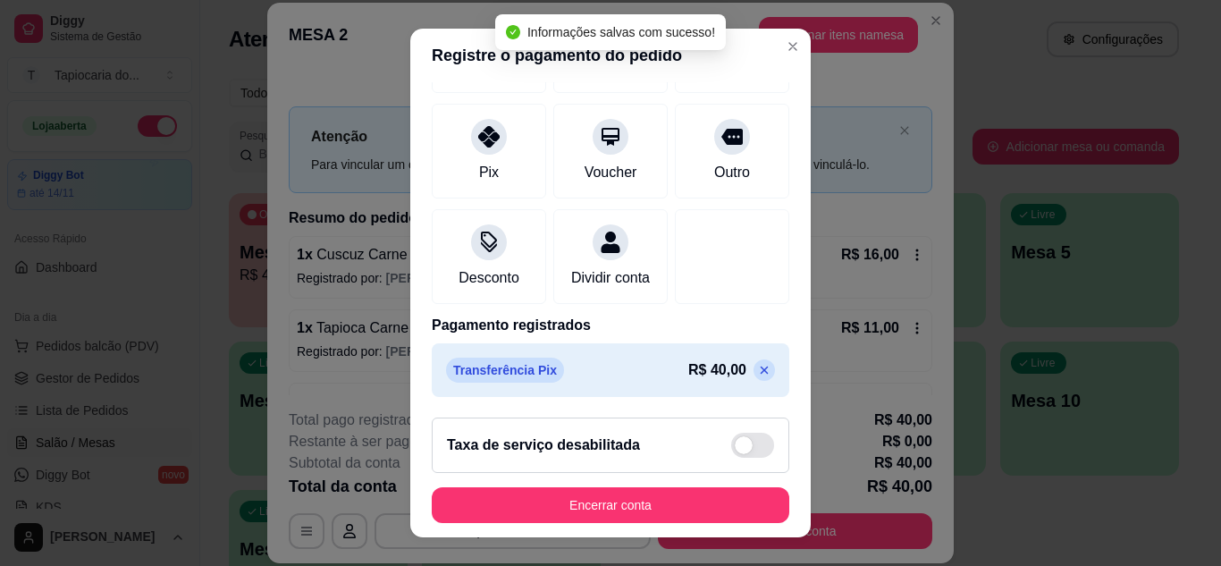
click at [757, 375] on icon at bounding box center [764, 370] width 14 height 14
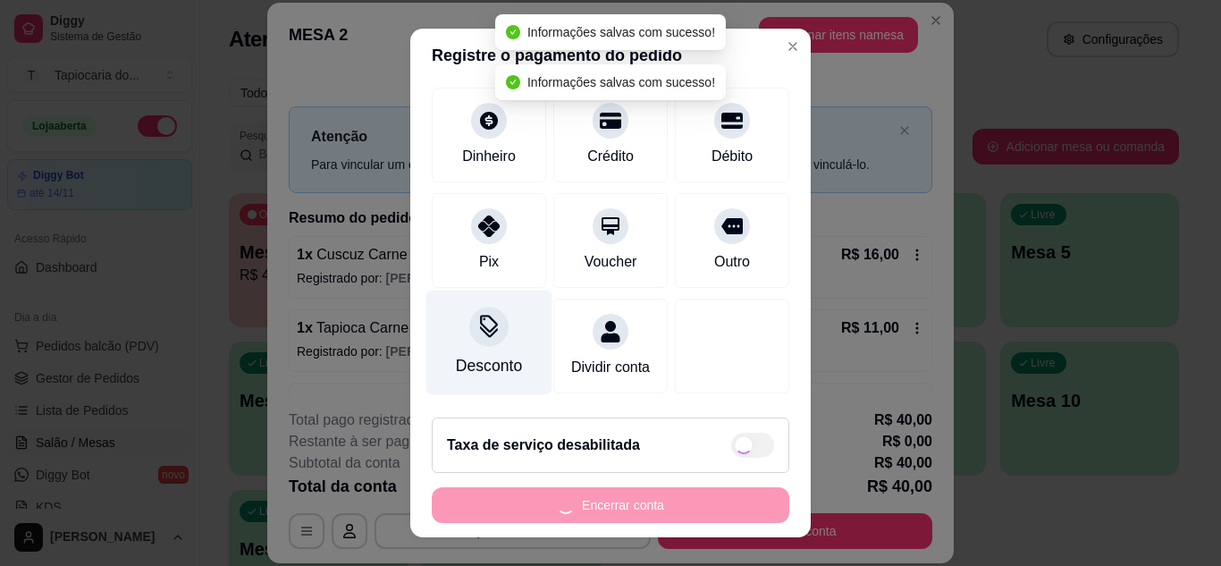
scroll to position [0, 0]
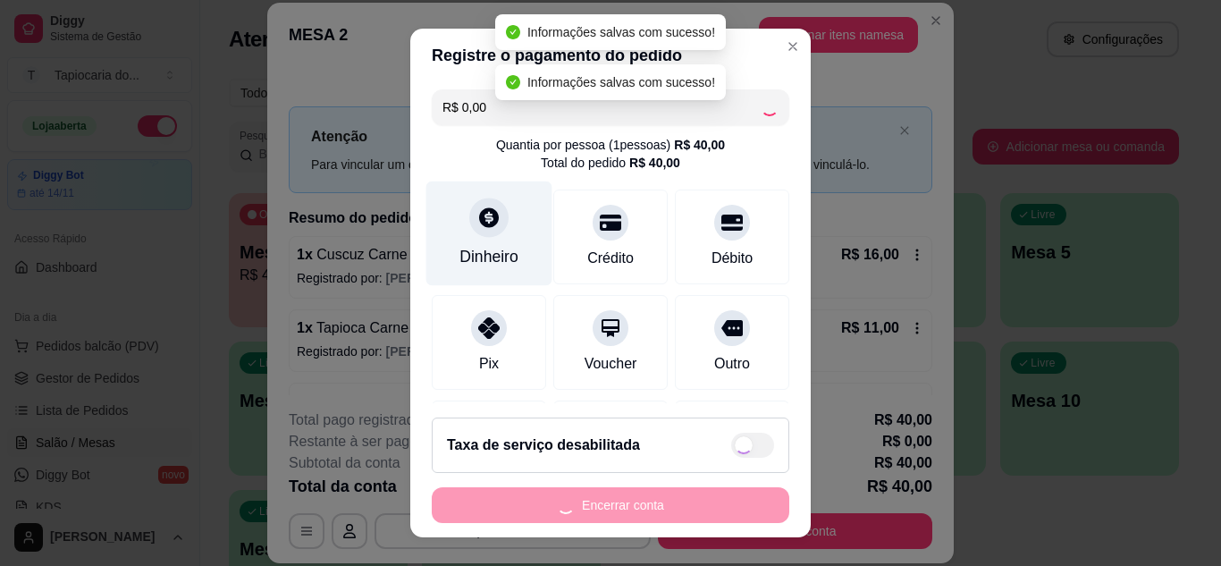
type input "R$ 40,00"
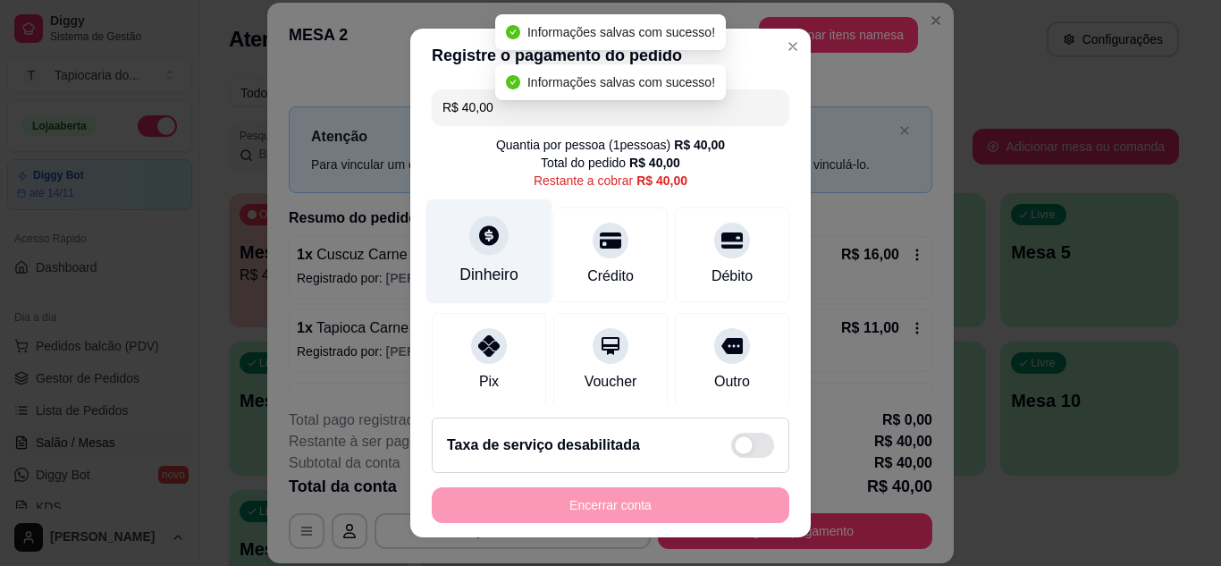
click at [494, 255] on div "Dinheiro" at bounding box center [489, 250] width 126 height 105
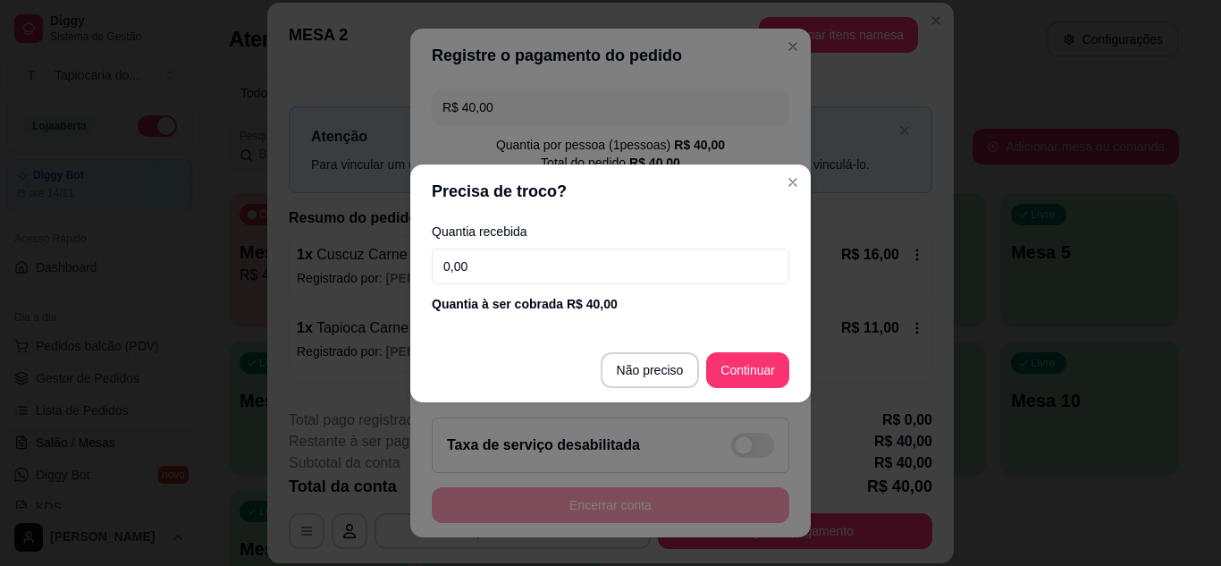
click at [653, 273] on input "0,00" at bounding box center [610, 266] width 357 height 36
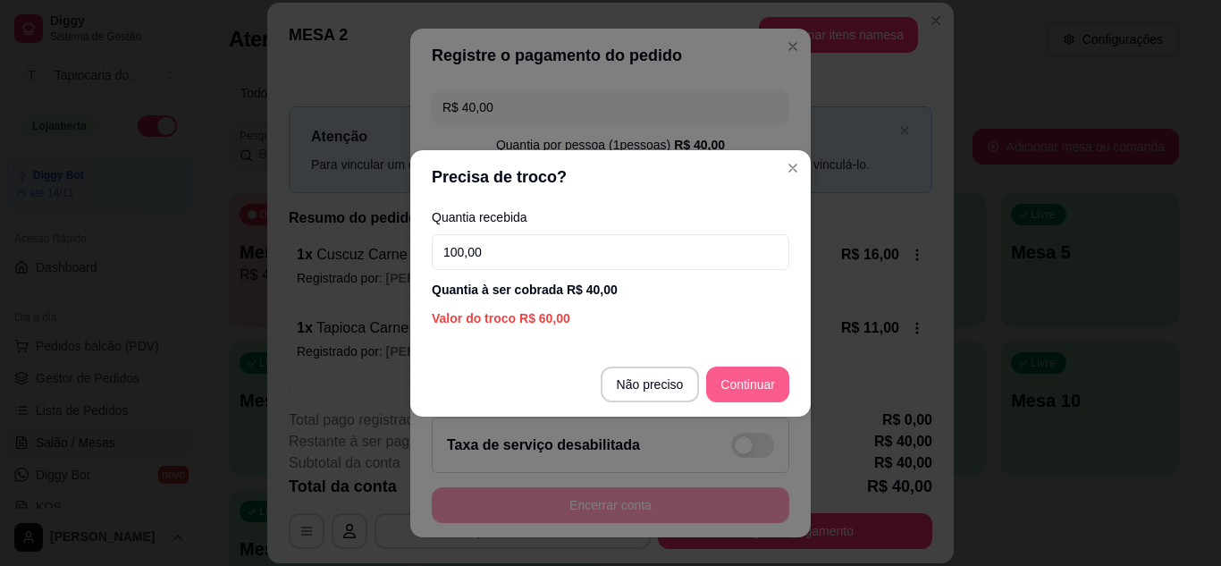
type input "100,00"
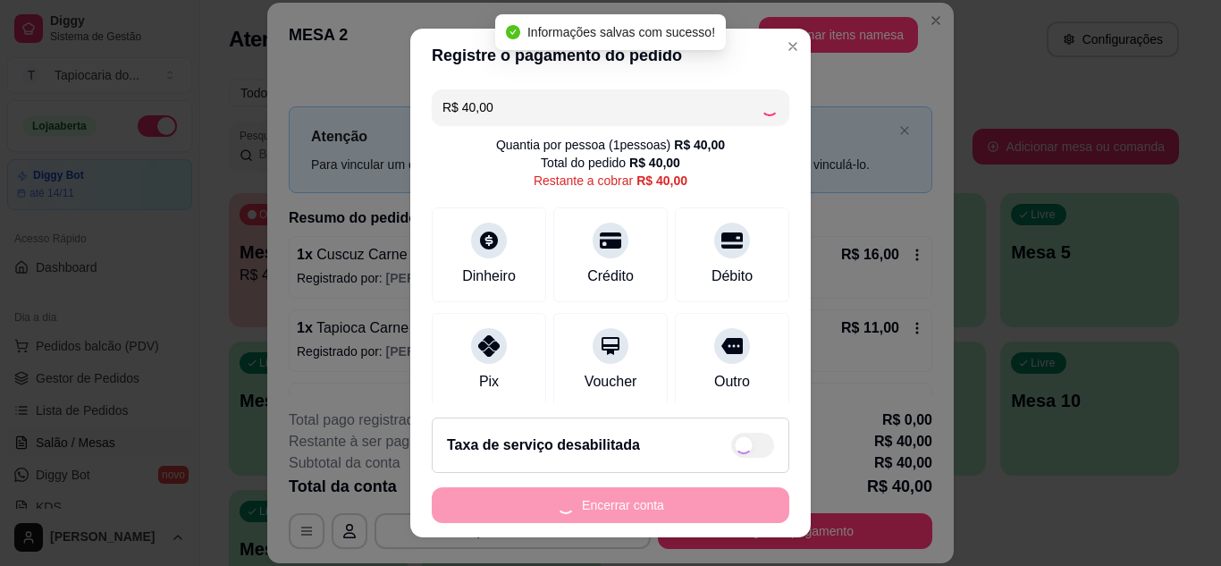
type input "R$ 0,00"
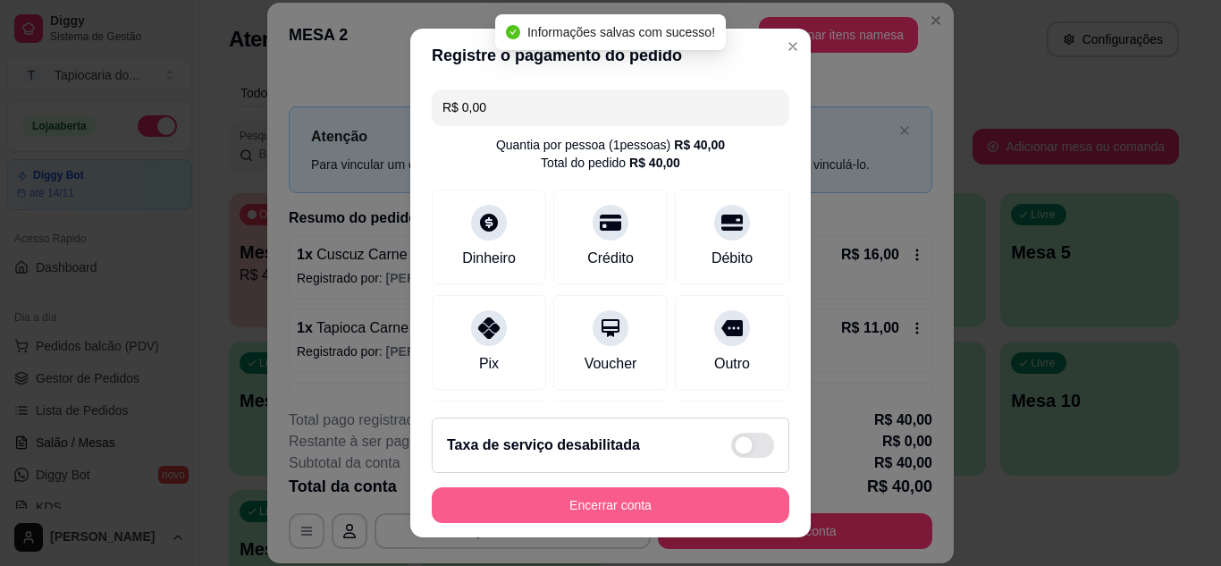
click at [710, 500] on button "Encerrar conta" at bounding box center [610, 505] width 357 height 36
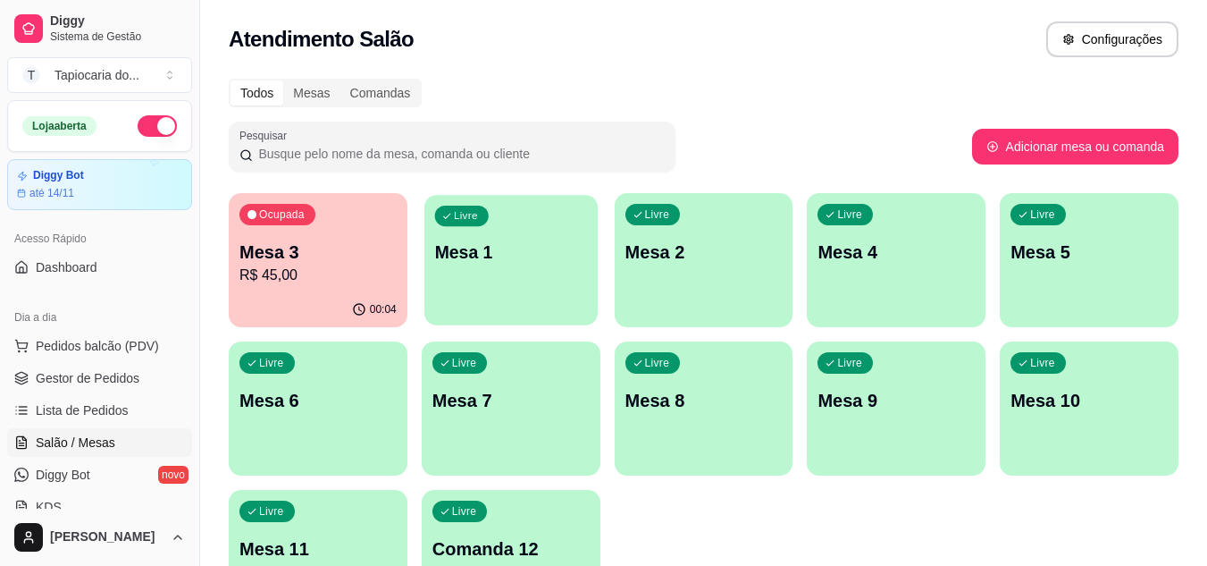
click at [521, 247] on p "Mesa 1" at bounding box center [510, 252] width 153 height 24
click at [711, 253] on p "Mesa 2" at bounding box center [704, 251] width 157 height 25
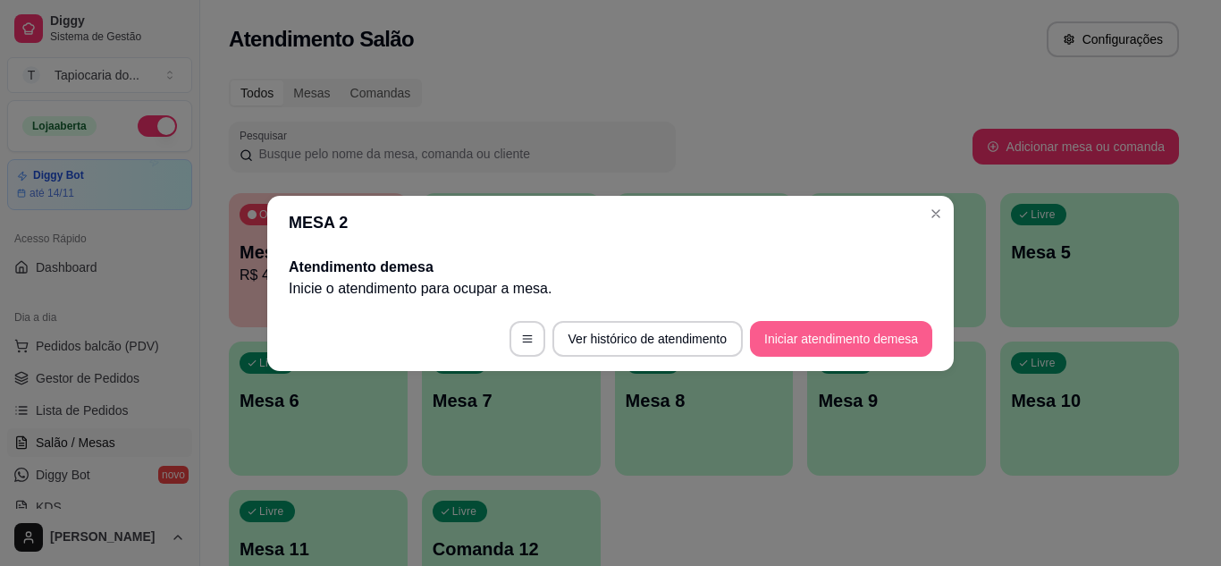
click at [811, 335] on button "Iniciar atendimento de mesa" at bounding box center [841, 339] width 182 height 36
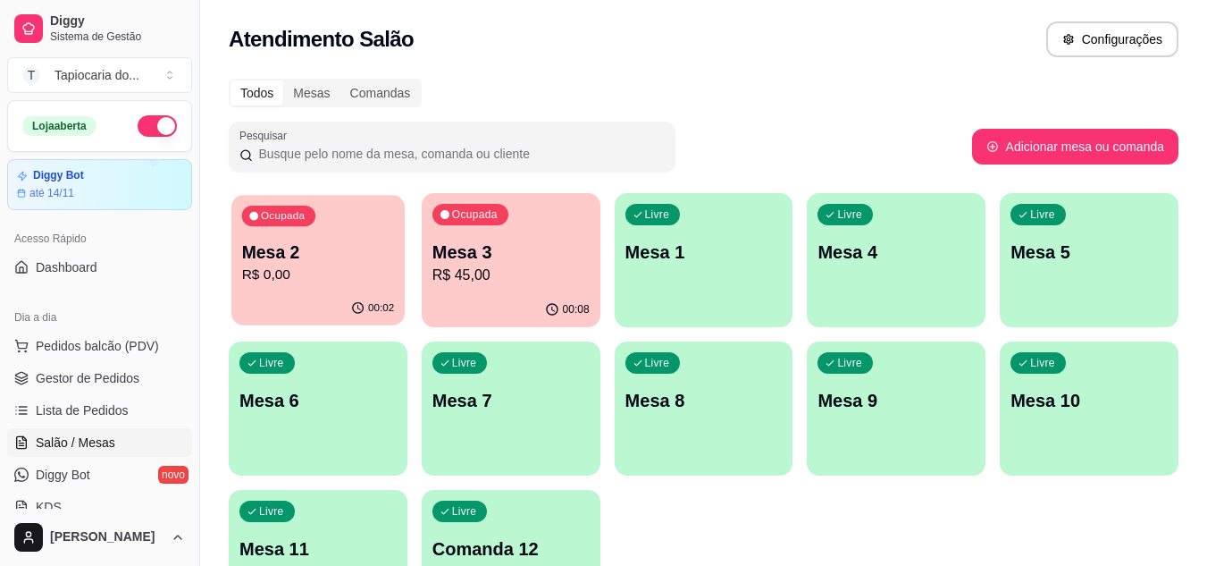
click at [346, 269] on p "R$ 0,00" at bounding box center [318, 275] width 153 height 21
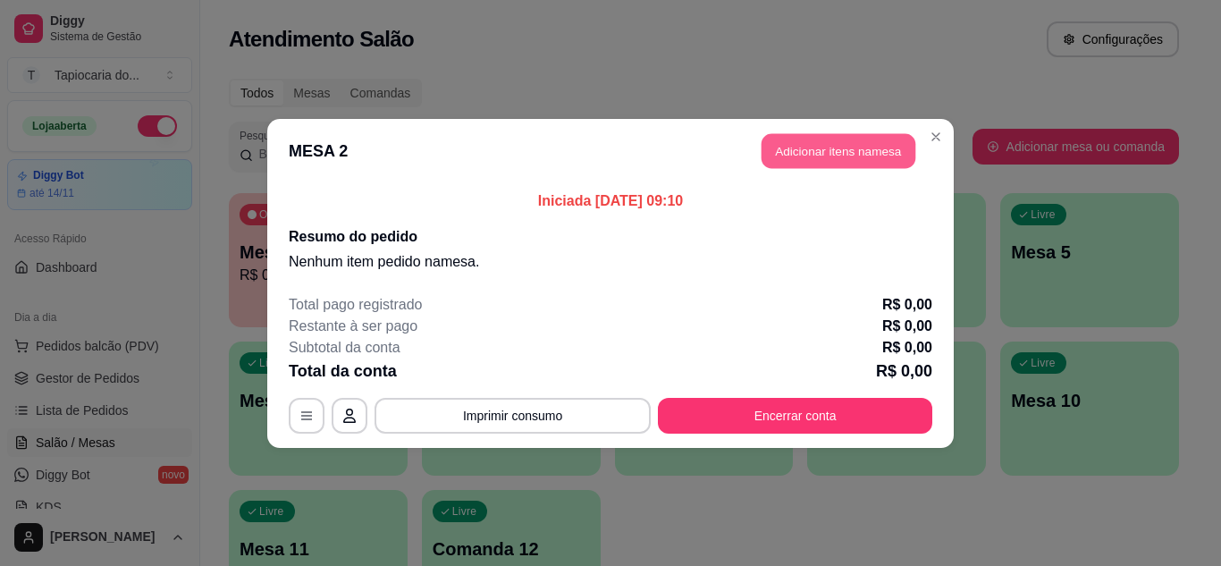
click at [887, 149] on button "Adicionar itens na mesa" at bounding box center [838, 150] width 154 height 35
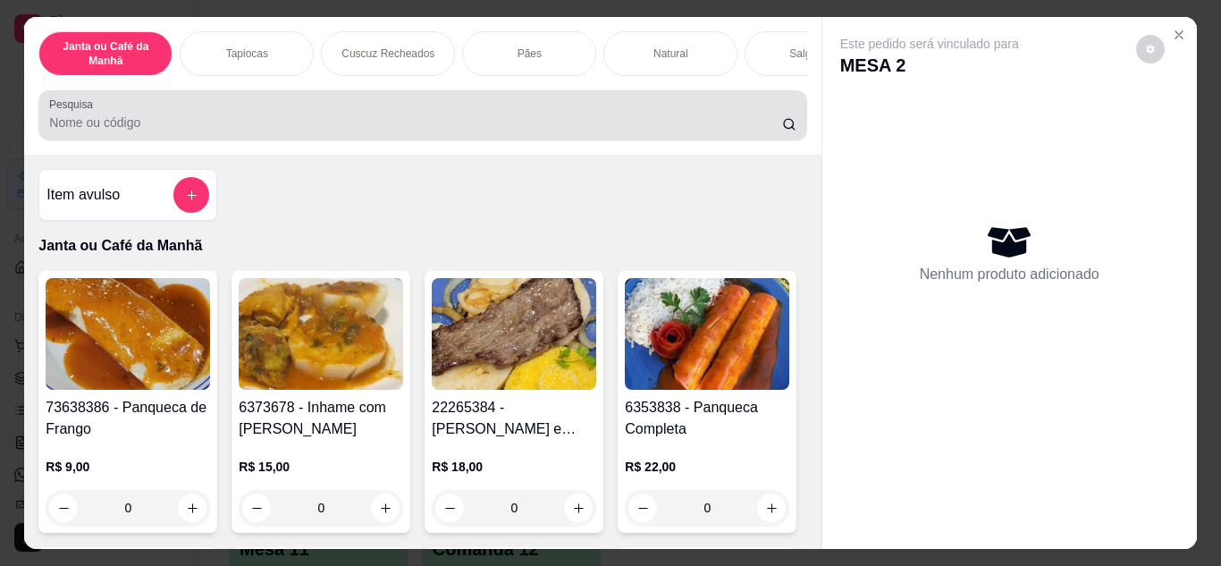
click at [324, 140] on div "Pesquisa" at bounding box center [422, 115] width 768 height 50
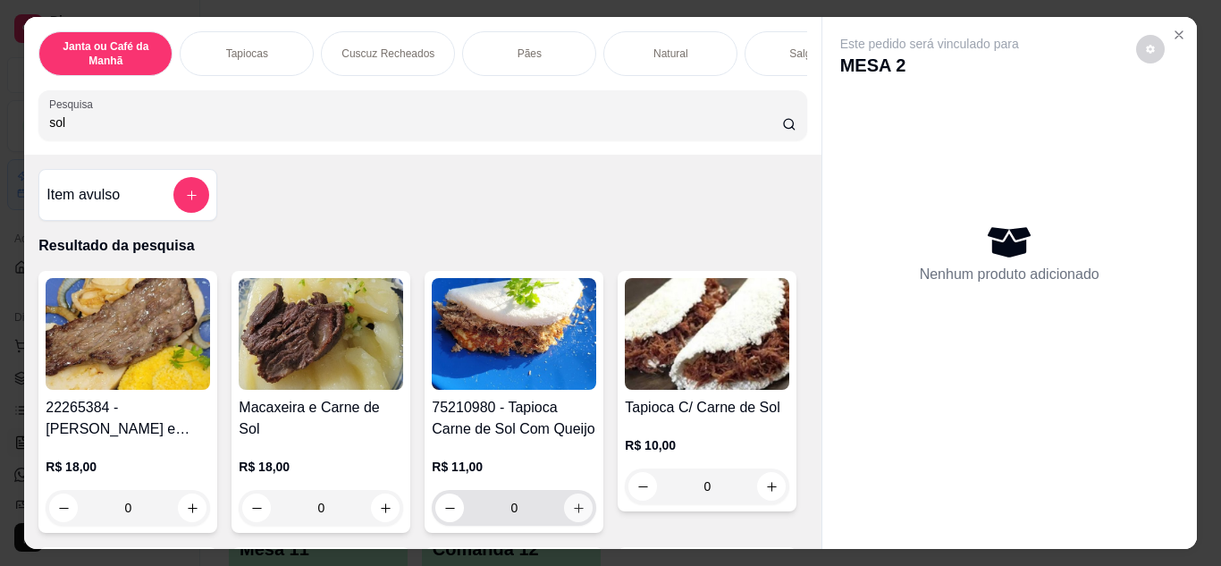
type input "sol"
click at [573, 515] on icon "increase-product-quantity" at bounding box center [578, 507] width 13 height 13
type input "1"
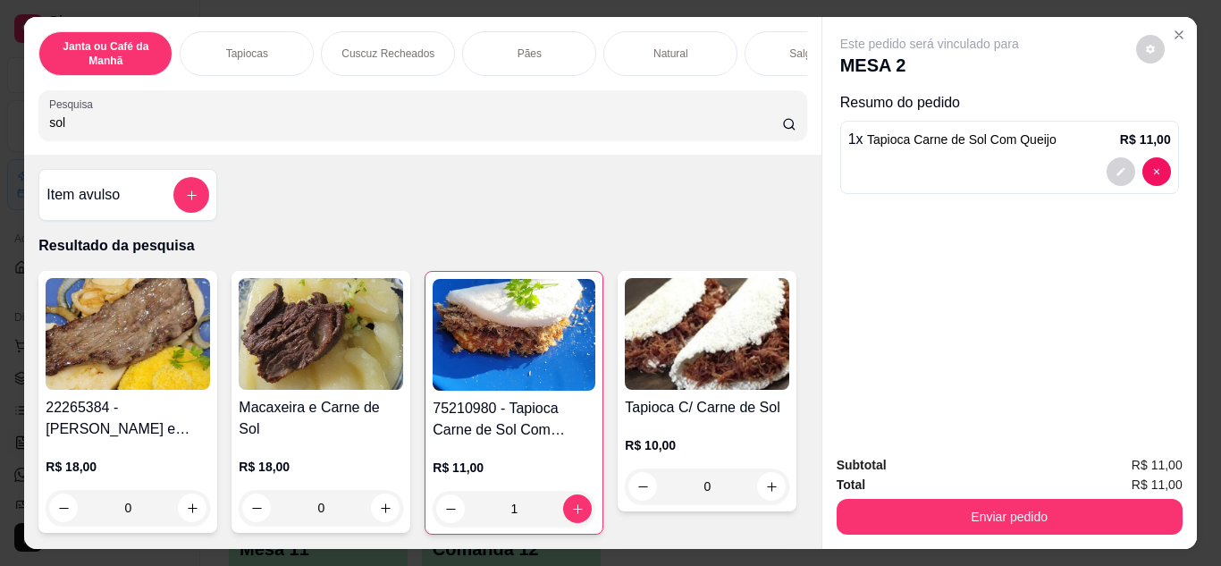
click at [358, 130] on input "sol" at bounding box center [415, 122] width 733 height 18
type input "s"
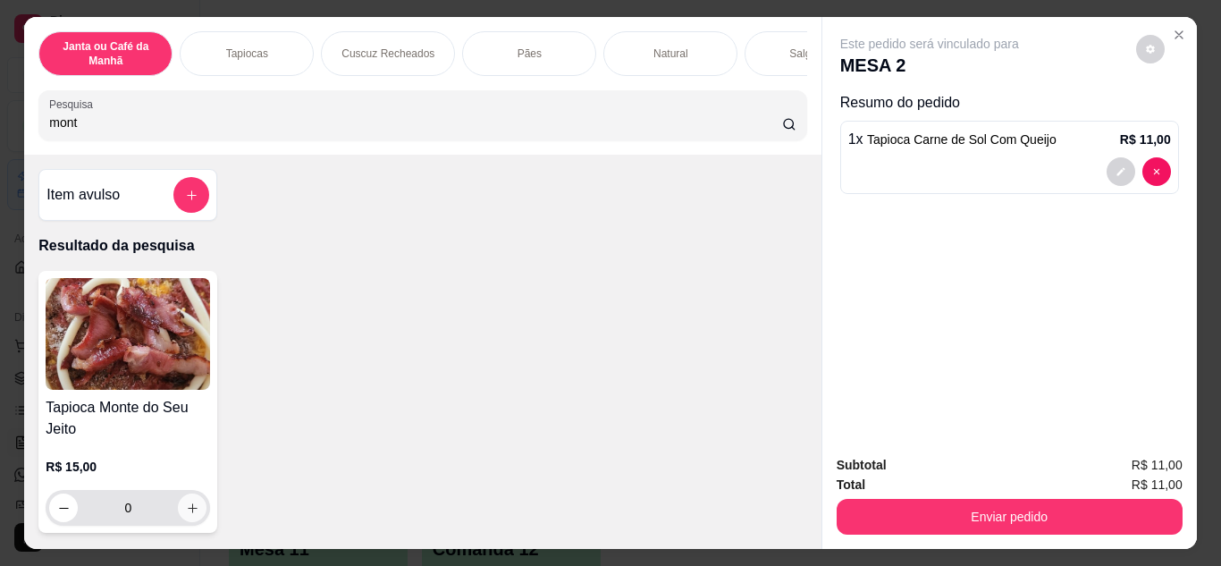
type input "mont"
click at [186, 508] on icon "increase-product-quantity" at bounding box center [192, 507] width 13 height 13
type input "1"
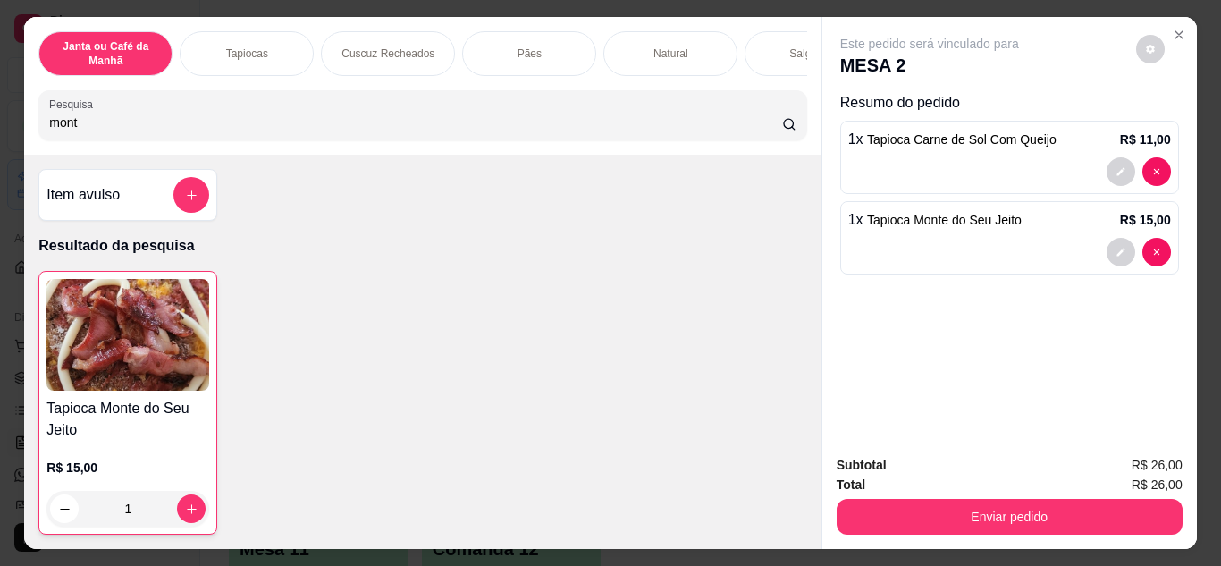
drag, startPoint x: 225, startPoint y: 129, endPoint x: 0, endPoint y: 131, distance: 225.2
click at [0, 131] on div "Janta ou Café da Manhã Tapiocas Cuscuz Recheados Pães Natural Salgados Tapiocas…" at bounding box center [610, 283] width 1221 height 566
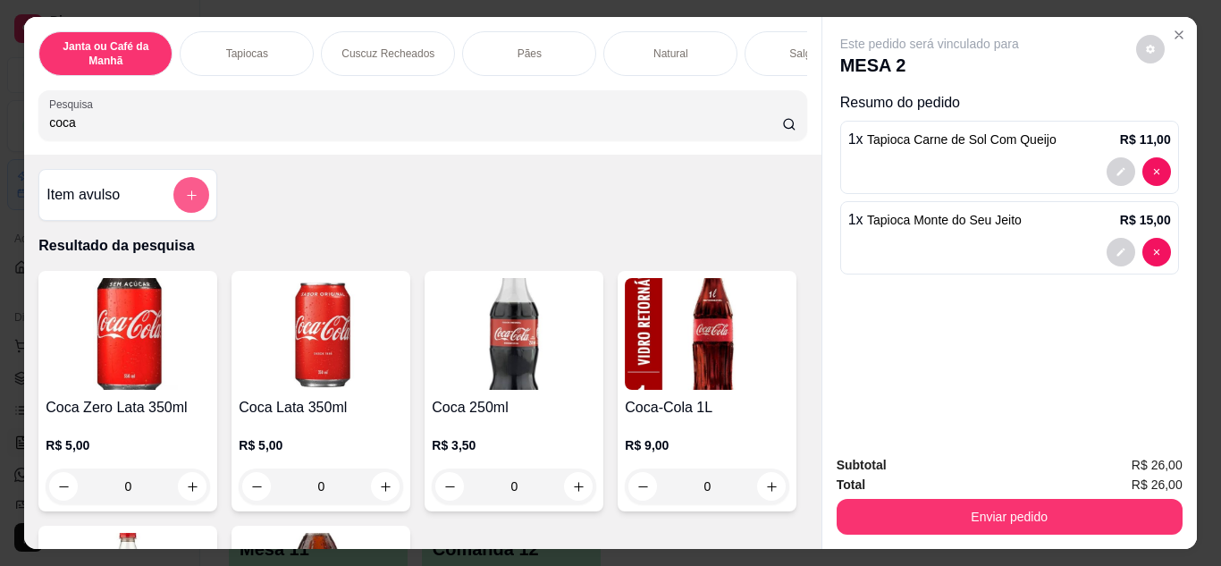
type input "coca"
click at [177, 197] on button "add-separate-item" at bounding box center [191, 195] width 36 height 36
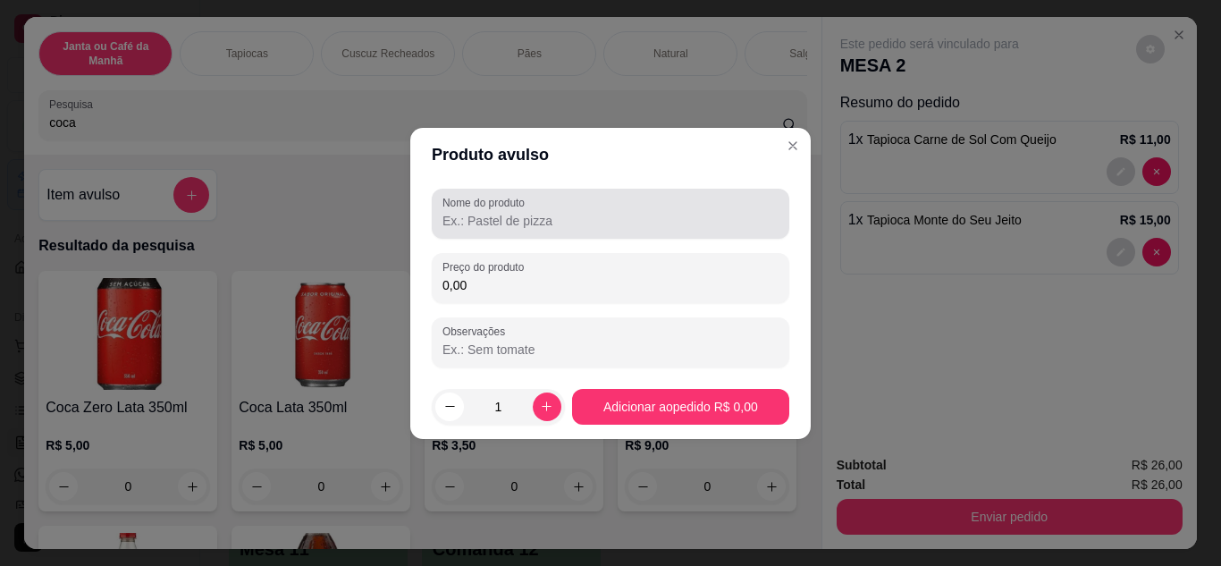
click at [486, 213] on input "Nome do produto" at bounding box center [610, 221] width 336 height 18
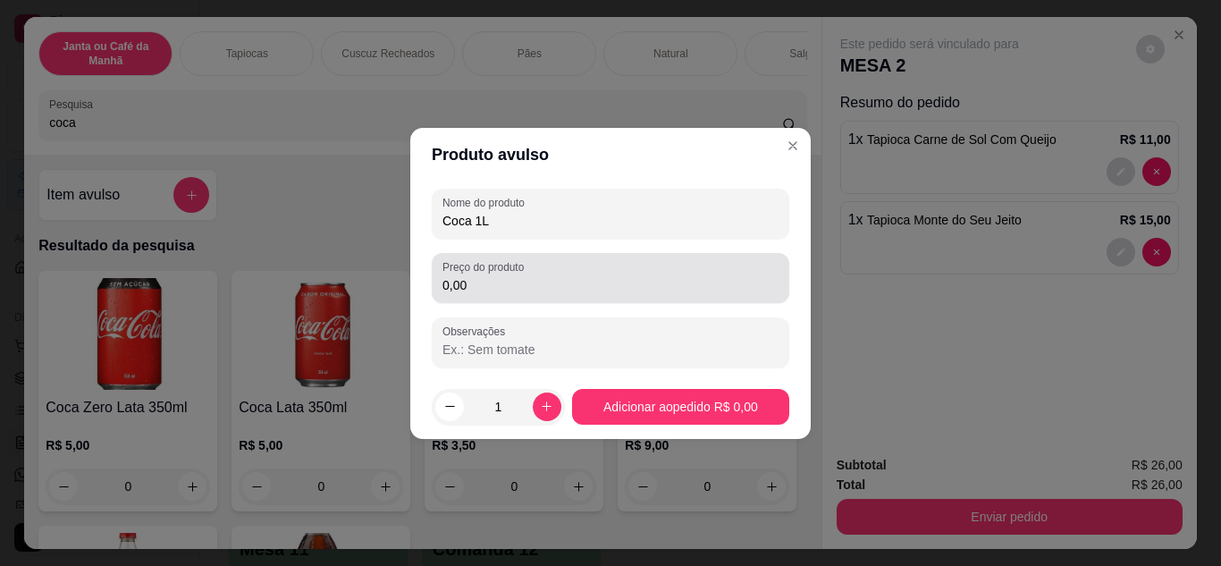
type input "Coca 1L"
click at [574, 278] on input "0,00" at bounding box center [610, 285] width 336 height 18
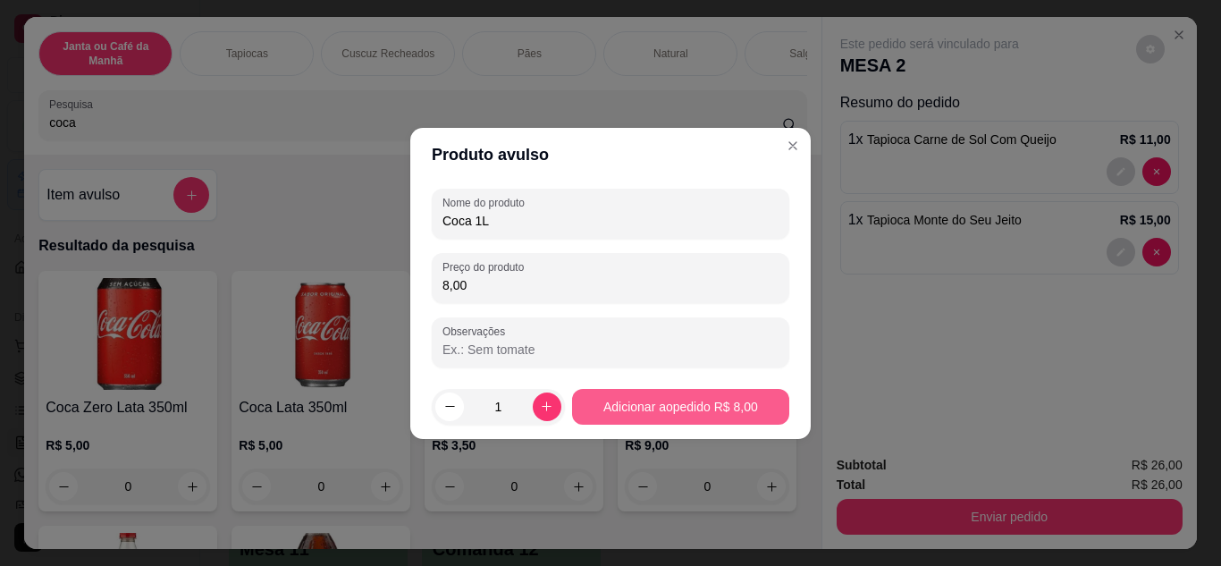
type input "8,00"
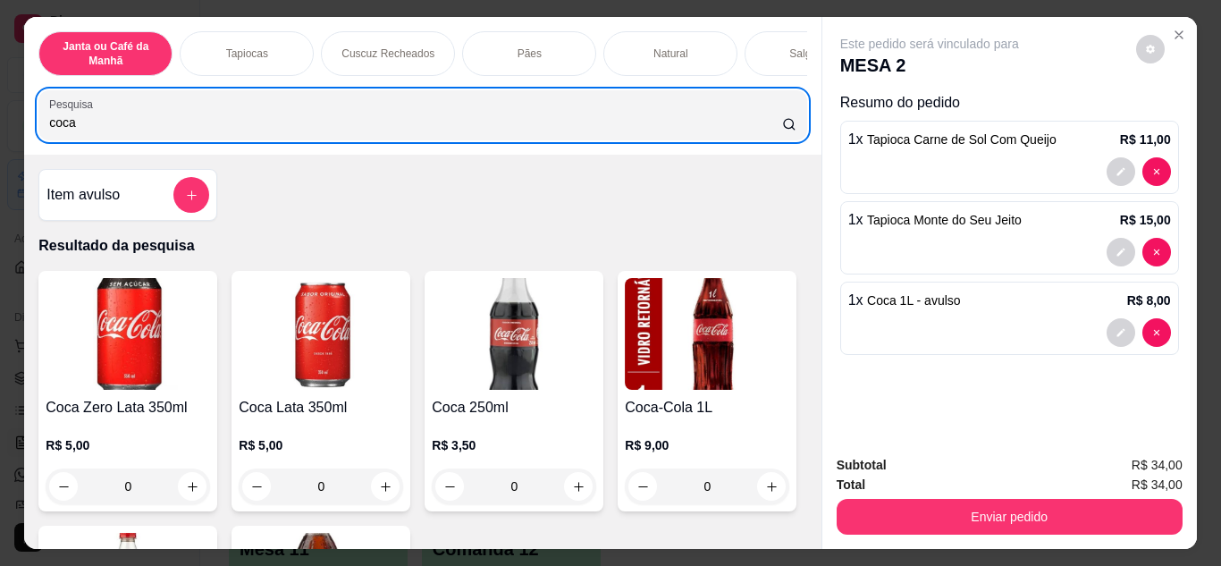
drag, startPoint x: 407, startPoint y: 112, endPoint x: 117, endPoint y: 35, distance: 299.6
click at [0, 123] on div "Janta ou Café da Manhã Tapiocas Cuscuz Recheados Pães Natural Salgados Tapiocas…" at bounding box center [610, 283] width 1221 height 566
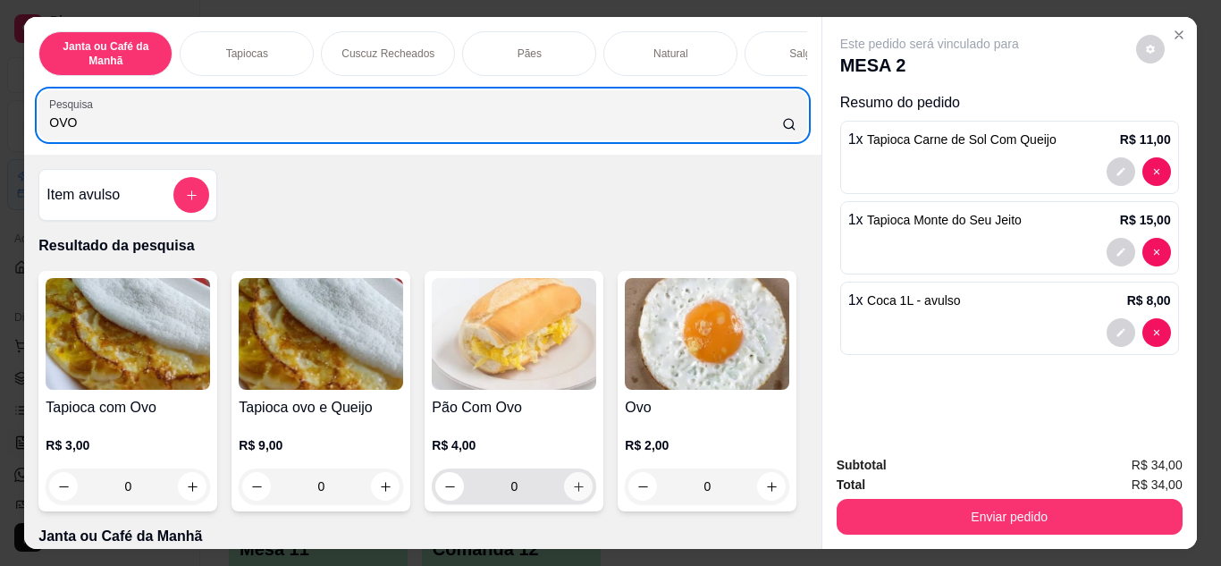
type input "OVO"
click at [575, 492] on icon "increase-product-quantity" at bounding box center [578, 486] width 13 height 13
type input "1"
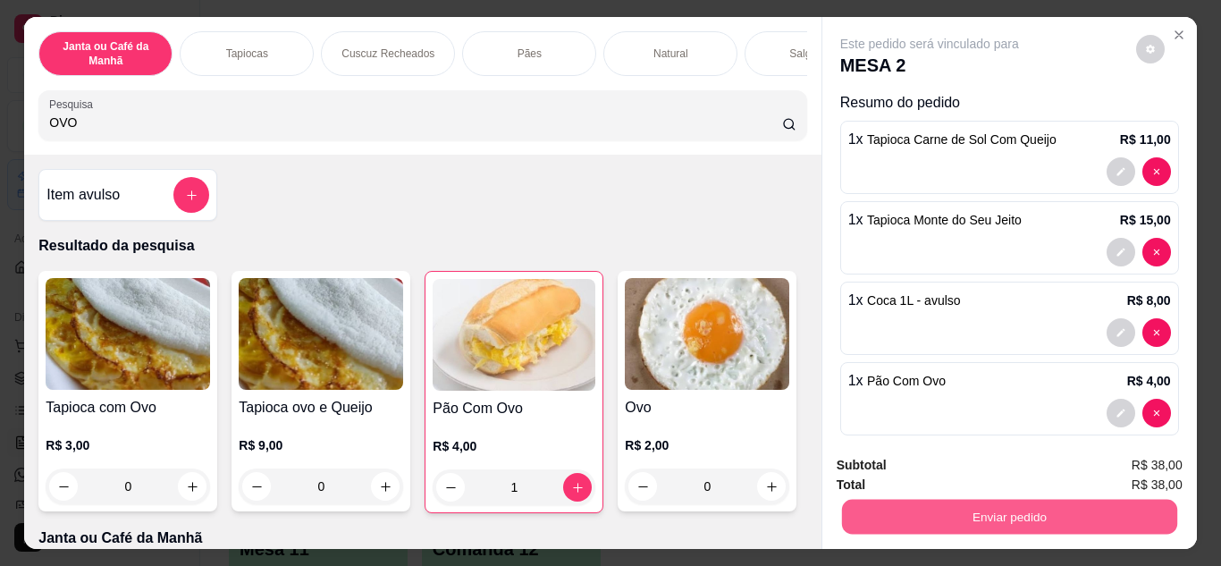
click at [1074, 504] on button "Enviar pedido" at bounding box center [1008, 517] width 335 height 35
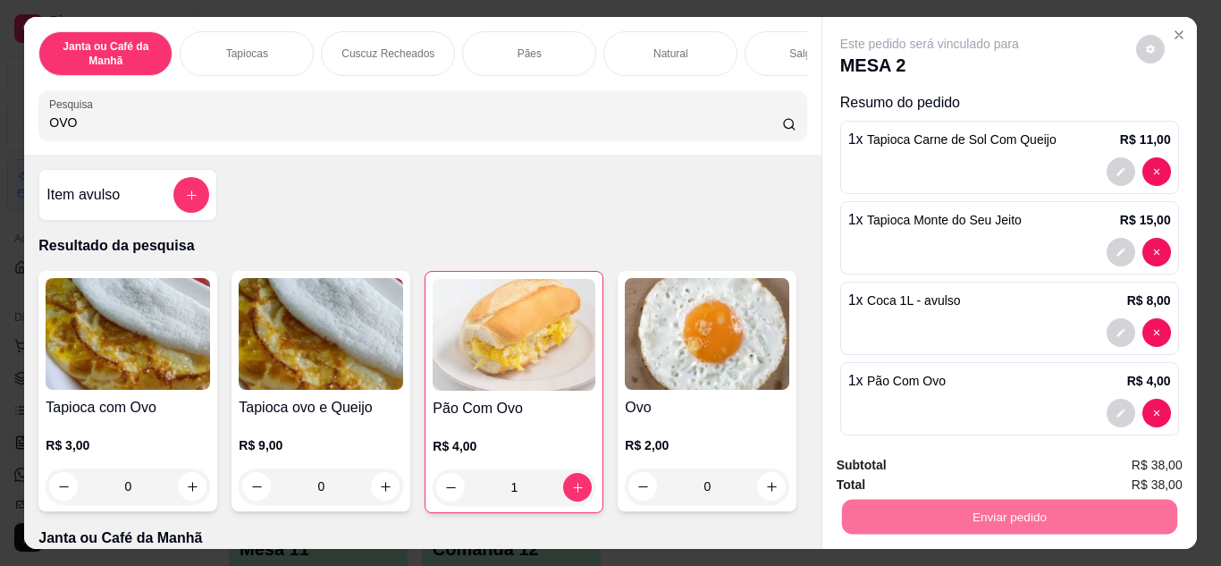
click at [1156, 461] on button "Enviar pedido" at bounding box center [1136, 465] width 98 height 33
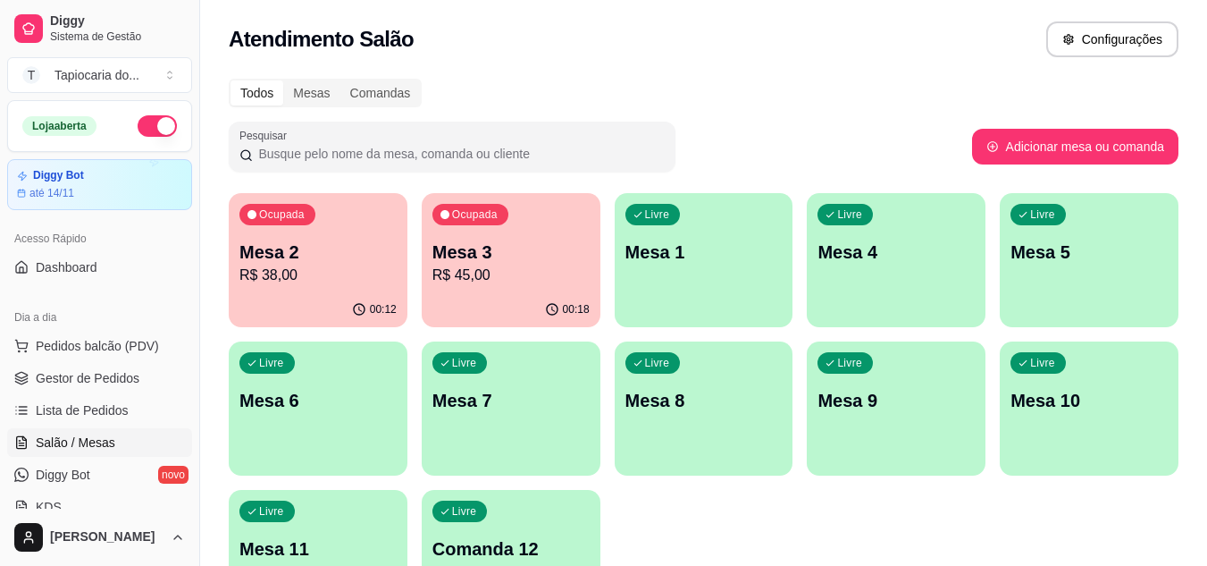
click at [493, 274] on p "R$ 45,00" at bounding box center [511, 275] width 157 height 21
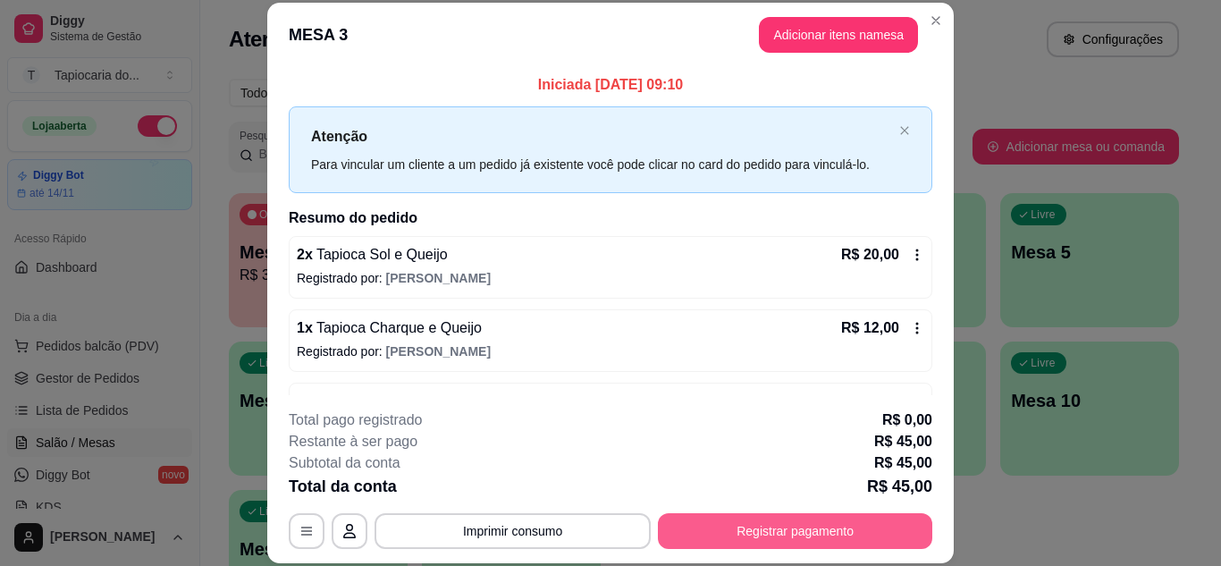
click at [769, 522] on button "Registrar pagamento" at bounding box center [795, 531] width 274 height 36
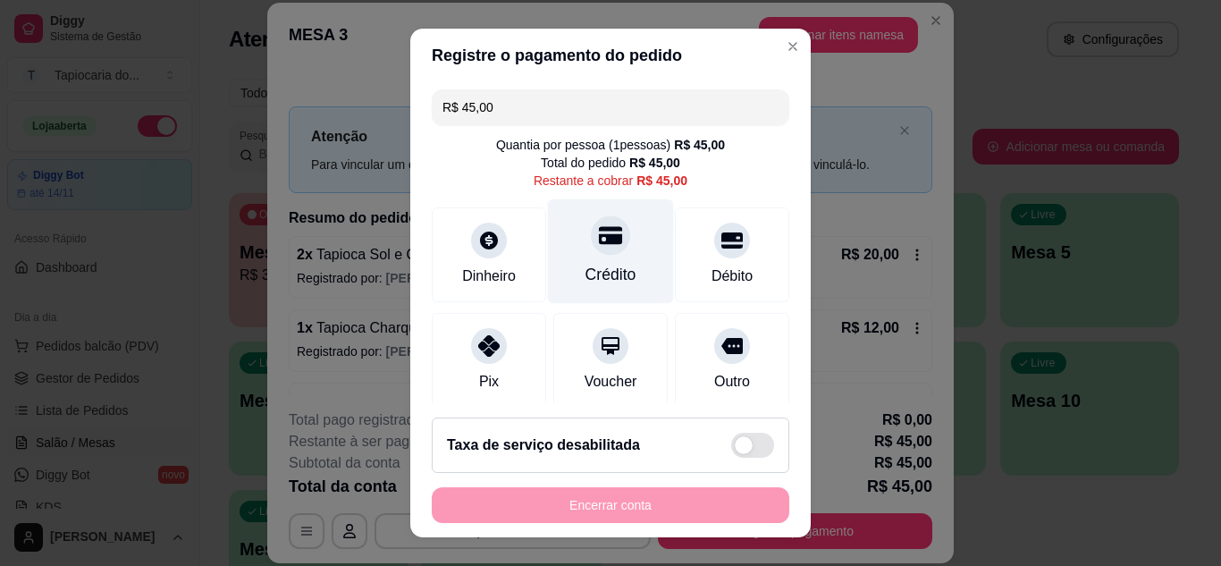
drag, startPoint x: 567, startPoint y: 260, endPoint x: 602, endPoint y: 296, distance: 49.9
click at [568, 260] on div "Crédito" at bounding box center [611, 250] width 126 height 105
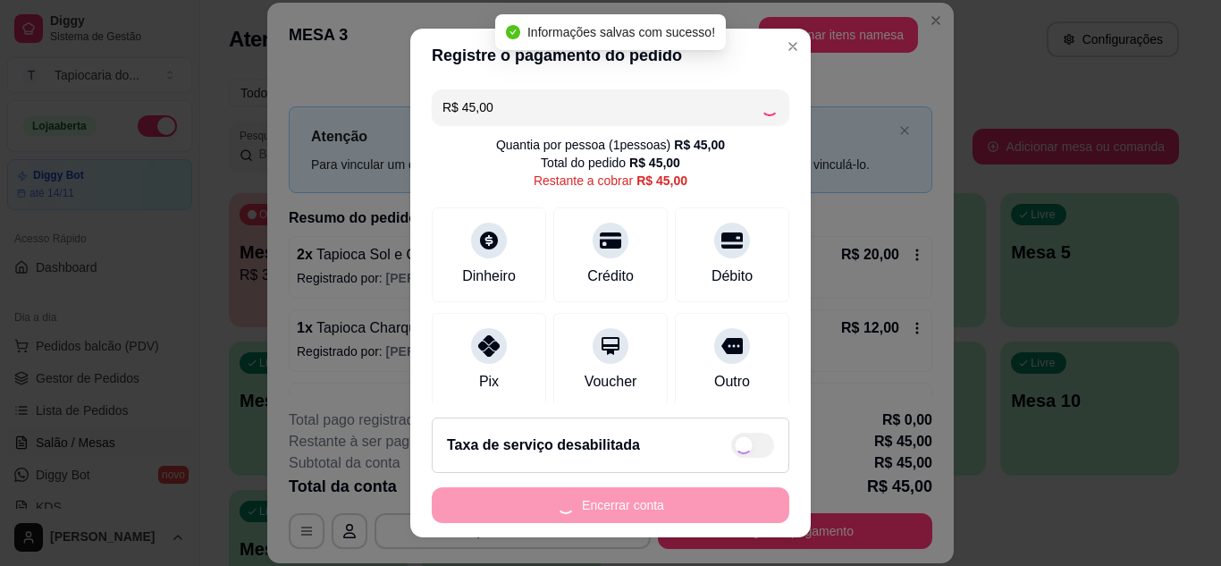
type input "R$ 0,00"
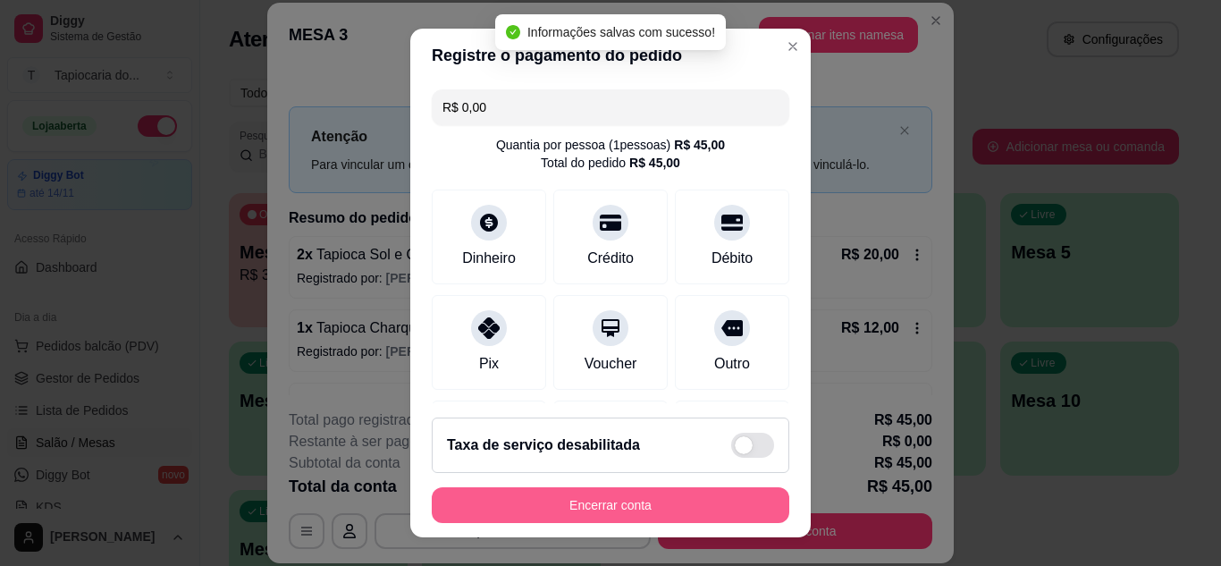
click at [678, 512] on button "Encerrar conta" at bounding box center [610, 505] width 357 height 36
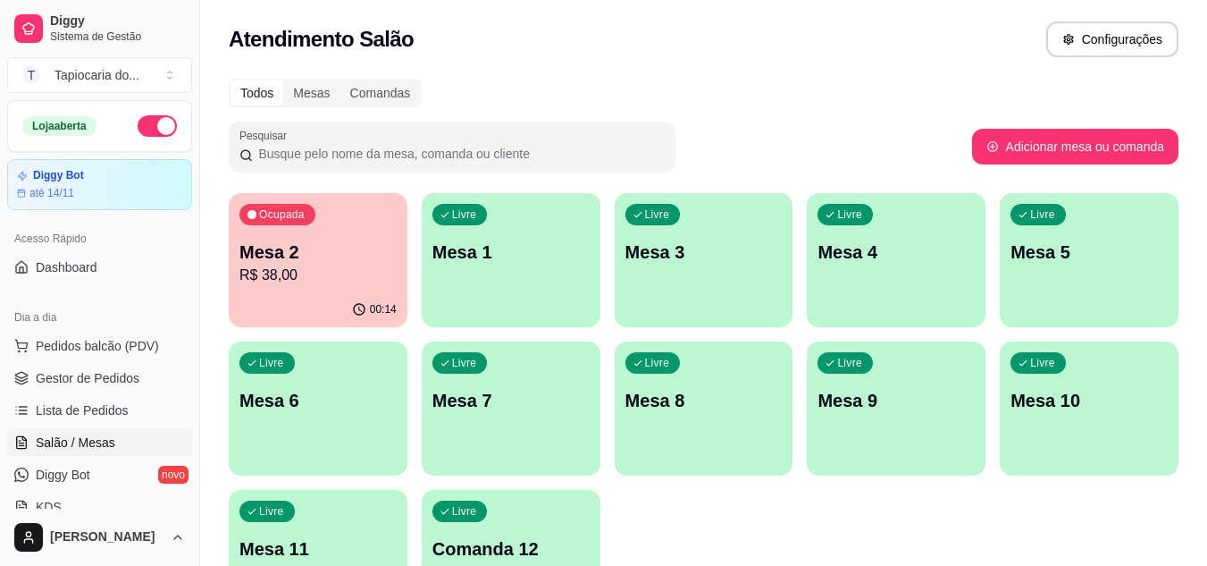
click at [319, 230] on div "Ocupada Mesa 2 R$ 38,00" at bounding box center [318, 242] width 179 height 99
click at [66, 372] on span "Gestor de Pedidos" at bounding box center [88, 378] width 104 height 18
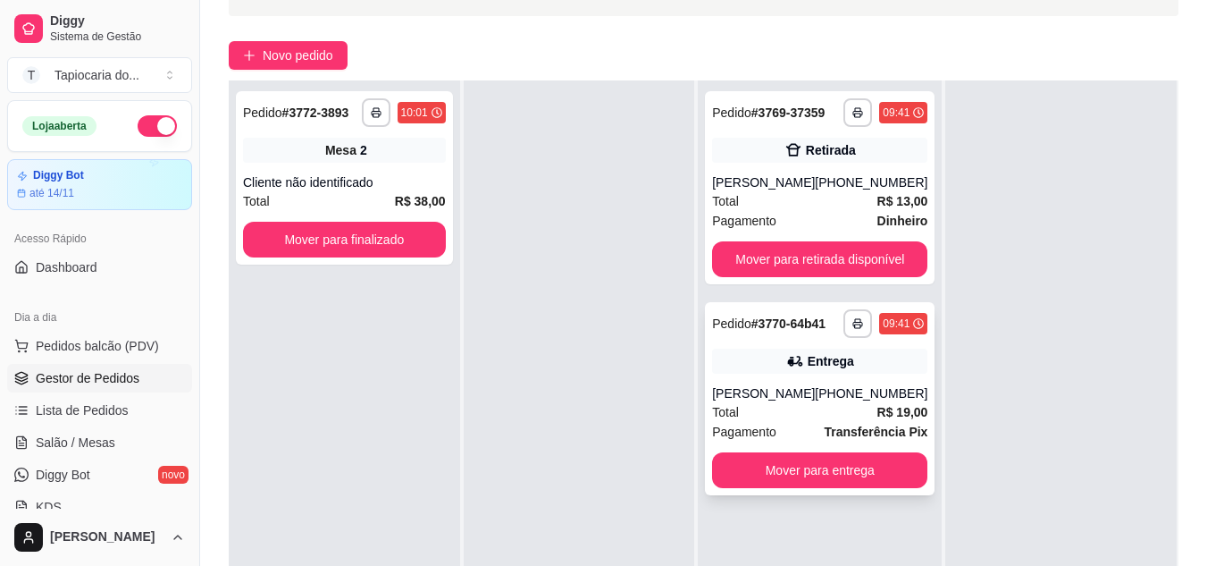
scroll to position [273, 0]
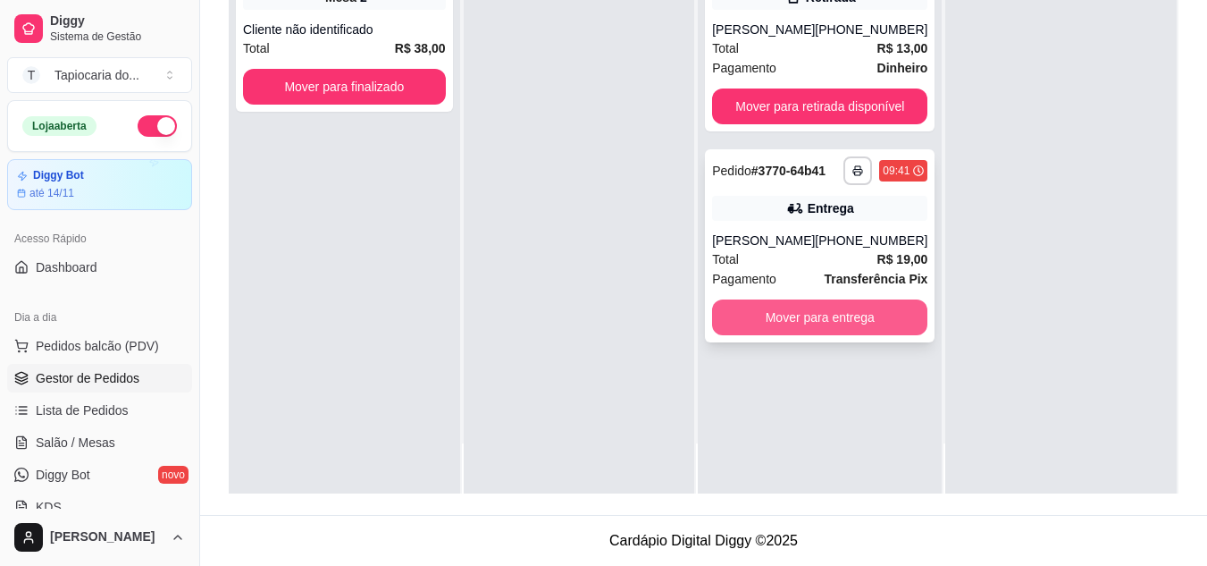
click at [843, 322] on button "Mover para entrega" at bounding box center [819, 317] width 215 height 36
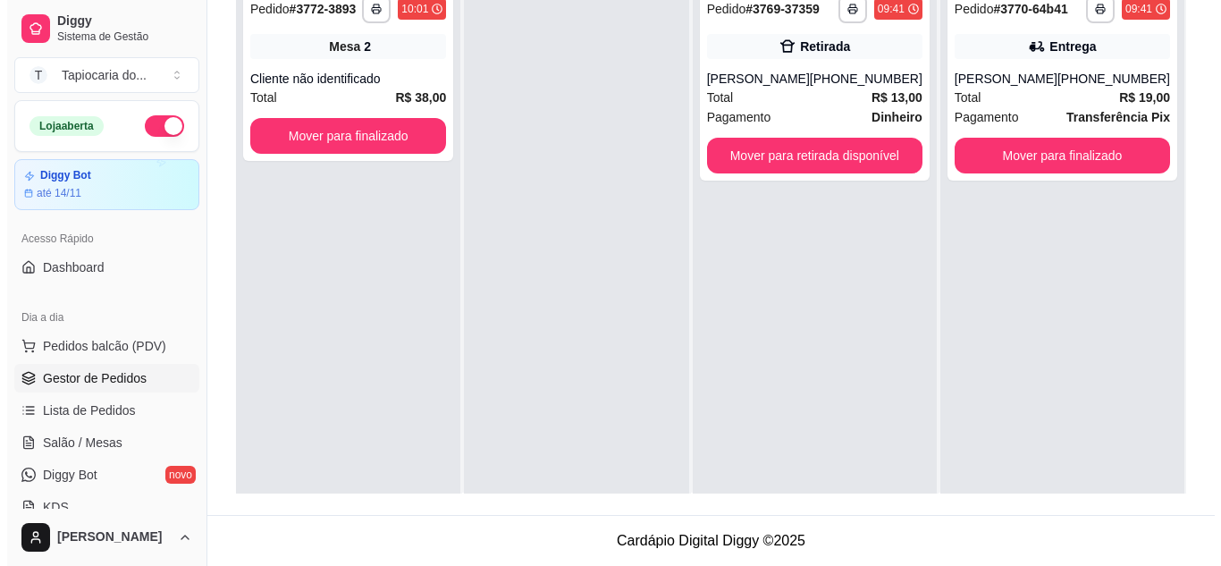
scroll to position [0, 0]
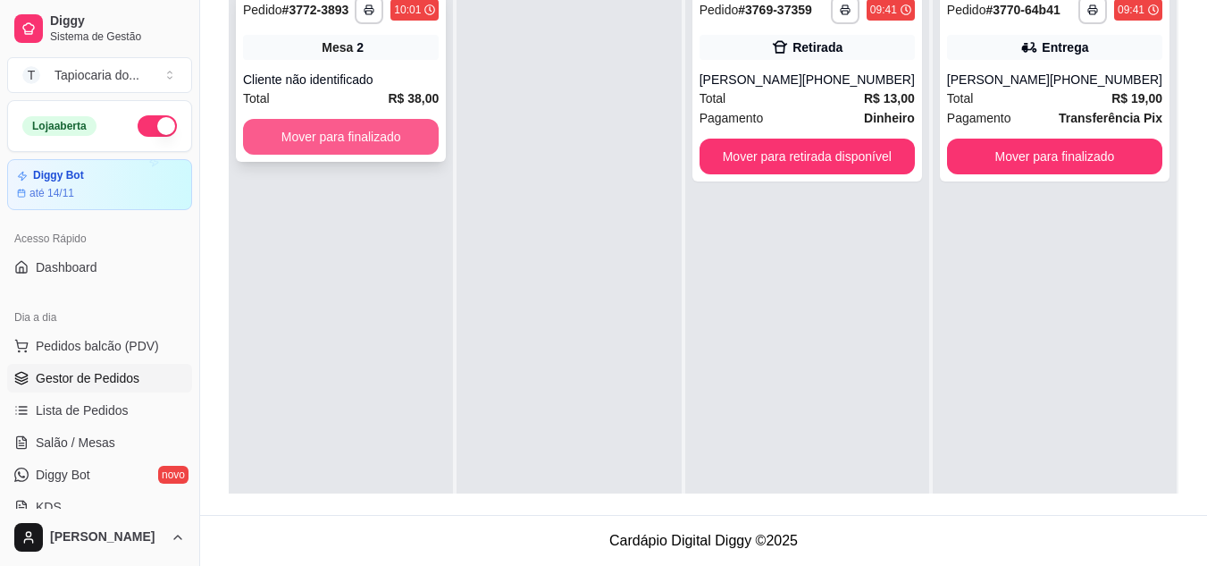
click at [333, 138] on button "Mover para finalizado" at bounding box center [341, 137] width 196 height 36
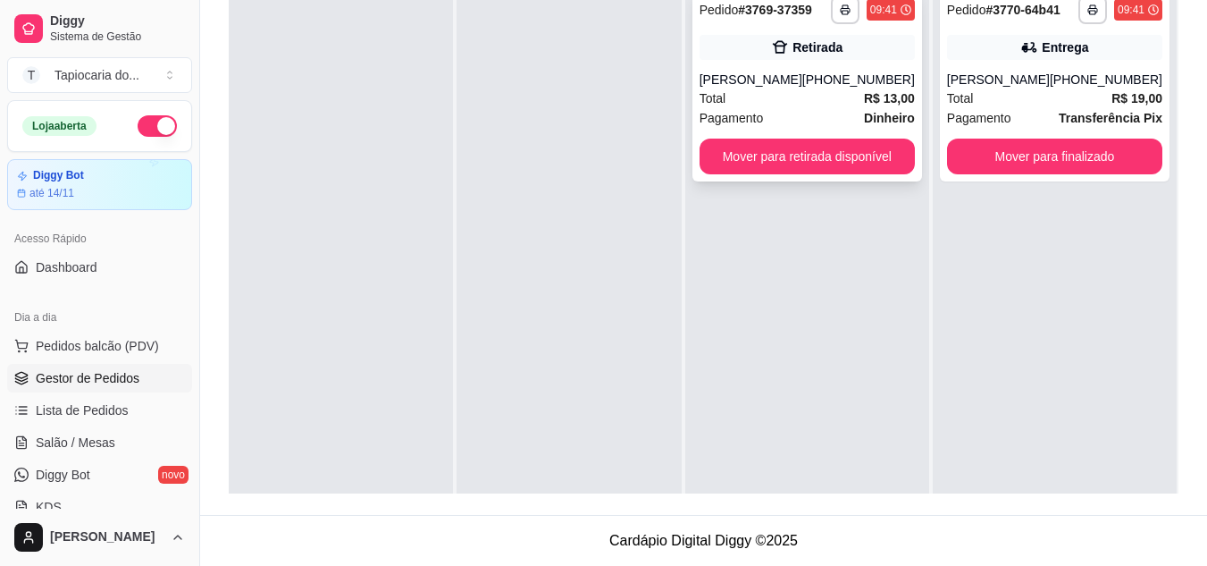
click at [819, 70] on div "**********" at bounding box center [808, 84] width 230 height 193
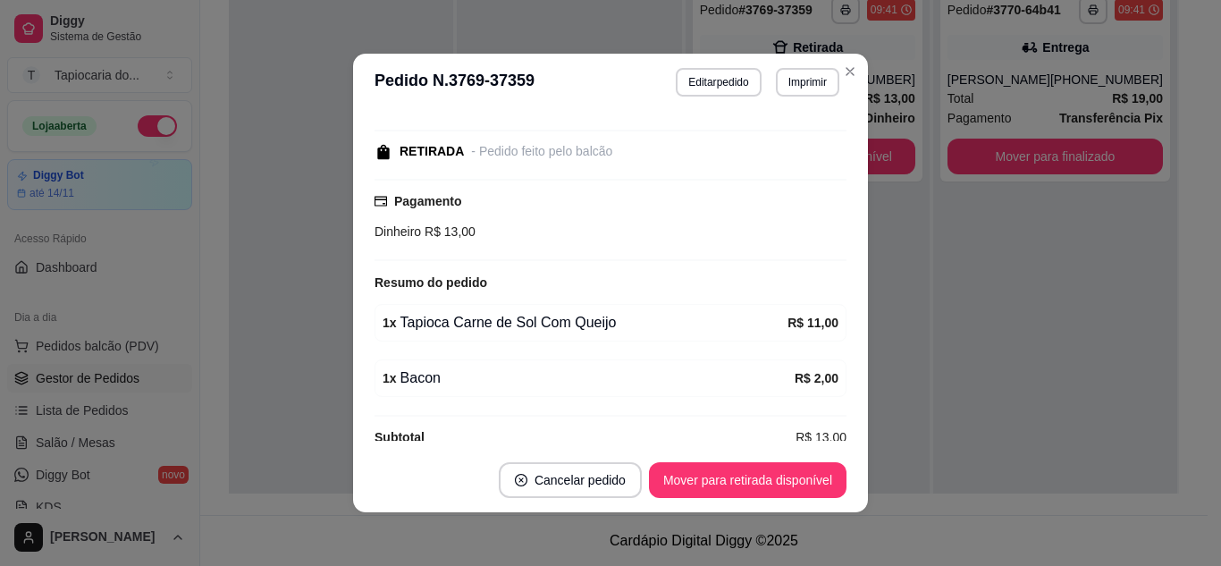
scroll to position [234, 0]
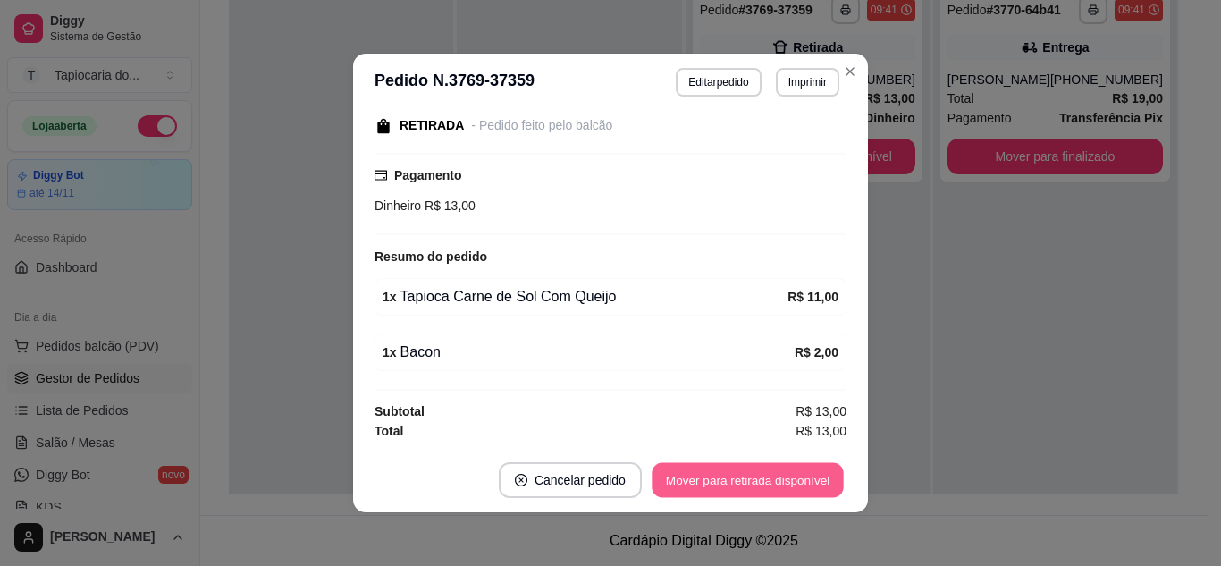
click at [794, 492] on button "Mover para retirada disponível" at bounding box center [746, 480] width 191 height 35
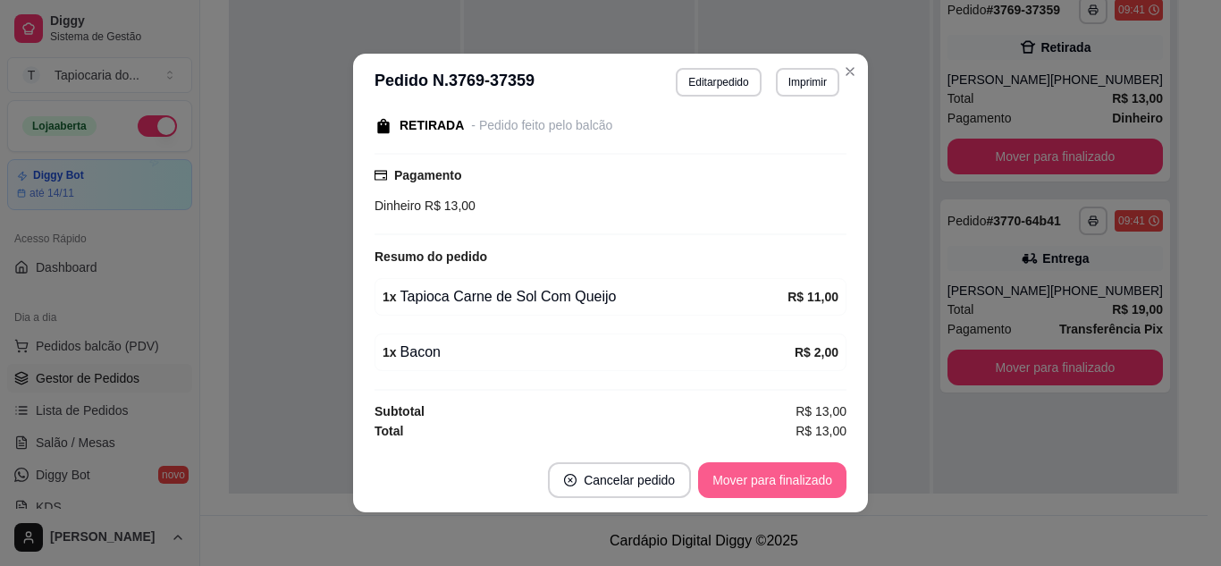
click at [806, 478] on button "Mover para finalizado" at bounding box center [772, 480] width 148 height 36
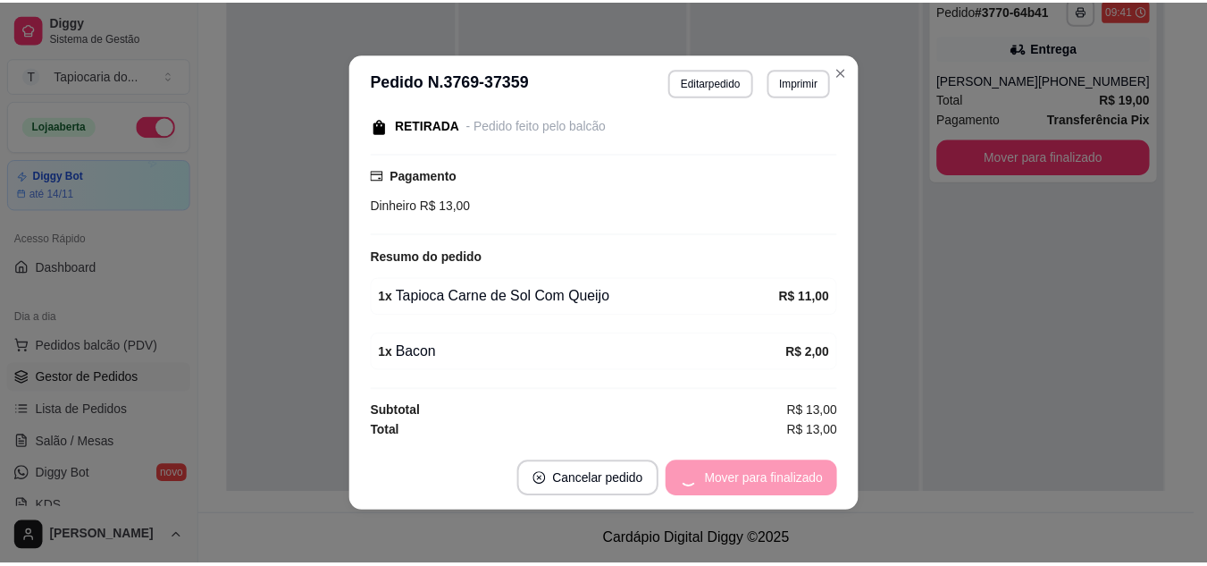
scroll to position [193, 0]
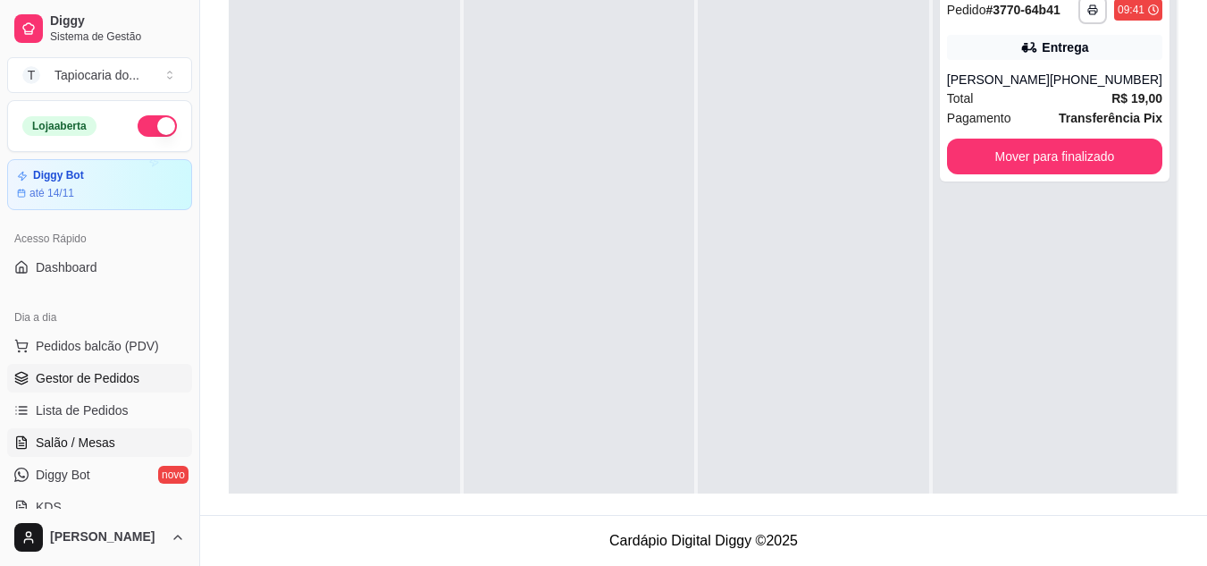
click at [107, 434] on span "Salão / Mesas" at bounding box center [76, 442] width 80 height 18
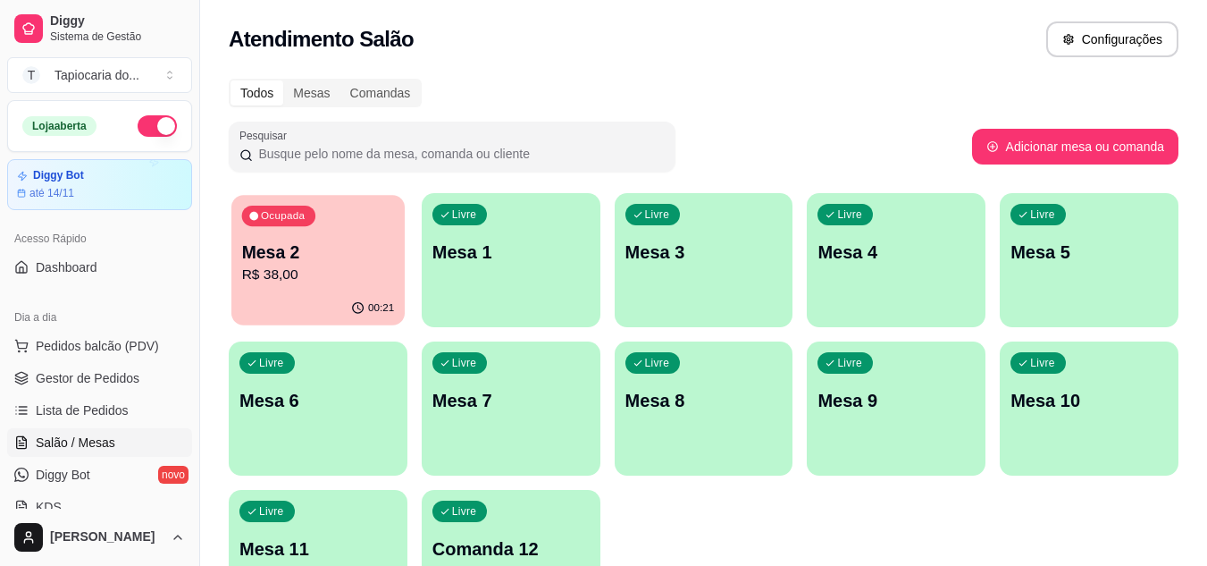
click at [321, 256] on p "Mesa 2" at bounding box center [318, 252] width 153 height 24
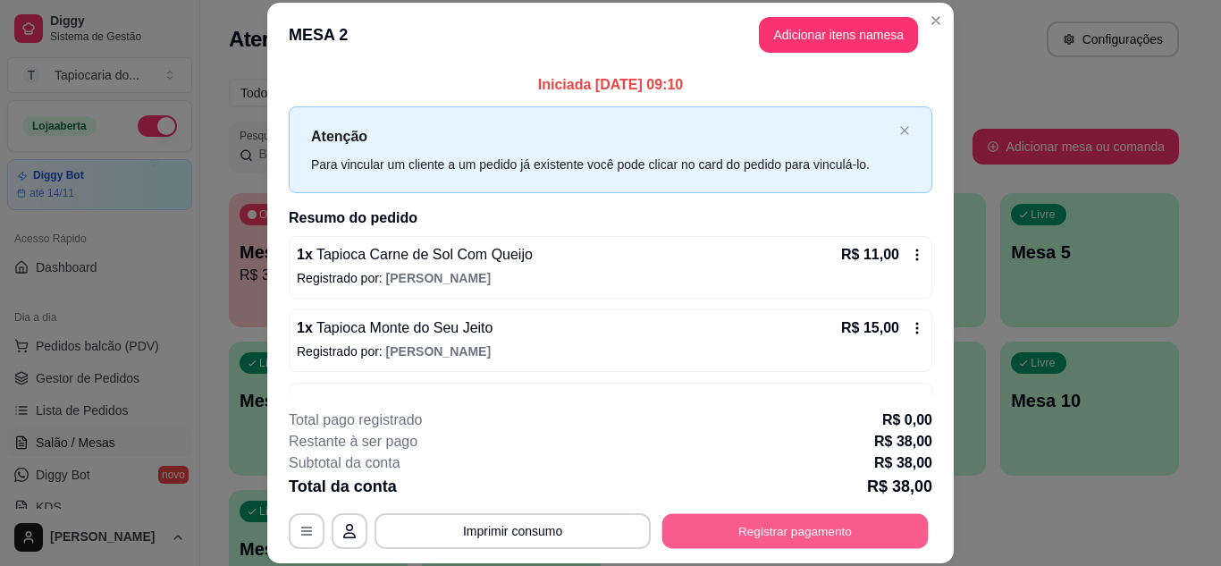
click at [766, 538] on button "Registrar pagamento" at bounding box center [795, 530] width 266 height 35
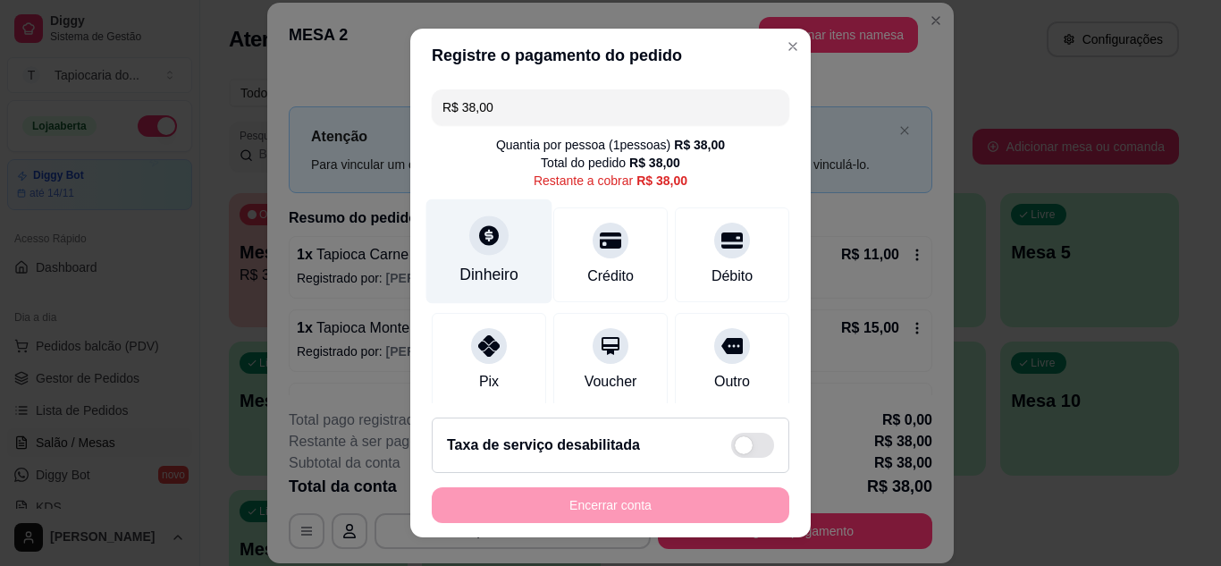
click at [493, 274] on div "Dinheiro" at bounding box center [488, 274] width 59 height 23
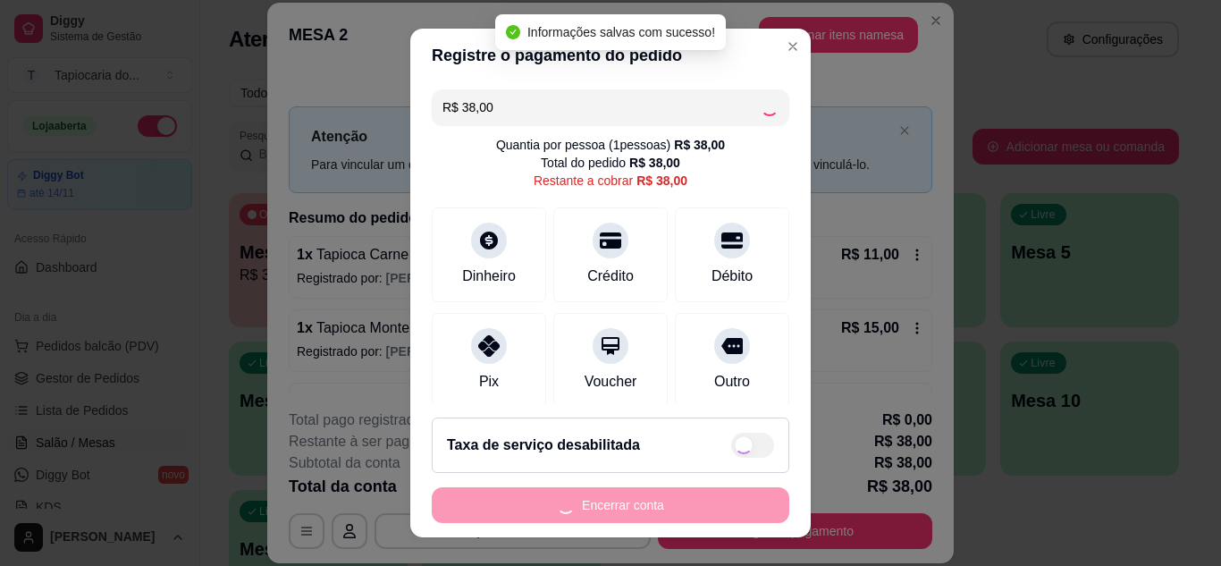
type input "R$ 0,00"
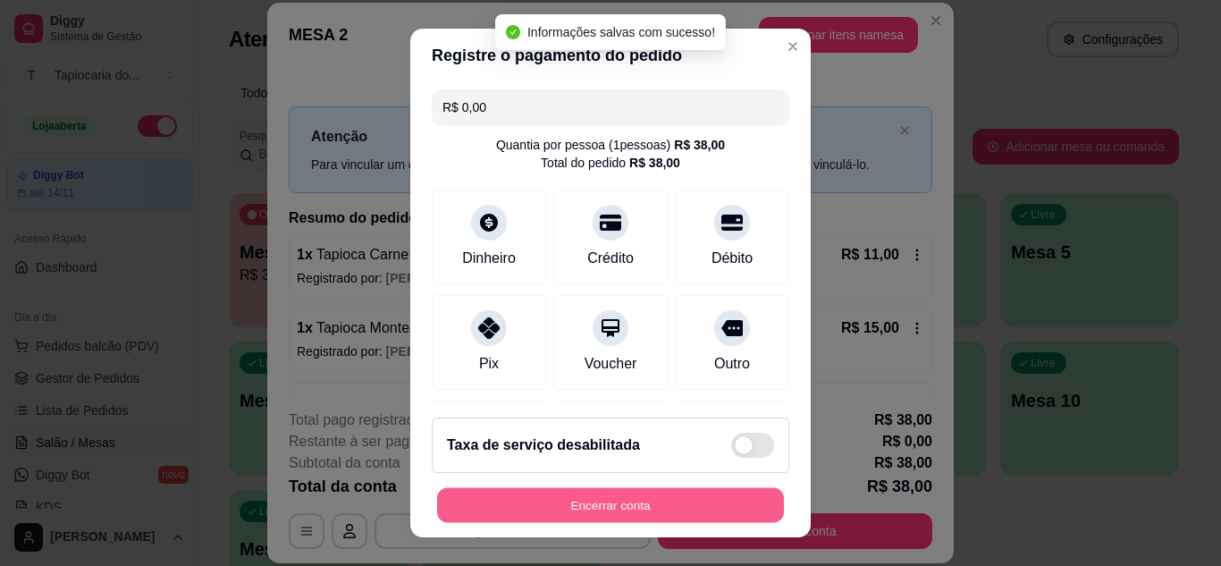
click at [702, 505] on button "Encerrar conta" at bounding box center [610, 505] width 347 height 35
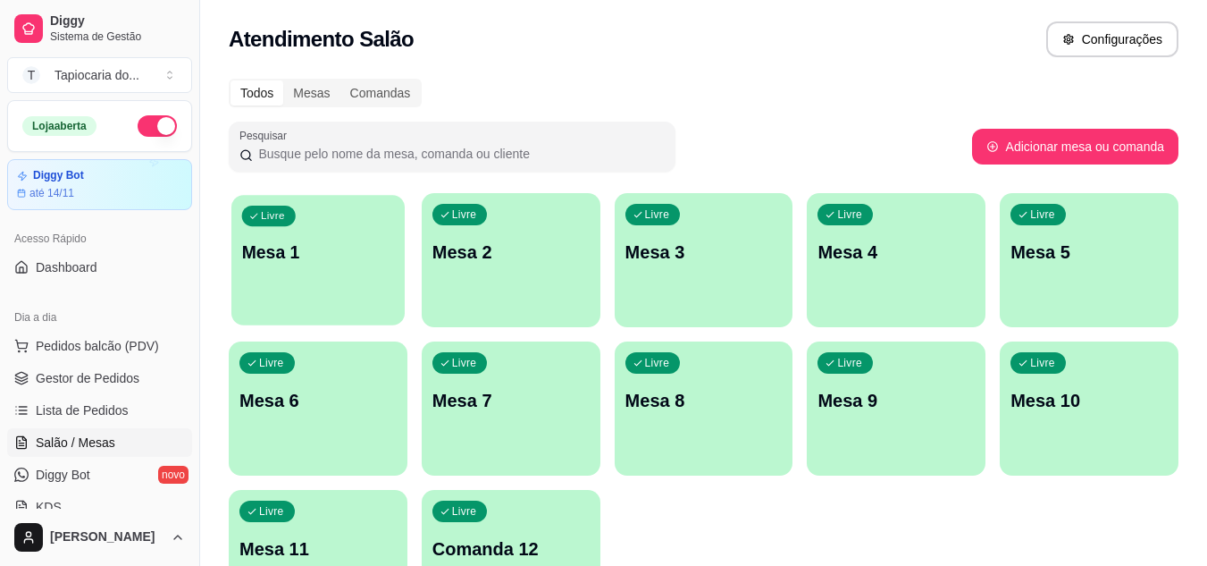
click at [309, 256] on p "Mesa 1" at bounding box center [318, 252] width 153 height 24
click at [135, 390] on link "Gestor de Pedidos" at bounding box center [99, 378] width 185 height 29
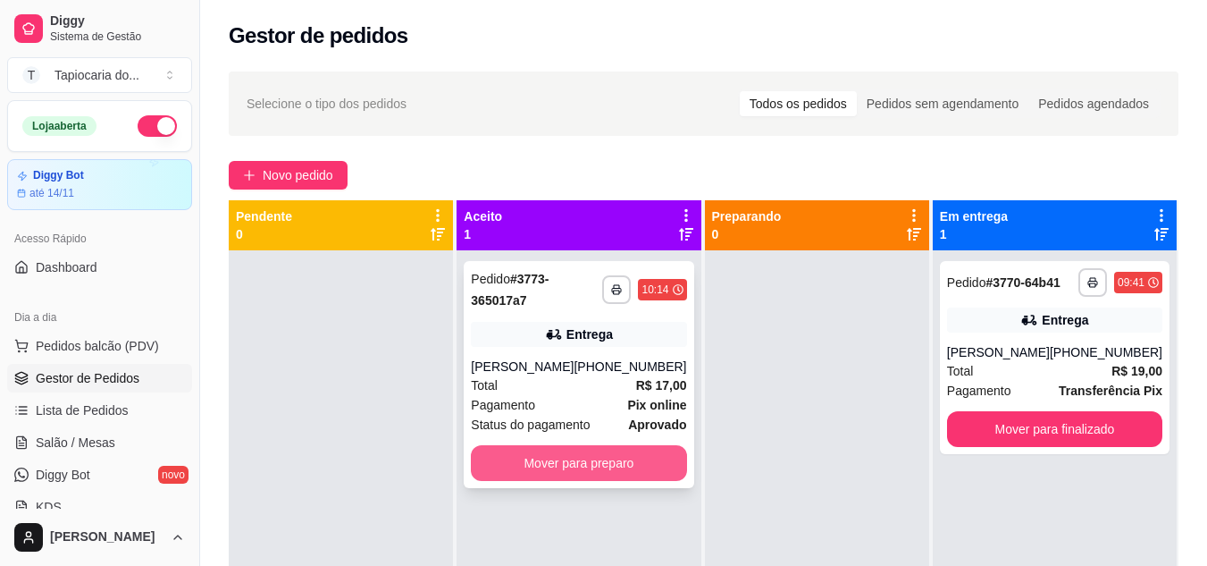
click at [677, 466] on button "Mover para preparo" at bounding box center [578, 463] width 215 height 36
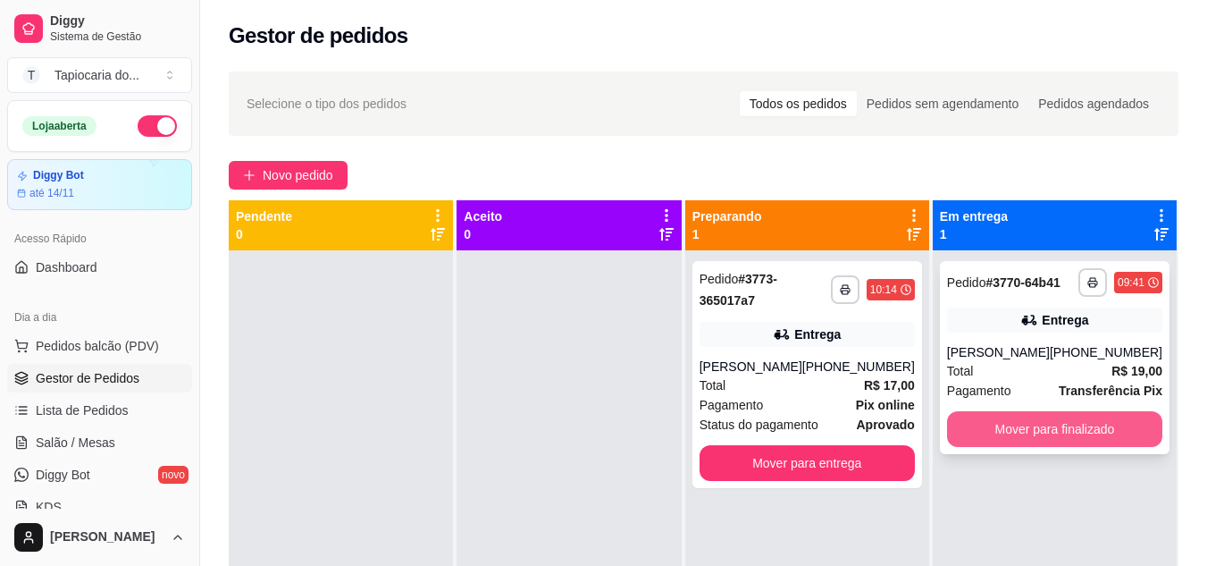
click at [1049, 431] on button "Mover para finalizado" at bounding box center [1054, 429] width 215 height 36
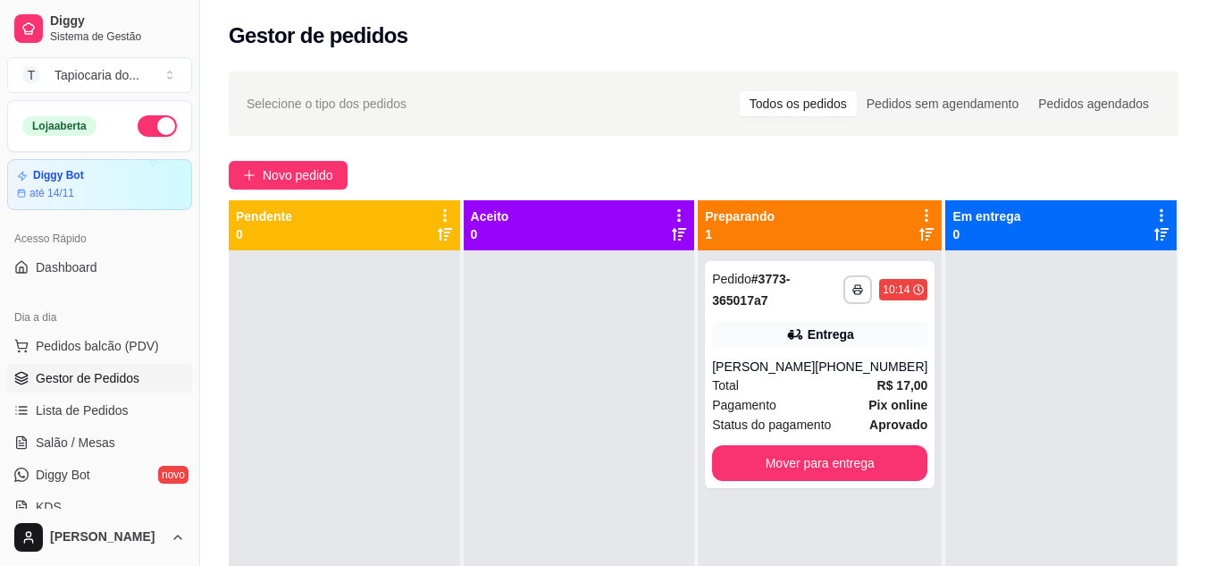
click at [130, 380] on span "Gestor de Pedidos" at bounding box center [88, 378] width 104 height 18
click at [70, 449] on span "Salão / Mesas" at bounding box center [76, 442] width 80 height 18
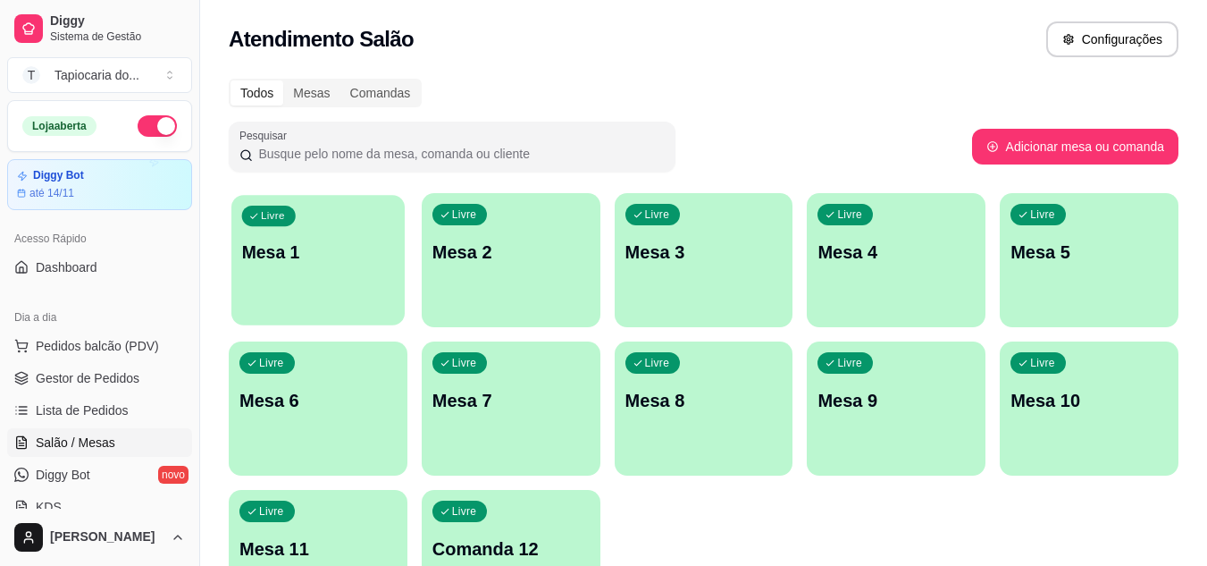
click at [338, 260] on p "Mesa 1" at bounding box center [318, 252] width 153 height 24
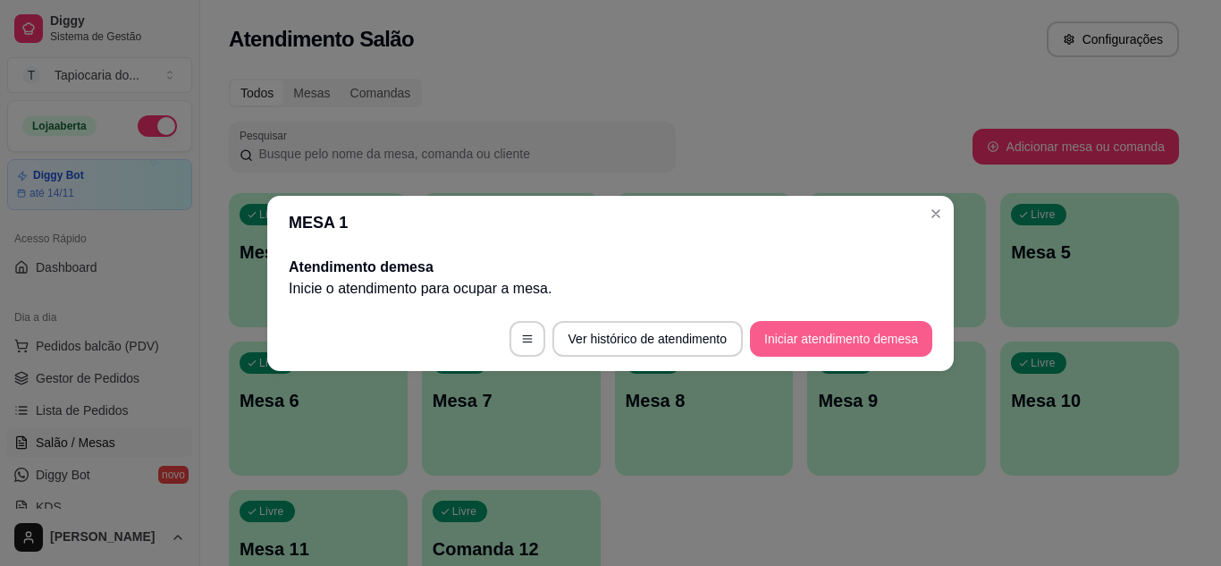
click at [825, 334] on button "Iniciar atendimento de mesa" at bounding box center [841, 339] width 182 height 36
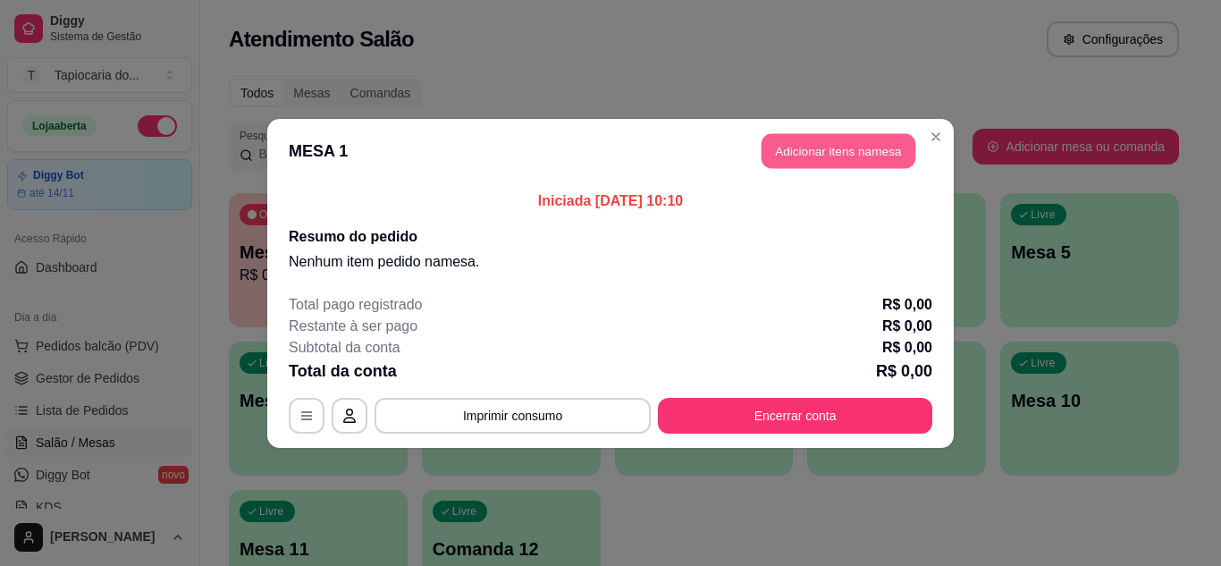
click at [839, 143] on button "Adicionar itens na mesa" at bounding box center [838, 150] width 154 height 35
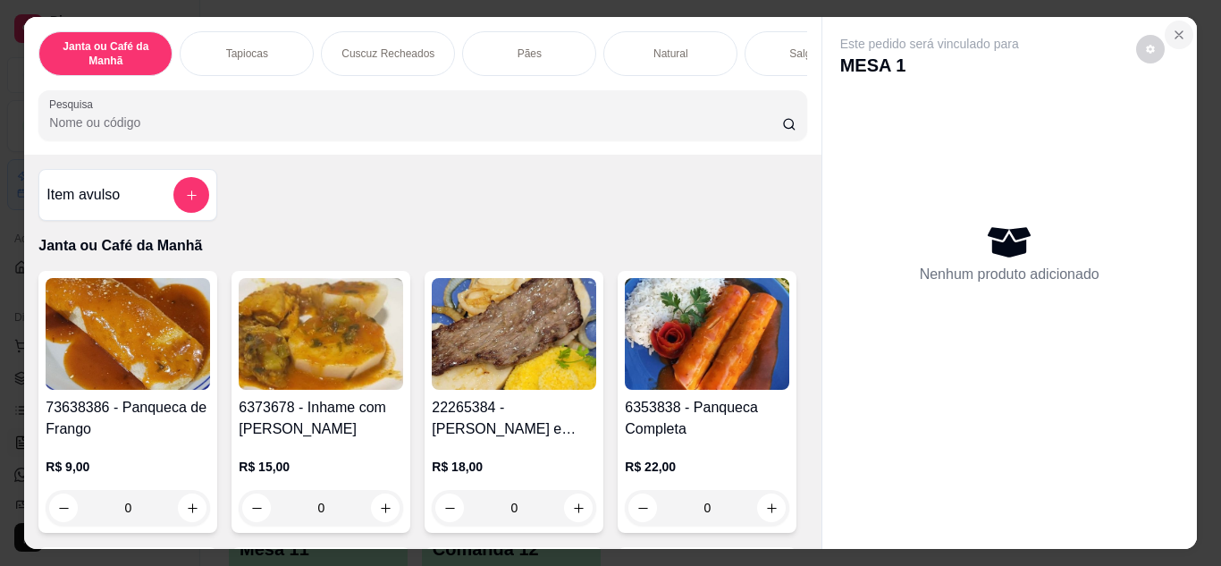
click at [1164, 28] on button "Close" at bounding box center [1178, 35] width 29 height 29
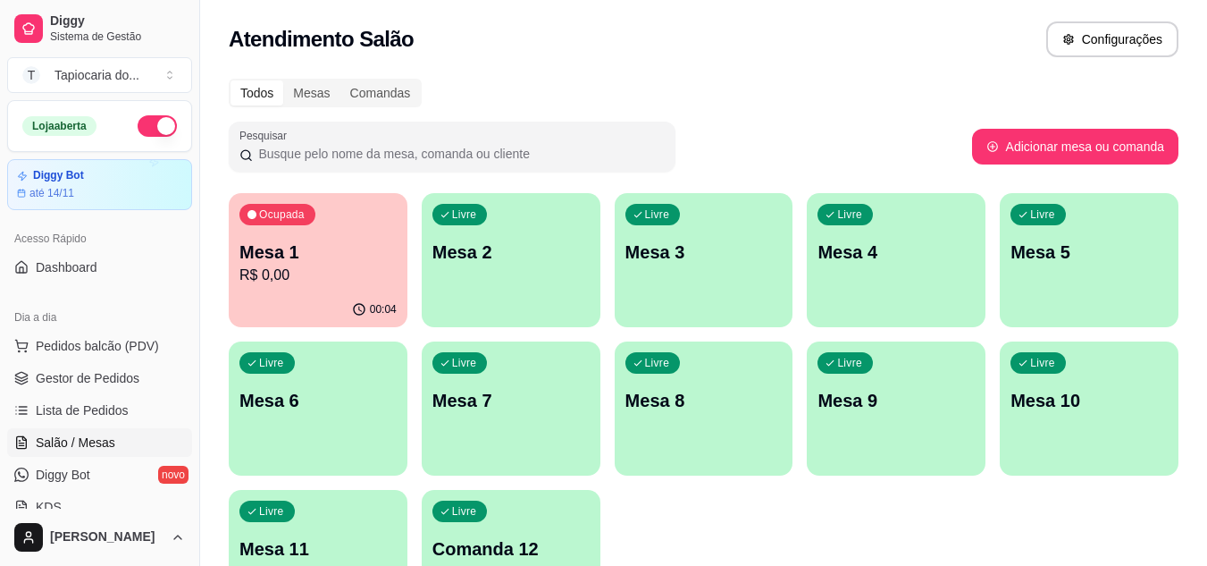
click at [298, 260] on p "Mesa 1" at bounding box center [317, 251] width 157 height 25
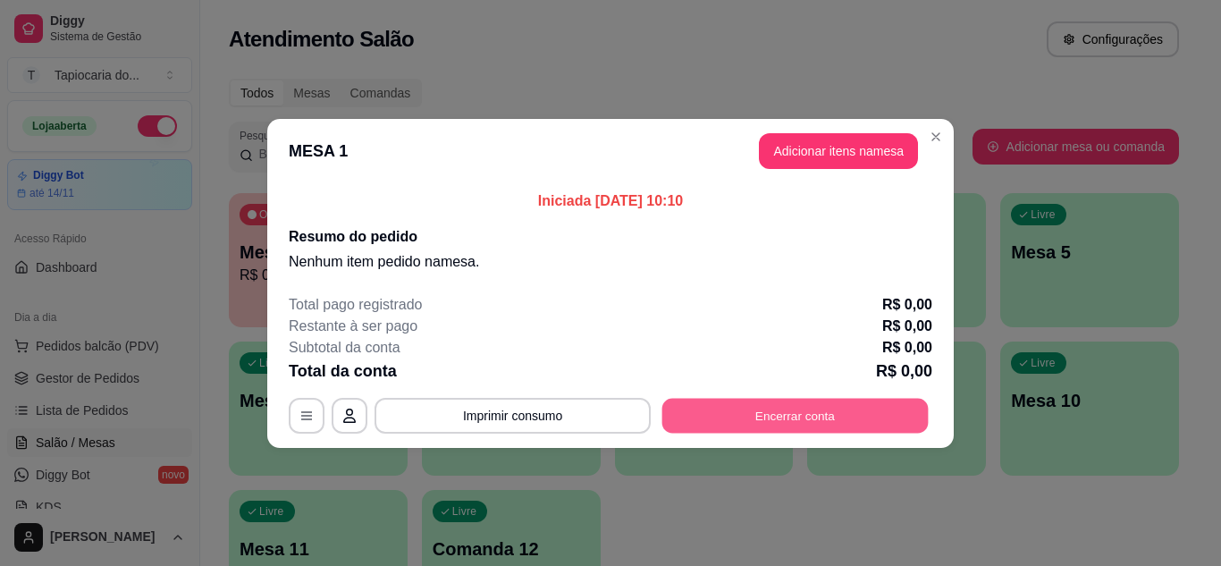
click at [781, 400] on button "Encerrar conta" at bounding box center [795, 415] width 266 height 35
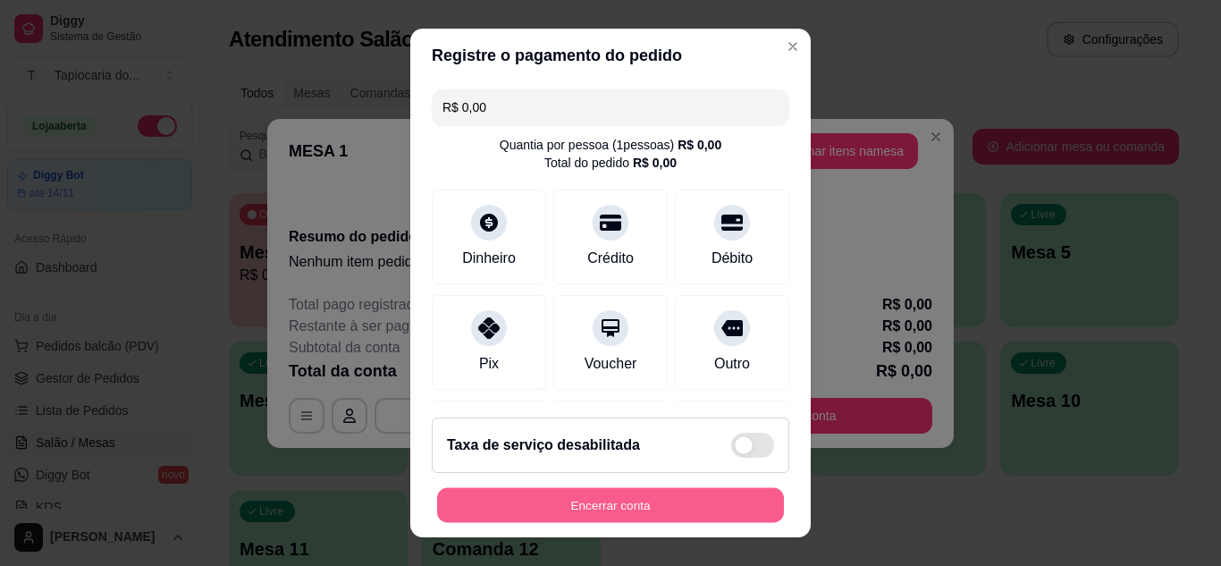
click at [673, 499] on button "Encerrar conta" at bounding box center [610, 505] width 347 height 35
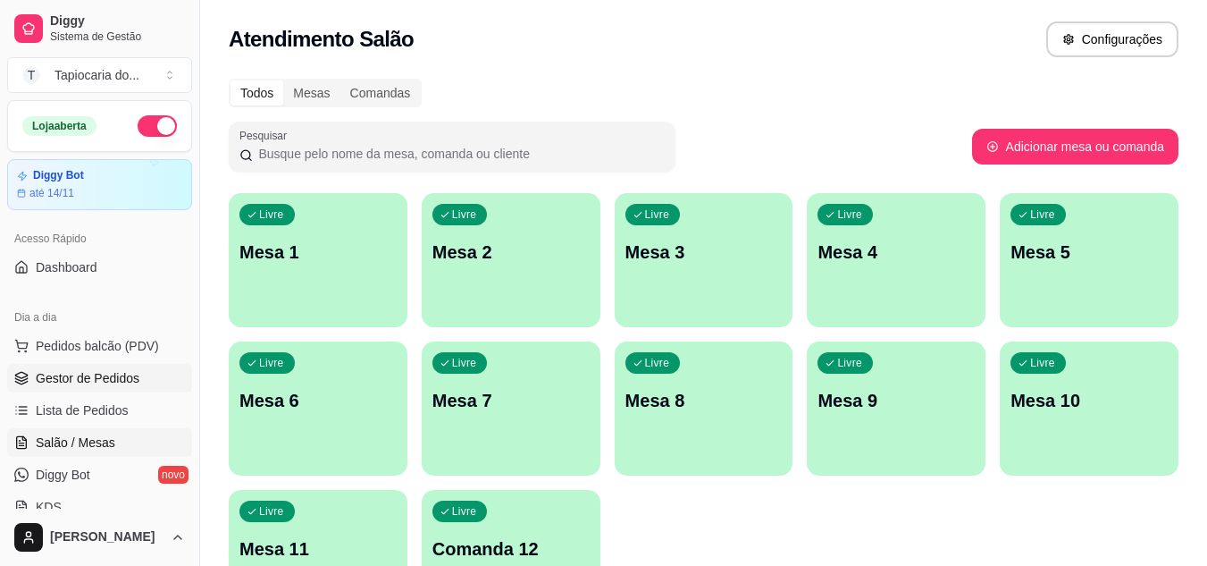
click at [79, 373] on span "Gestor de Pedidos" at bounding box center [88, 378] width 104 height 18
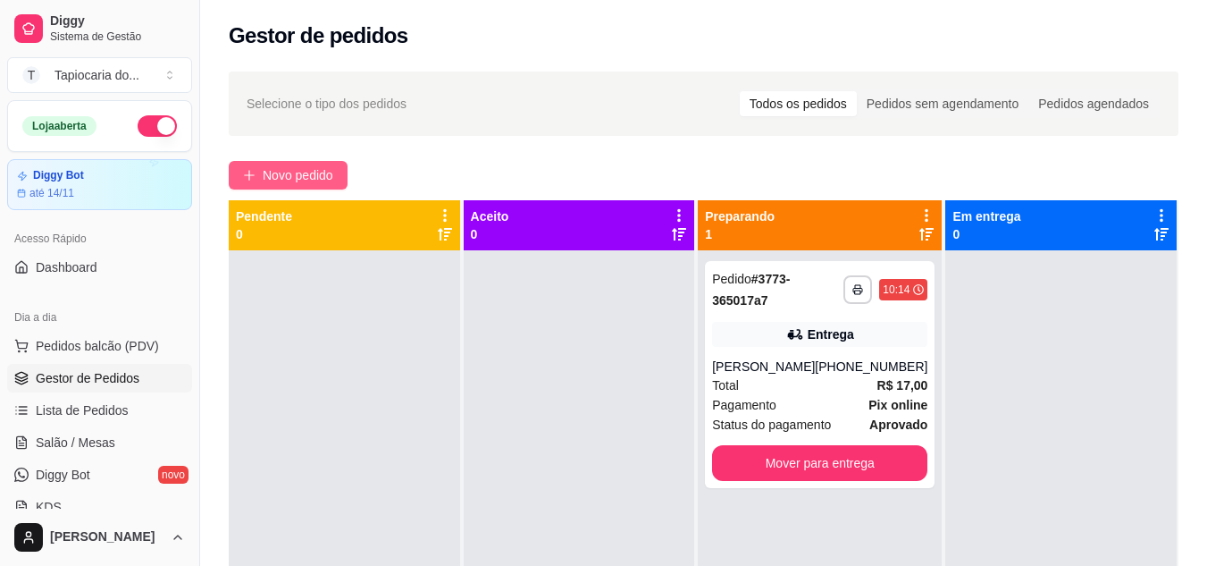
click at [314, 173] on span "Novo pedido" at bounding box center [298, 175] width 71 height 20
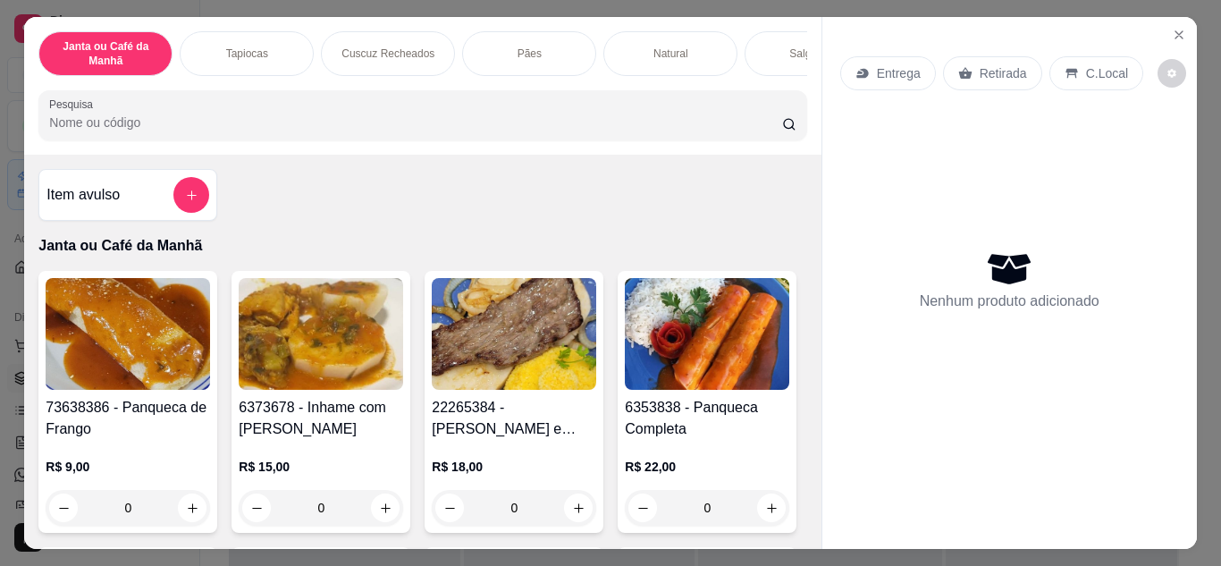
click at [257, 122] on input "Pesquisa" at bounding box center [415, 122] width 733 height 18
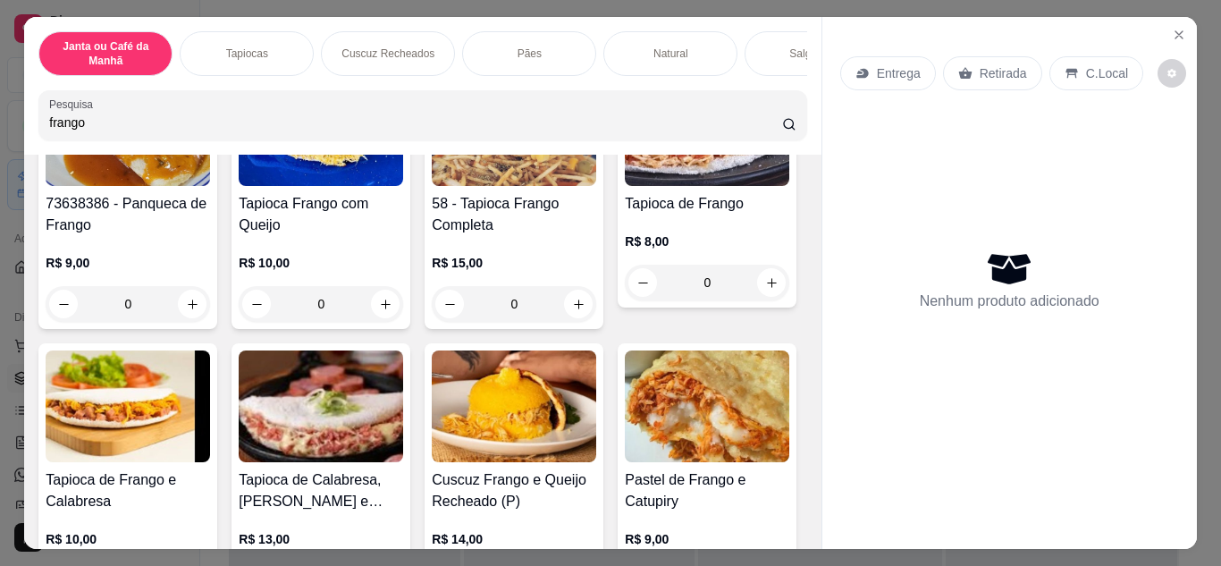
scroll to position [357, 0]
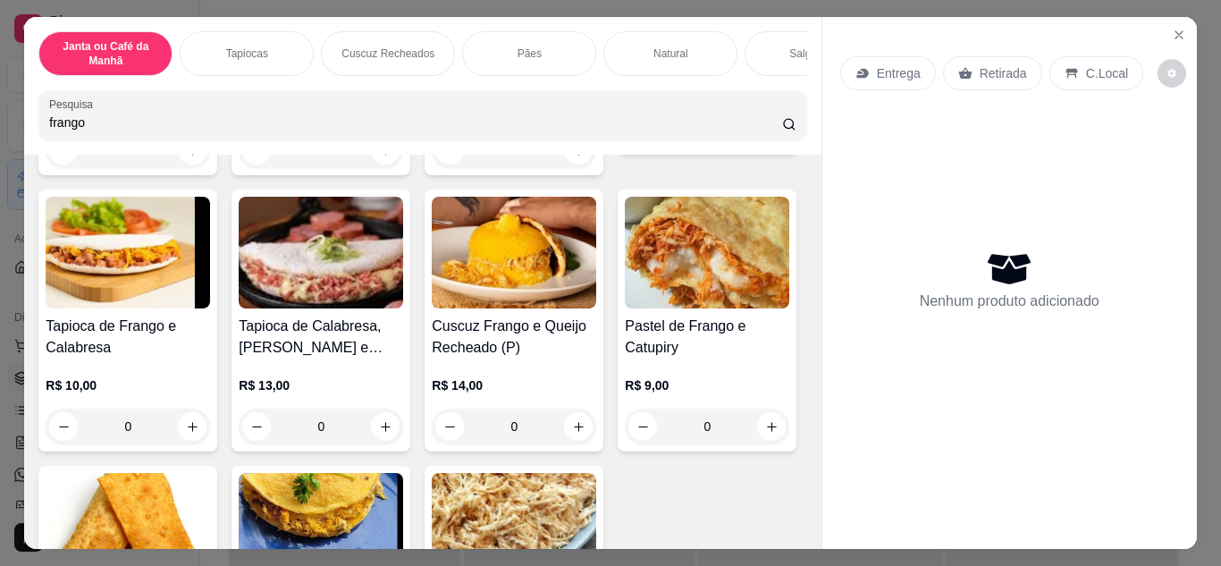
type input "frango"
click at [765, 136] on icon "increase-product-quantity" at bounding box center [771, 128] width 13 height 13
type input "1"
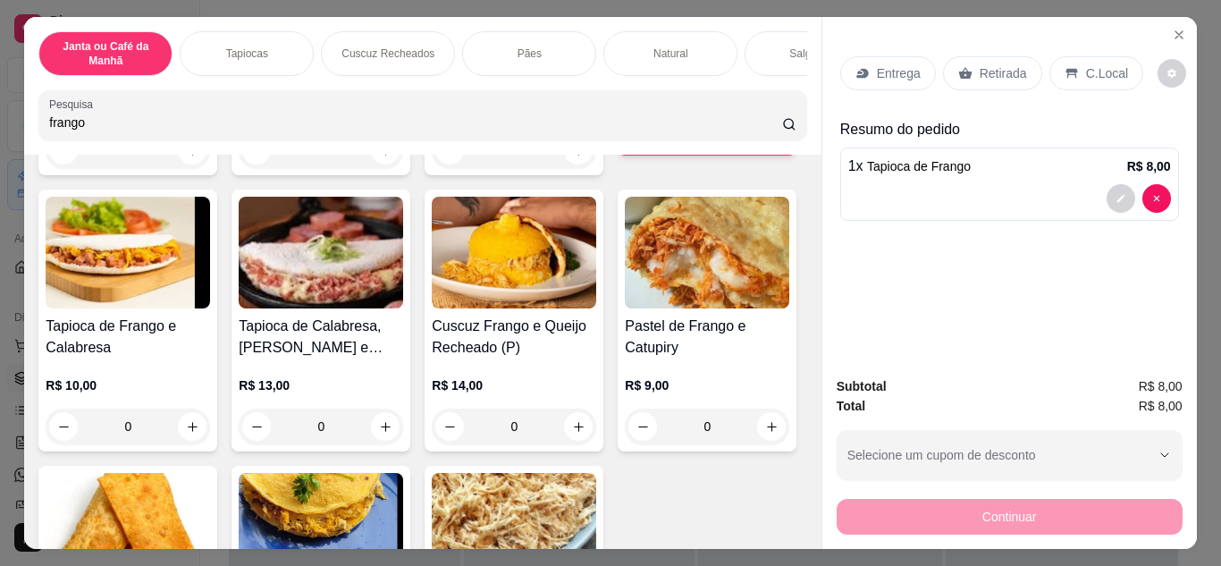
drag, startPoint x: 111, startPoint y: 133, endPoint x: 0, endPoint y: 122, distance: 111.3
click at [0, 122] on div "Janta ou Café da Manhã Tapiocas Cuscuz Recheados Pães Natural Salgados Tapiocas…" at bounding box center [610, 283] width 1221 height 566
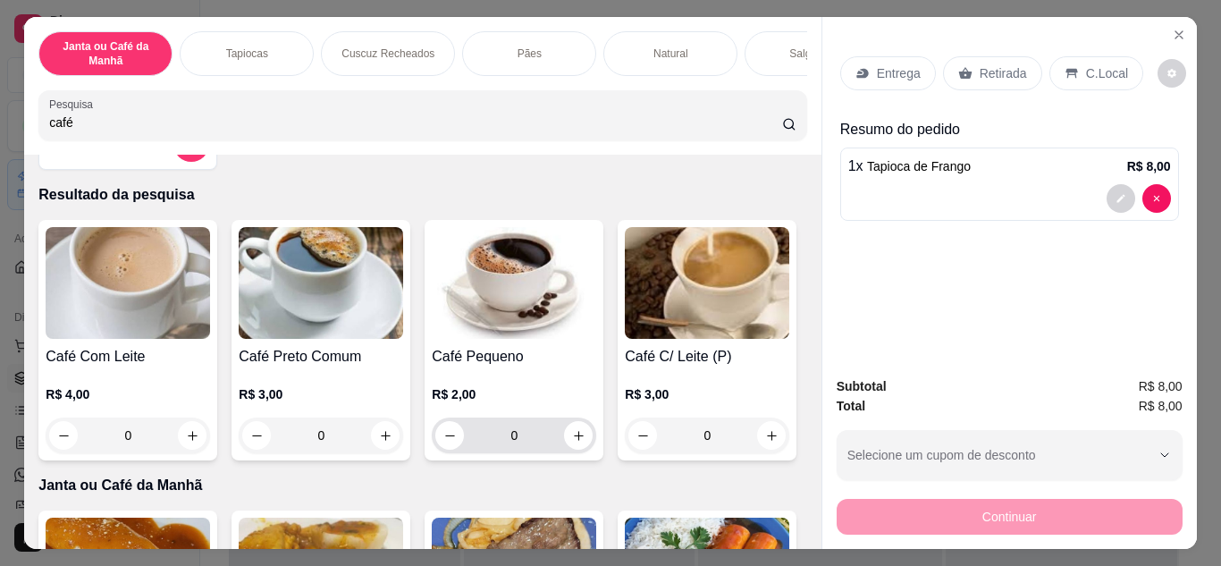
scroll to position [89, 0]
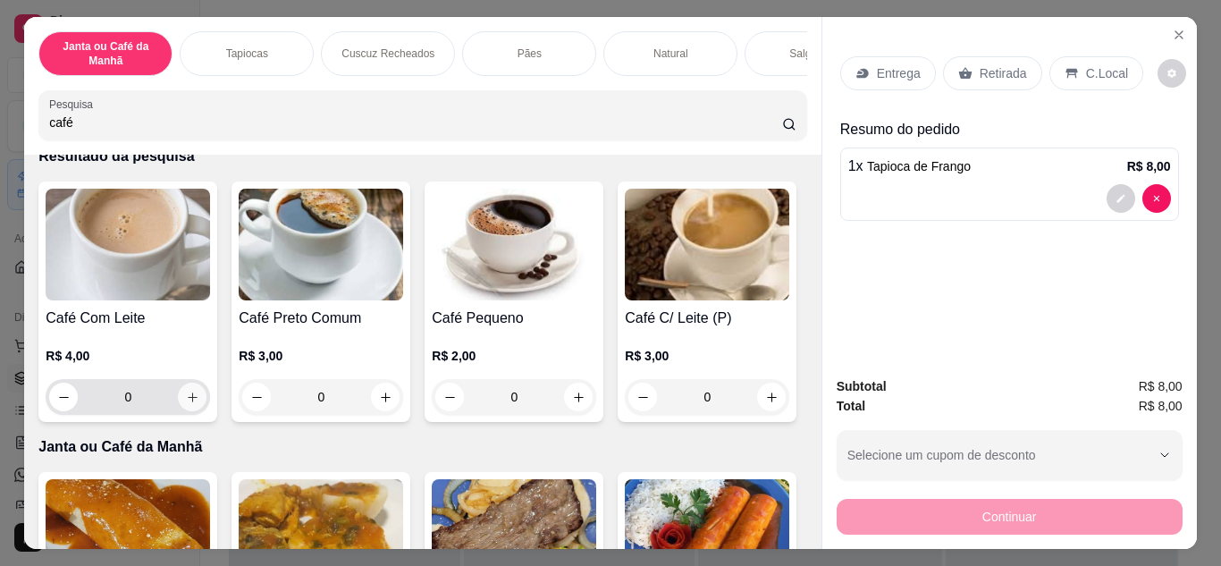
type input "café"
click at [188, 404] on icon "increase-product-quantity" at bounding box center [192, 397] width 13 height 13
type input "1"
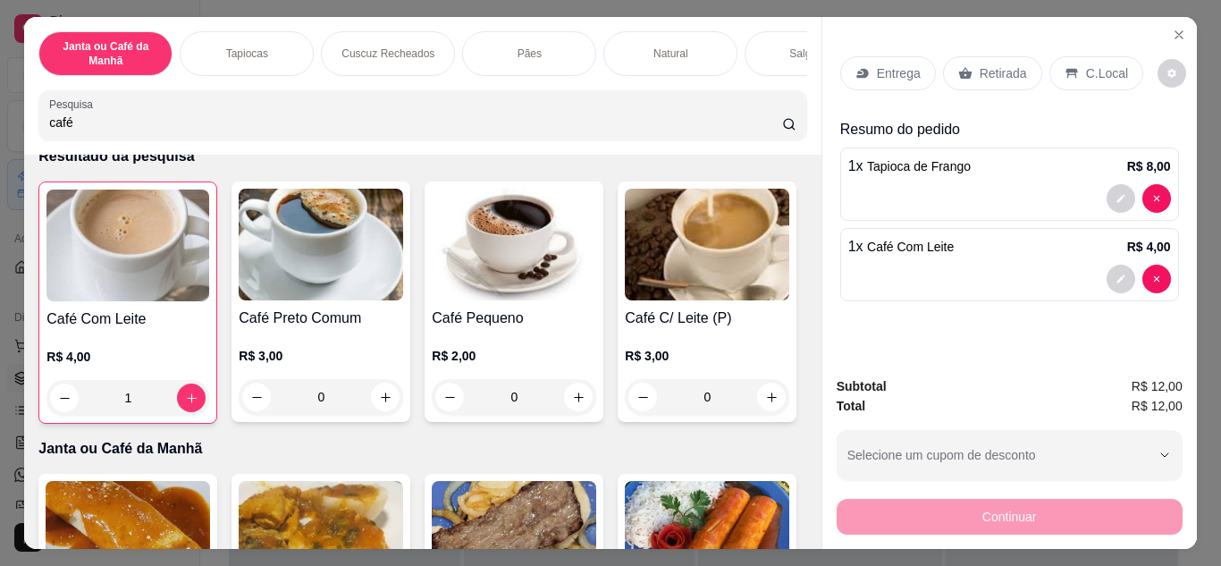
click at [868, 71] on div "Entrega" at bounding box center [888, 73] width 96 height 34
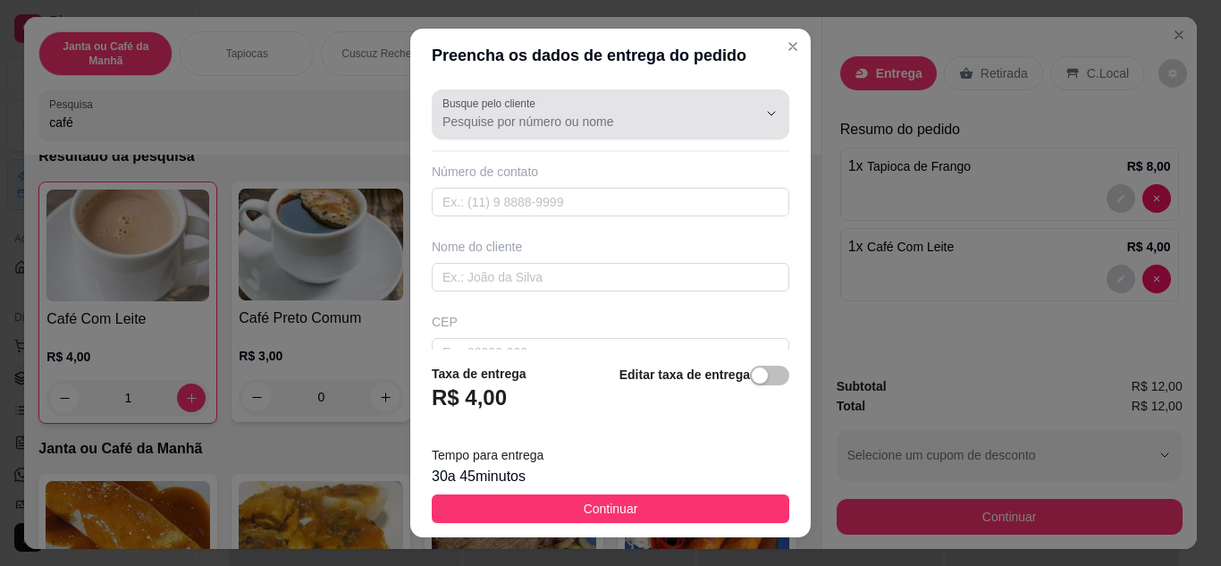
click at [632, 120] on input "Busque pelo cliente" at bounding box center [585, 122] width 286 height 18
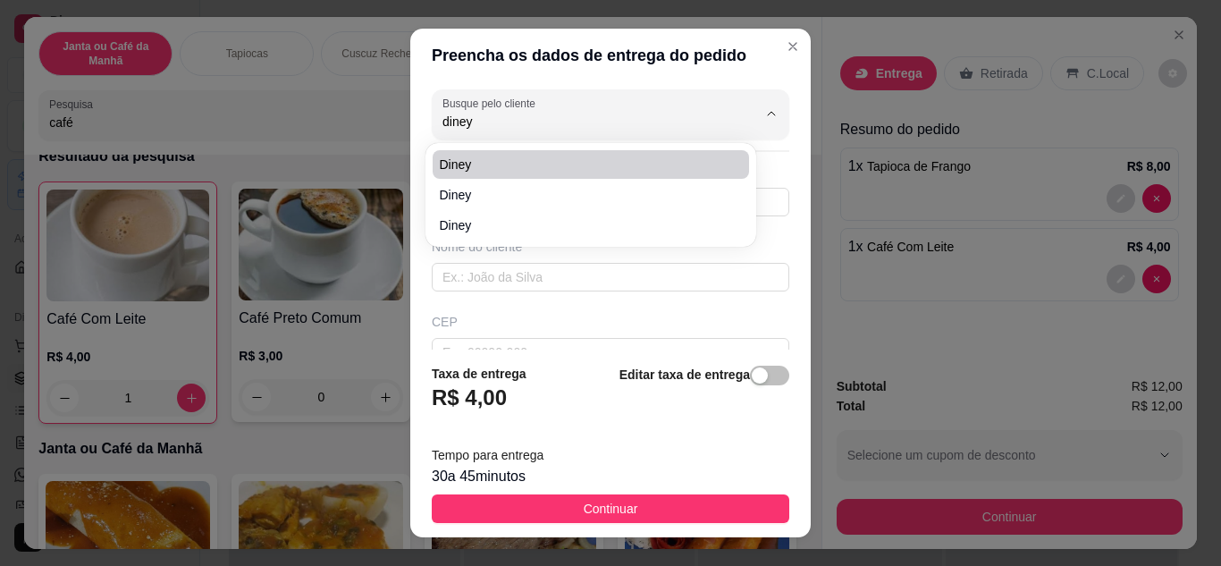
click at [570, 165] on span "Diney" at bounding box center [582, 164] width 284 height 18
type input "Diney"
type input "83986129269"
type input "Diney"
type input "Coveniência de [PERSON_NAME]"
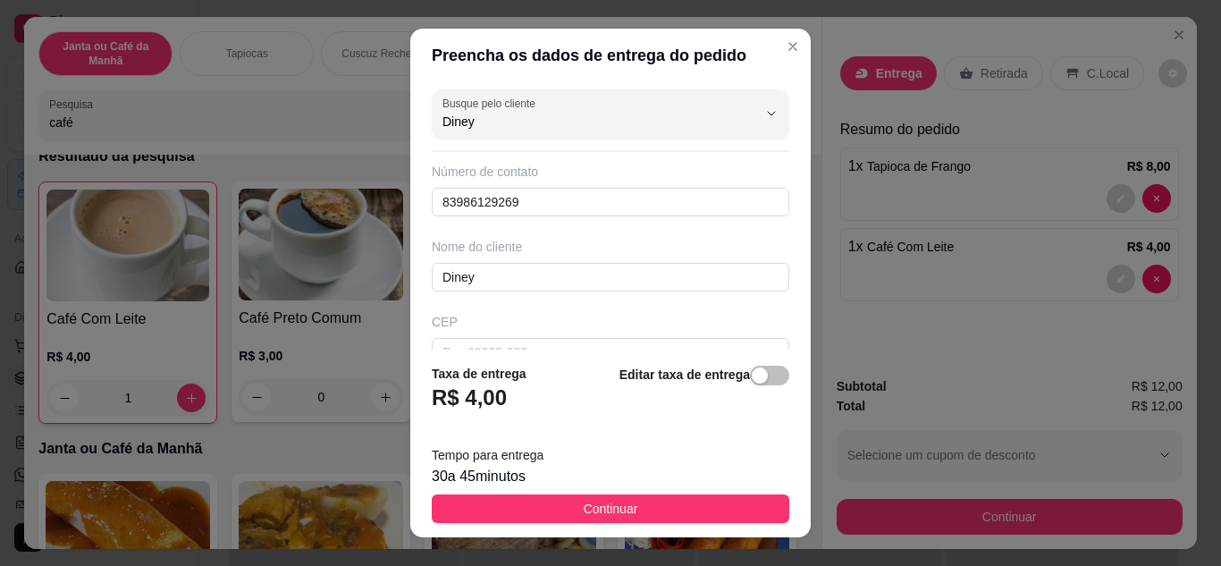
type input "Diney"
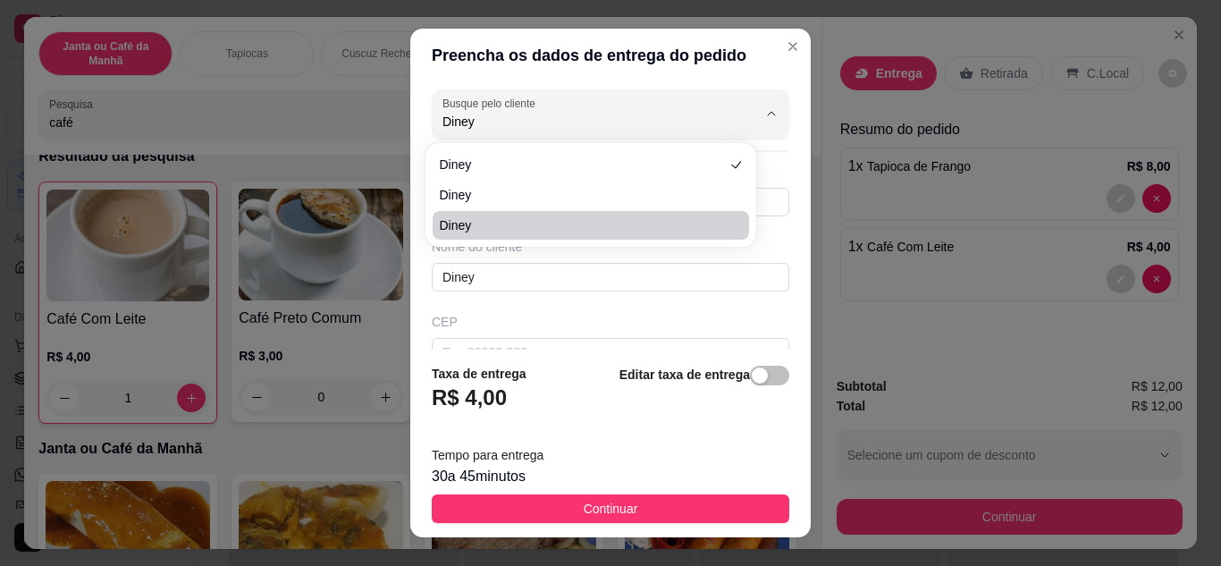
click at [932, 309] on div "Preencha os dados de entrega do pedido Busque pelo cliente Diney Número de cont…" at bounding box center [610, 283] width 1221 height 566
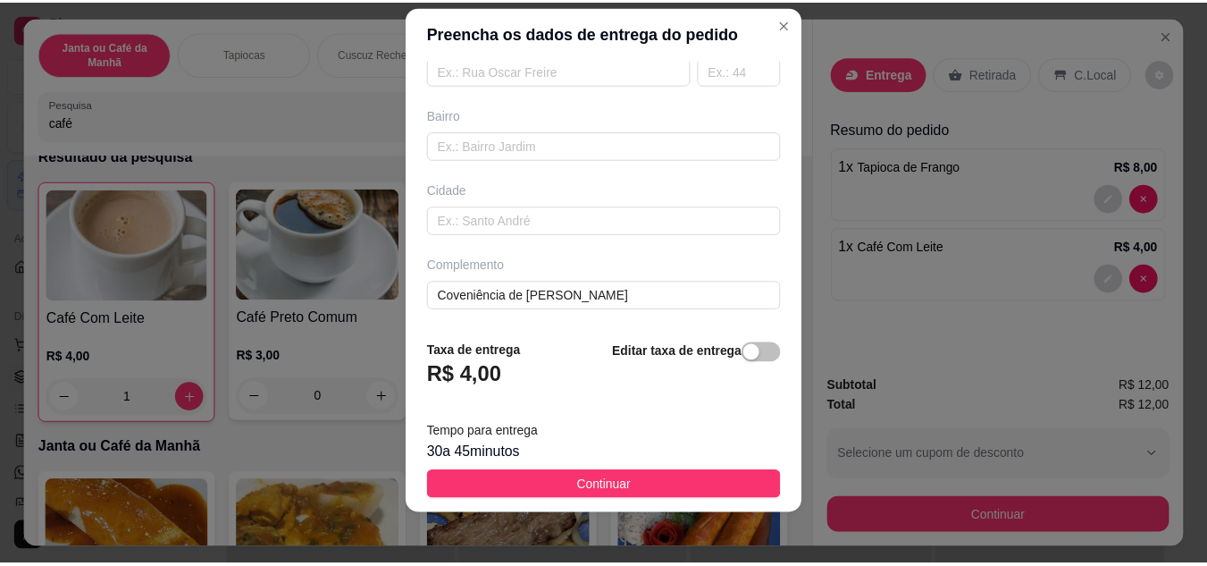
scroll to position [29, 0]
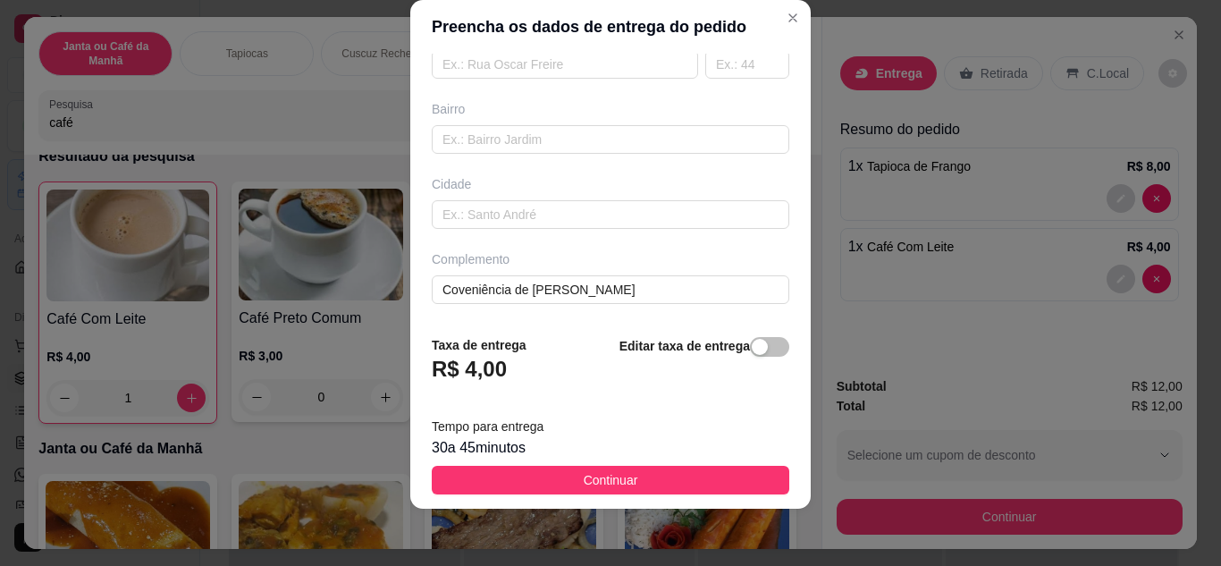
click at [709, 483] on button "Continuar" at bounding box center [610, 480] width 357 height 29
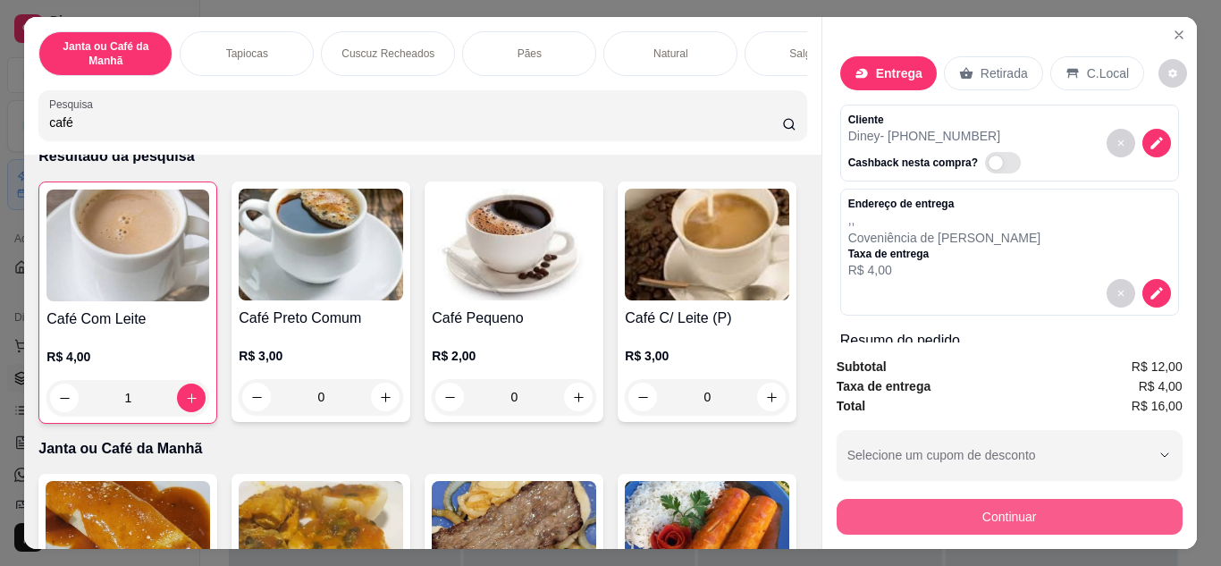
click at [1016, 522] on button "Continuar" at bounding box center [1009, 517] width 346 height 36
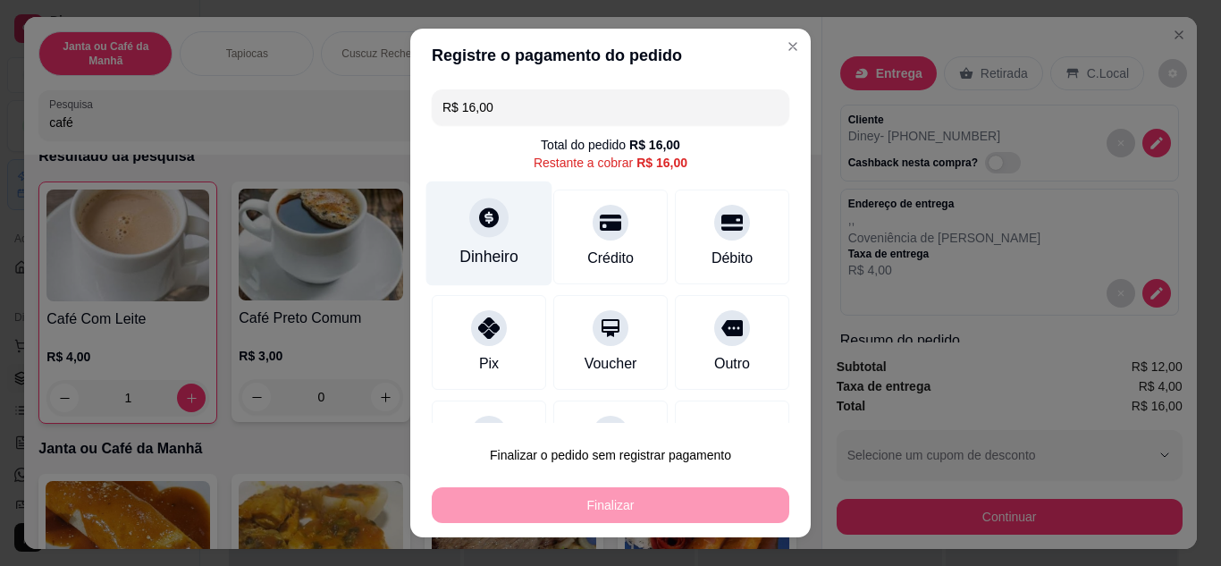
click at [496, 250] on div "Dinheiro" at bounding box center [488, 256] width 59 height 23
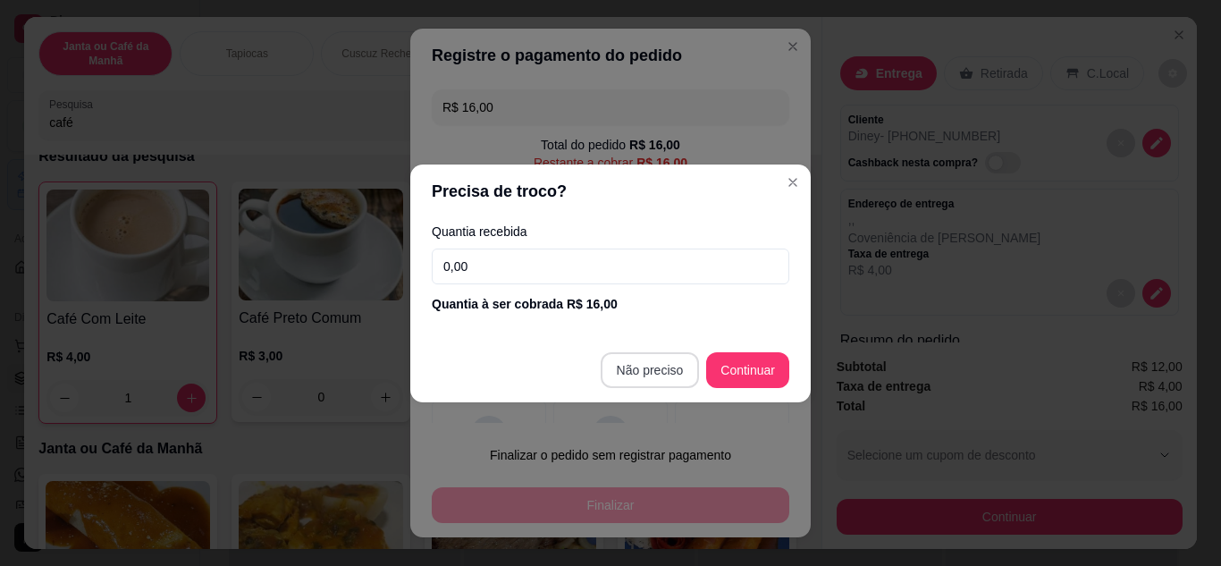
type input "R$ 0,00"
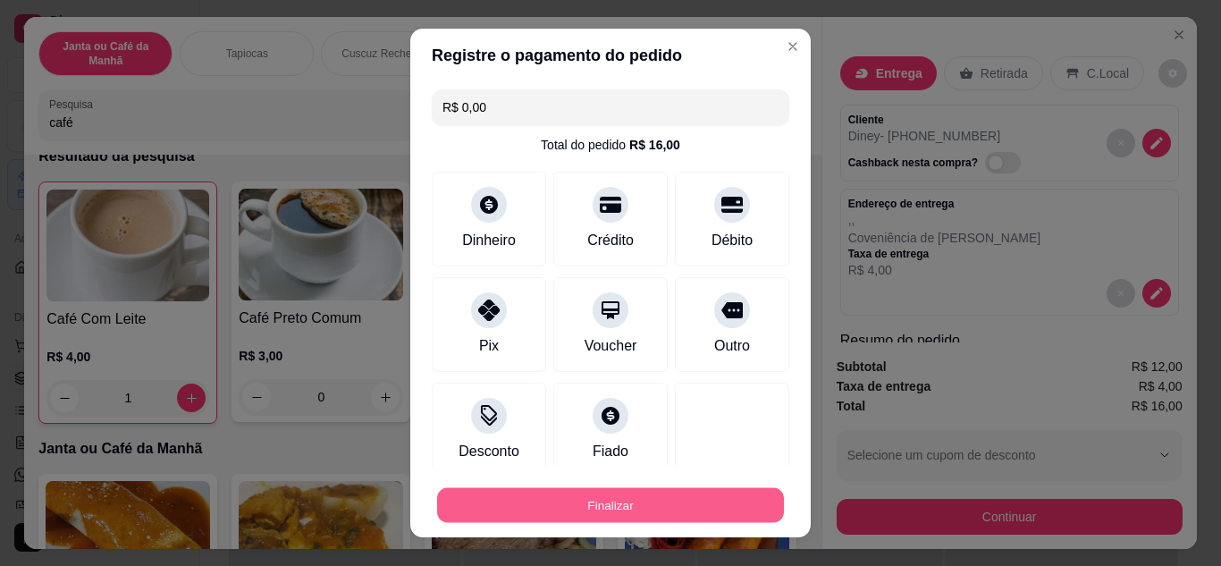
click at [720, 500] on button "Finalizar" at bounding box center [610, 505] width 347 height 35
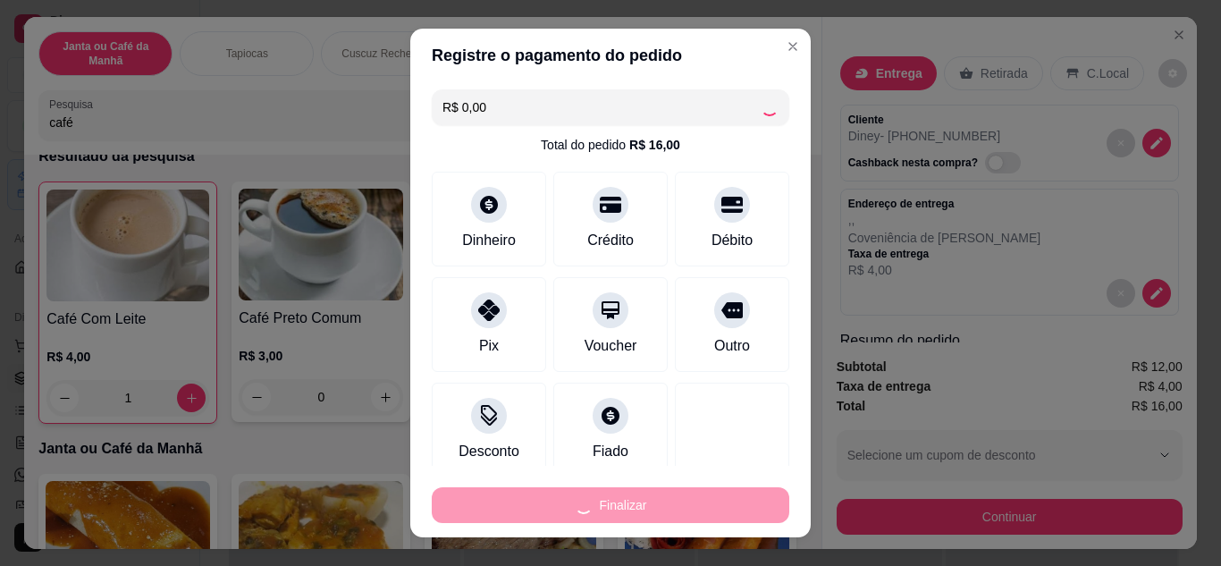
type input "0"
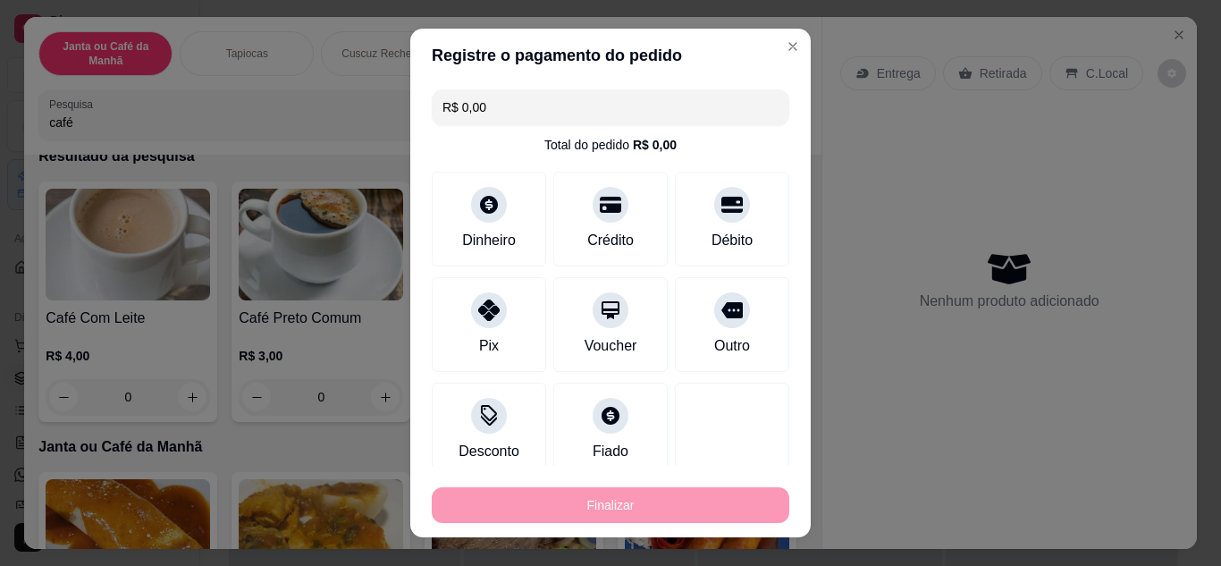
type input "-R$ 16,00"
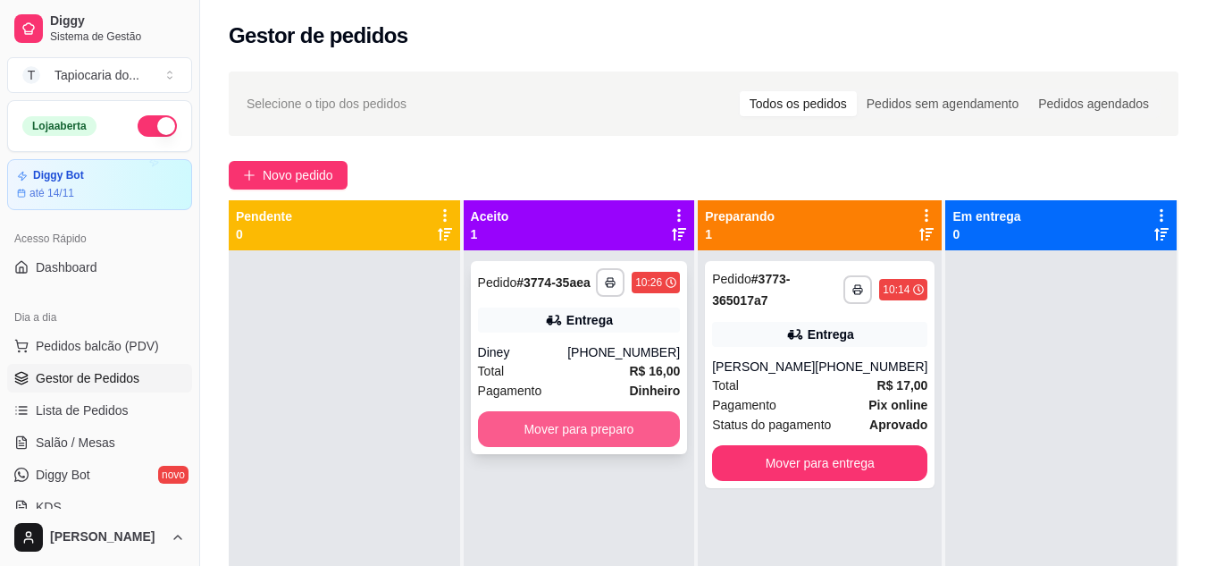
click at [582, 433] on button "Mover para preparo" at bounding box center [579, 429] width 203 height 36
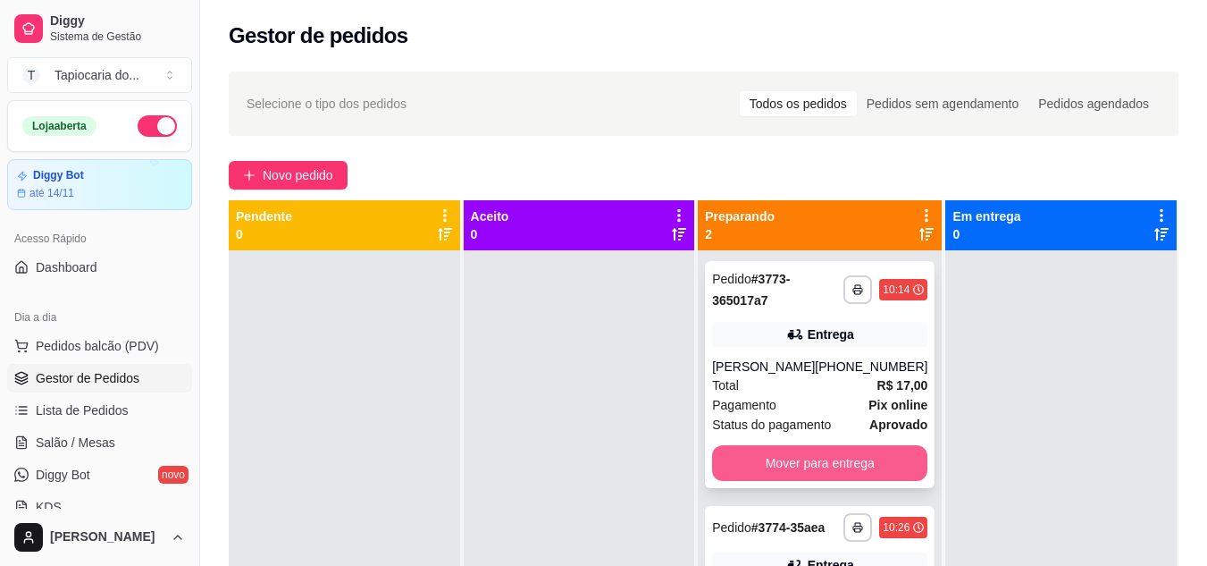
click at [844, 478] on button "Mover para entrega" at bounding box center [819, 463] width 215 height 36
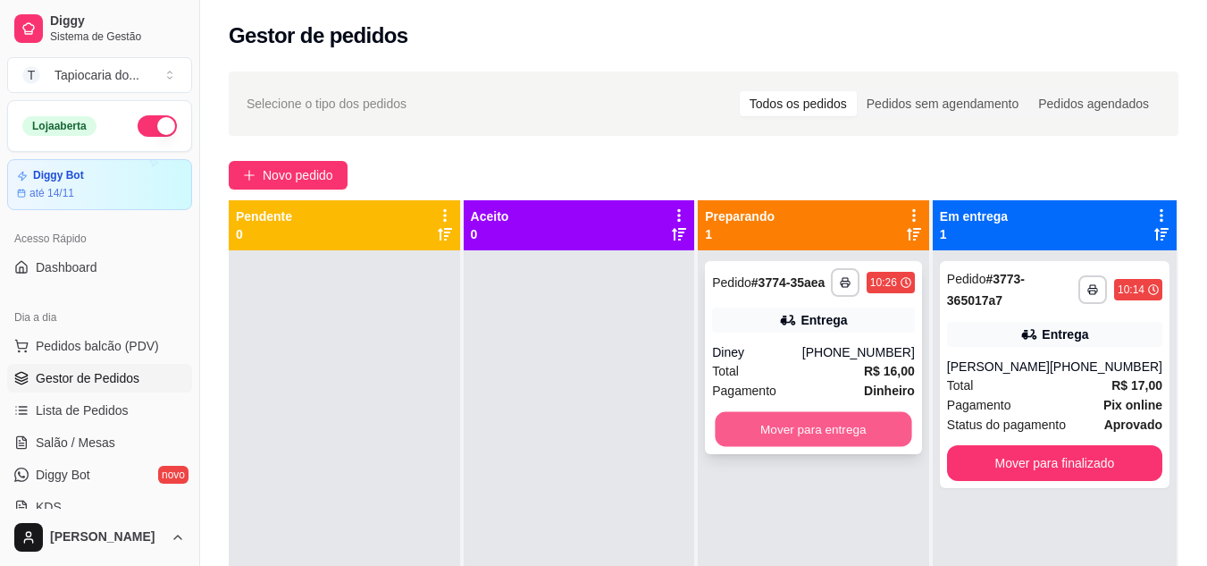
click at [845, 433] on button "Mover para entrega" at bounding box center [814, 429] width 197 height 35
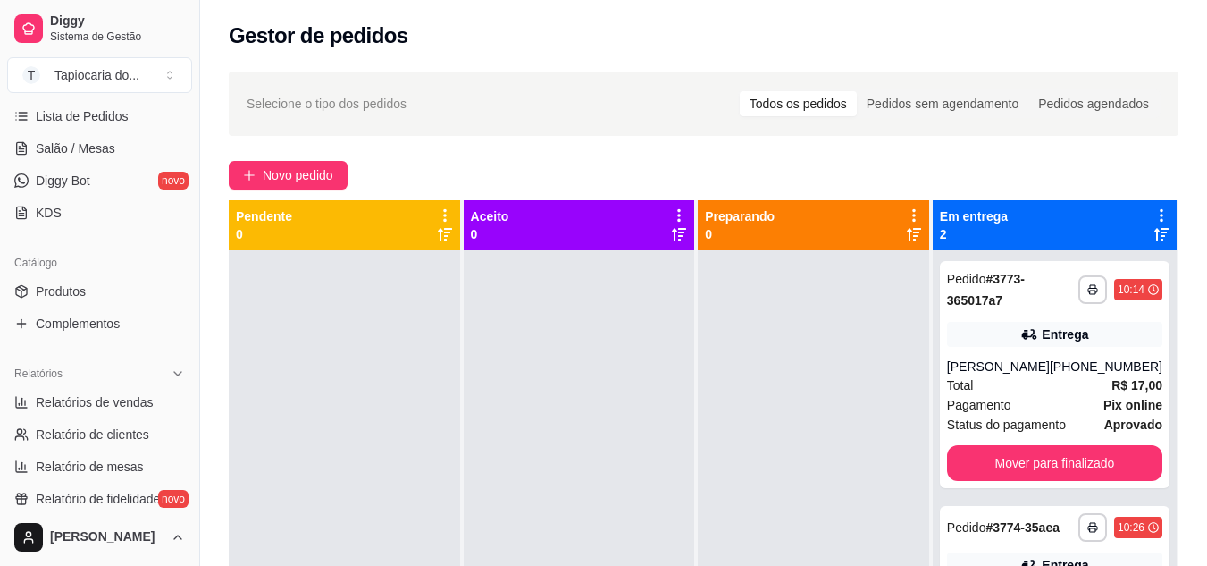
scroll to position [357, 0]
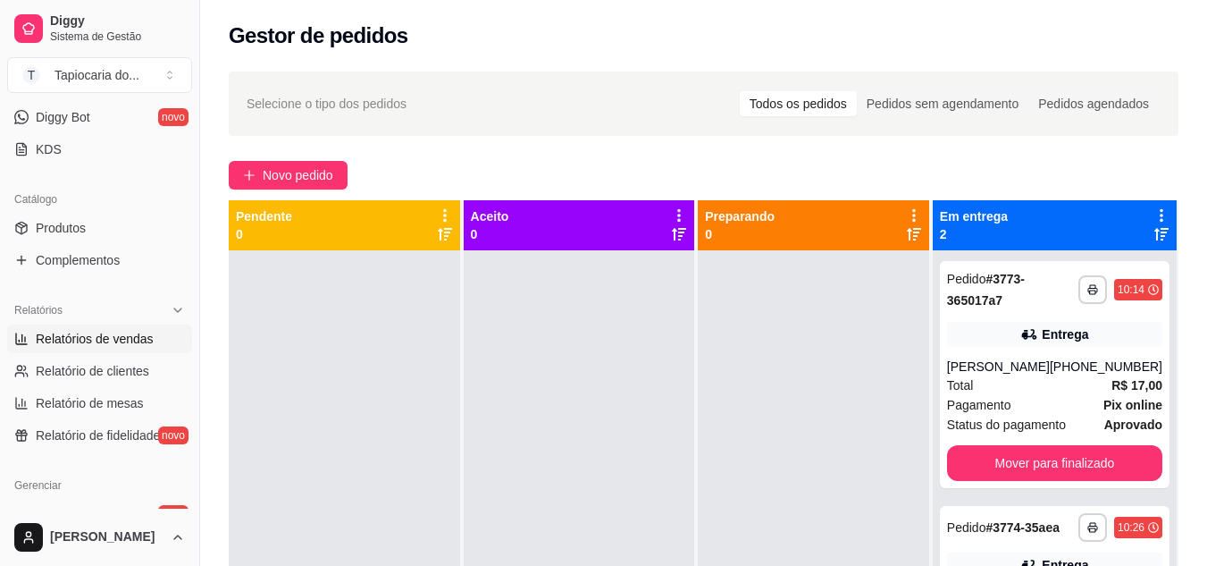
click at [135, 342] on span "Relatórios de vendas" at bounding box center [95, 339] width 118 height 18
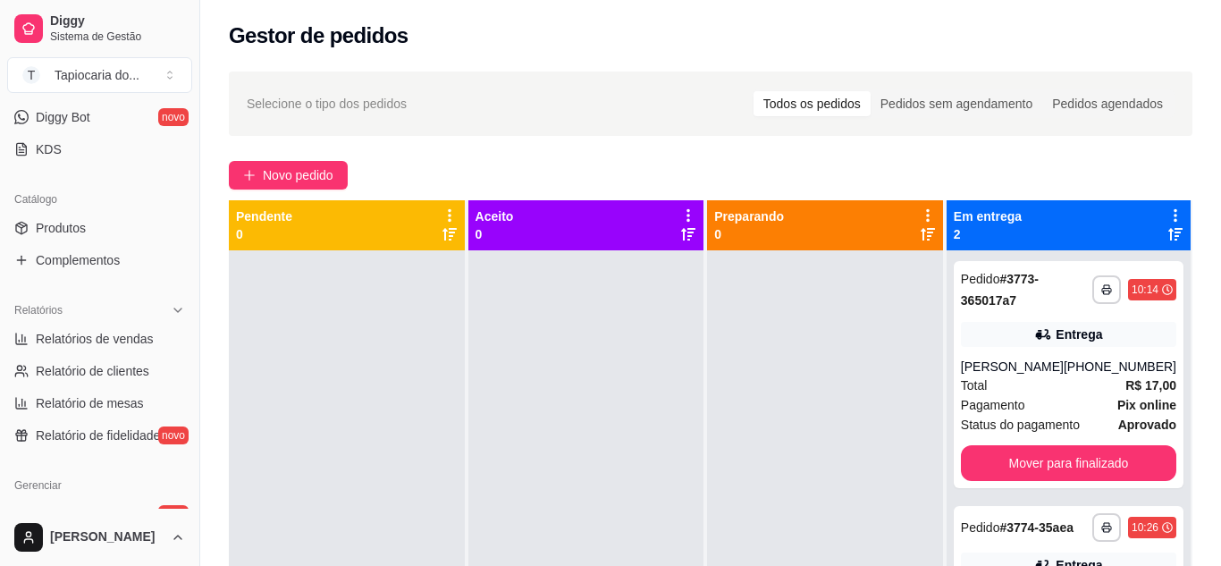
select select "ALL"
select select "0"
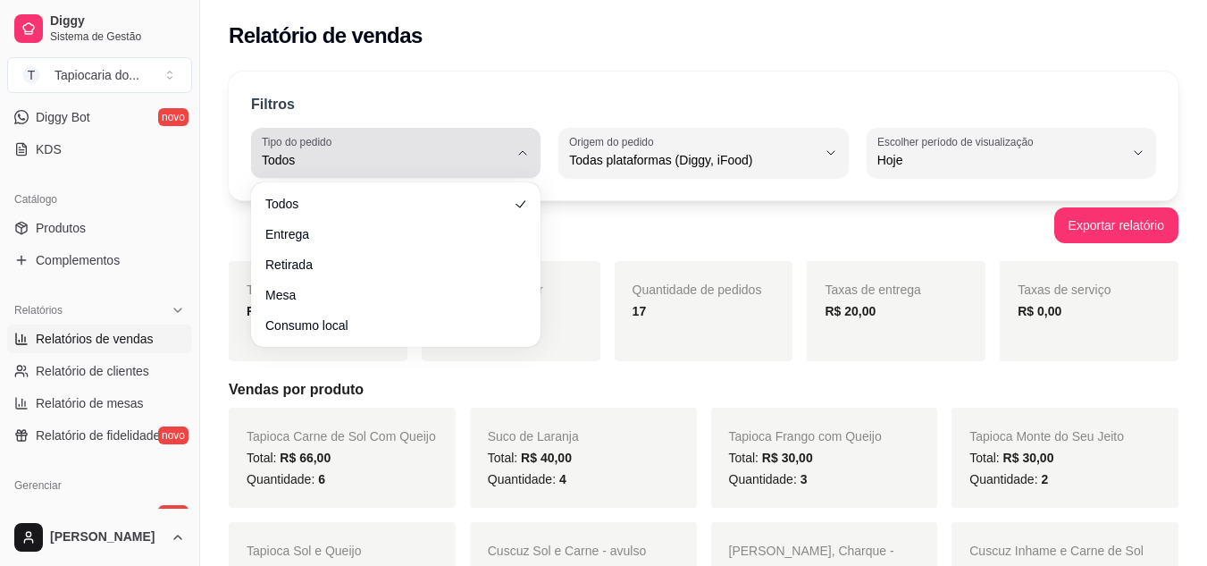
click at [472, 148] on div "Todos" at bounding box center [385, 153] width 247 height 36
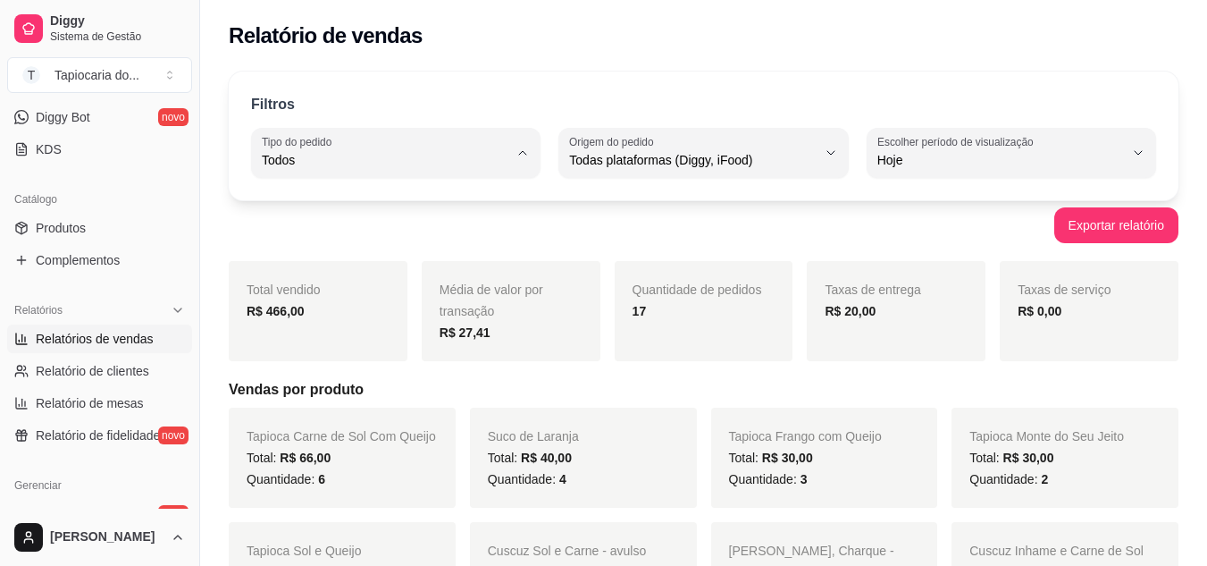
click at [440, 231] on span "Entrega" at bounding box center [387, 231] width 233 height 17
type input "DELIVERY"
select select "DELIVERY"
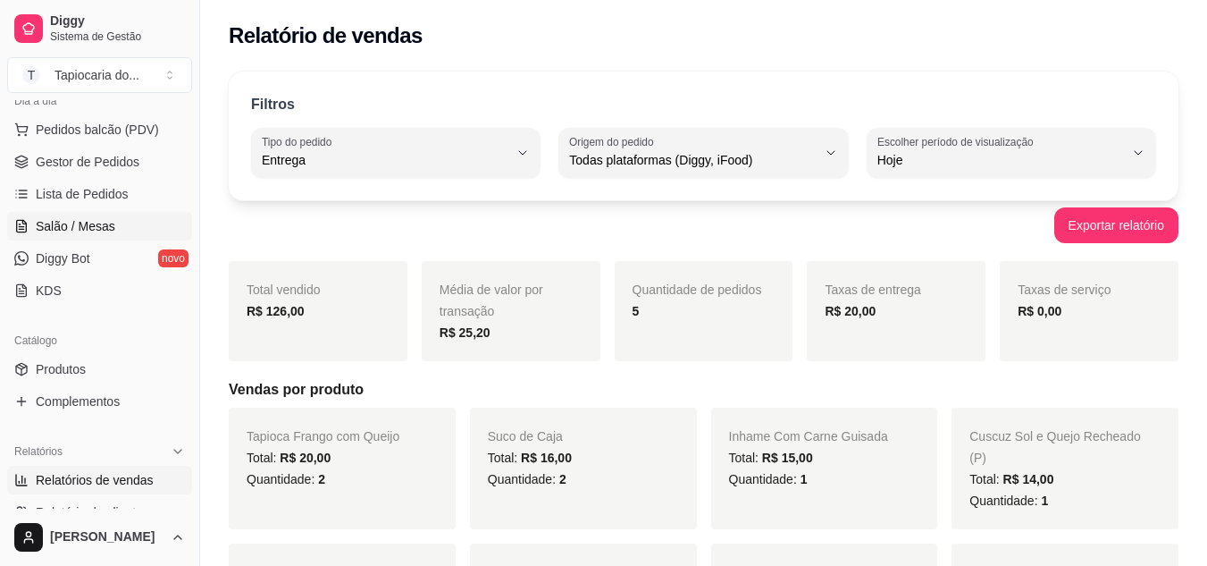
scroll to position [89, 0]
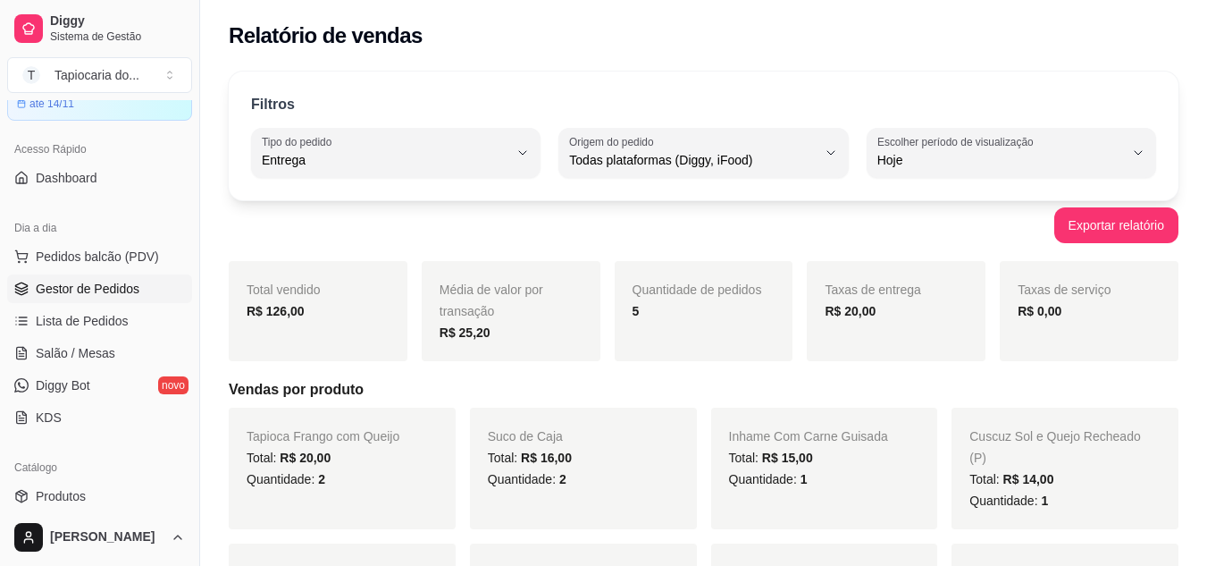
click at [100, 277] on link "Gestor de Pedidos" at bounding box center [99, 288] width 185 height 29
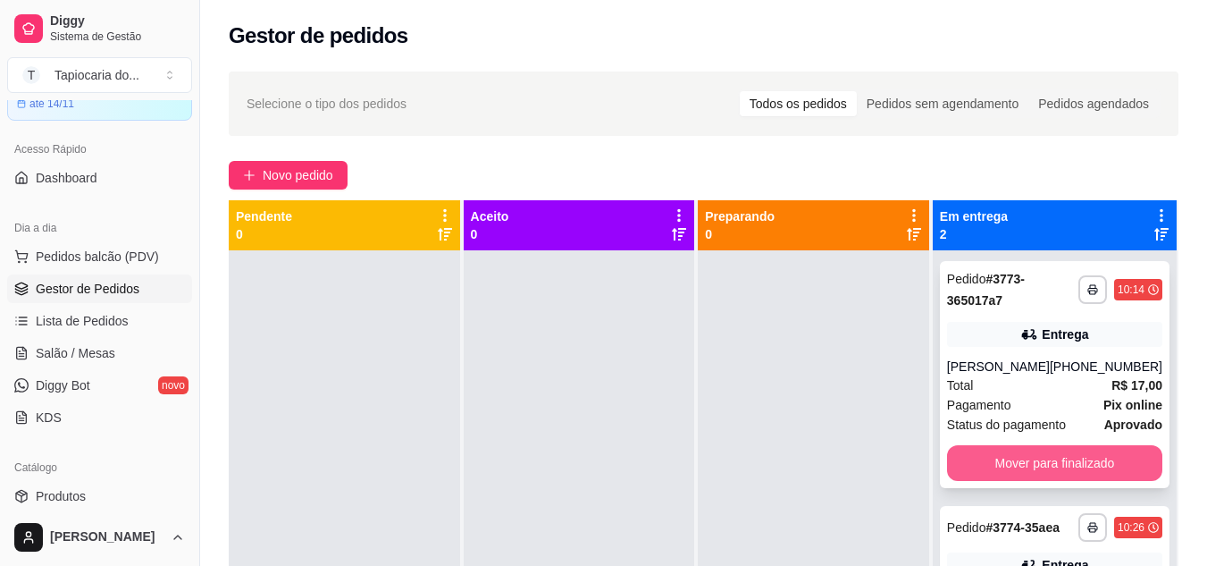
click at [1089, 454] on button "Mover para finalizado" at bounding box center [1054, 463] width 215 height 36
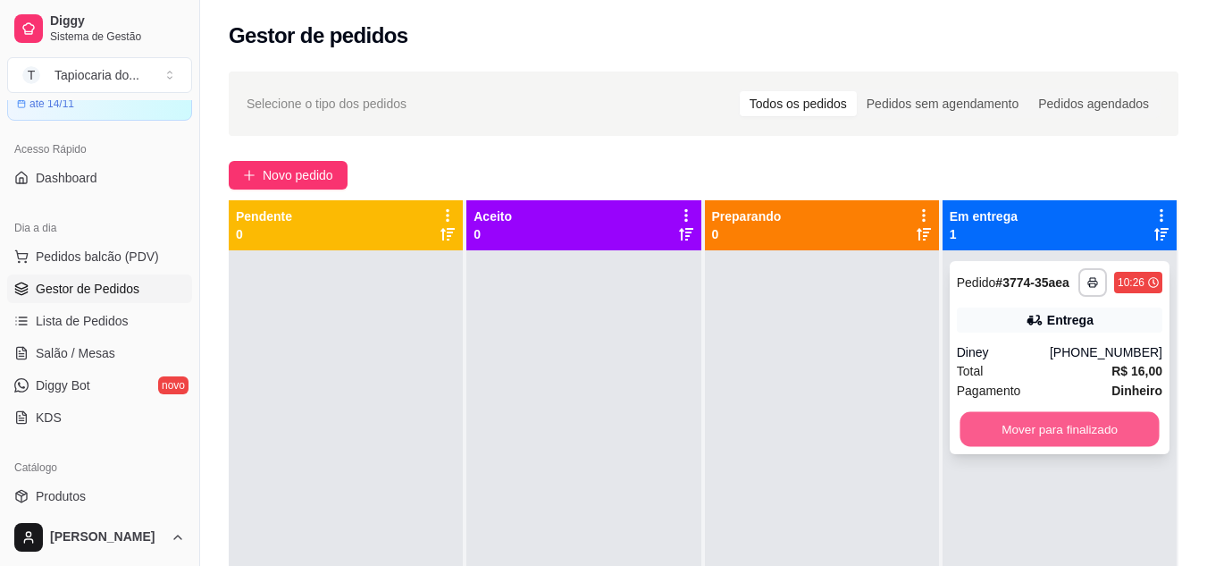
click at [1092, 433] on button "Mover para finalizado" at bounding box center [1059, 429] width 199 height 35
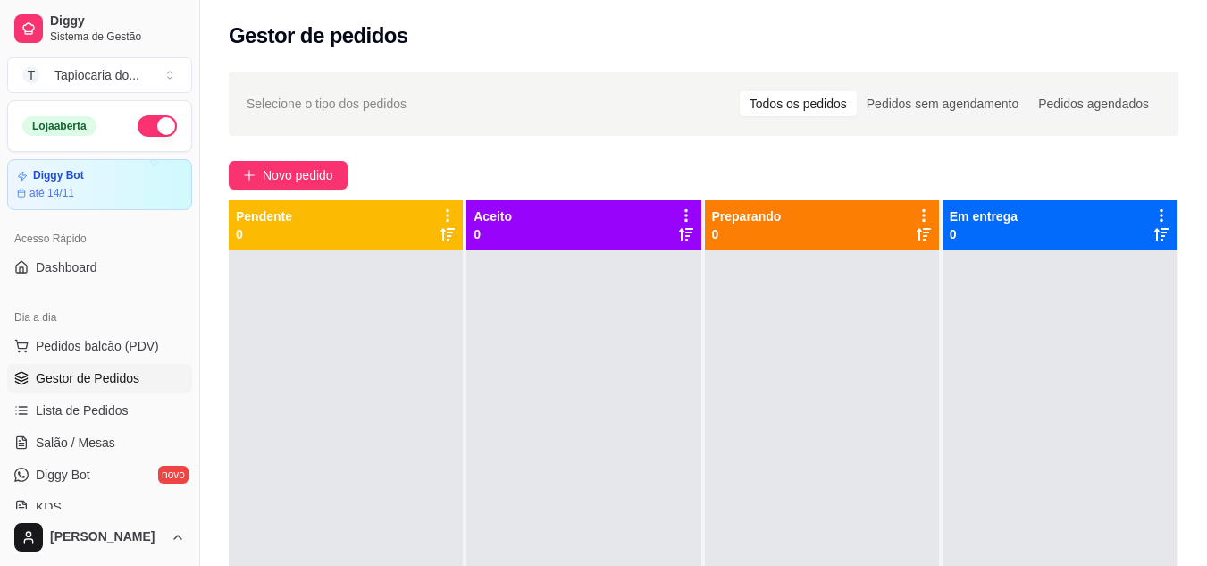
click at [153, 124] on button "button" at bounding box center [157, 125] width 39 height 21
